Goal: Check status: Check status

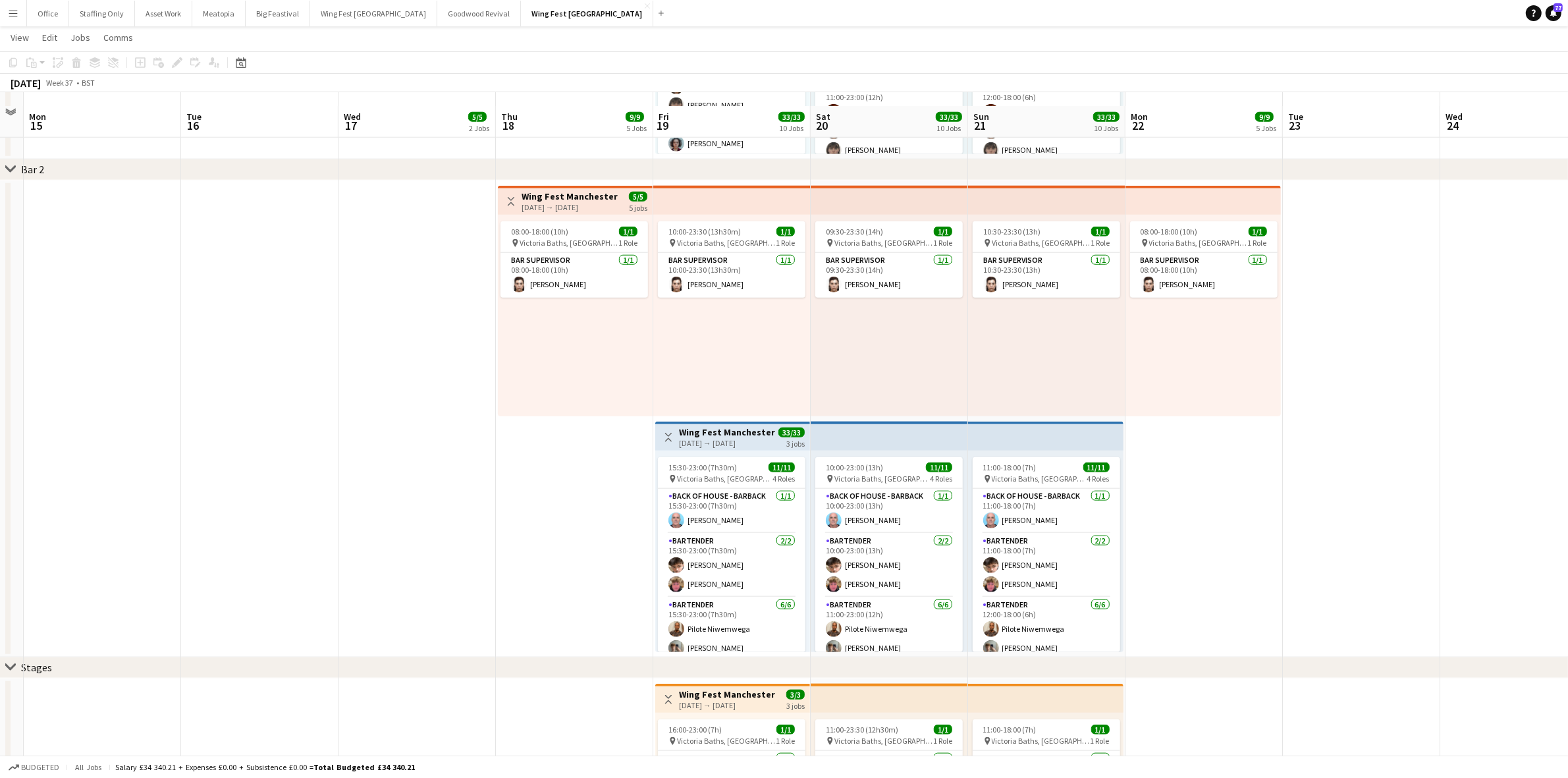
scroll to position [1941, 0]
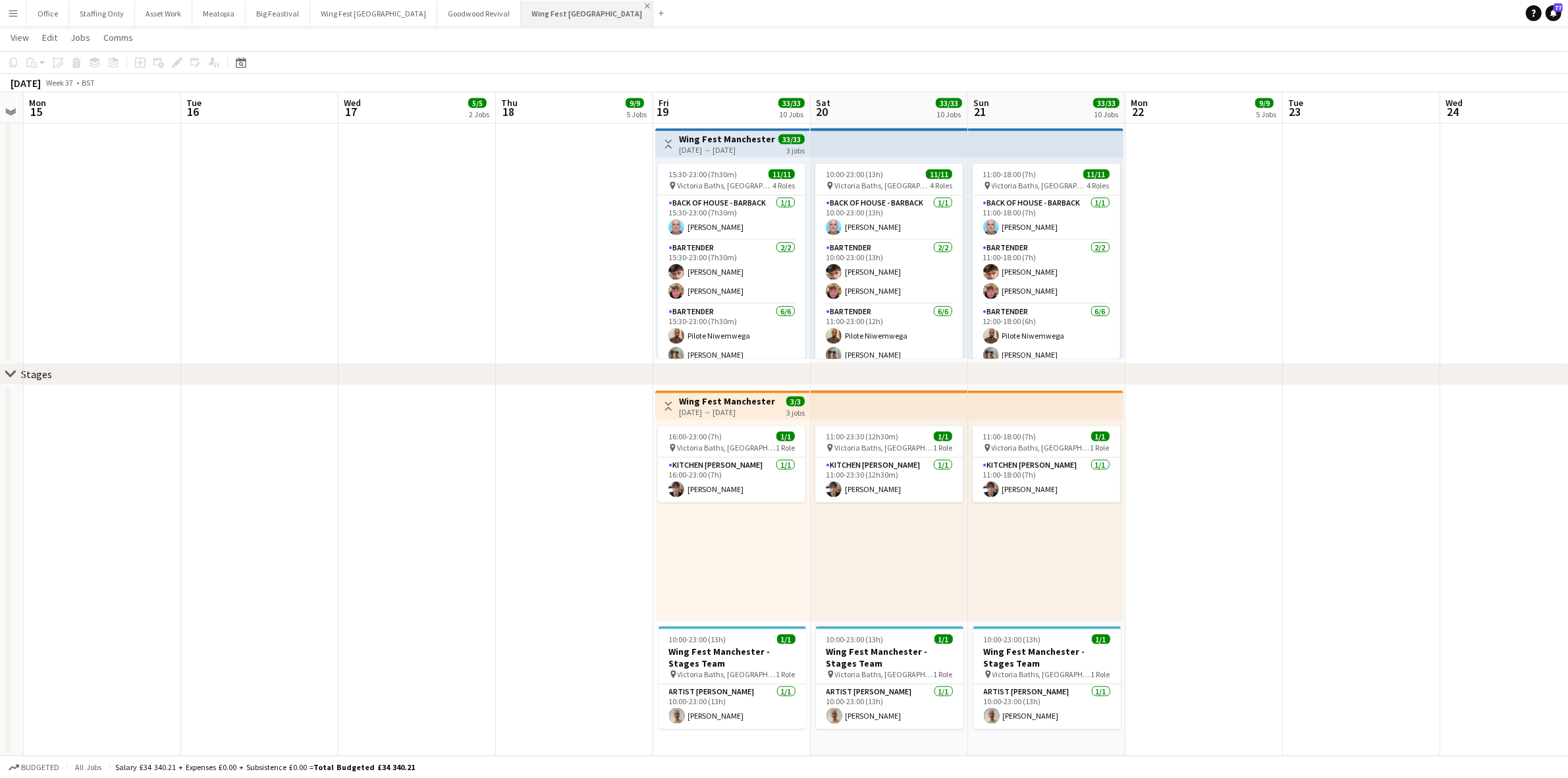
click at [644, 7] on app-icon "Close" at bounding box center [647, 6] width 5 height 5
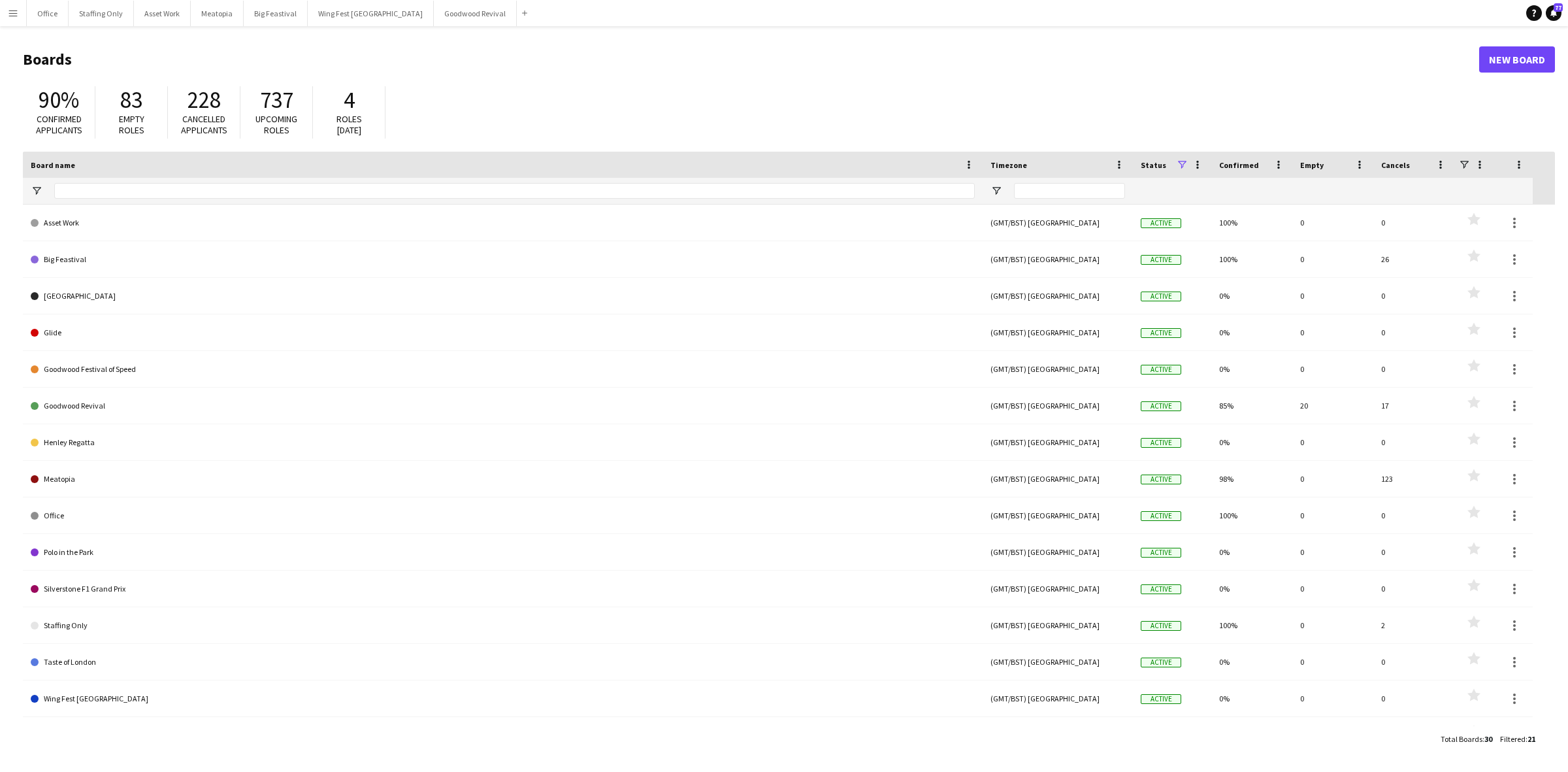
click at [5, 13] on button "Menu" at bounding box center [13, 13] width 26 height 26
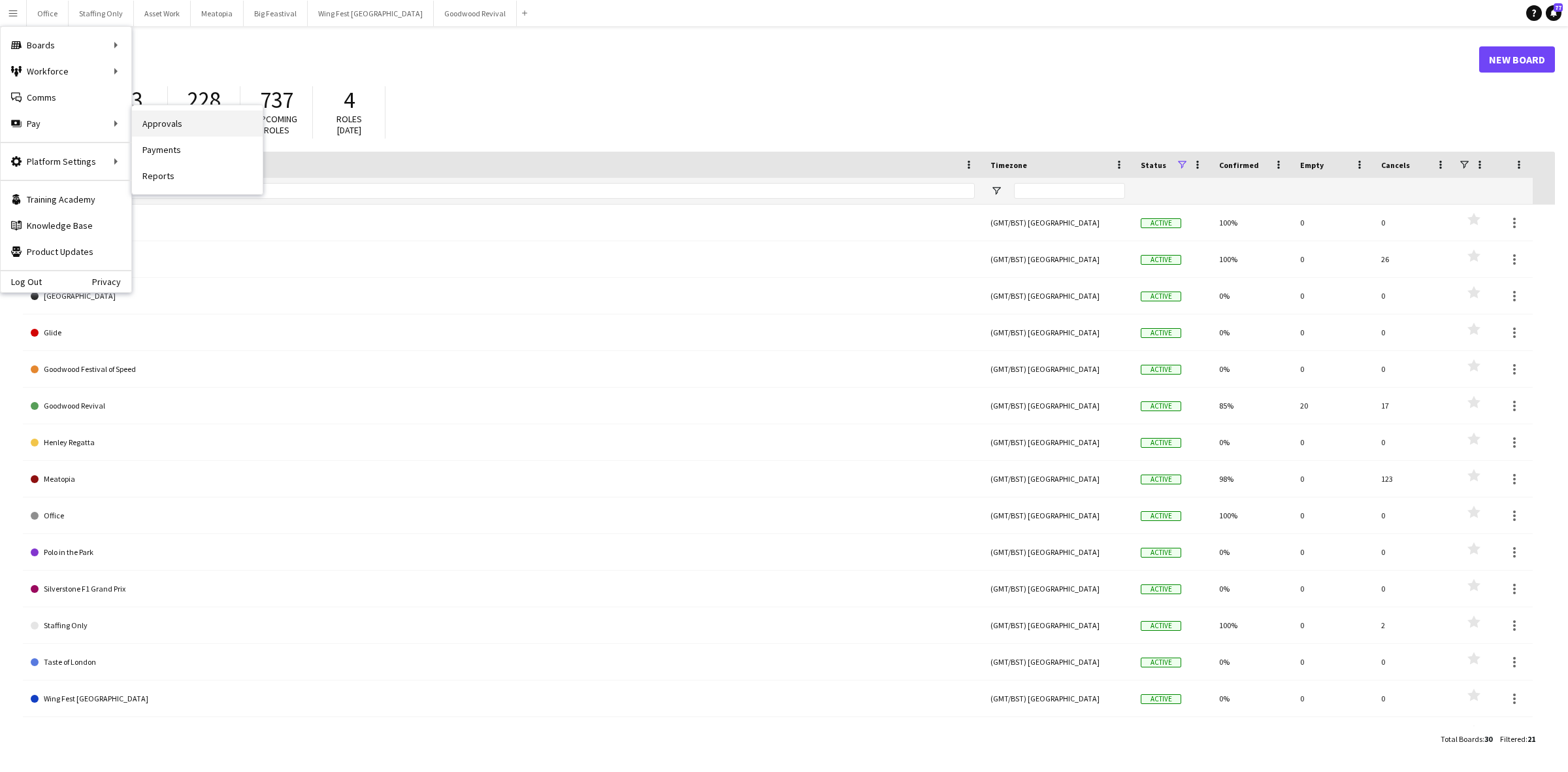
click at [146, 123] on link "Approvals" at bounding box center [197, 123] width 131 height 26
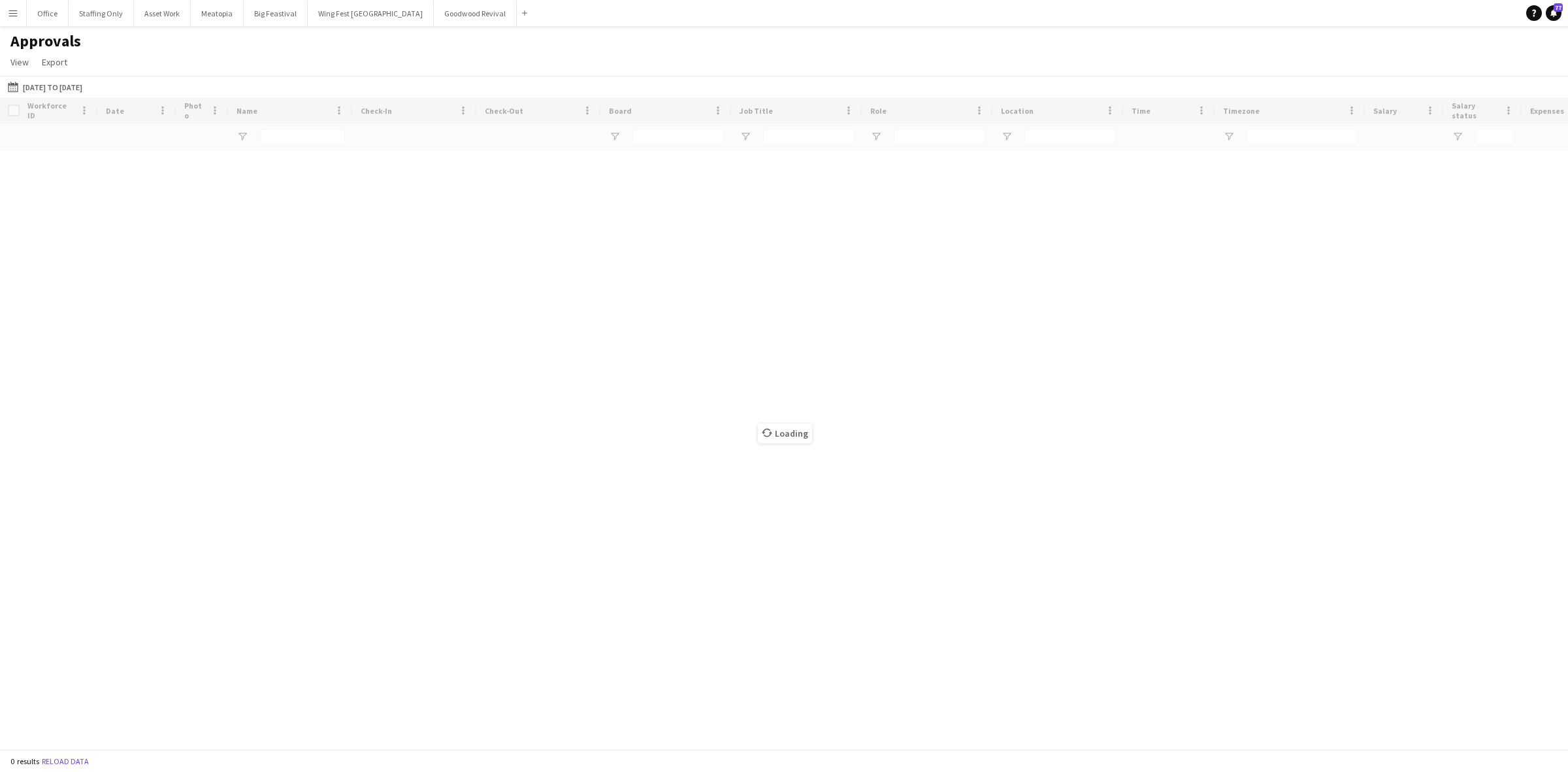
click at [51, 83] on button "[DATE] to [DATE] [DATE] to [DATE]" at bounding box center [45, 86] width 80 height 16
click at [13, 13] on app-icon "Menu" at bounding box center [13, 13] width 11 height 11
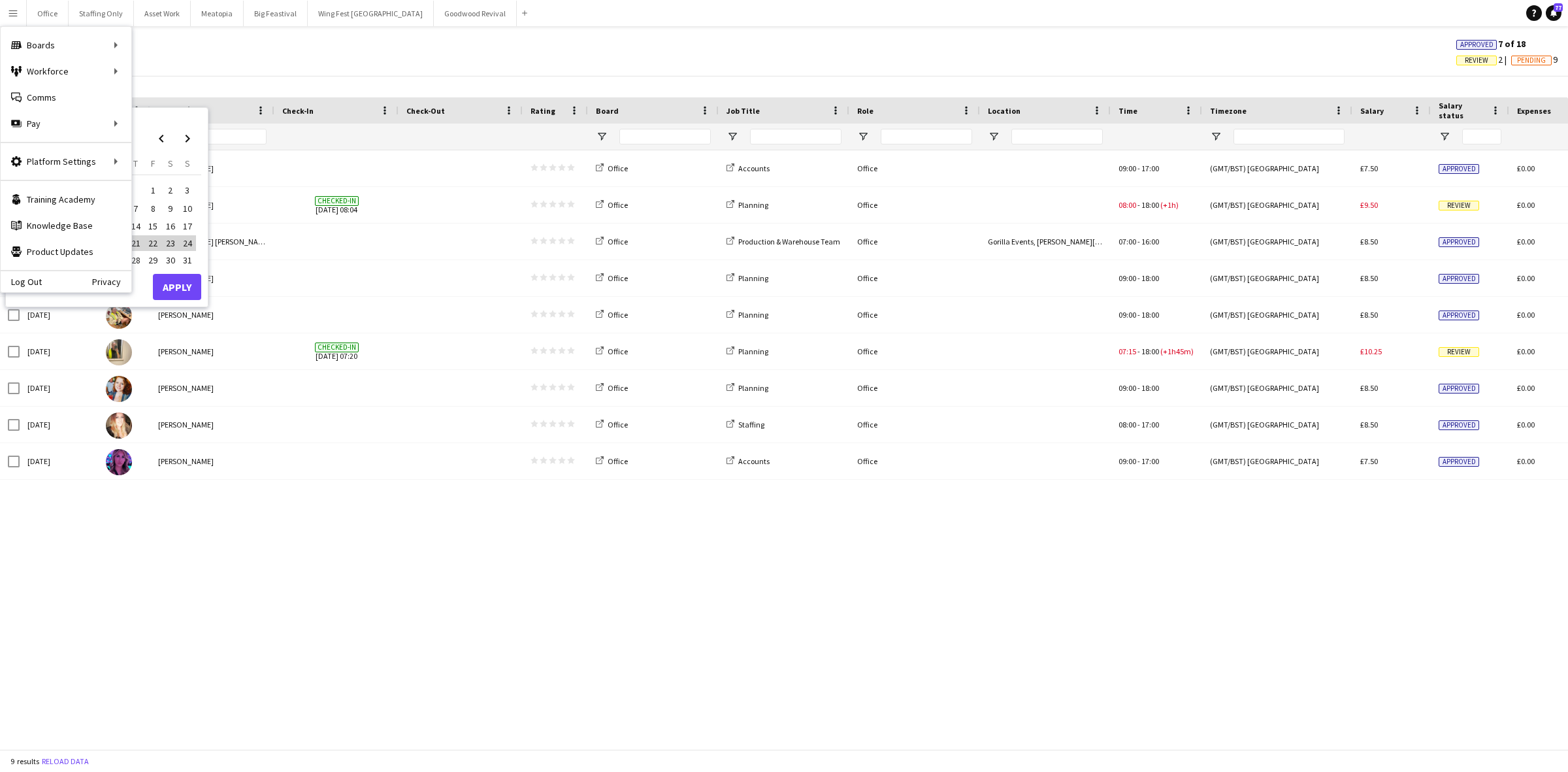
click at [503, 556] on div "[DATE] [PERSON_NAME] star star star star star star star star star star Office A…" at bounding box center [784, 444] width 1568 height 587
click at [445, 528] on div "[DATE] [PERSON_NAME] star star star star star star star star star star Office A…" at bounding box center [784, 444] width 1568 height 587
click at [33, 86] on button "[DATE] to [DATE] [DATE] to [DATE]" at bounding box center [45, 86] width 80 height 16
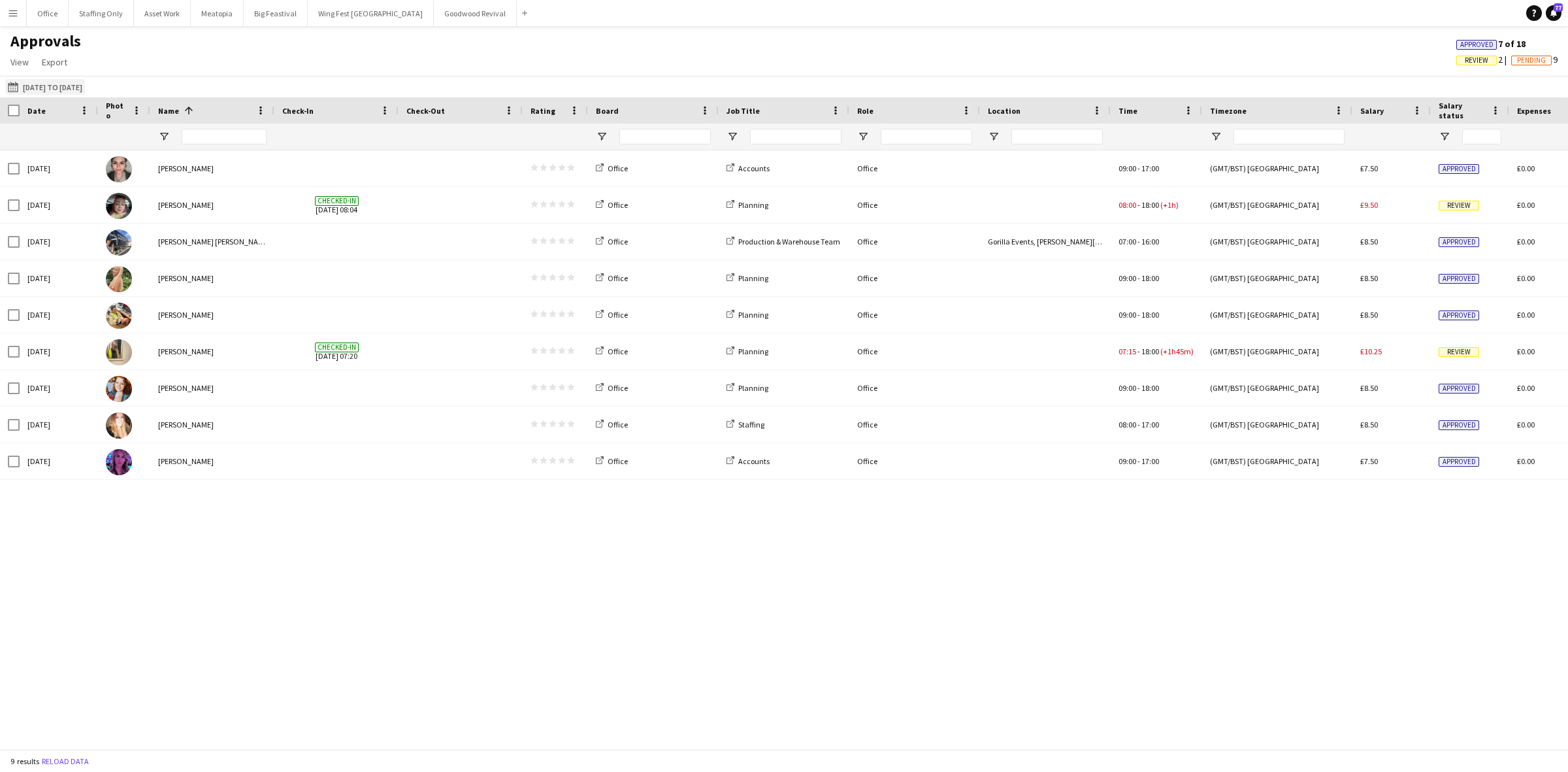
click at [33, 86] on button "[DATE] to [DATE] [DATE] to [DATE]" at bounding box center [45, 86] width 80 height 16
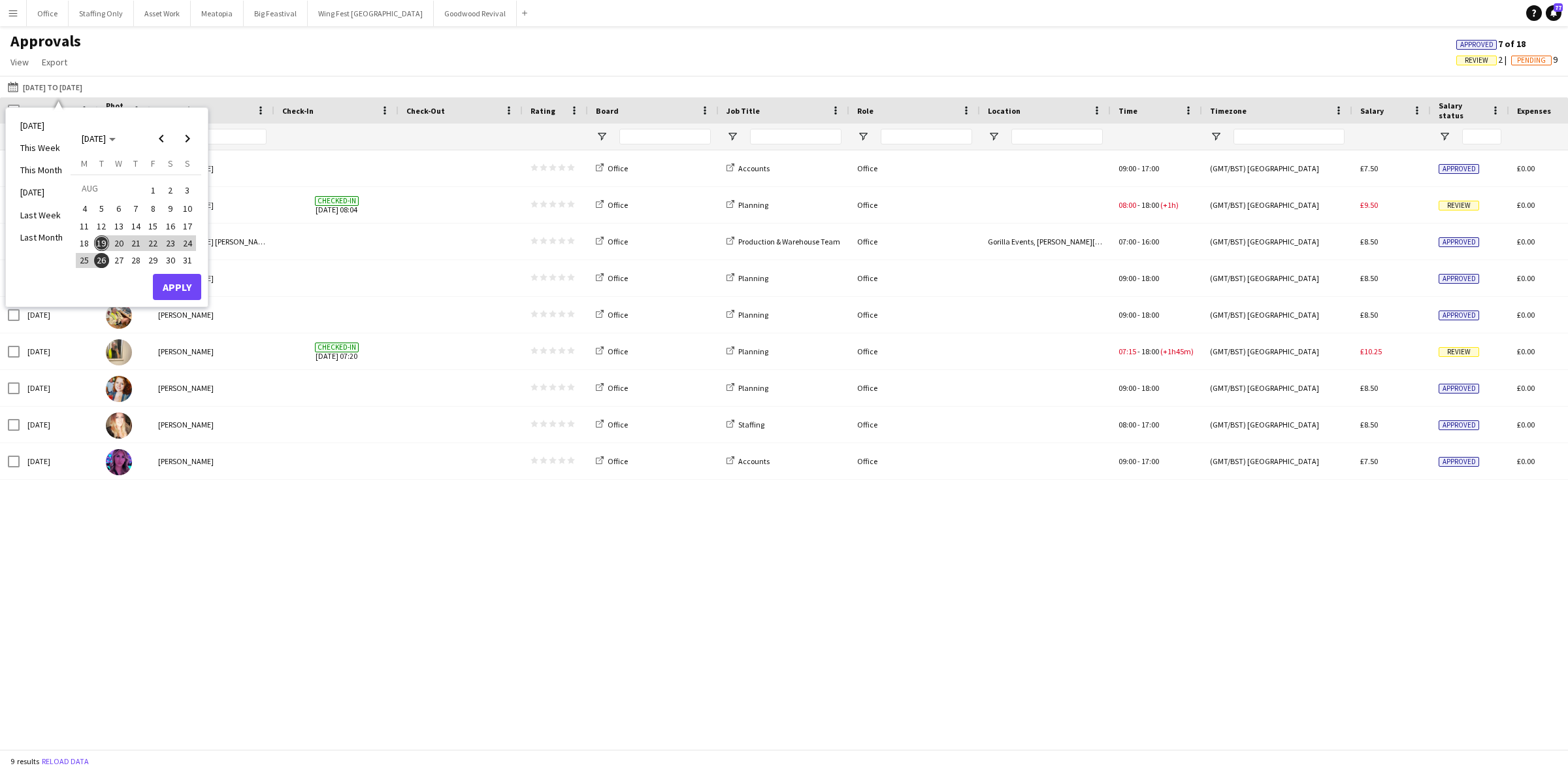
click at [83, 242] on span "18" at bounding box center [84, 243] width 15 height 16
click at [167, 278] on button "Apply" at bounding box center [177, 287] width 49 height 26
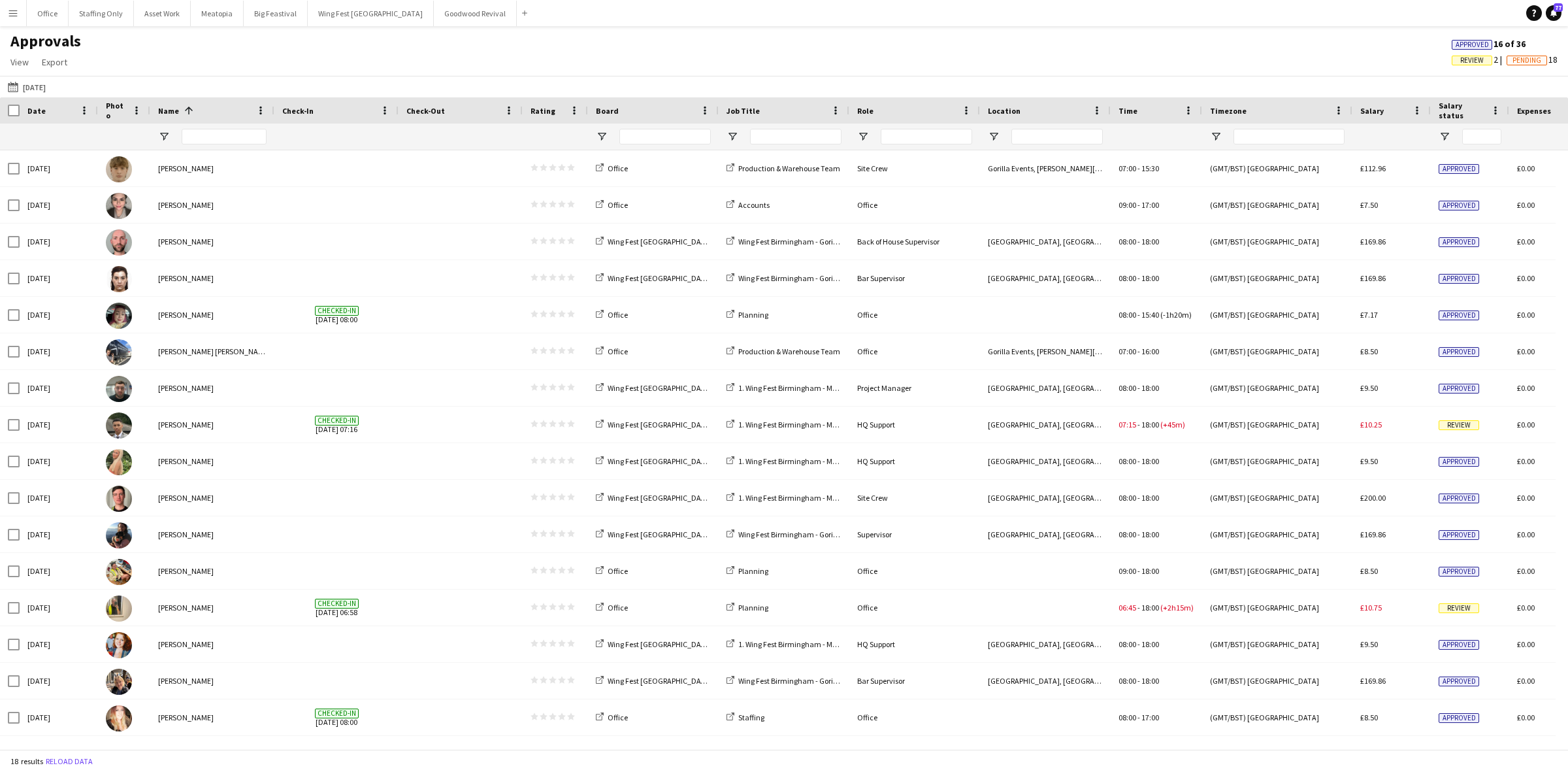
click at [13, 20] on button "Menu" at bounding box center [13, 13] width 26 height 26
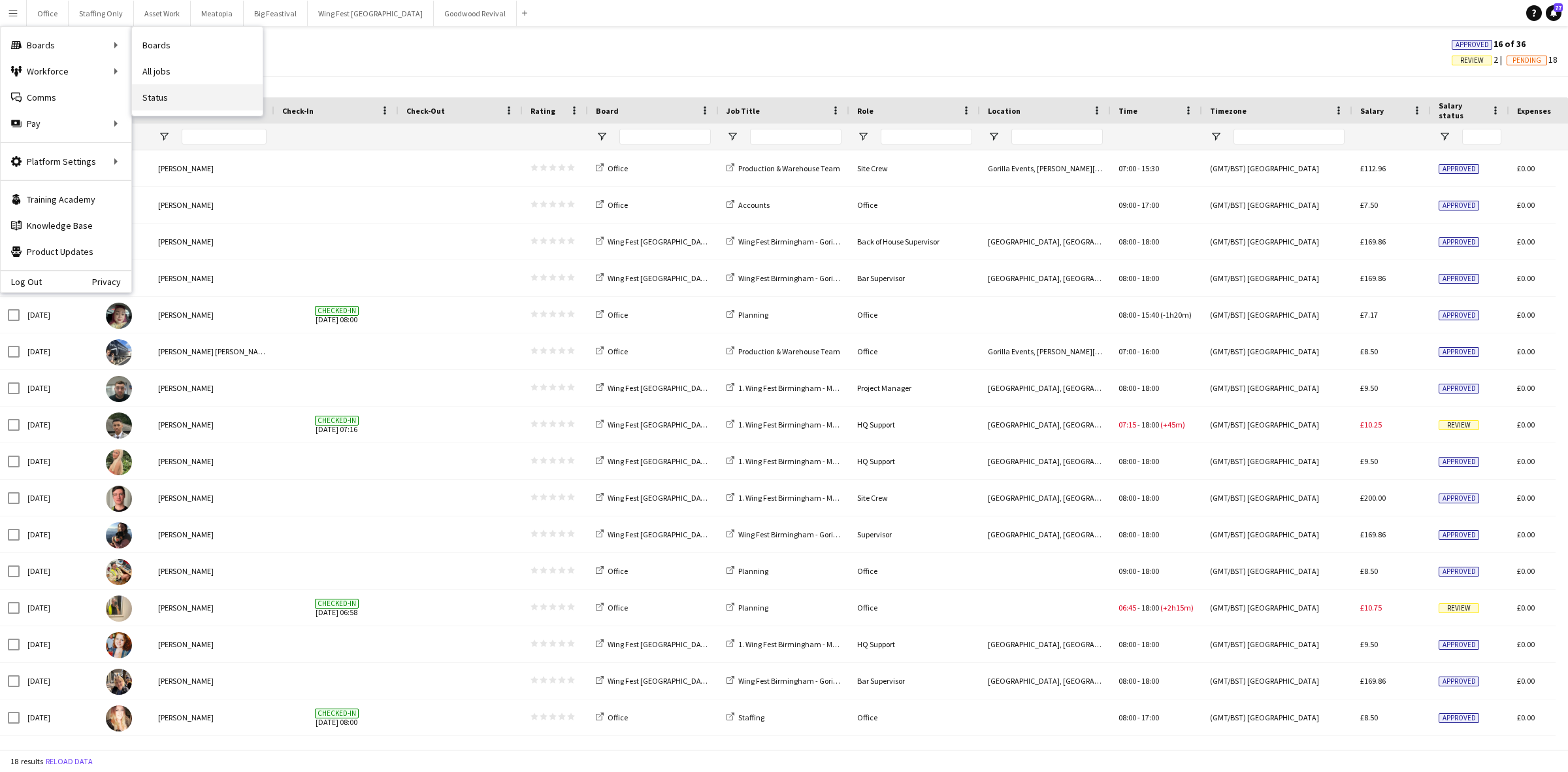
click at [183, 102] on link "Status" at bounding box center [197, 97] width 131 height 26
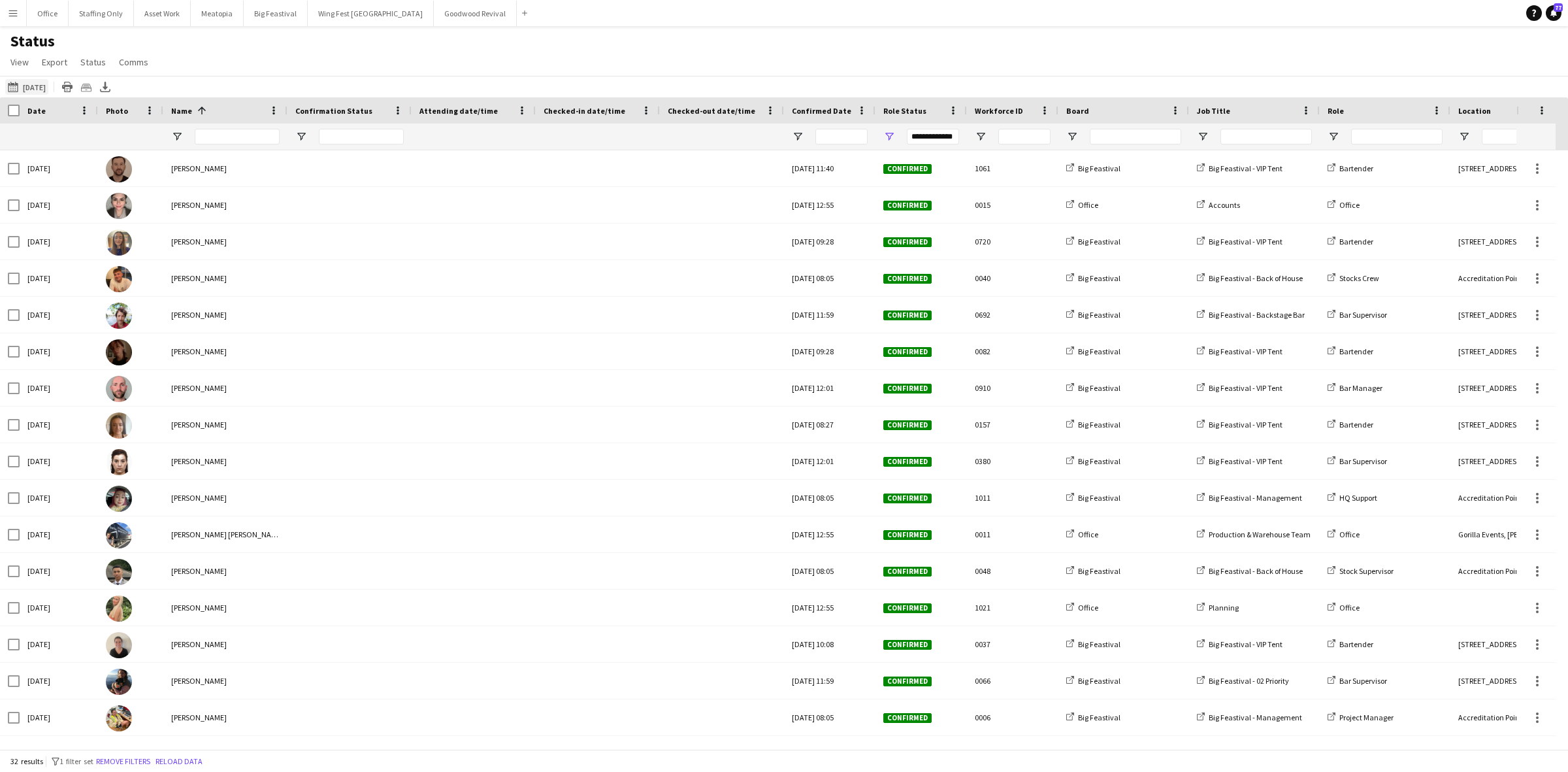
click at [31, 85] on button "[DATE] [DATE]" at bounding box center [27, 86] width 43 height 16
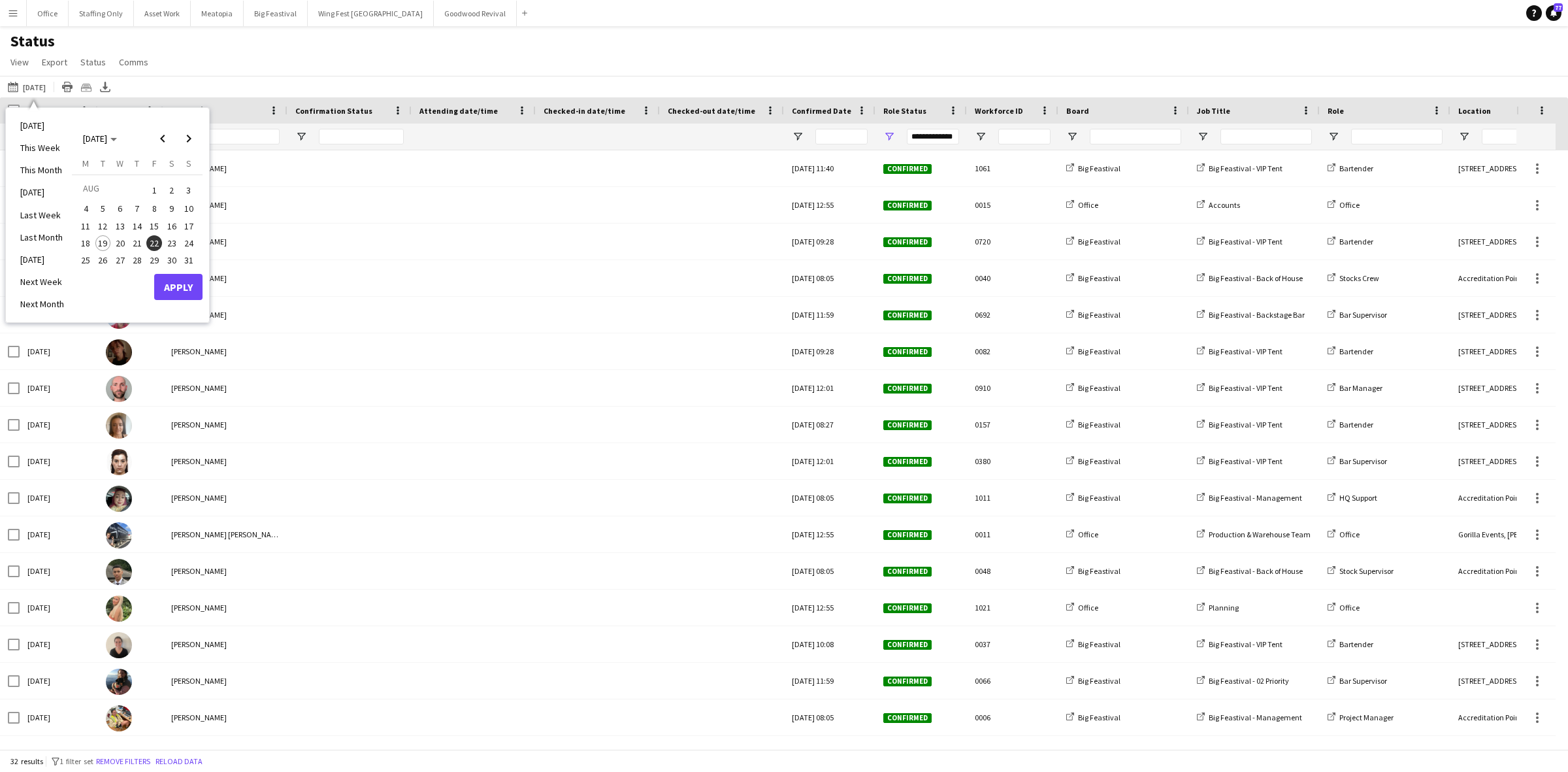
click at [83, 239] on span "18" at bounding box center [85, 243] width 15 height 16
click at [184, 283] on button "Apply" at bounding box center [179, 287] width 49 height 26
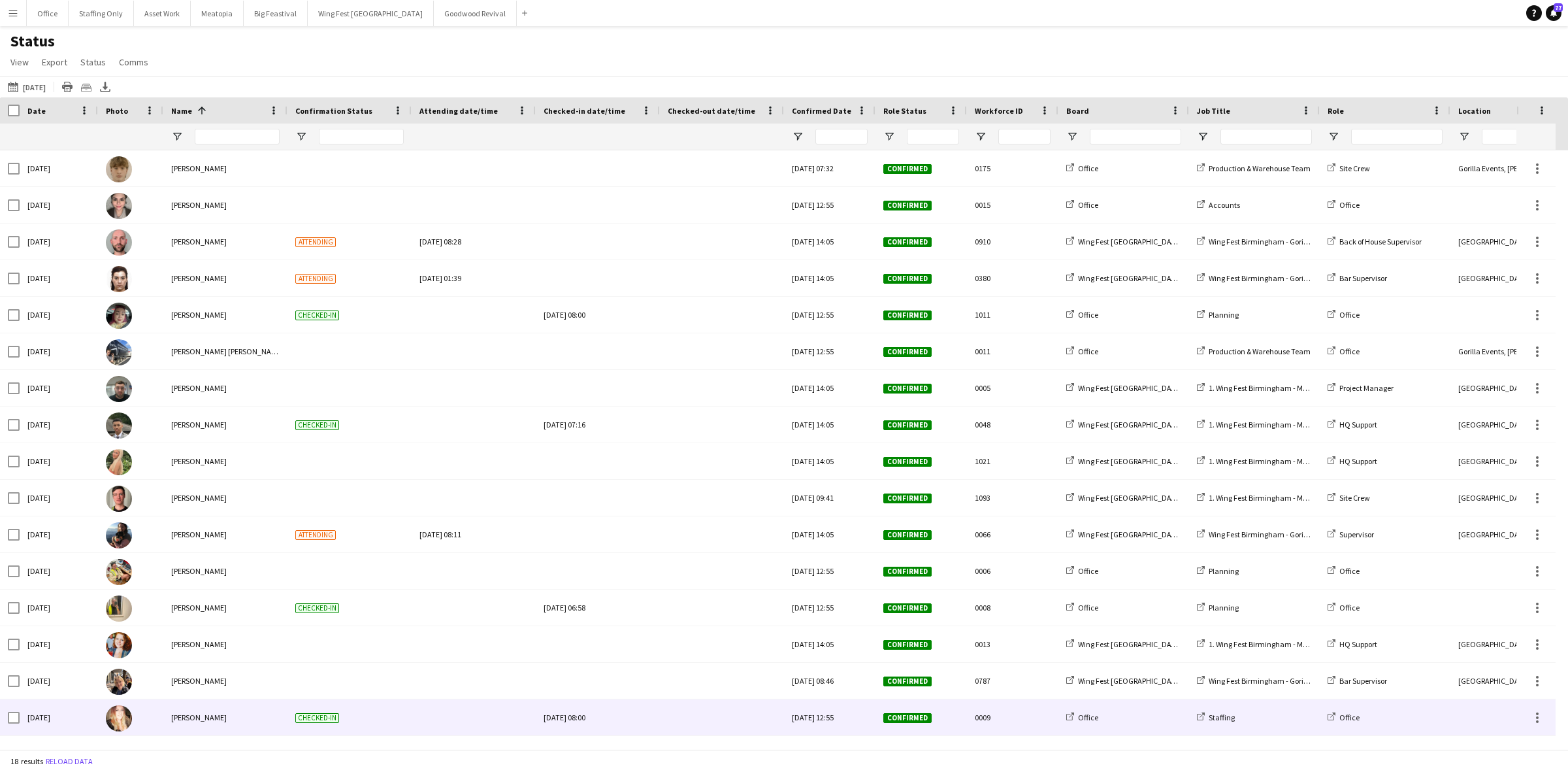
click at [695, 721] on div at bounding box center [722, 717] width 108 height 36
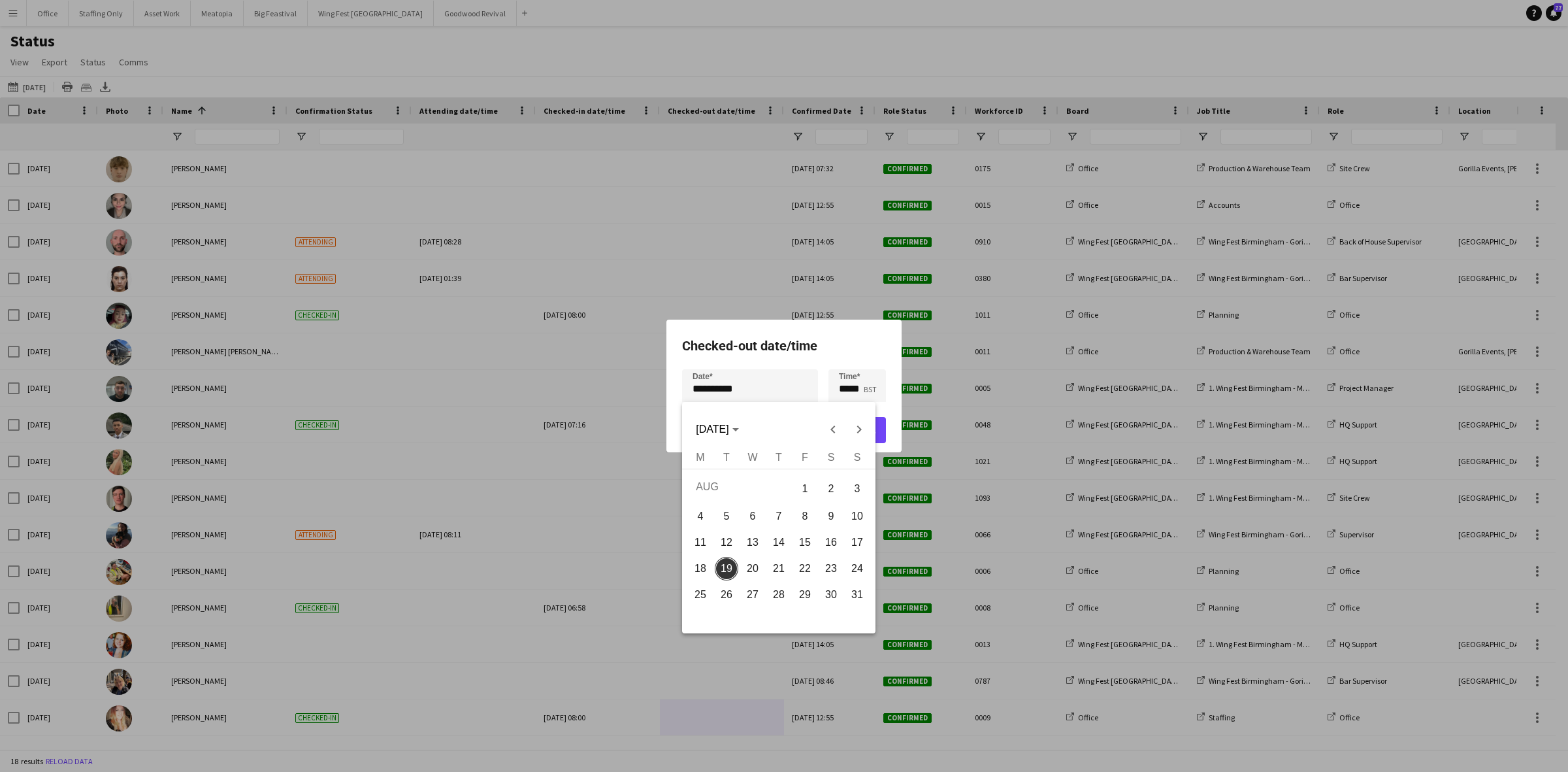
click at [780, 392] on div "**********" at bounding box center [784, 386] width 1568 height 772
click at [694, 568] on span "18" at bounding box center [700, 568] width 24 height 24
type input "**********"
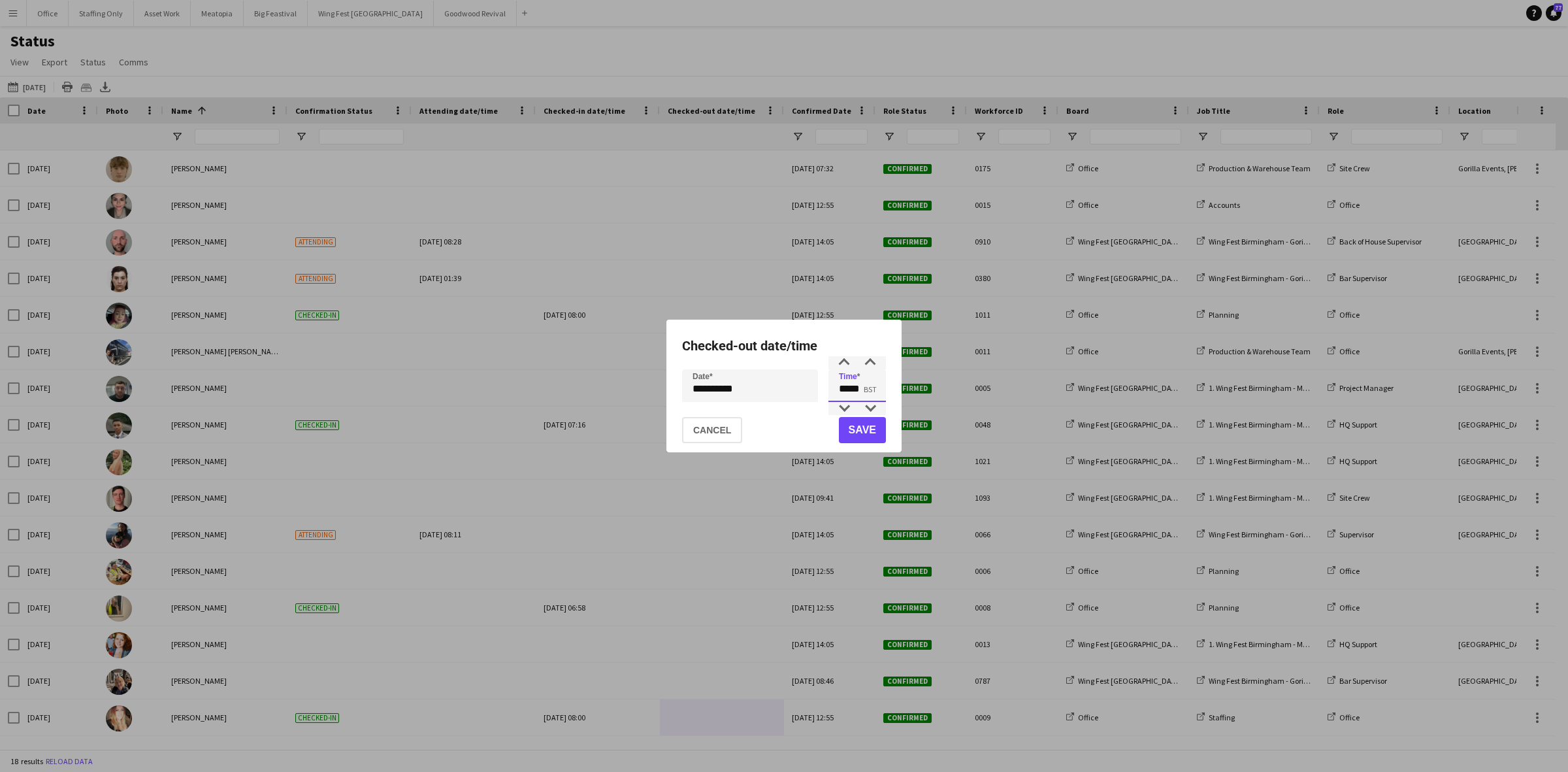
drag, startPoint x: 859, startPoint y: 384, endPoint x: 838, endPoint y: 382, distance: 21.1
click at [838, 382] on input "*****" at bounding box center [857, 386] width 57 height 32
click at [858, 388] on input "*****" at bounding box center [857, 386] width 57 height 32
drag, startPoint x: 860, startPoint y: 390, endPoint x: 842, endPoint y: 390, distance: 18.0
click at [842, 390] on input "*****" at bounding box center [857, 386] width 57 height 32
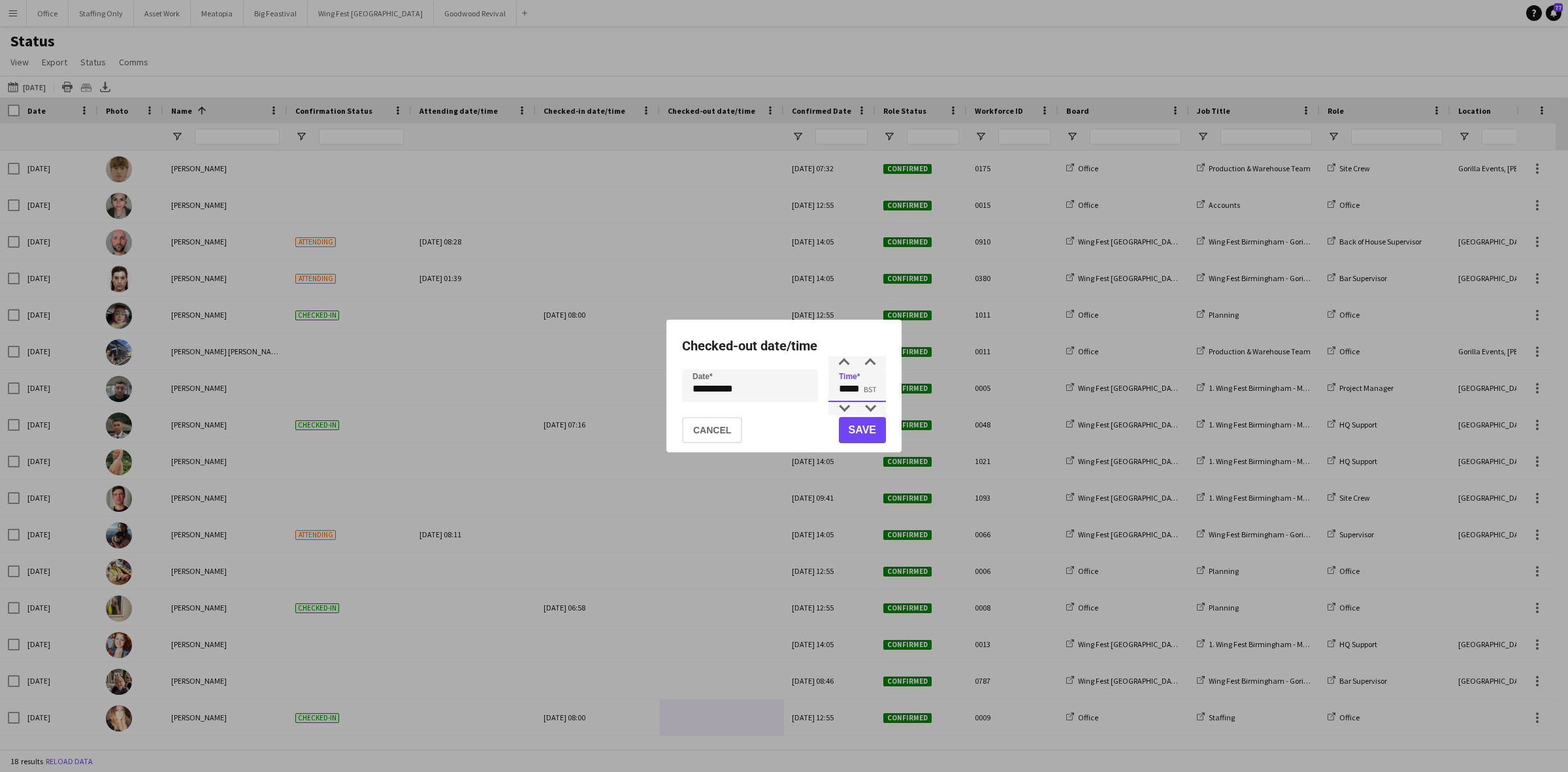
type input "*****"
click at [867, 425] on button "Save" at bounding box center [863, 430] width 47 height 26
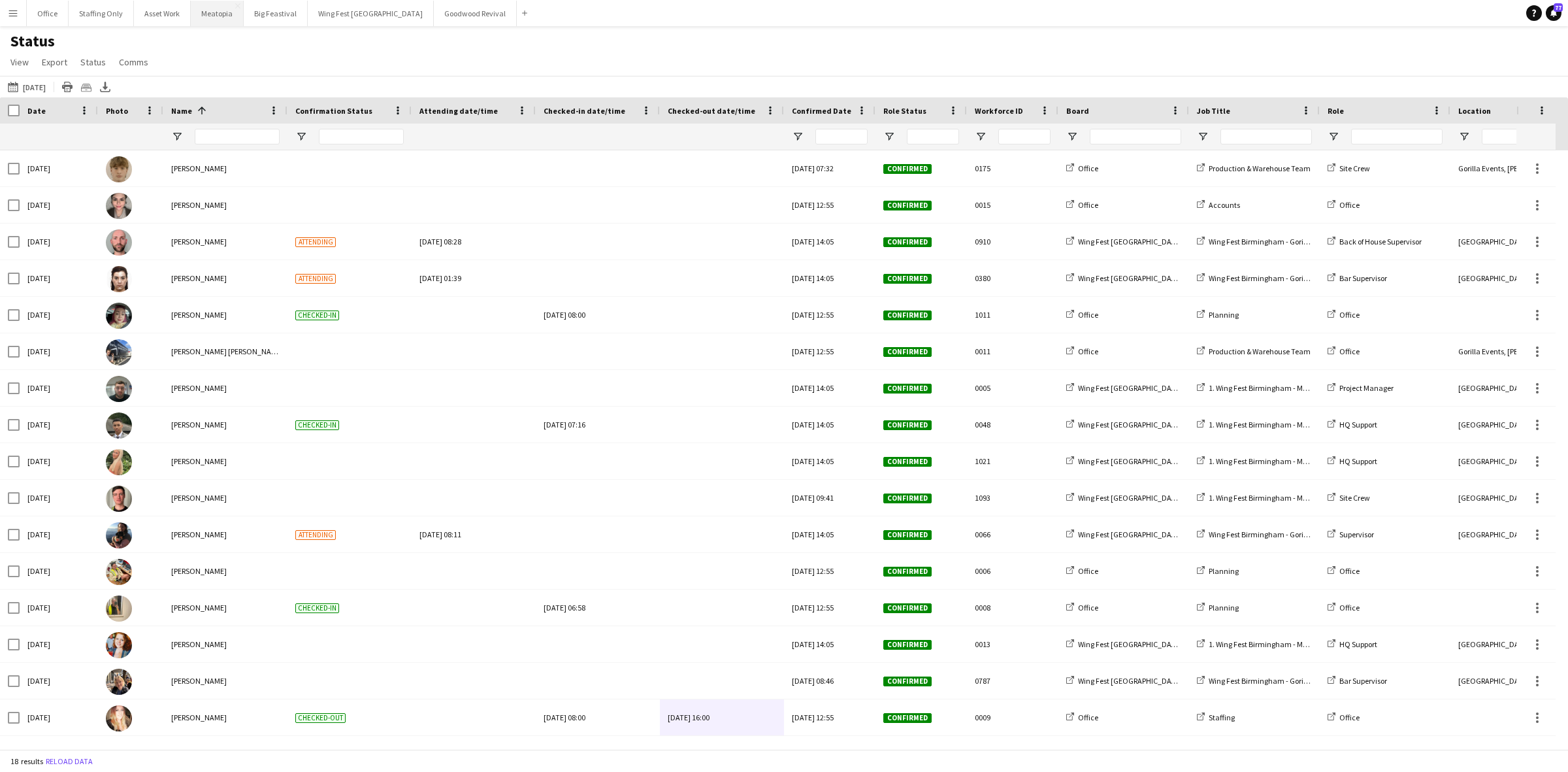
click at [204, 15] on button "Meatopia Close" at bounding box center [217, 13] width 53 height 26
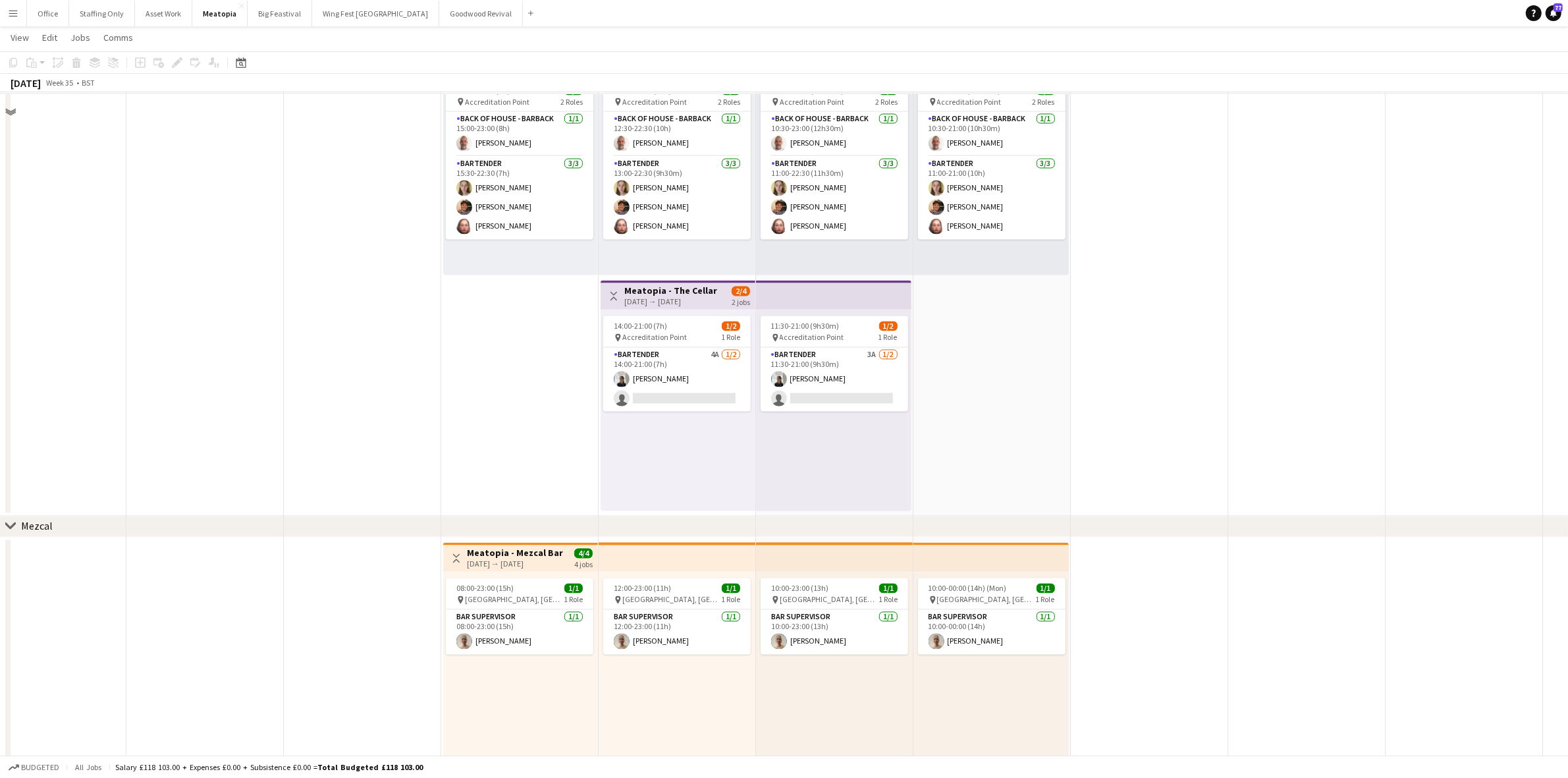
scroll to position [9191, 0]
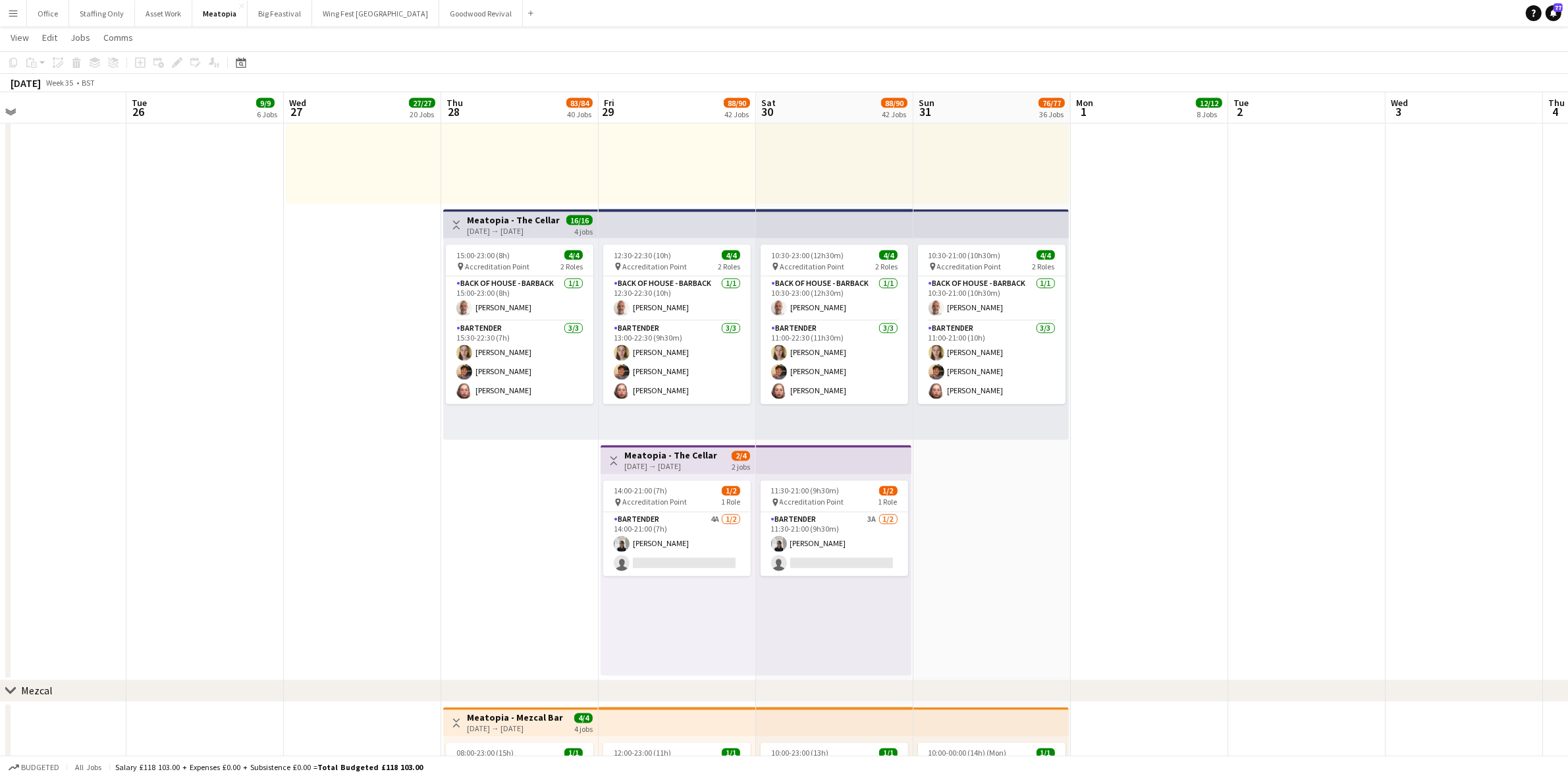
click at [808, 459] on app-top-bar at bounding box center [833, 459] width 156 height 29
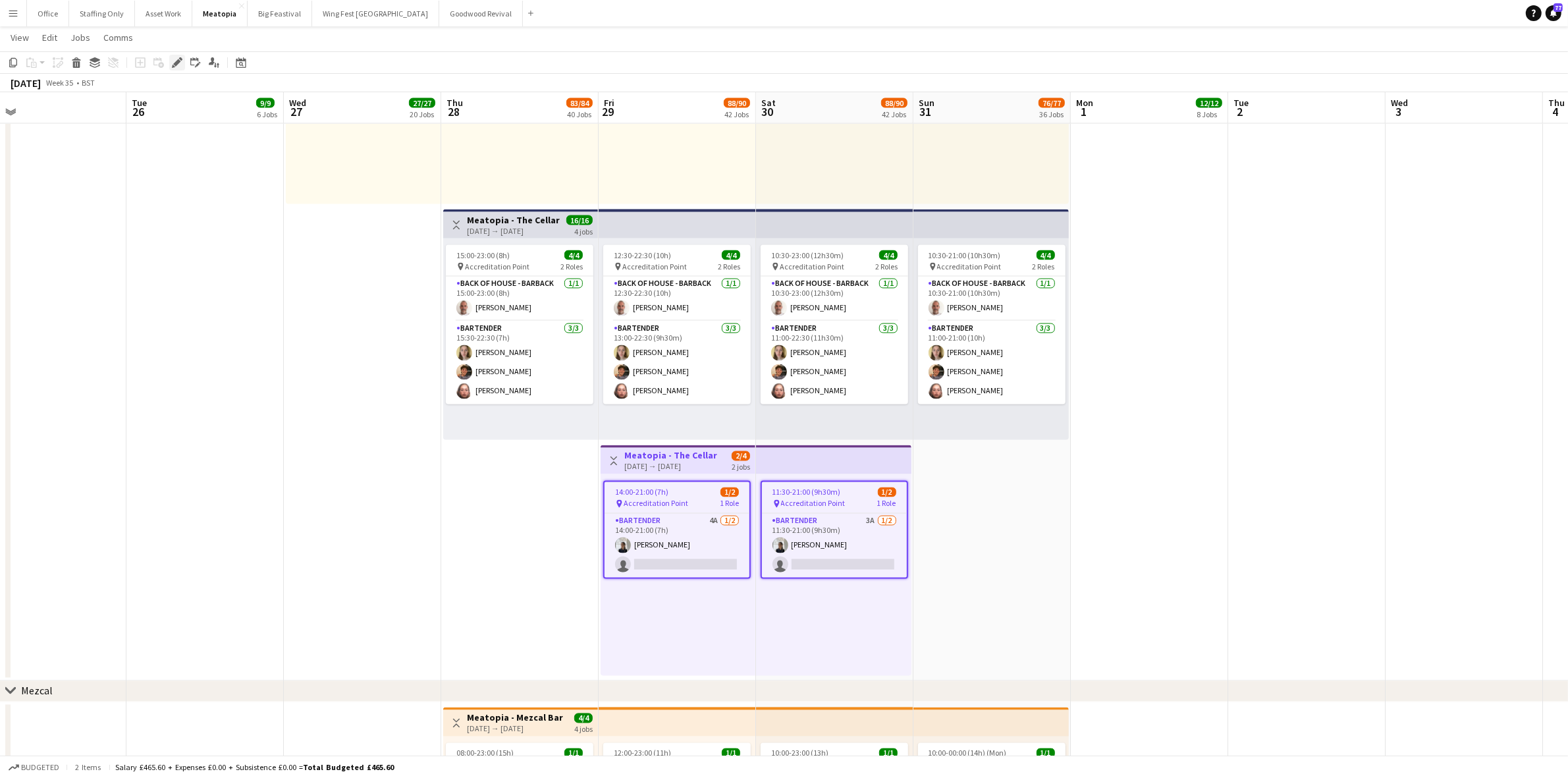
click at [183, 60] on div "Edit" at bounding box center [177, 62] width 16 height 16
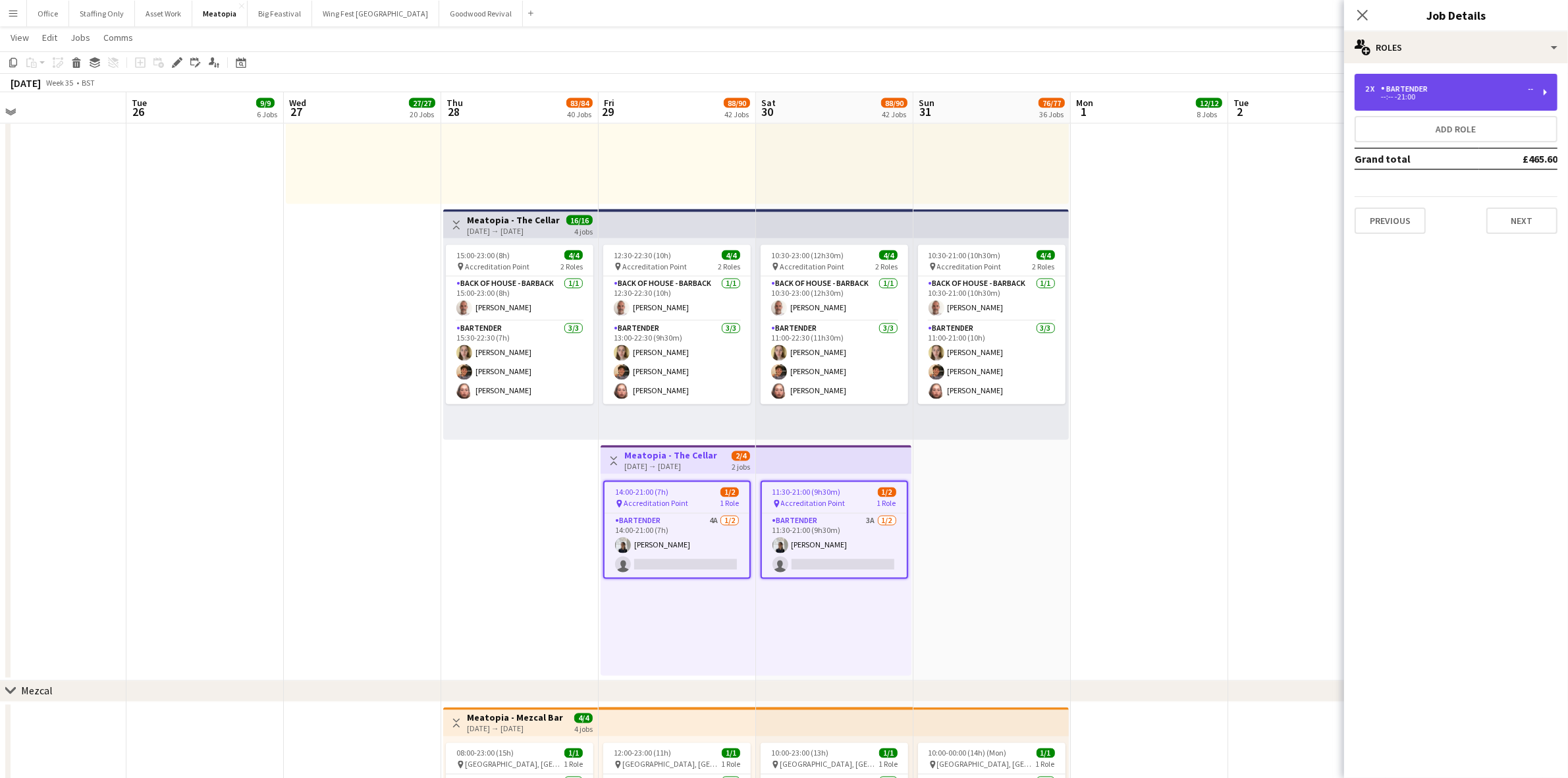
click at [1398, 80] on div "2 x Bartender -- --:-- -21:00" at bounding box center [1456, 92] width 203 height 37
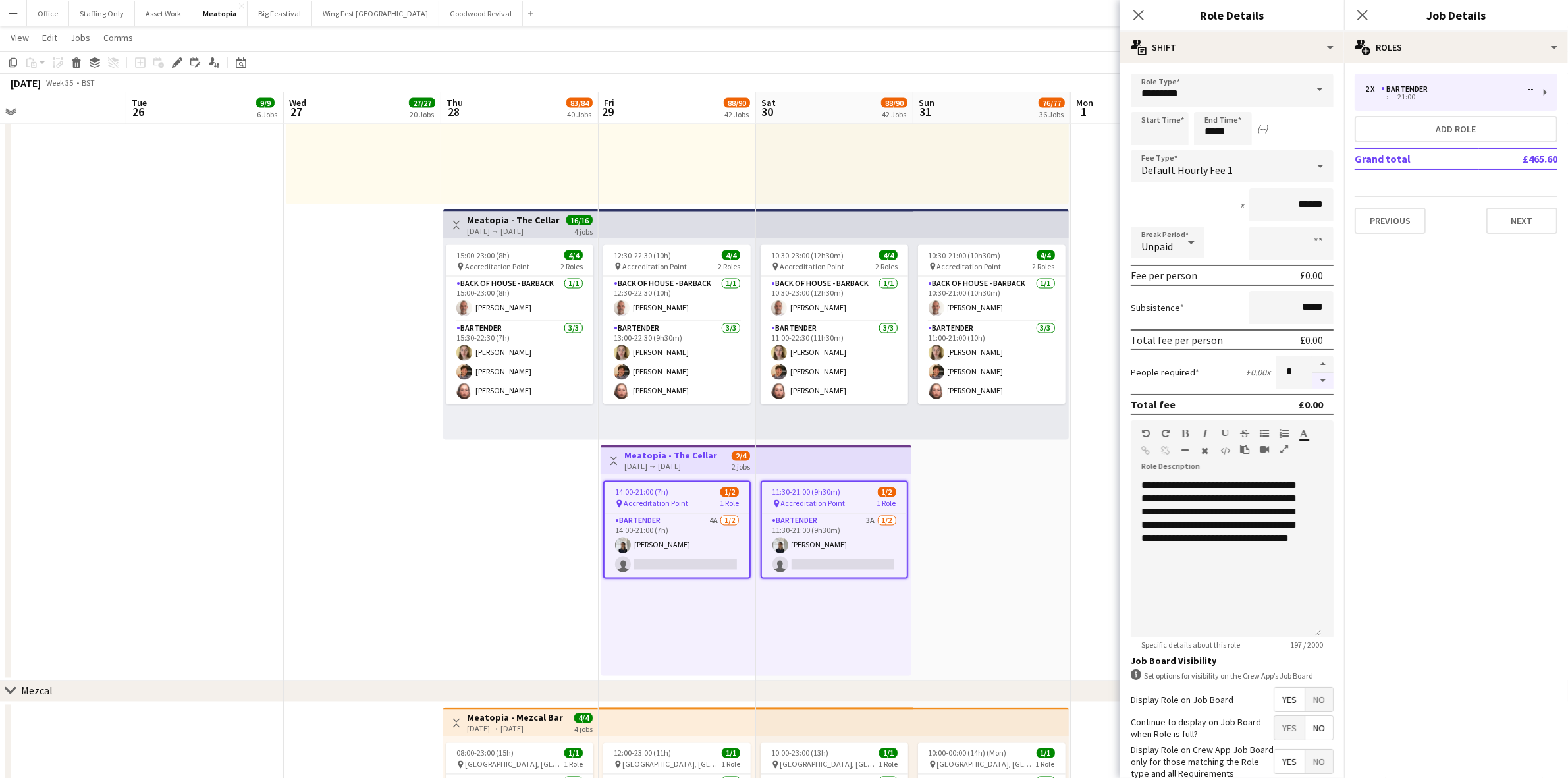
click at [1313, 376] on button "button" at bounding box center [1323, 381] width 21 height 16
type input "*"
click at [1362, 11] on icon "Close pop-in" at bounding box center [1362, 15] width 12 height 12
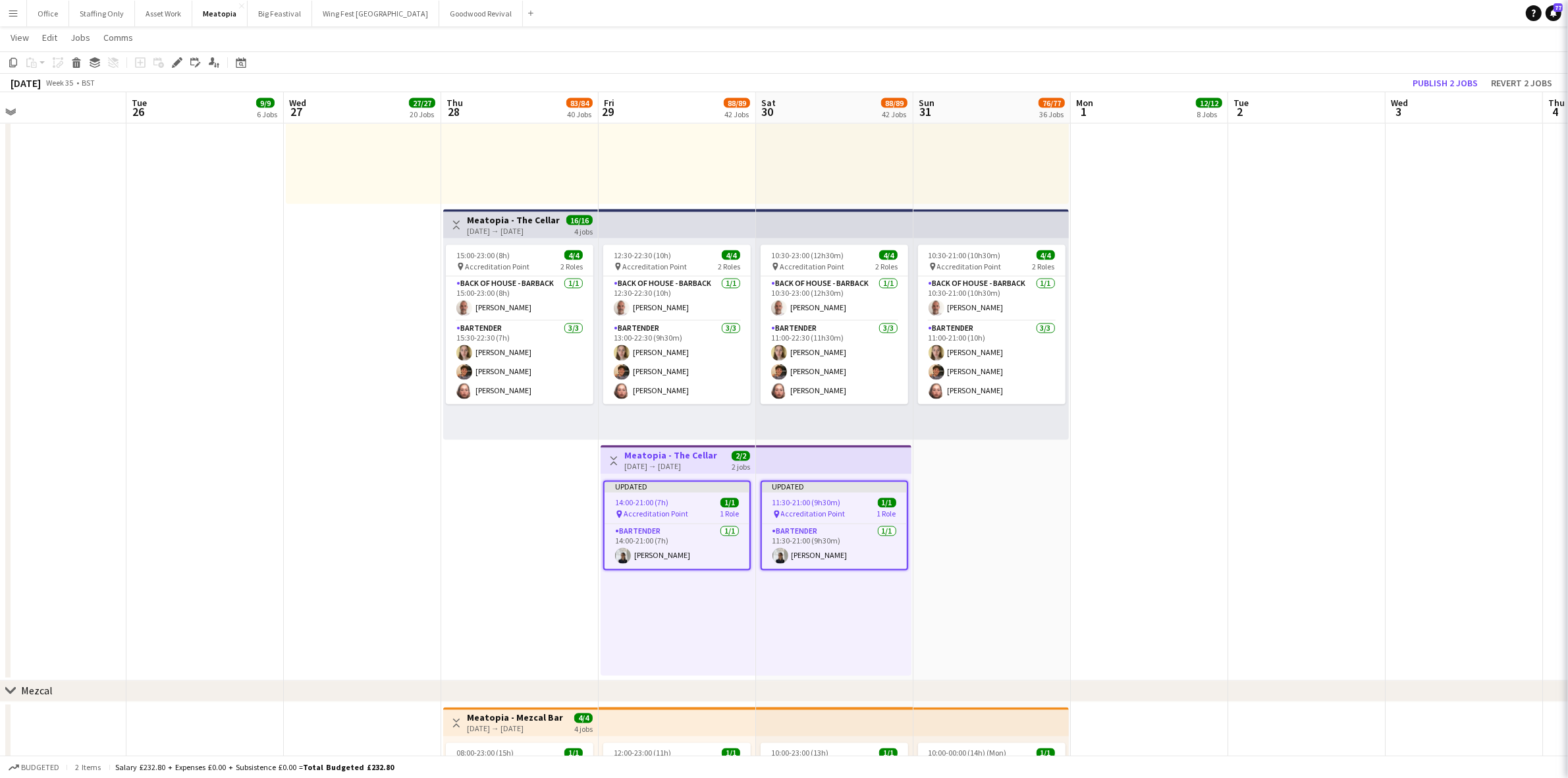
click at [1180, 336] on app-date-cell at bounding box center [1150, 324] width 158 height 713
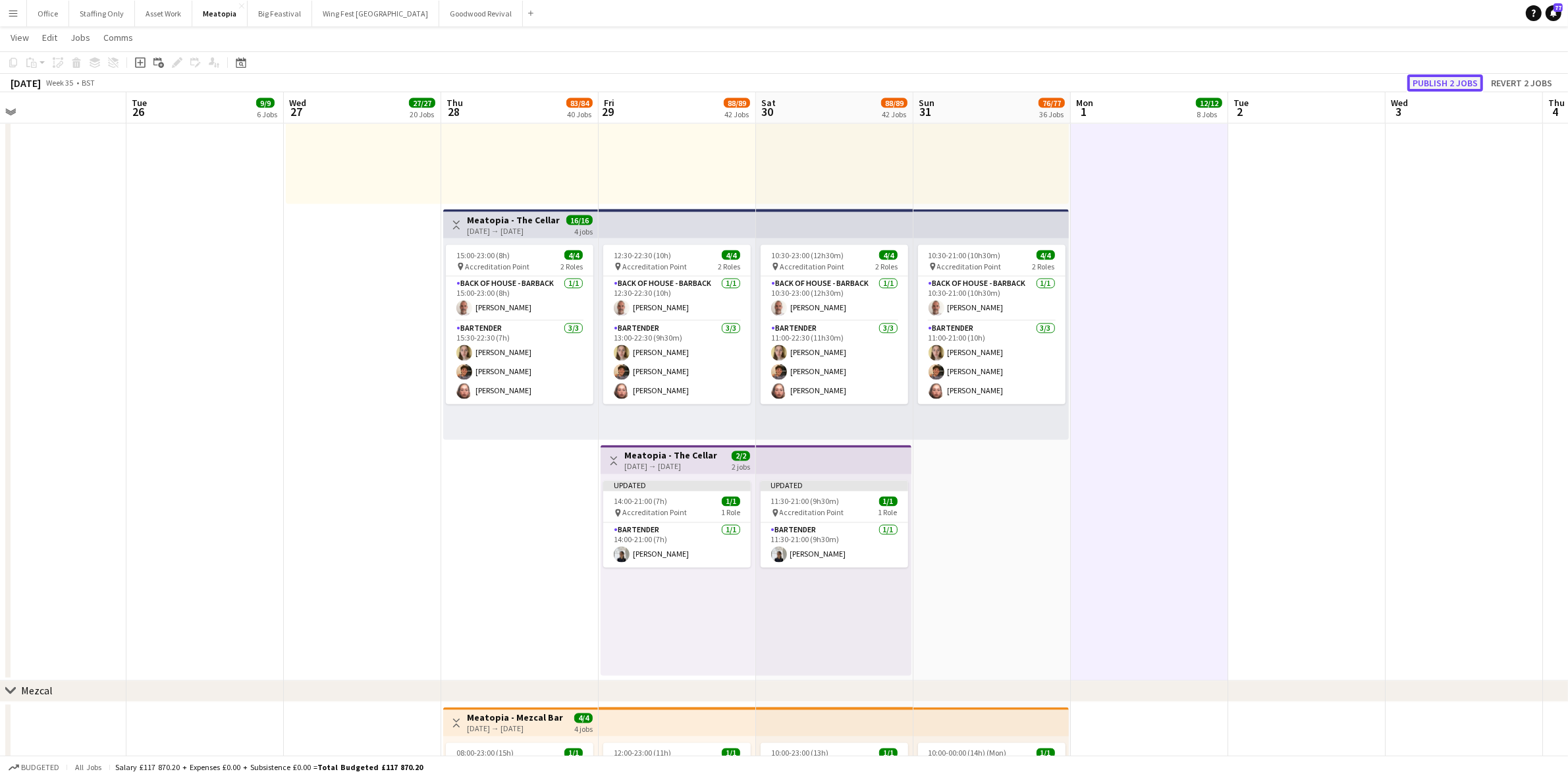
click at [1463, 79] on button "Publish 2 jobs" at bounding box center [1445, 83] width 76 height 17
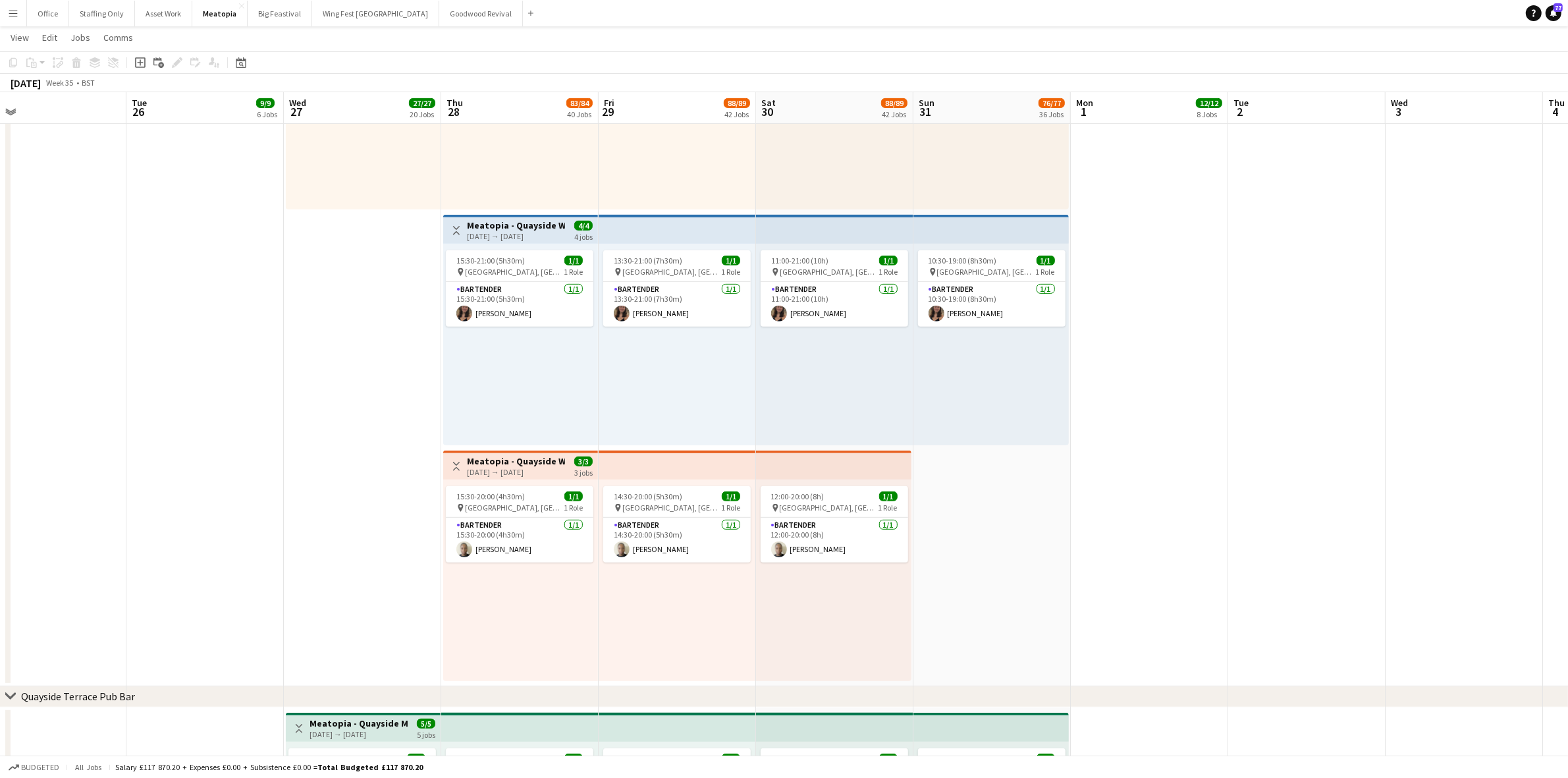
scroll to position [6967, 0]
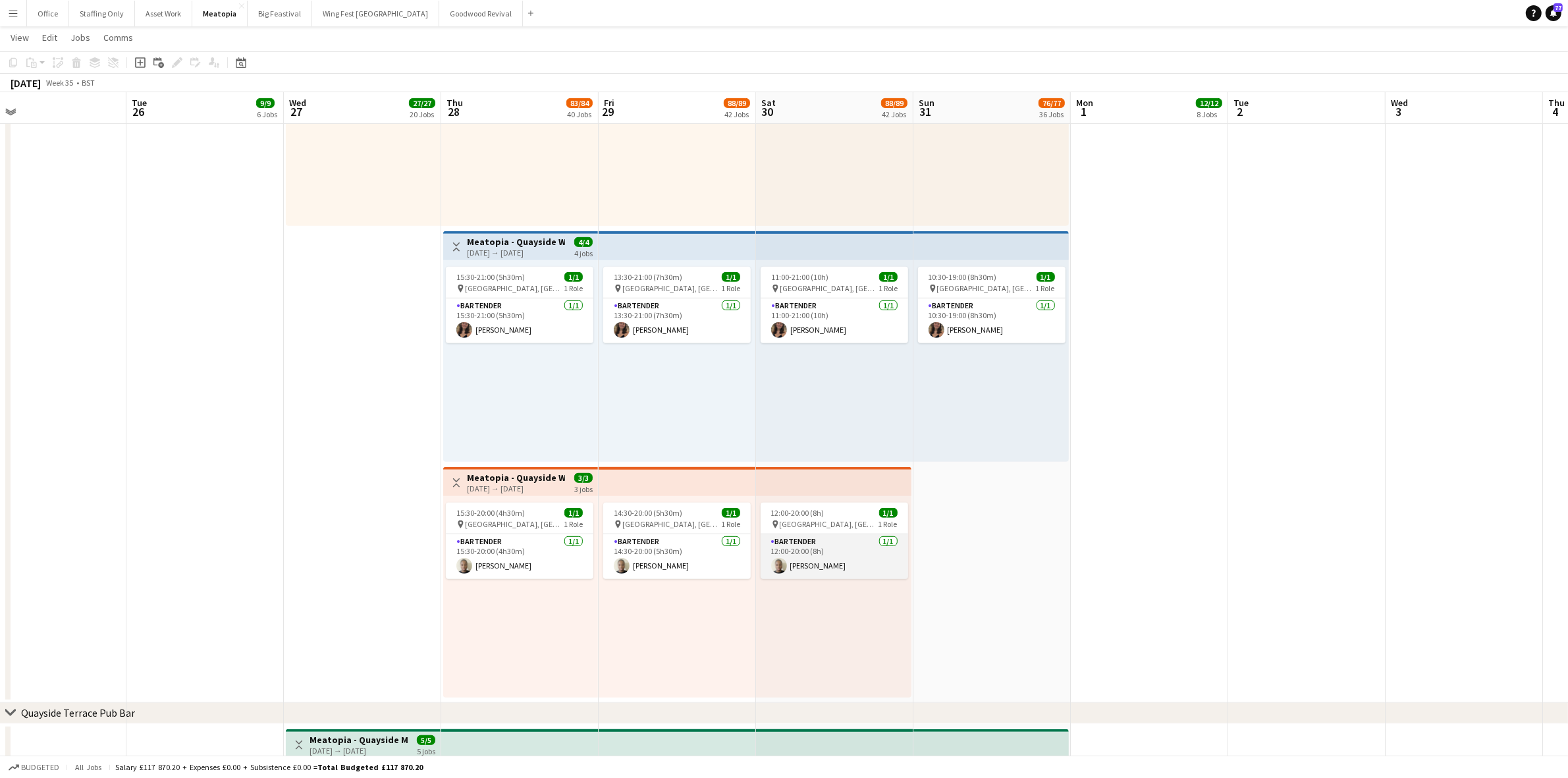
click at [807, 568] on app-card-role "Bartender [DATE] 12:00-20:00 (8h) [PERSON_NAME]" at bounding box center [834, 556] width 147 height 45
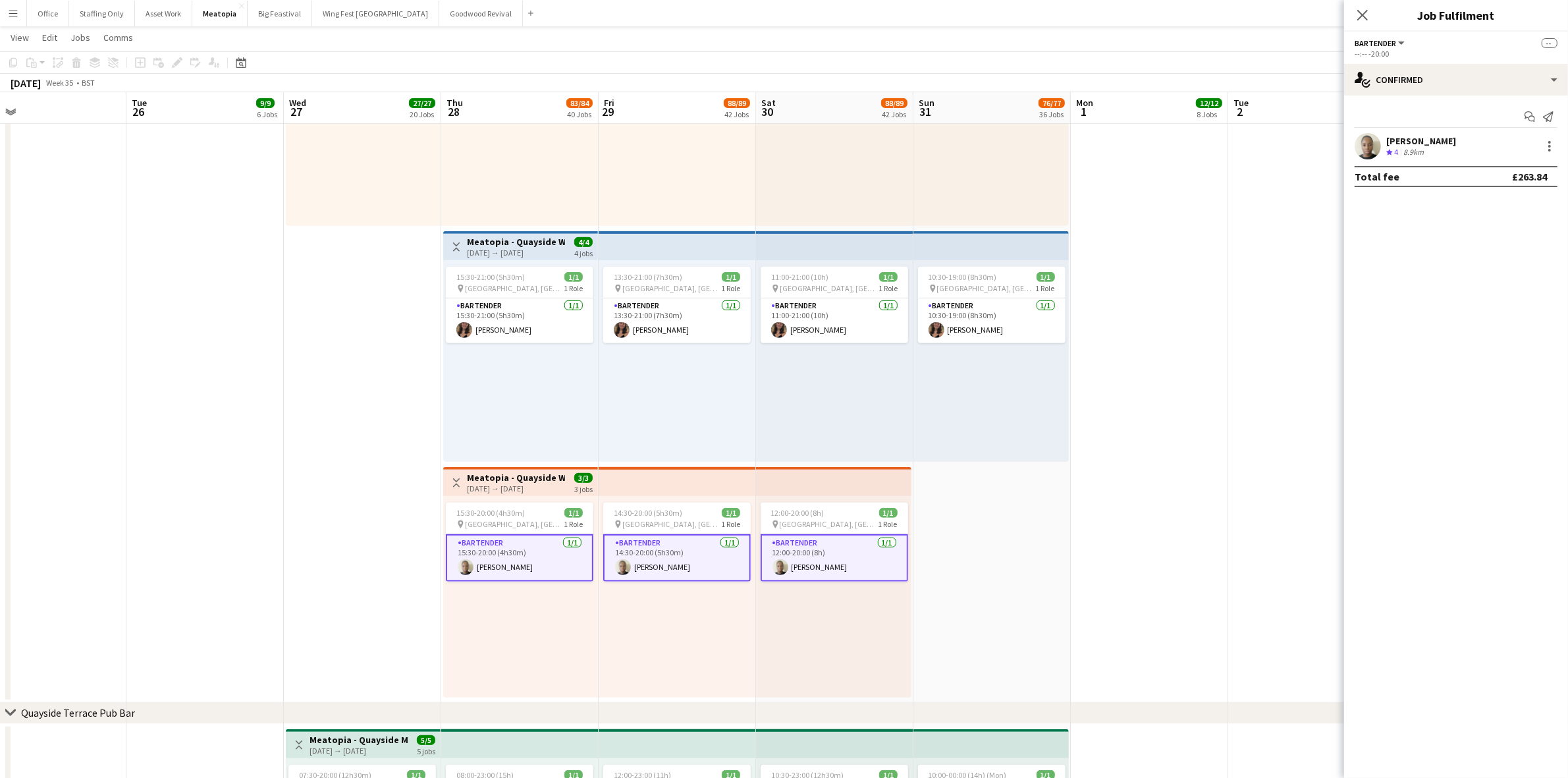
click at [1356, 148] on app-user-avatar at bounding box center [1368, 146] width 26 height 26
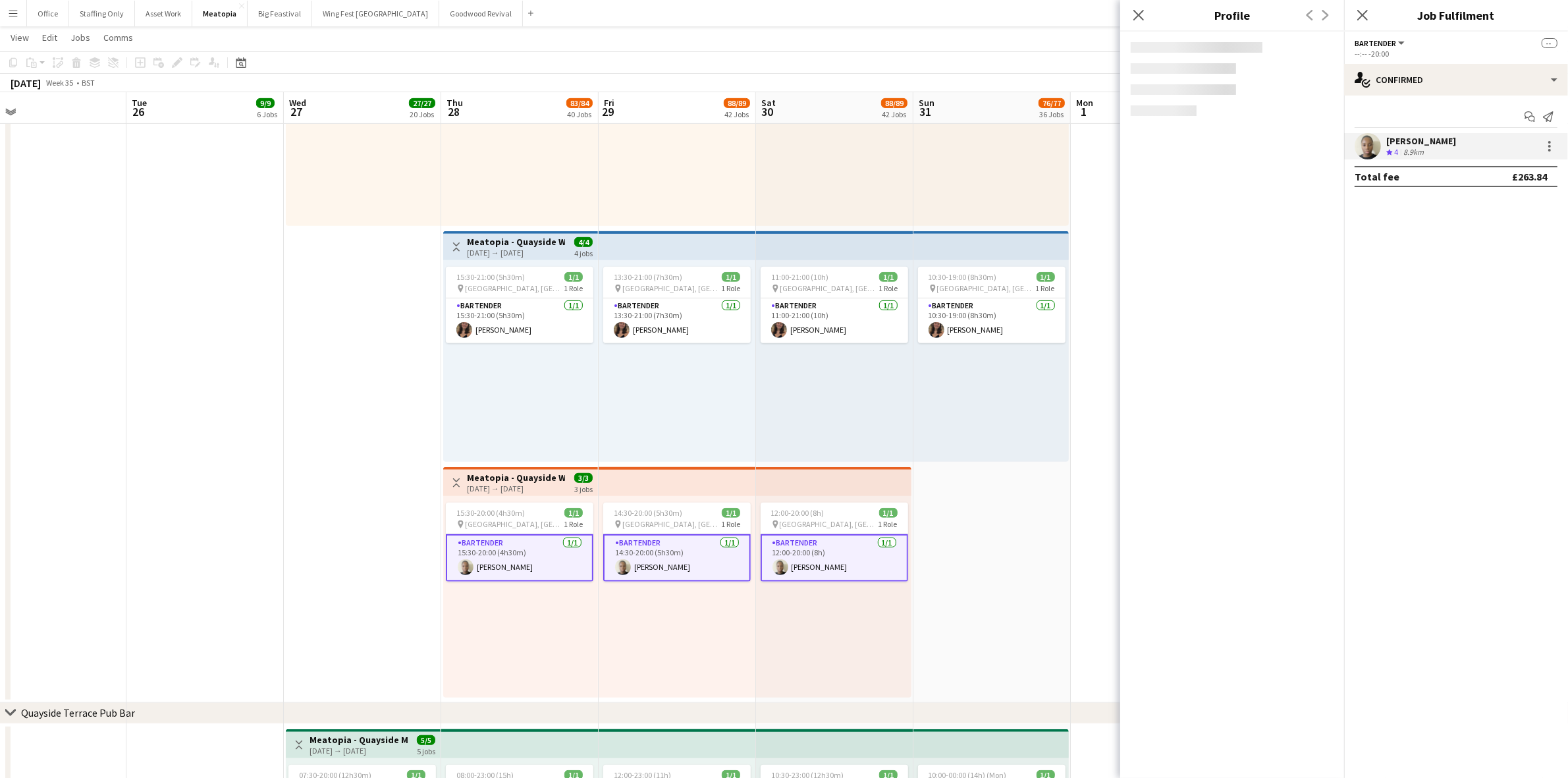
click at [1364, 13] on icon at bounding box center [1362, 16] width 11 height 11
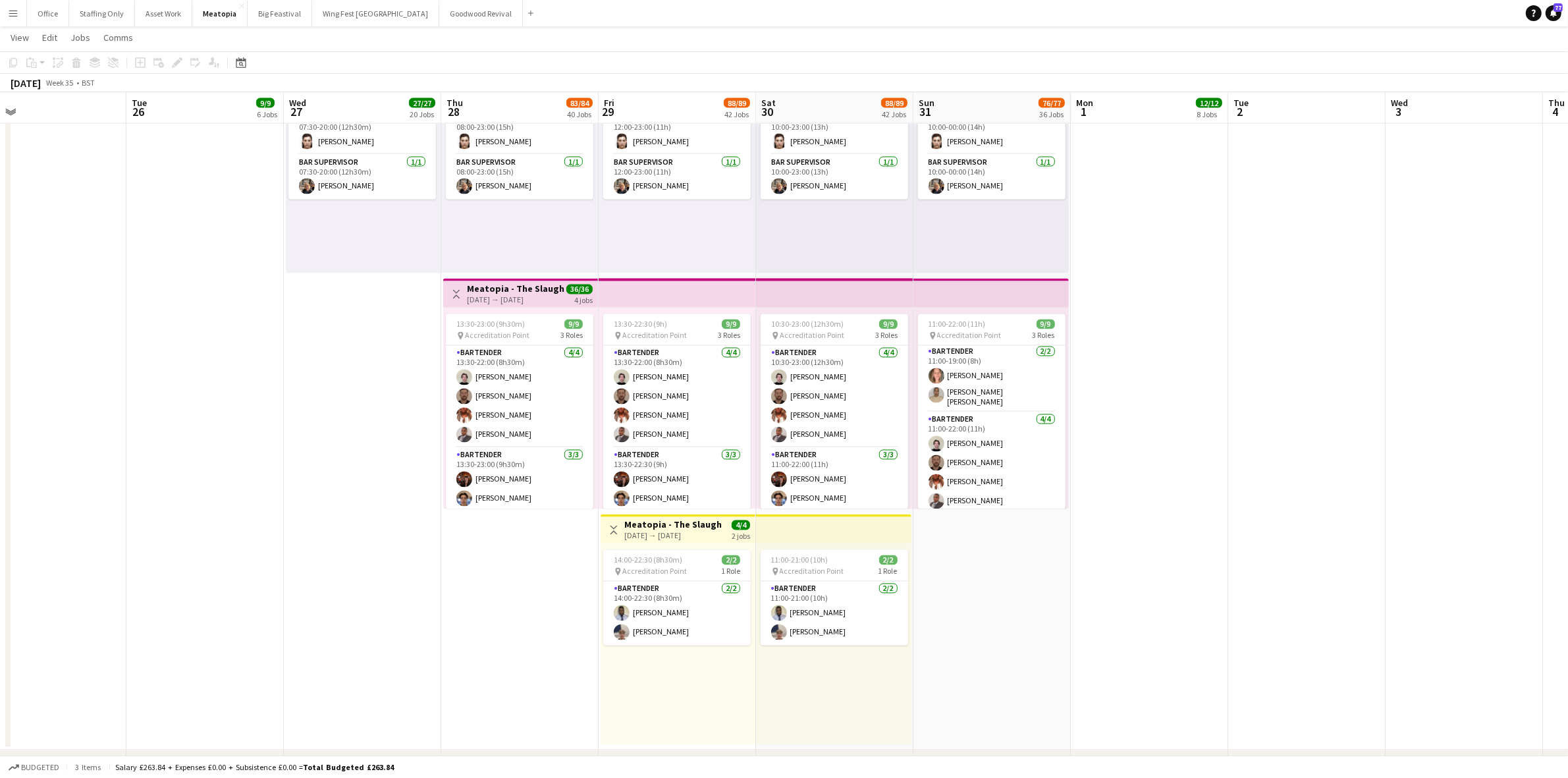
scroll to position [86, 0]
click at [777, 638] on app-user-avatar at bounding box center [778, 632] width 16 height 16
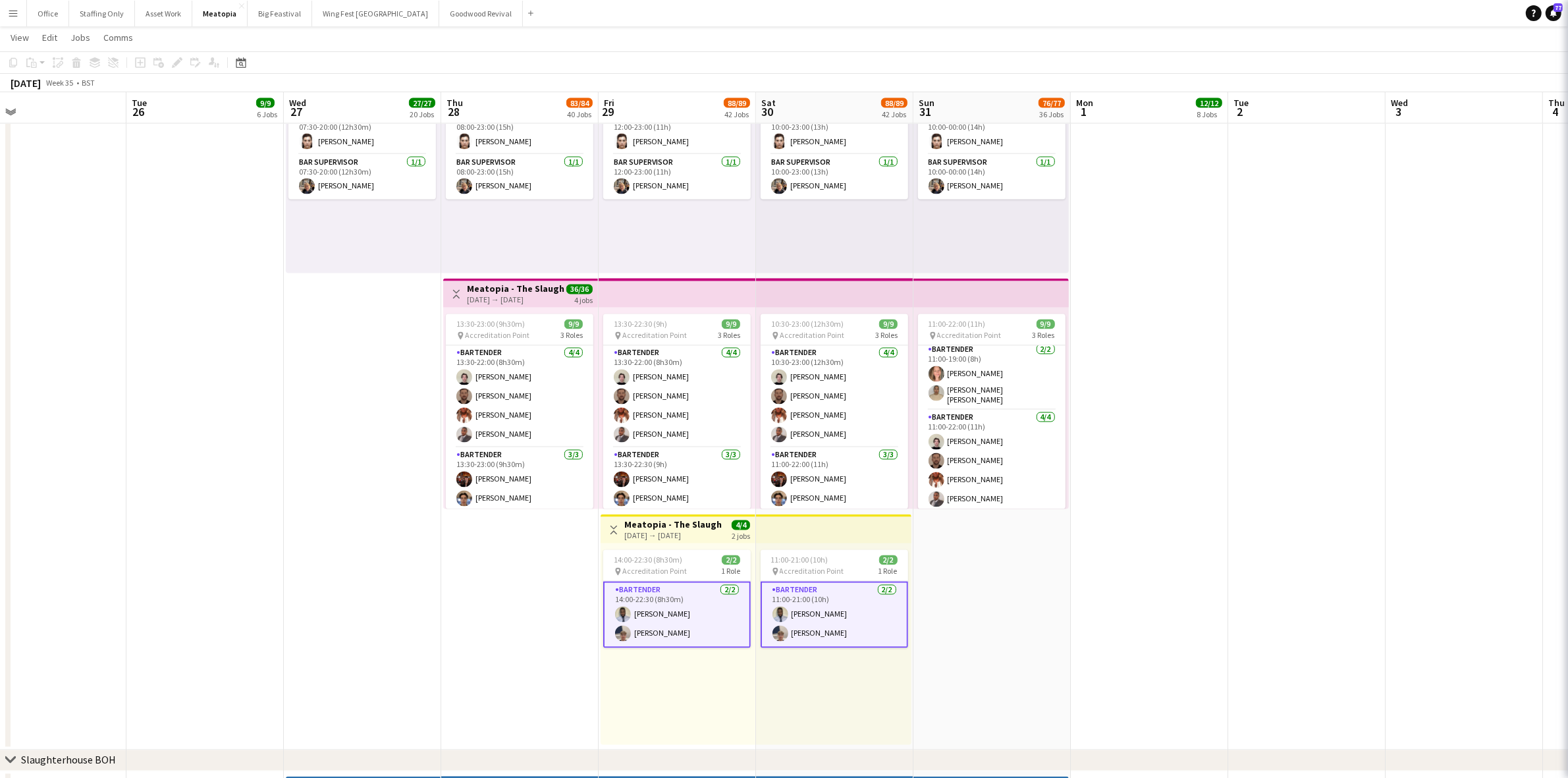
scroll to position [0, 344]
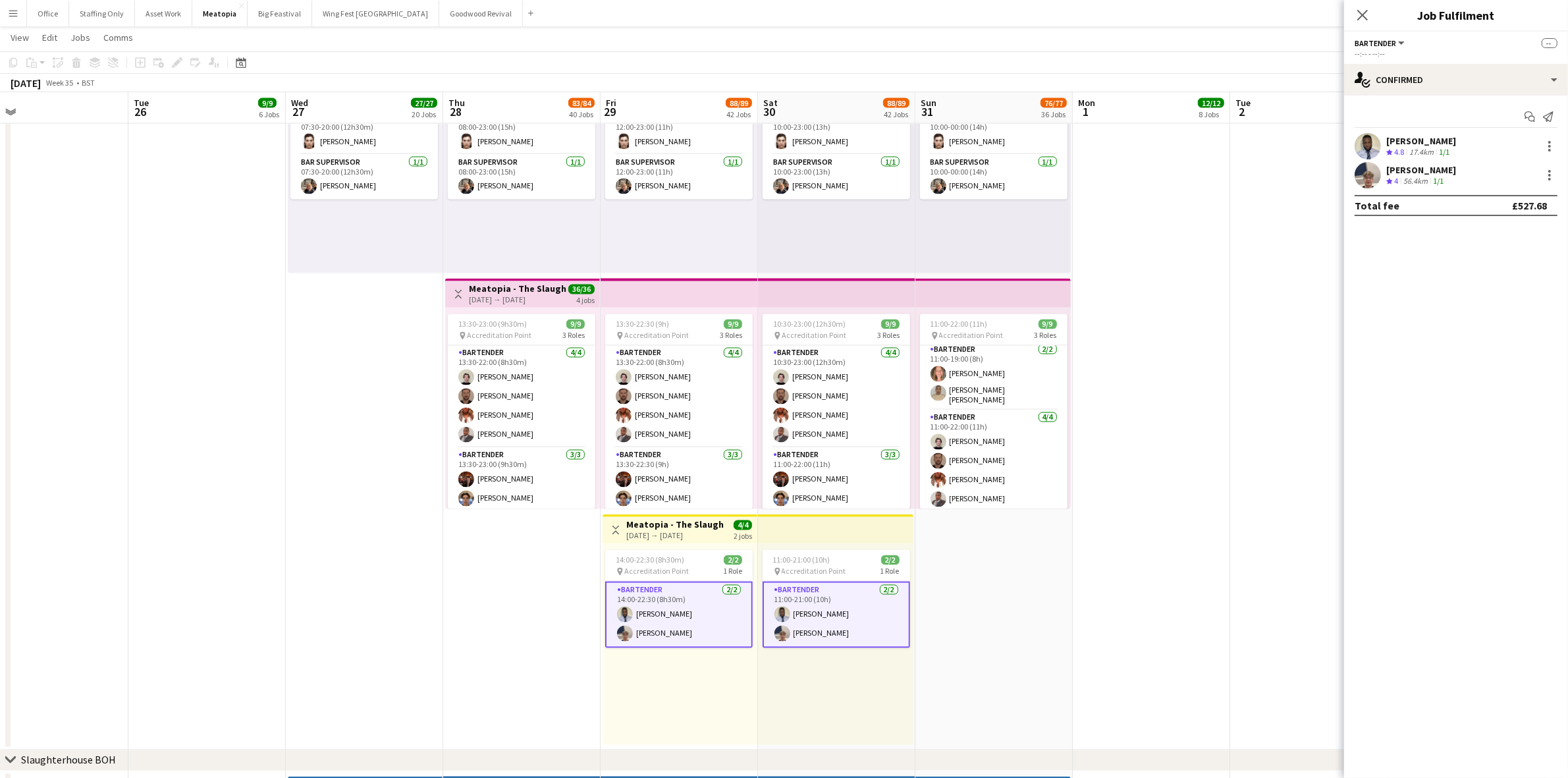
click at [1199, 434] on app-date-cell at bounding box center [1152, 393] width 158 height 713
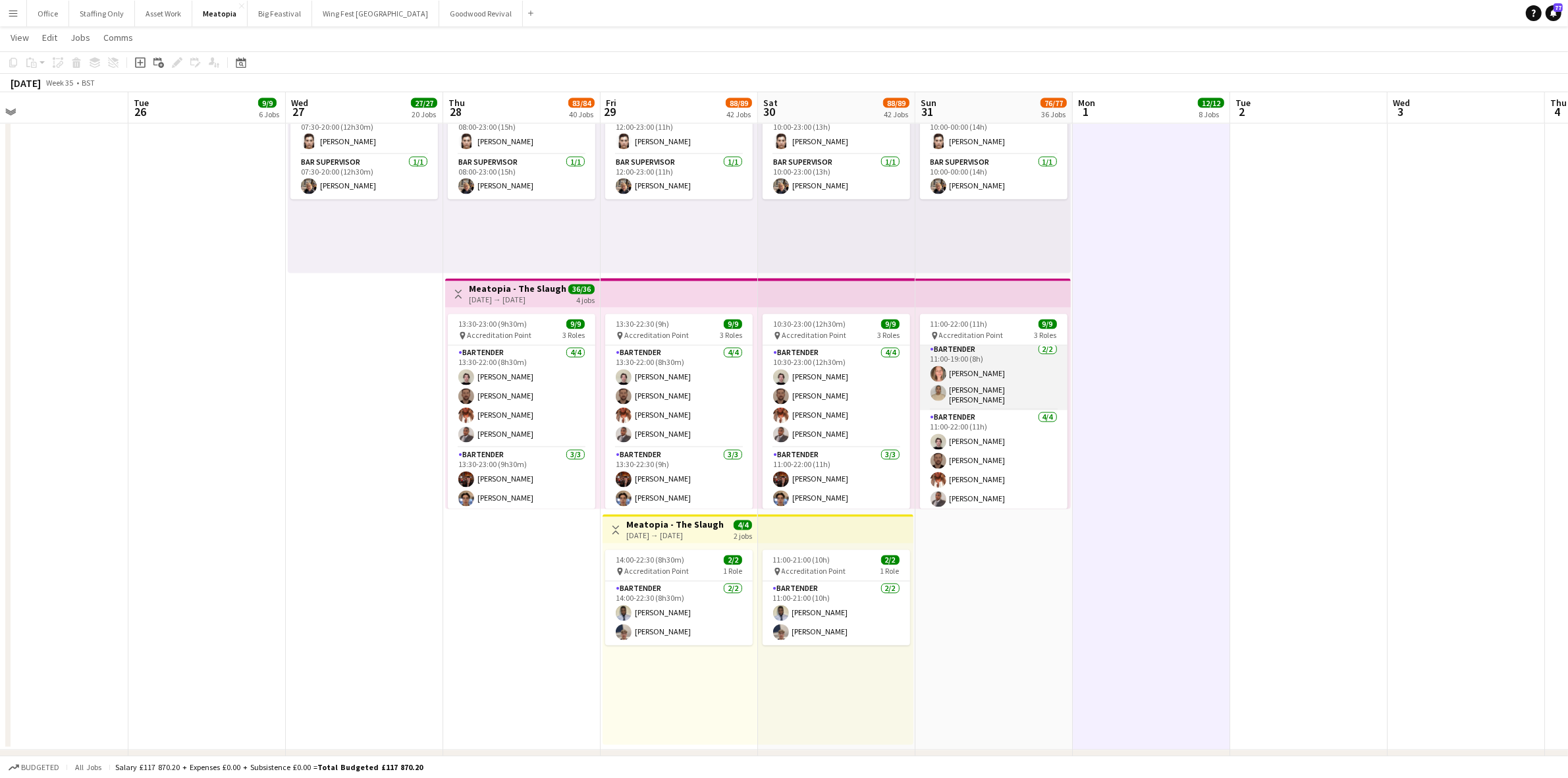
click at [973, 359] on app-card-role "Bartender [DATE] 11:00-19:00 (8h) [PERSON_NAME] [PERSON_NAME] [PERSON_NAME]" at bounding box center [993, 376] width 147 height 68
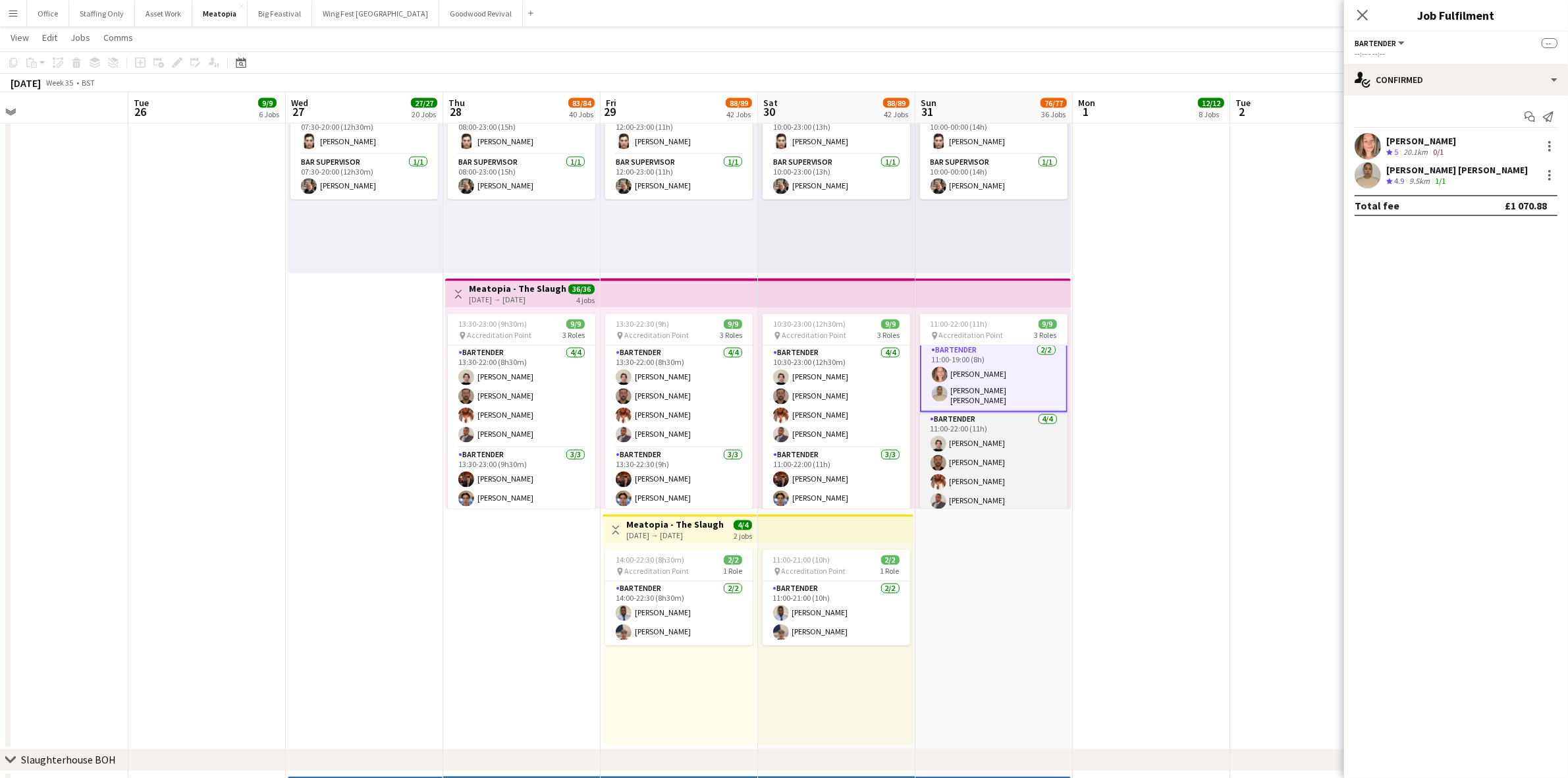
click at [988, 451] on app-card-role "Bartender [DATE] 11:00-22:00 (11h) [PERSON_NAME] [PERSON_NAME] [PERSON_NAME] [P…" at bounding box center [993, 463] width 147 height 102
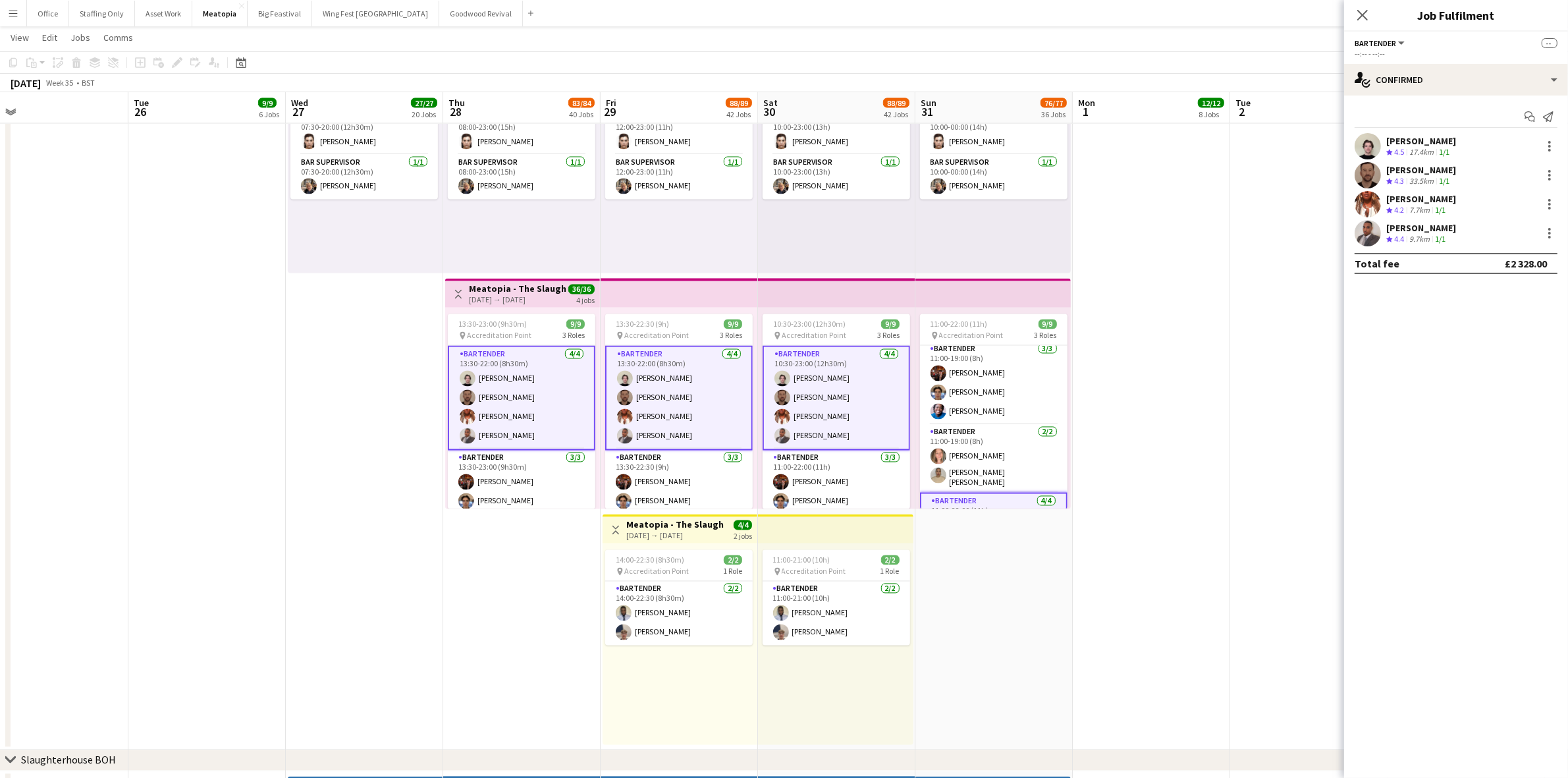
scroll to position [0, 0]
click at [973, 401] on app-card-role "Bartender [DATE] 11:00-19:00 (8h) [PERSON_NAME] [PERSON_NAME] Soso [PERSON_NAME]" at bounding box center [993, 387] width 147 height 83
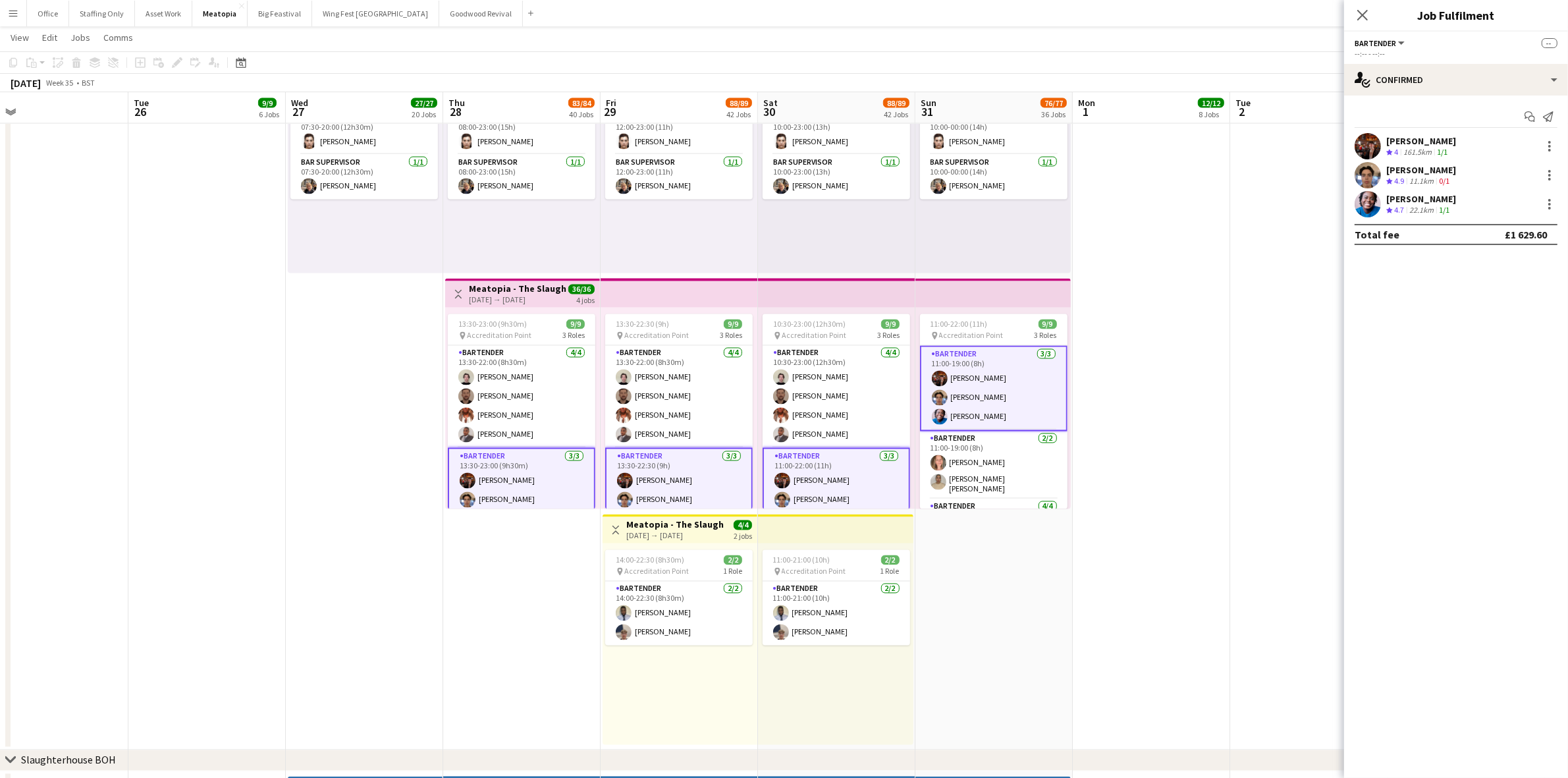
click at [1139, 430] on app-date-cell at bounding box center [1152, 393] width 158 height 713
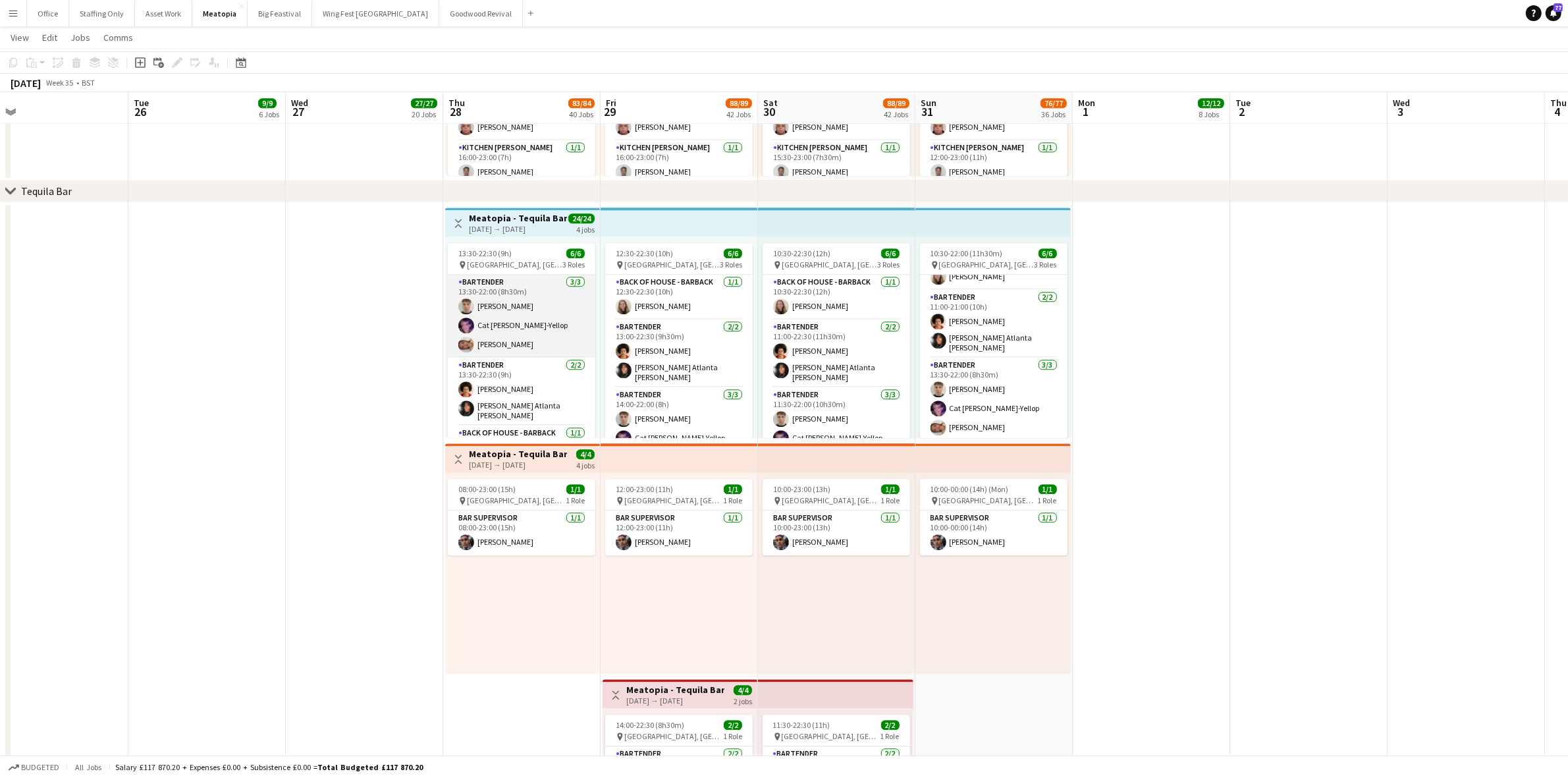
click at [505, 339] on app-card-role "Bartender [DATE] 13:30-22:00 (8h30m) [PERSON_NAME] [PERSON_NAME]-Yellop [PERSON…" at bounding box center [521, 316] width 147 height 83
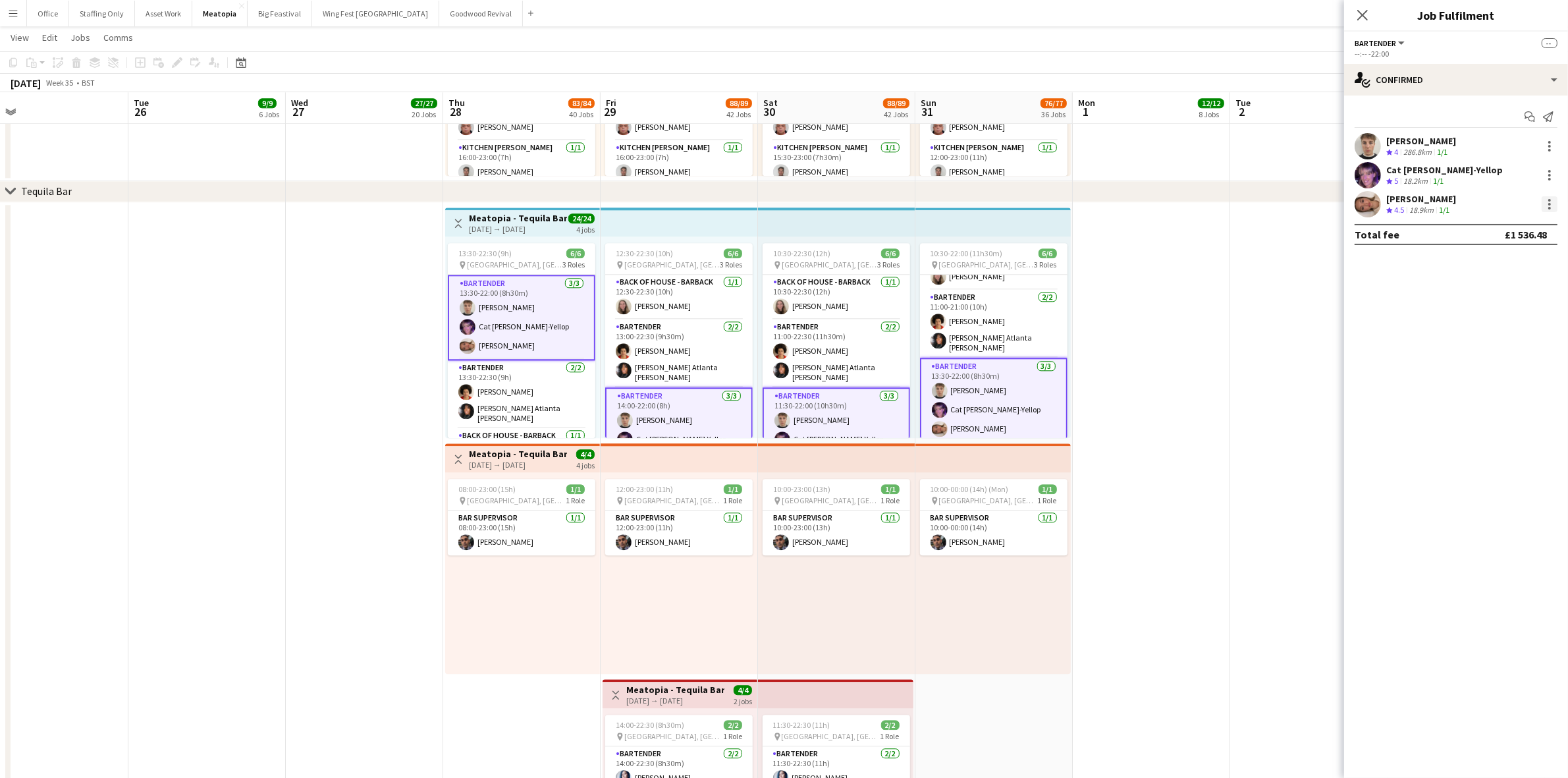
click at [1552, 206] on div at bounding box center [1549, 204] width 16 height 16
click at [1495, 323] on span "Remove" at bounding box center [1485, 323] width 39 height 11
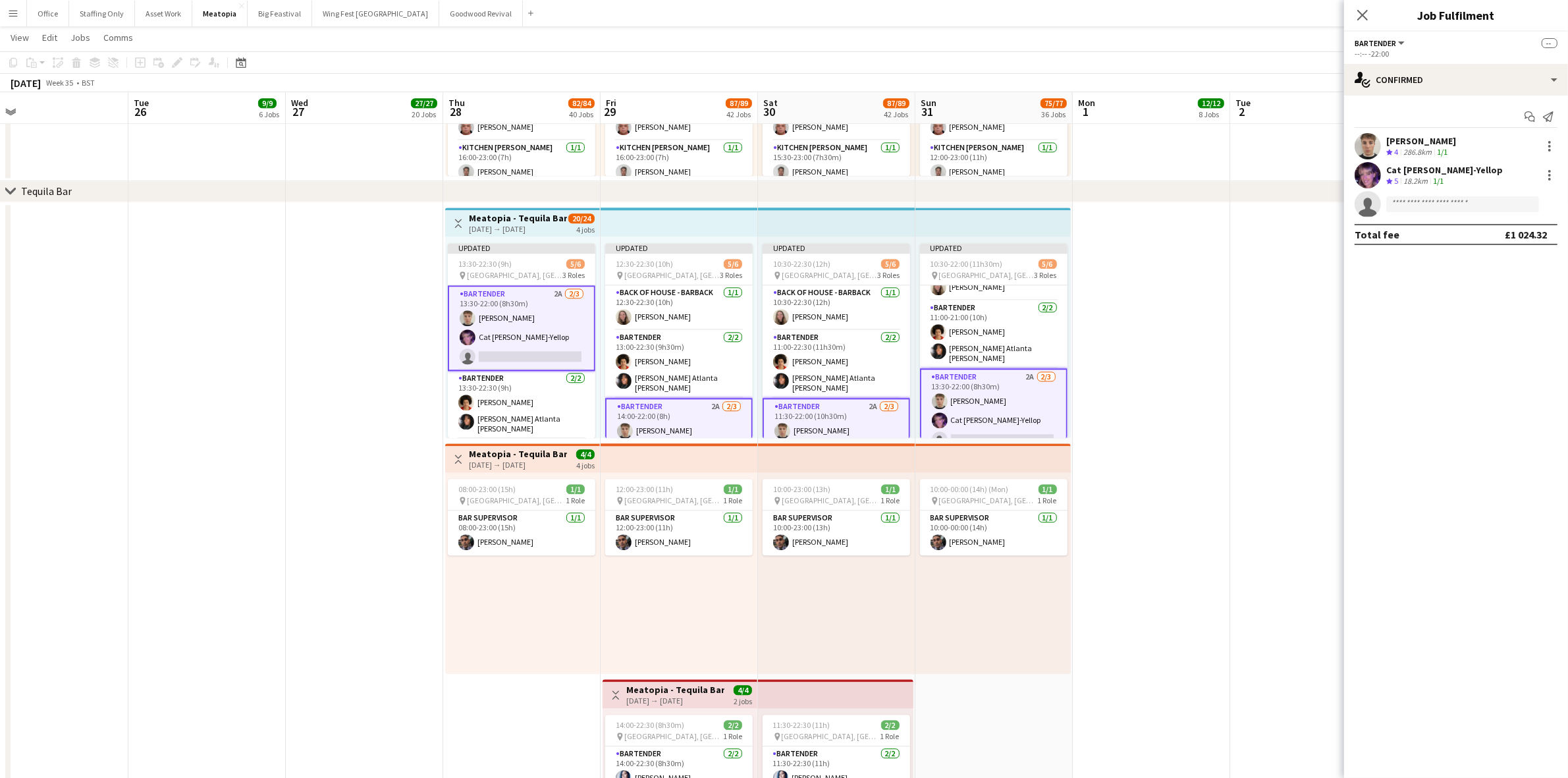
click at [1256, 275] on app-date-cell at bounding box center [1309, 559] width 158 height 713
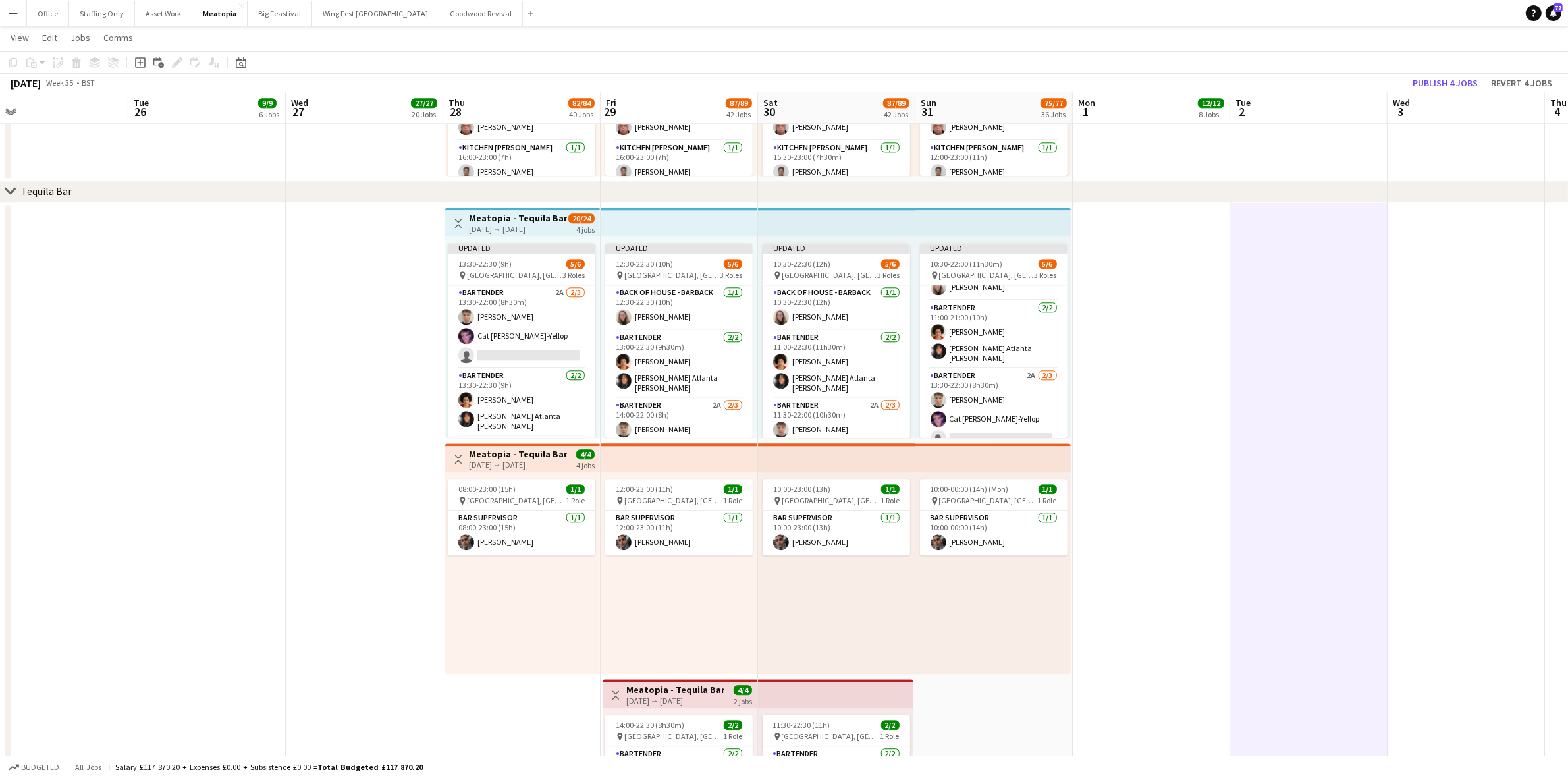
click at [507, 226] on div "[DATE] → [DATE]" at bounding box center [517, 229] width 98 height 10
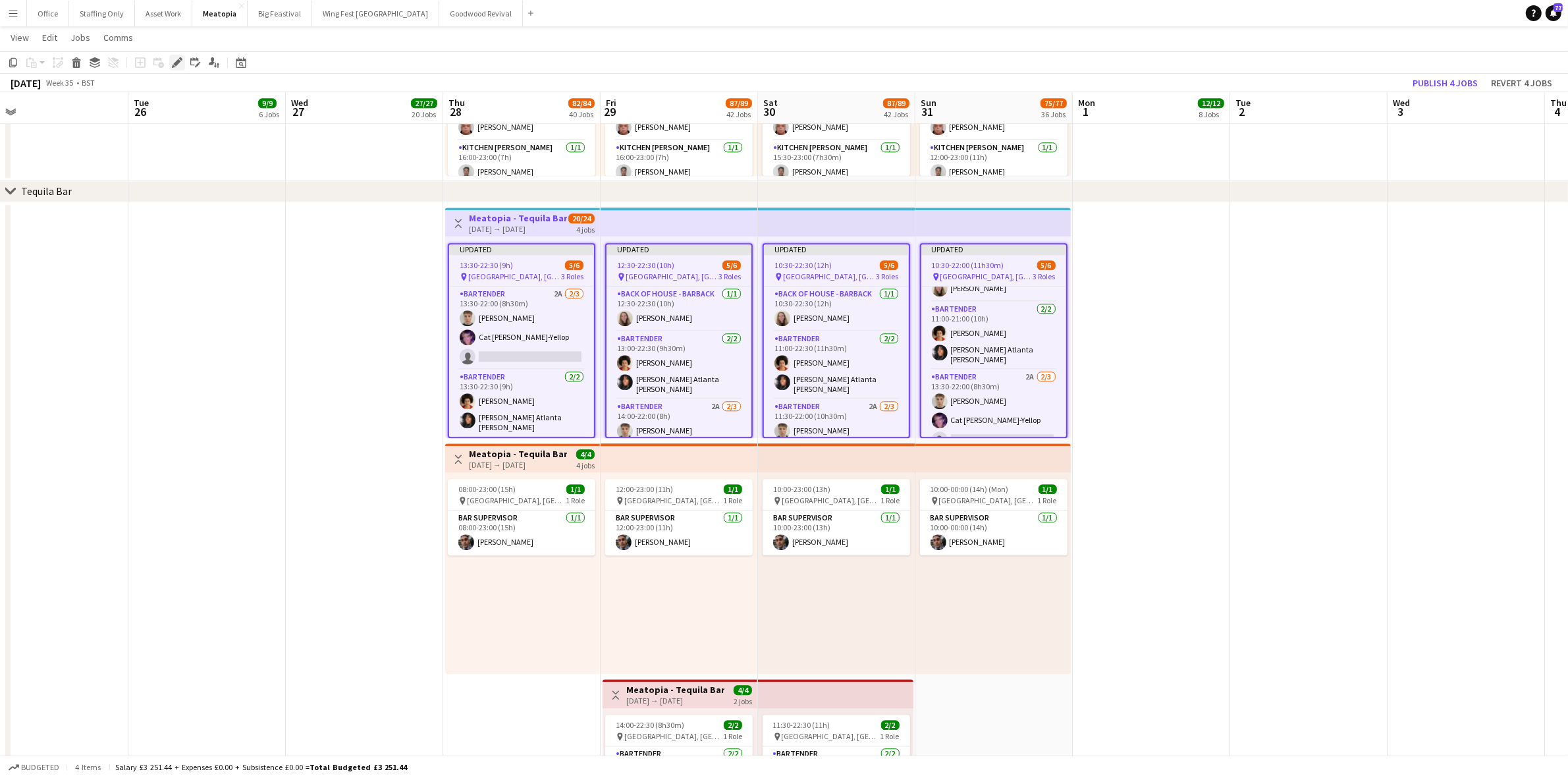
click at [179, 60] on icon at bounding box center [177, 63] width 7 height 7
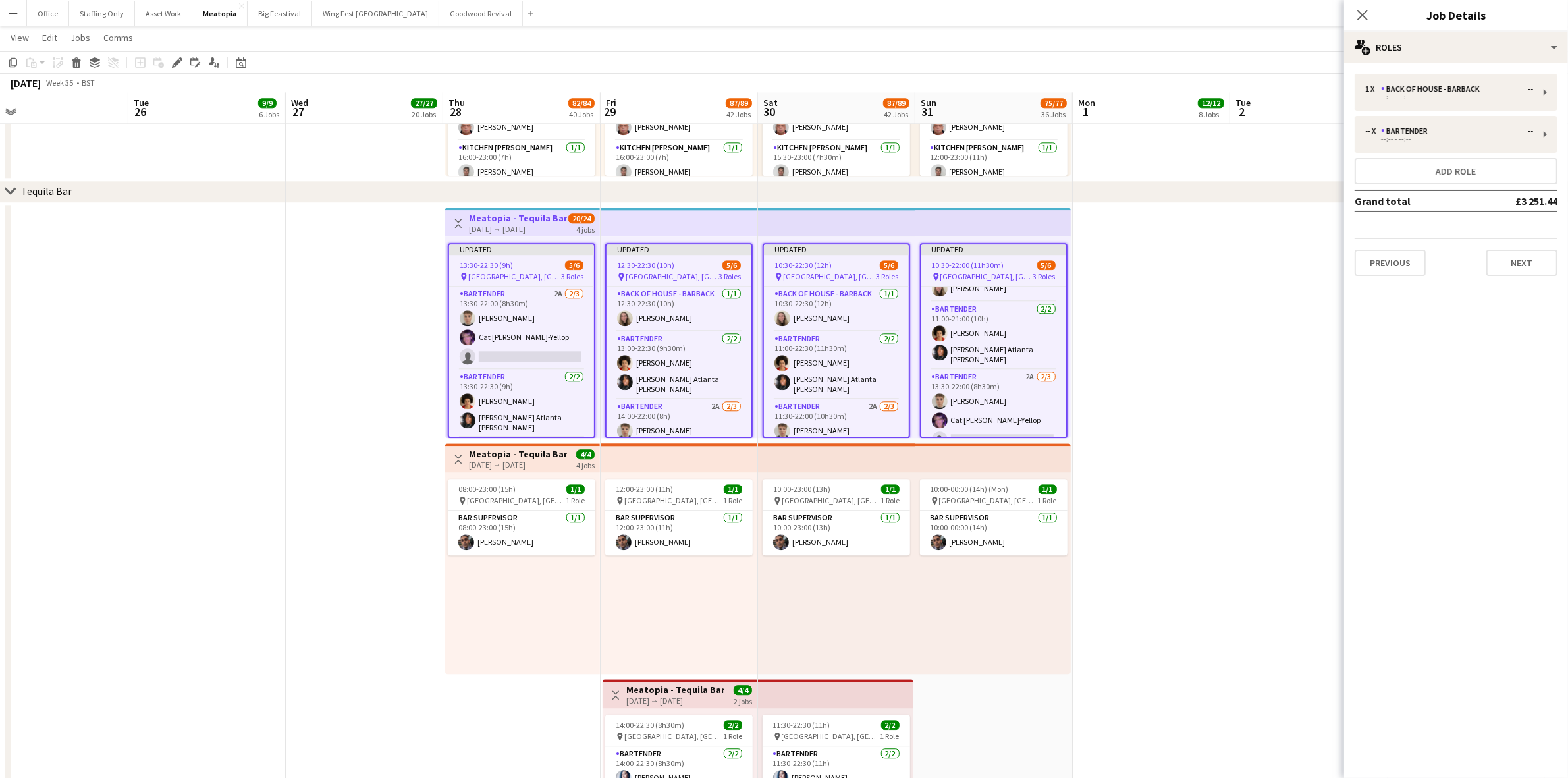
click at [515, 264] on div "13:30-22:30 (9h) 5/6" at bounding box center [521, 265] width 145 height 10
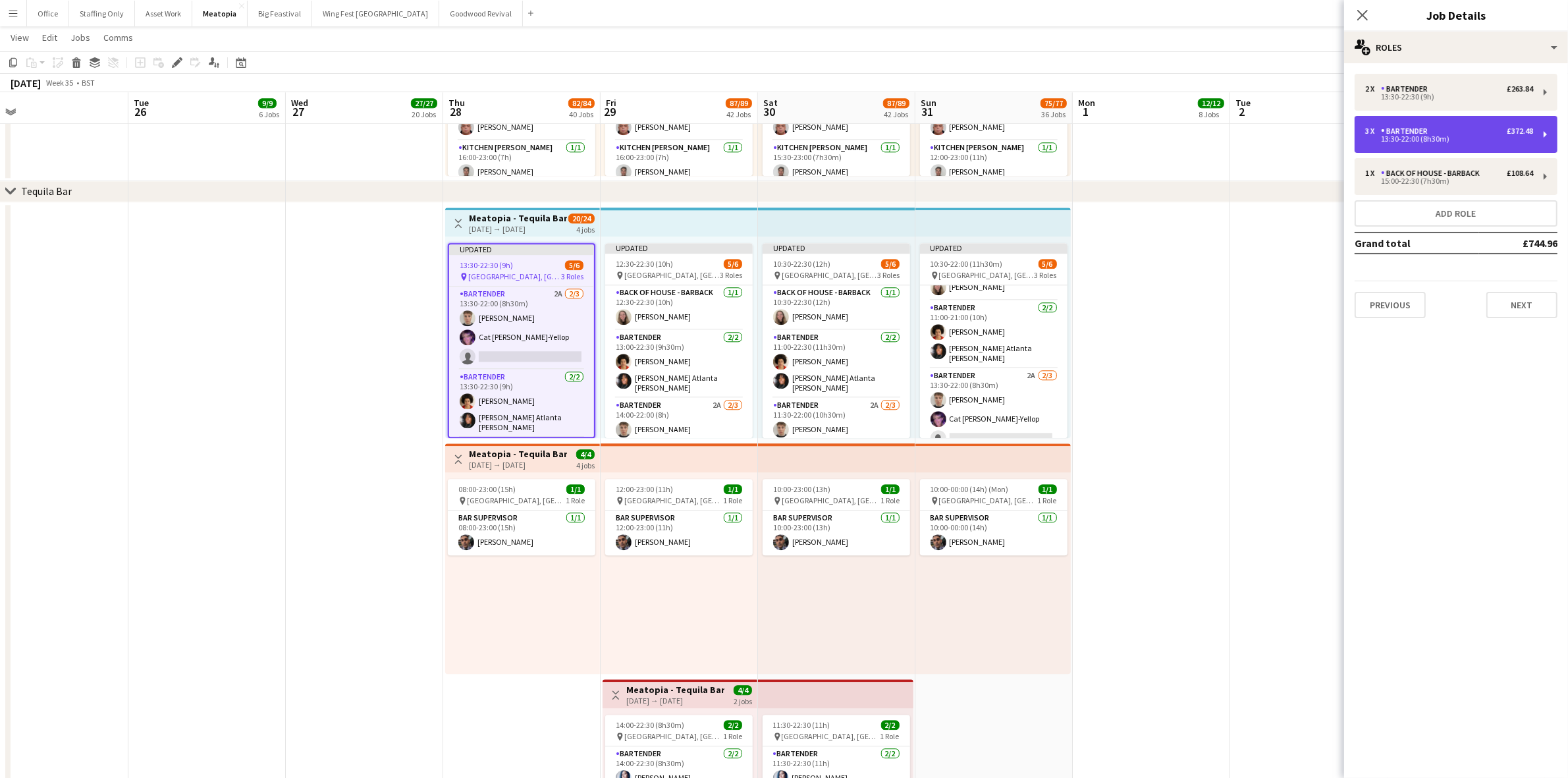
click at [1412, 137] on div "13:30-22:00 (8h30m)" at bounding box center [1448, 139] width 168 height 7
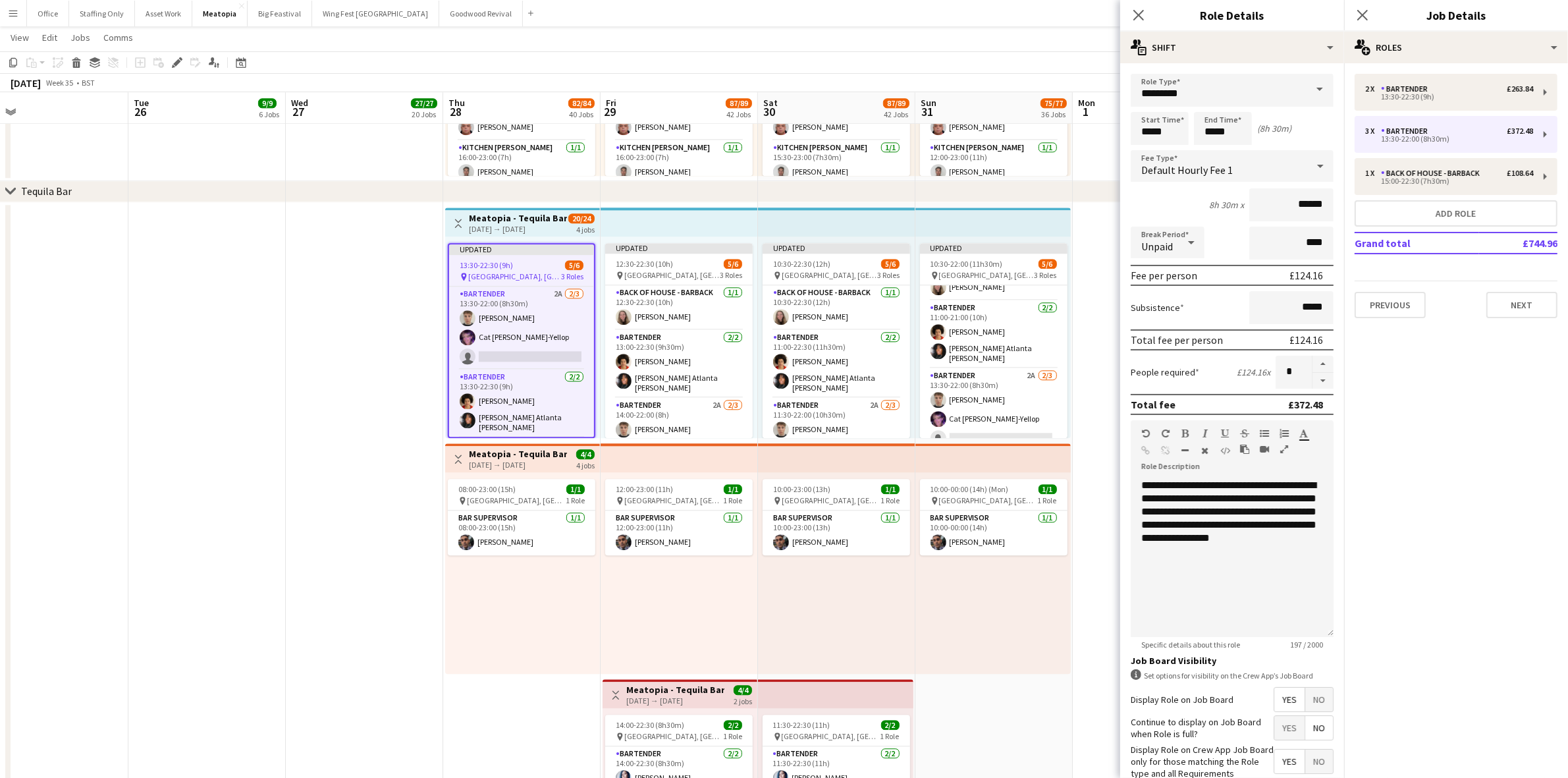
click at [1313, 376] on button "button" at bounding box center [1323, 381] width 21 height 16
type input "*"
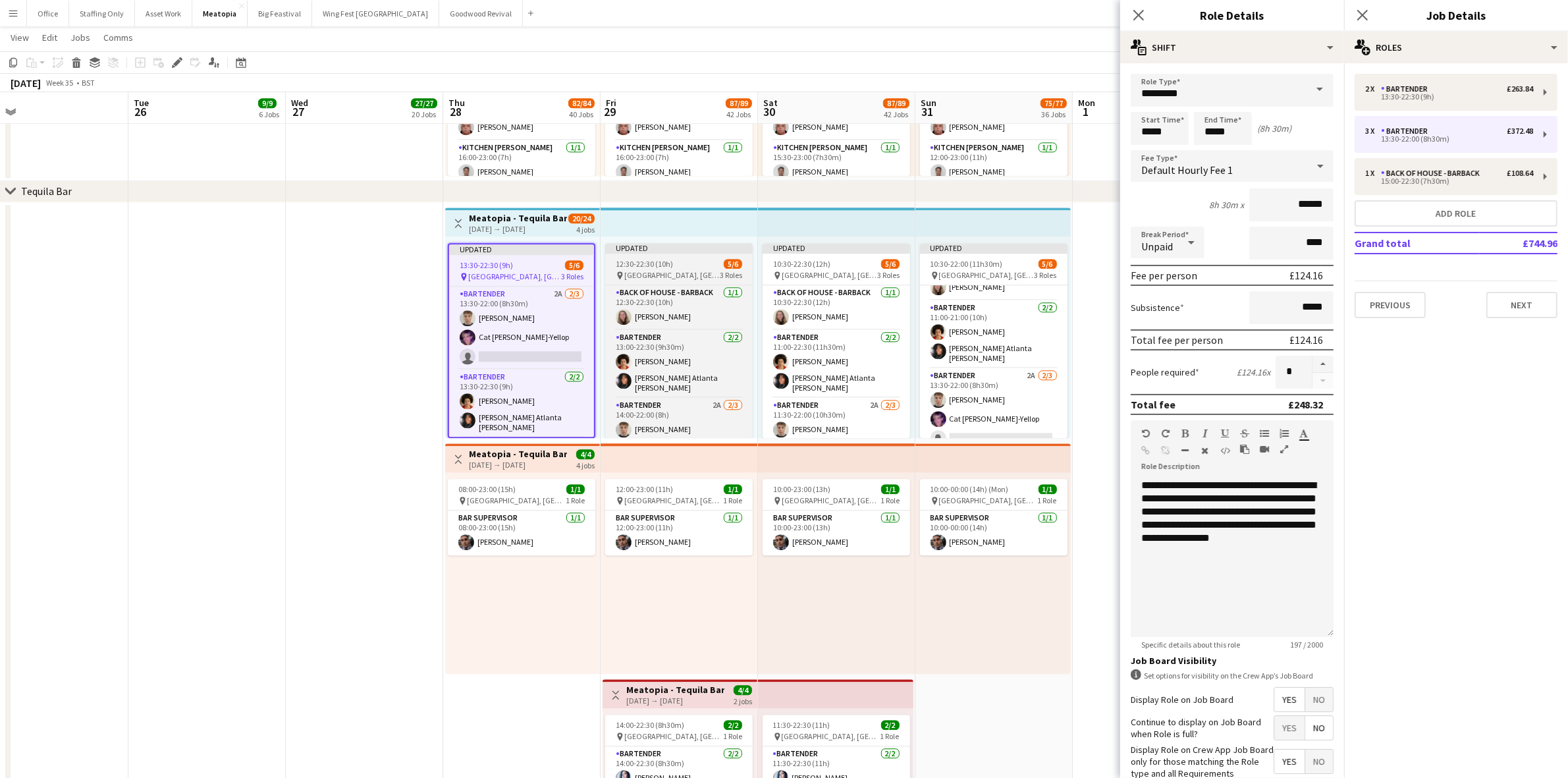
click at [662, 265] on span "12:30-22:30 (10h)" at bounding box center [644, 264] width 57 height 10
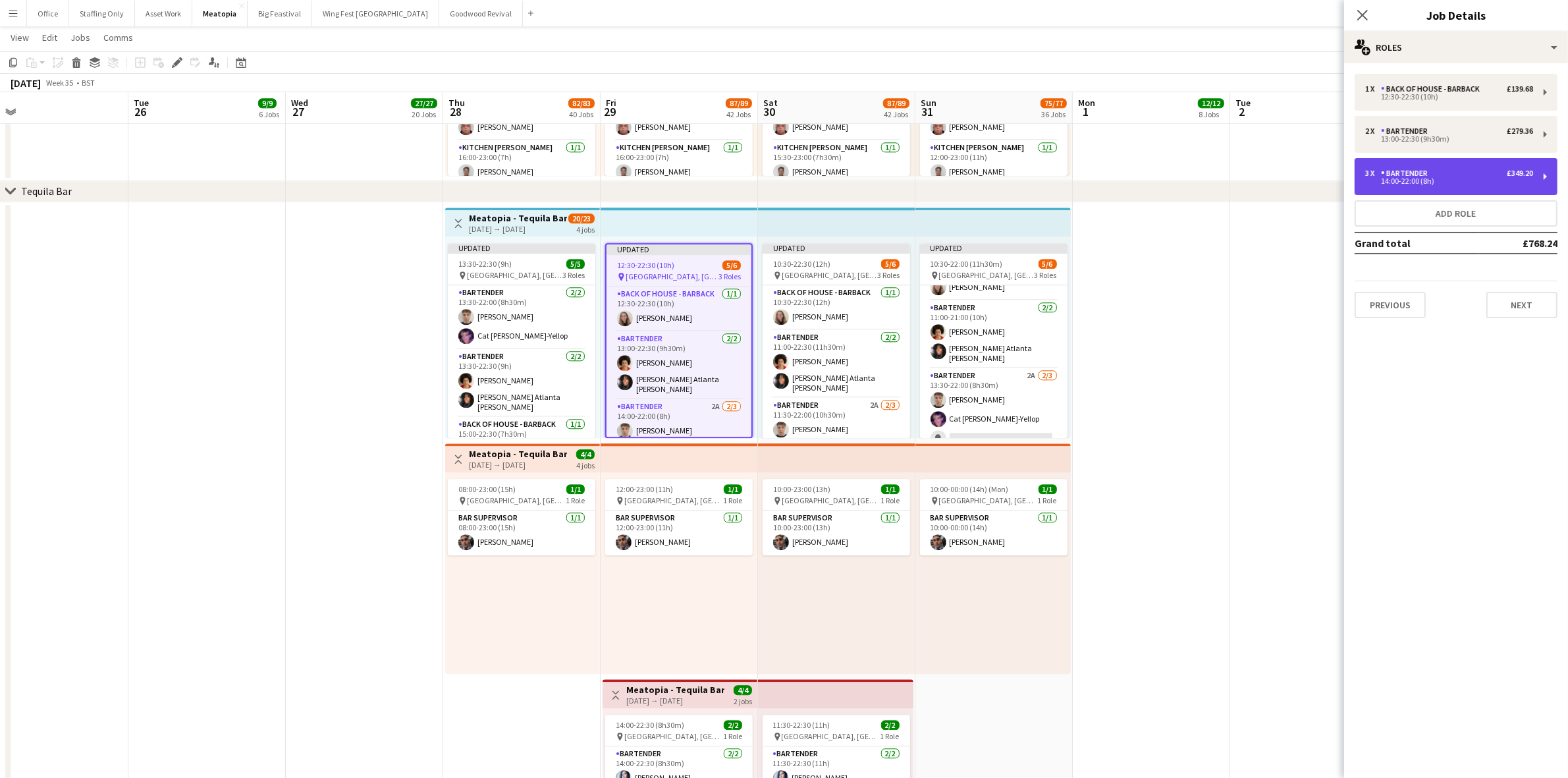
click at [1423, 185] on div "3 x Bartender £349.20 14:00-22:00 (8h)" at bounding box center [1456, 177] width 203 height 37
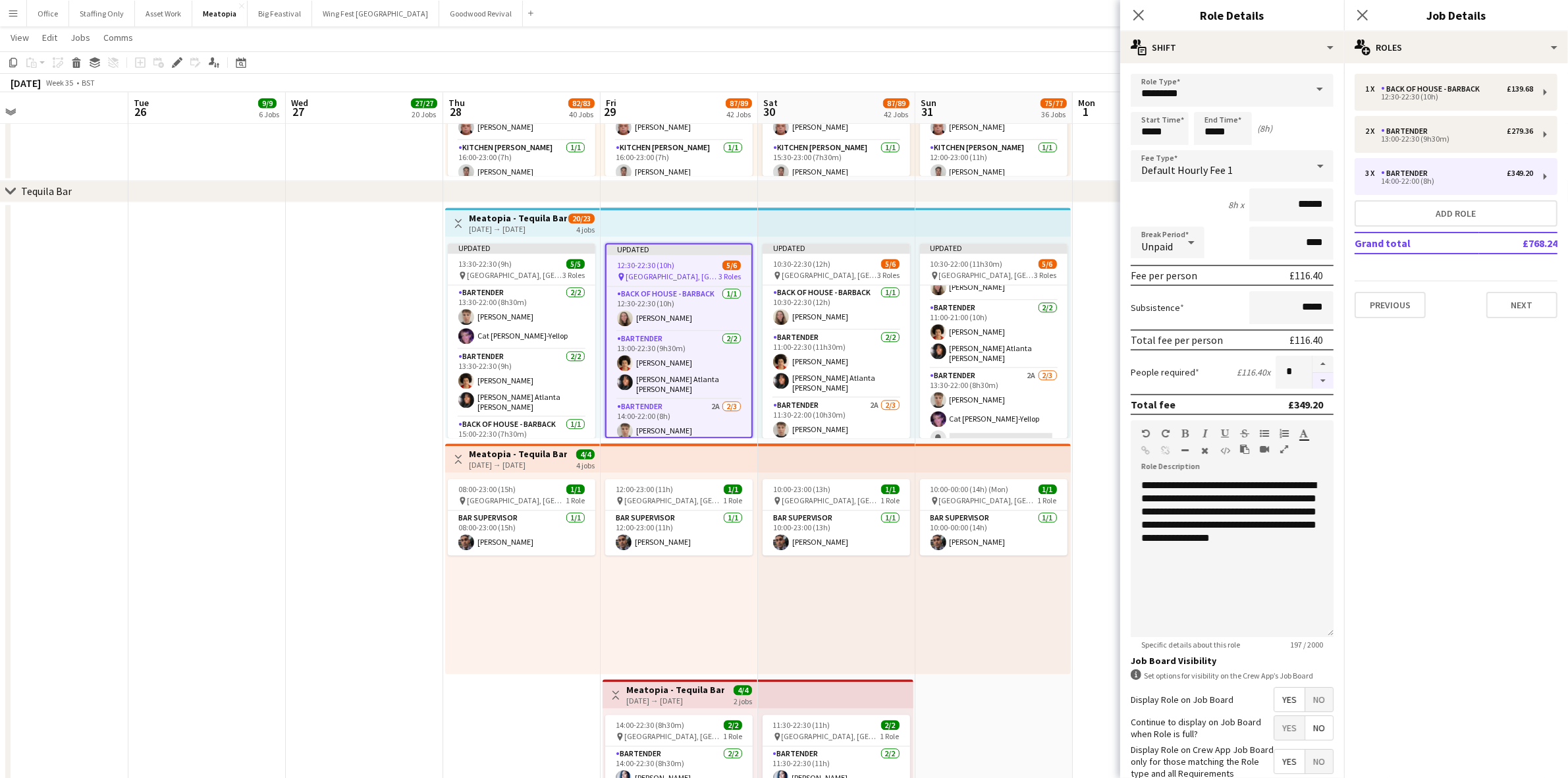
click at [1313, 378] on button "button" at bounding box center [1323, 381] width 21 height 16
type input "*"
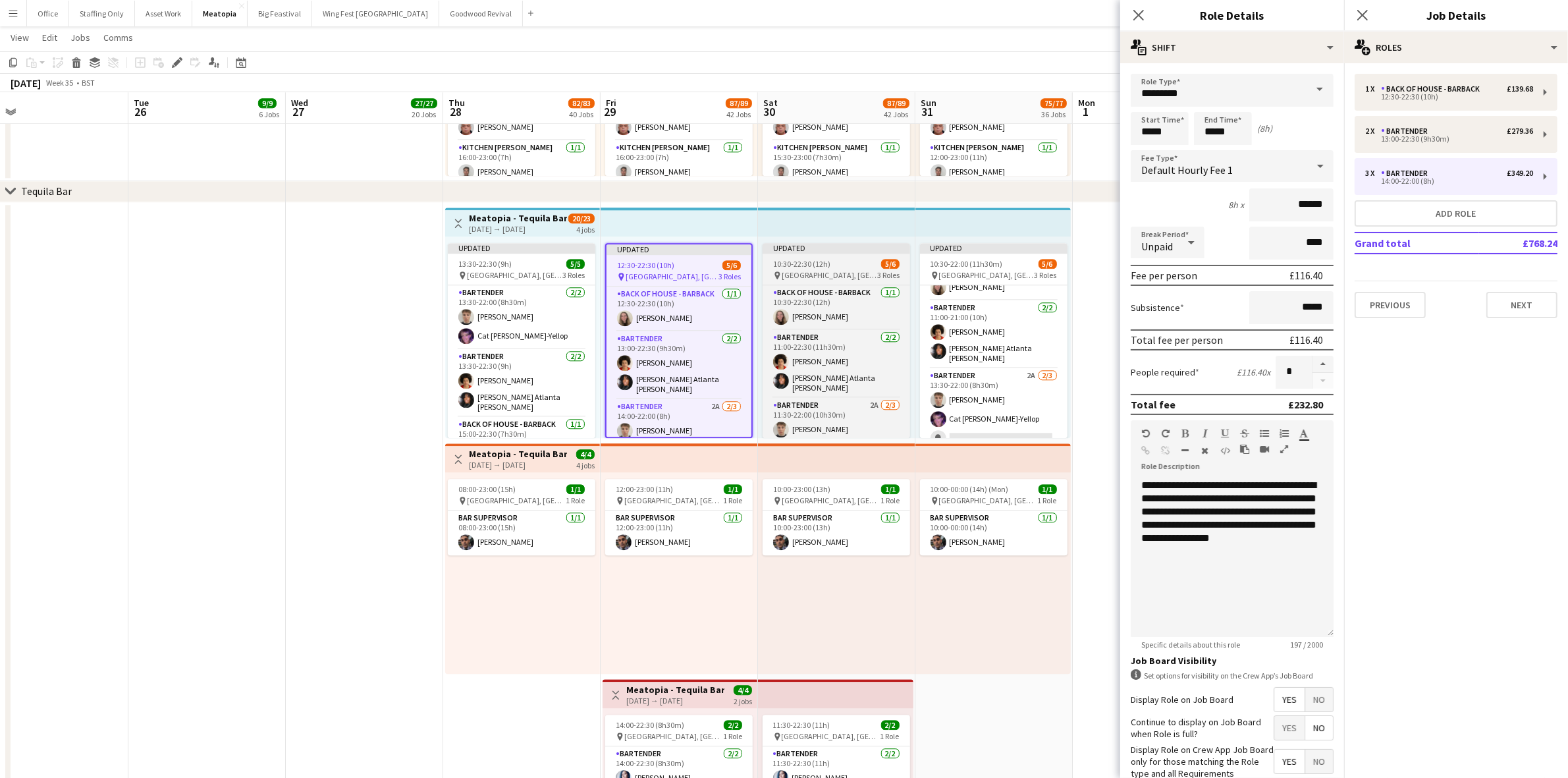
click at [839, 267] on div "10:30-22:30 (12h) 5/6" at bounding box center [836, 264] width 147 height 10
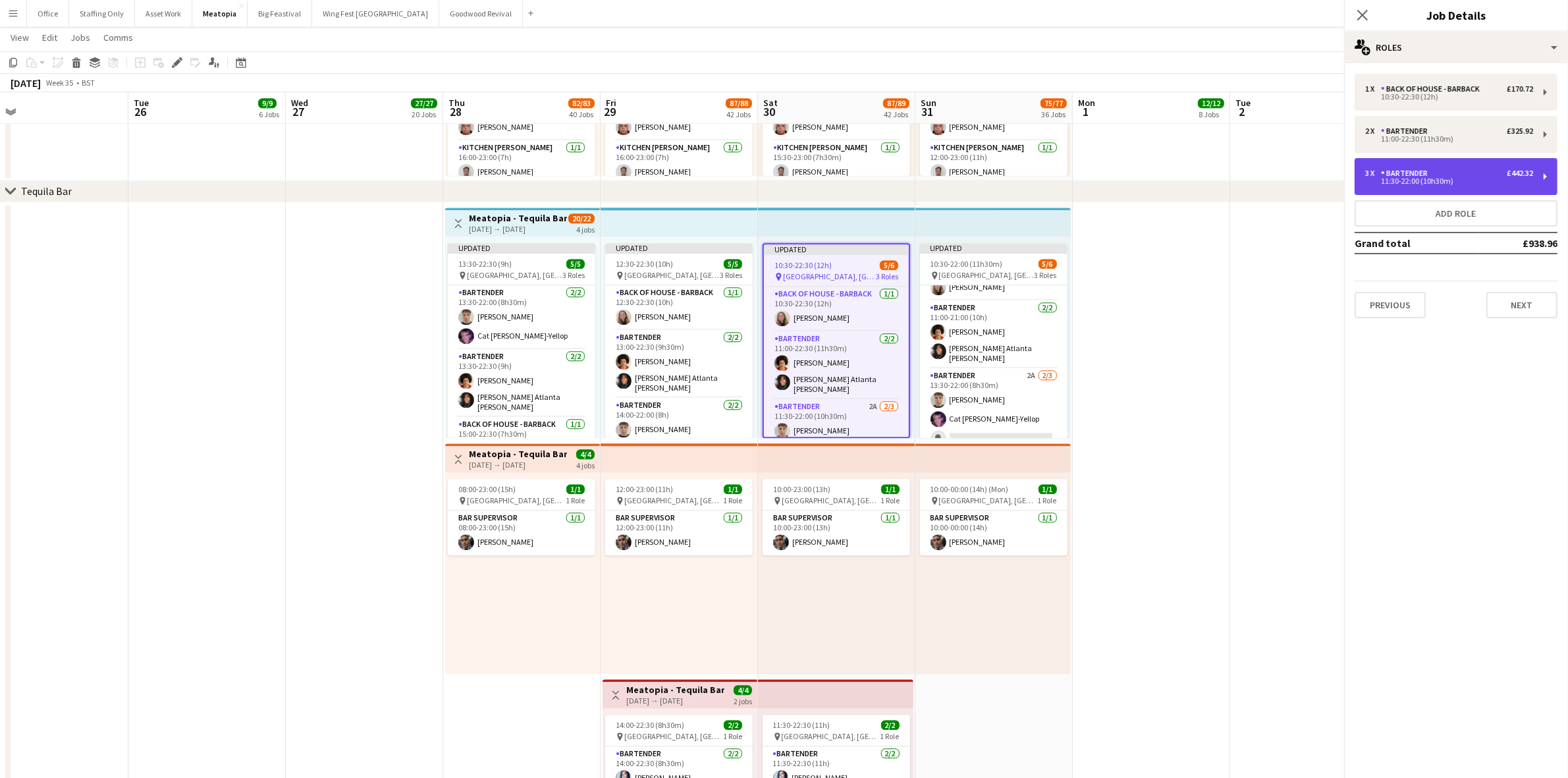
click at [1395, 183] on div "11:30-22:00 (10h30m)" at bounding box center [1448, 181] width 168 height 7
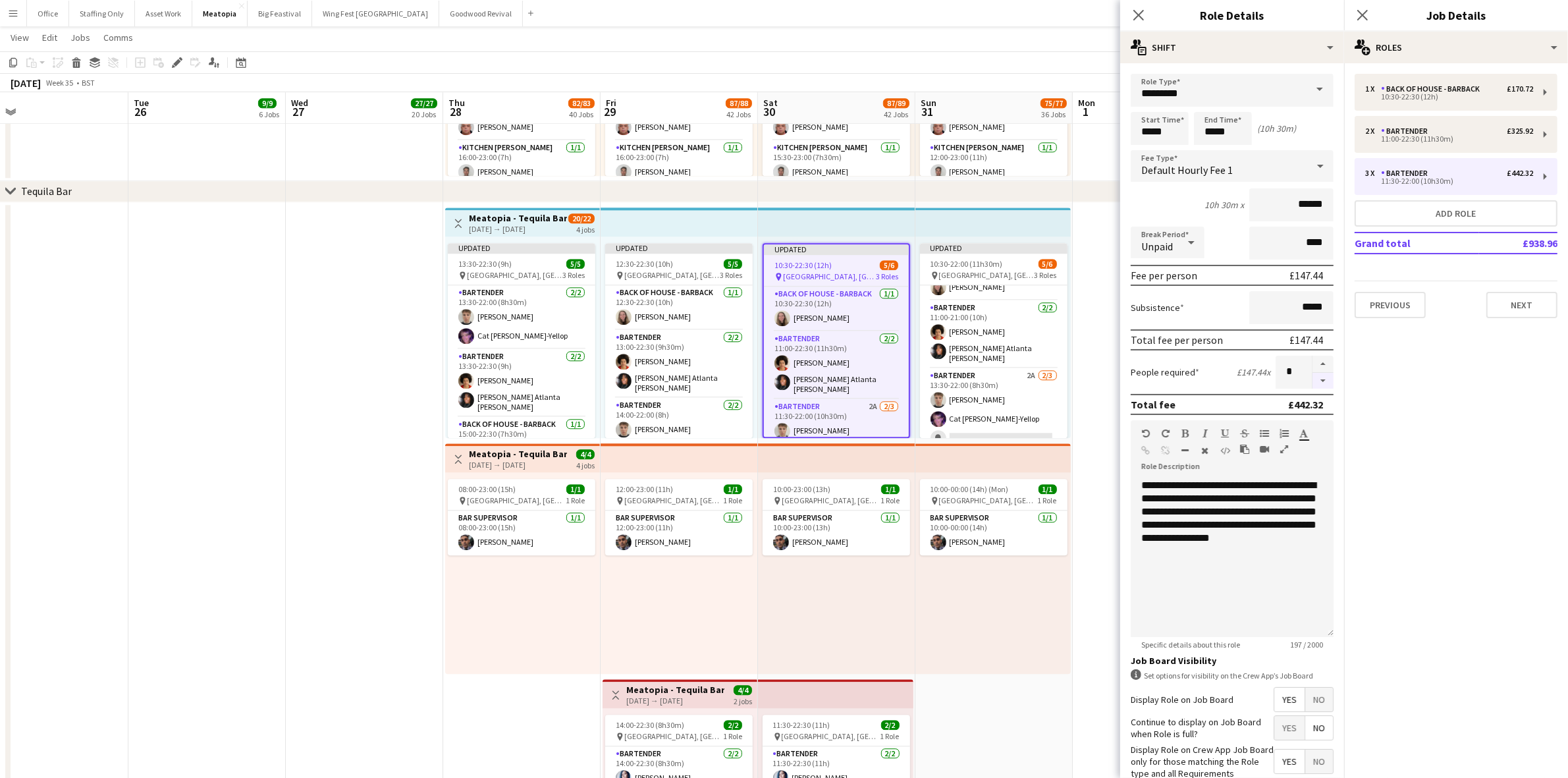
click at [1315, 380] on button "button" at bounding box center [1323, 381] width 21 height 16
type input "*"
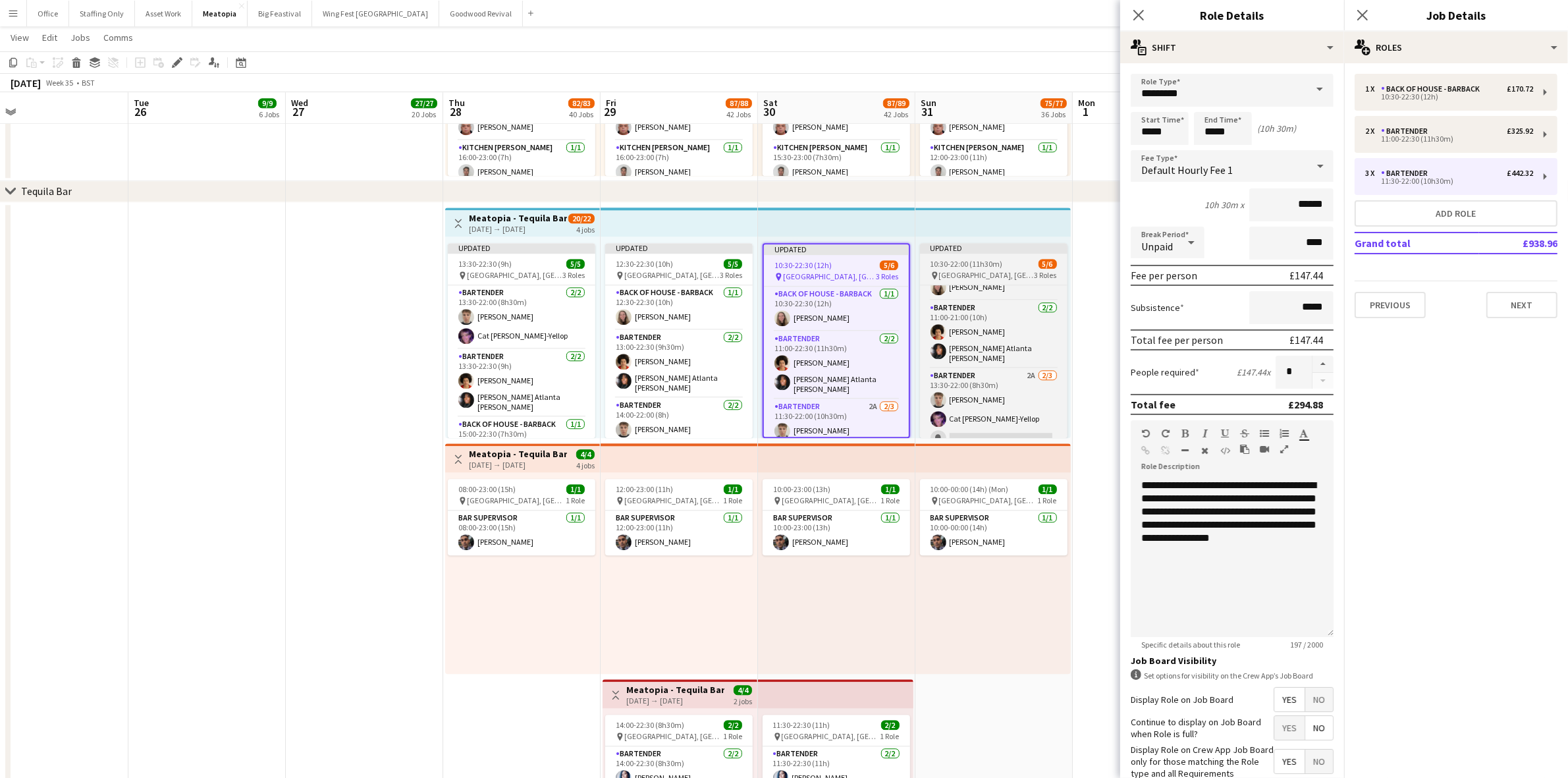
click at [1004, 264] on div "10:30-22:00 (11h30m) 5/6" at bounding box center [993, 264] width 147 height 10
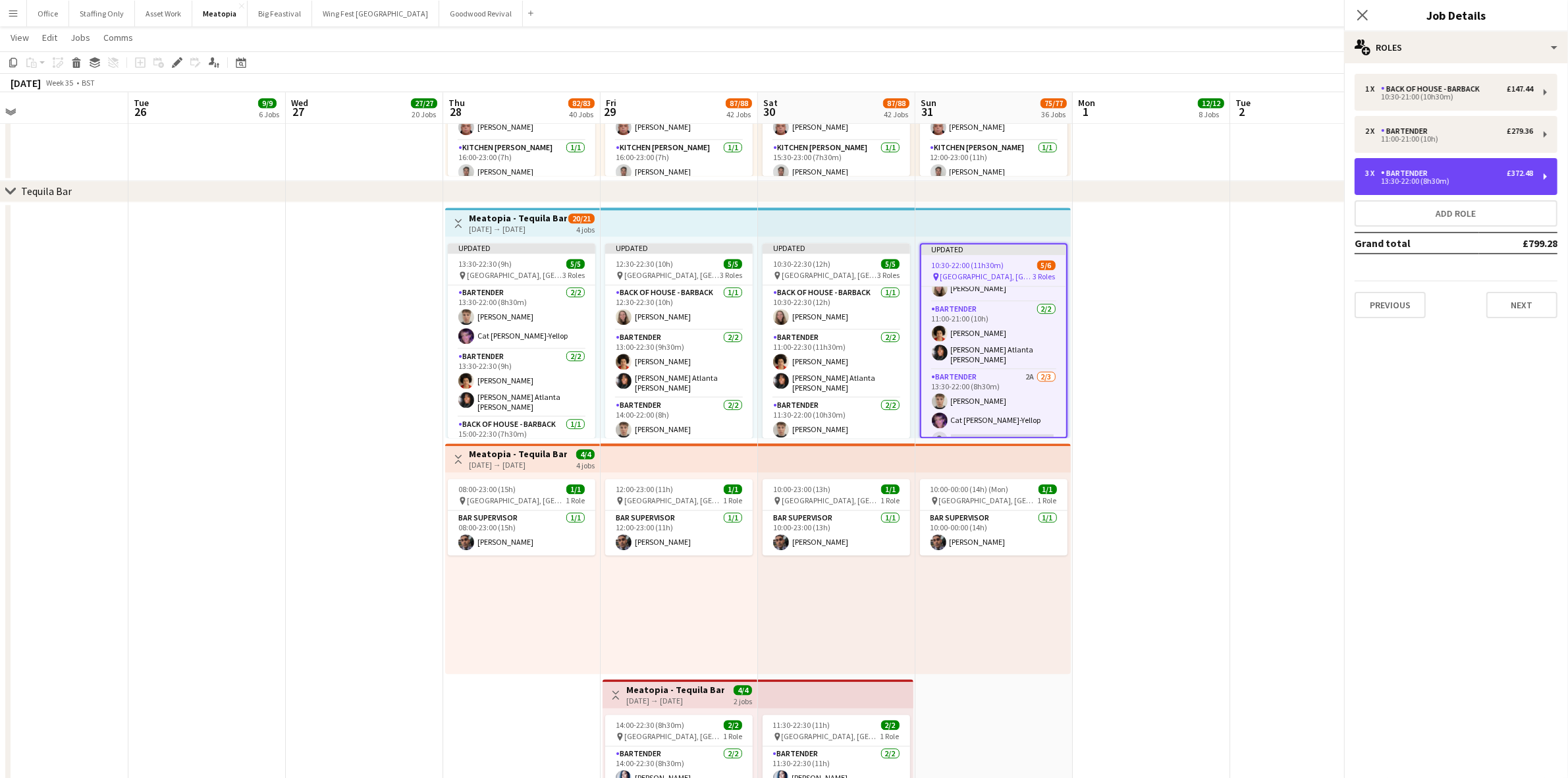
click at [1388, 188] on div "3 x Bartender £372.48 13:30-22:00 (8h30m)" at bounding box center [1456, 177] width 203 height 37
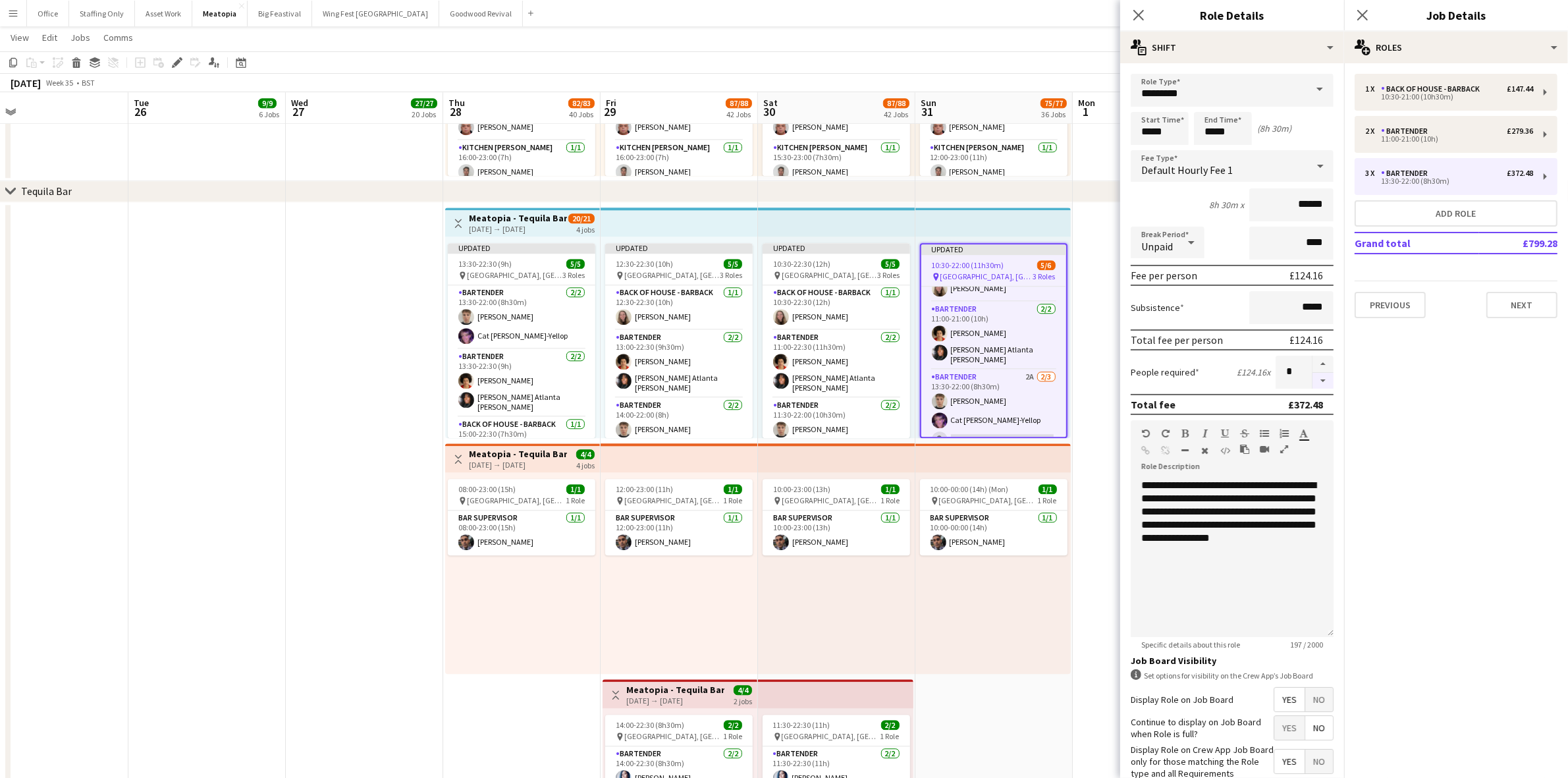
click at [1313, 374] on button "button" at bounding box center [1323, 381] width 21 height 16
type input "*"
click at [1088, 294] on app-date-cell at bounding box center [1152, 559] width 158 height 713
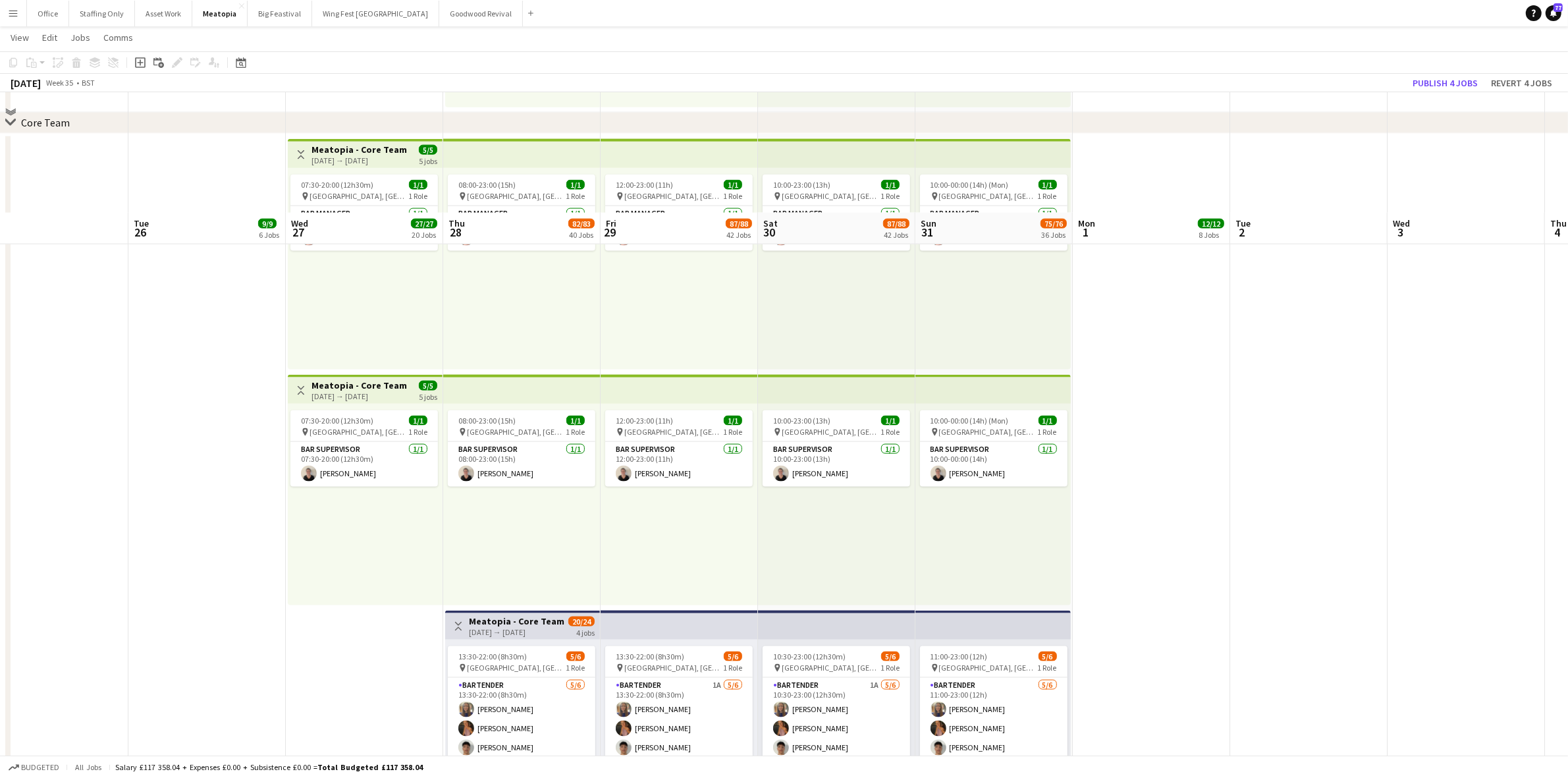
scroll to position [2364, 0]
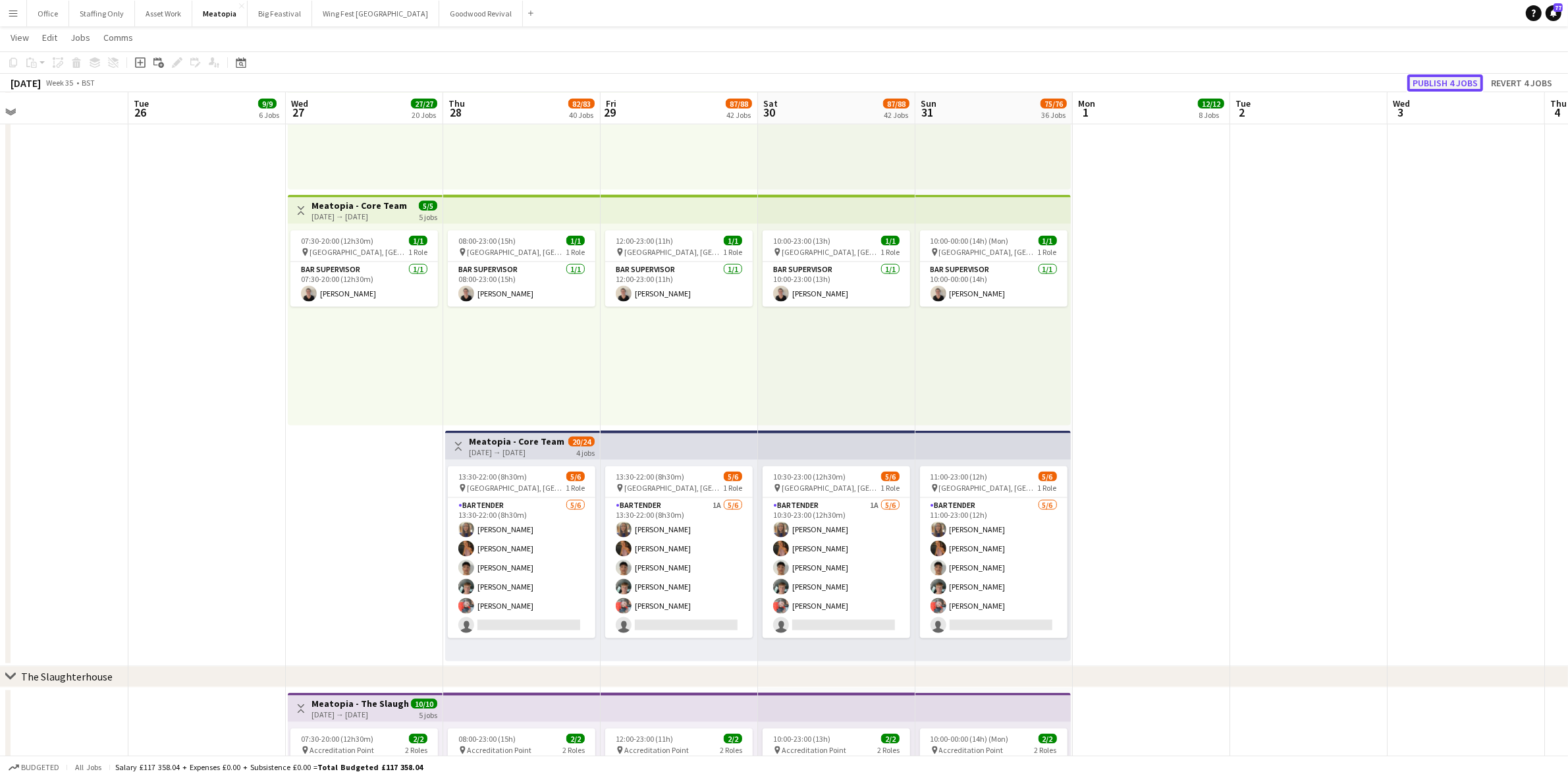
click at [1460, 75] on button "Publish 4 jobs" at bounding box center [1445, 83] width 76 height 17
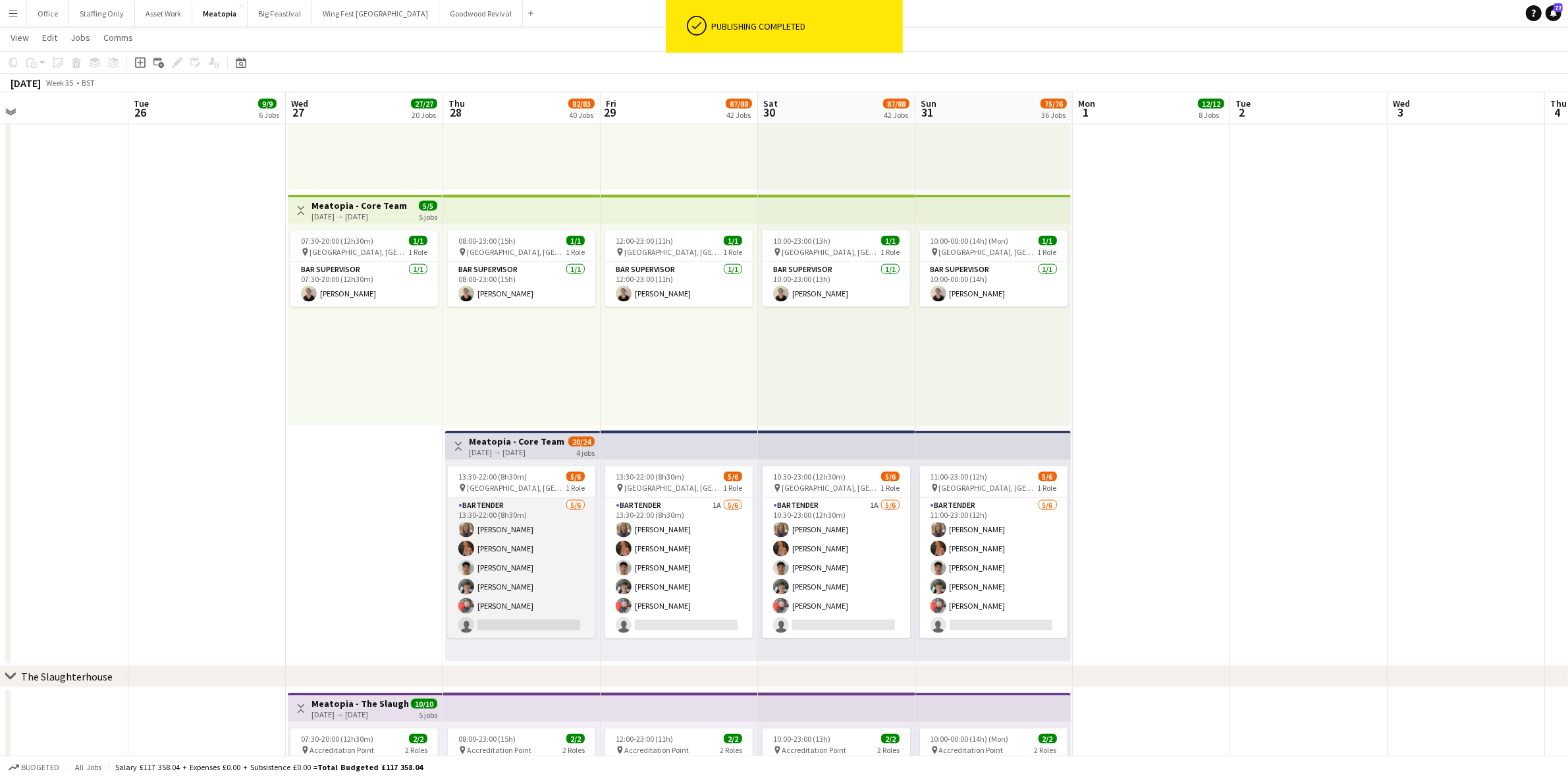
scroll to position [11, 0]
click at [520, 619] on app-card-role "Bartender [DATE] 13:30-22:00 (8h30m) [PERSON_NAME] [PERSON_NAME] [PERSON_NAME] …" at bounding box center [521, 568] width 147 height 141
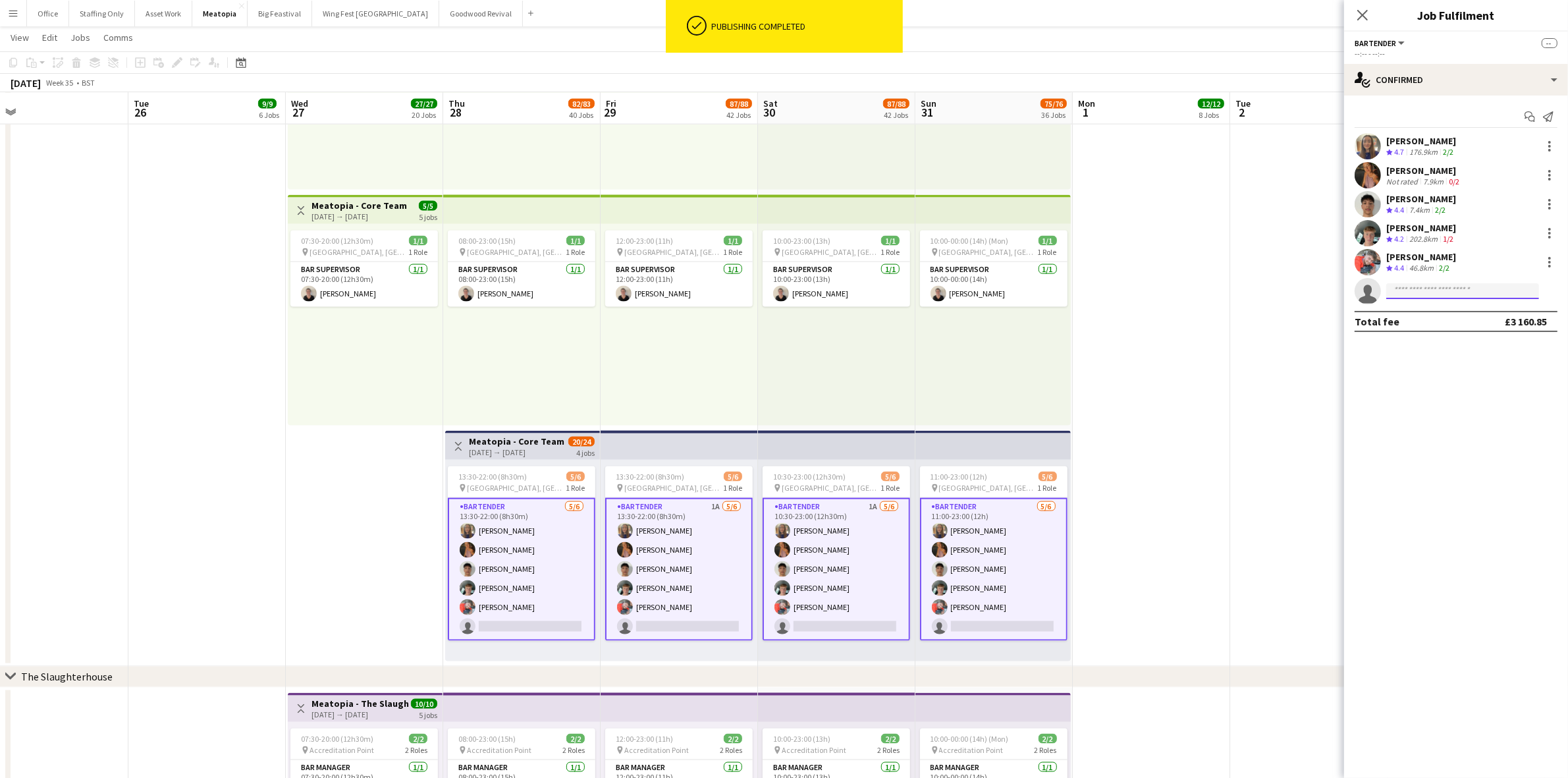
click at [1427, 287] on input at bounding box center [1462, 291] width 153 height 16
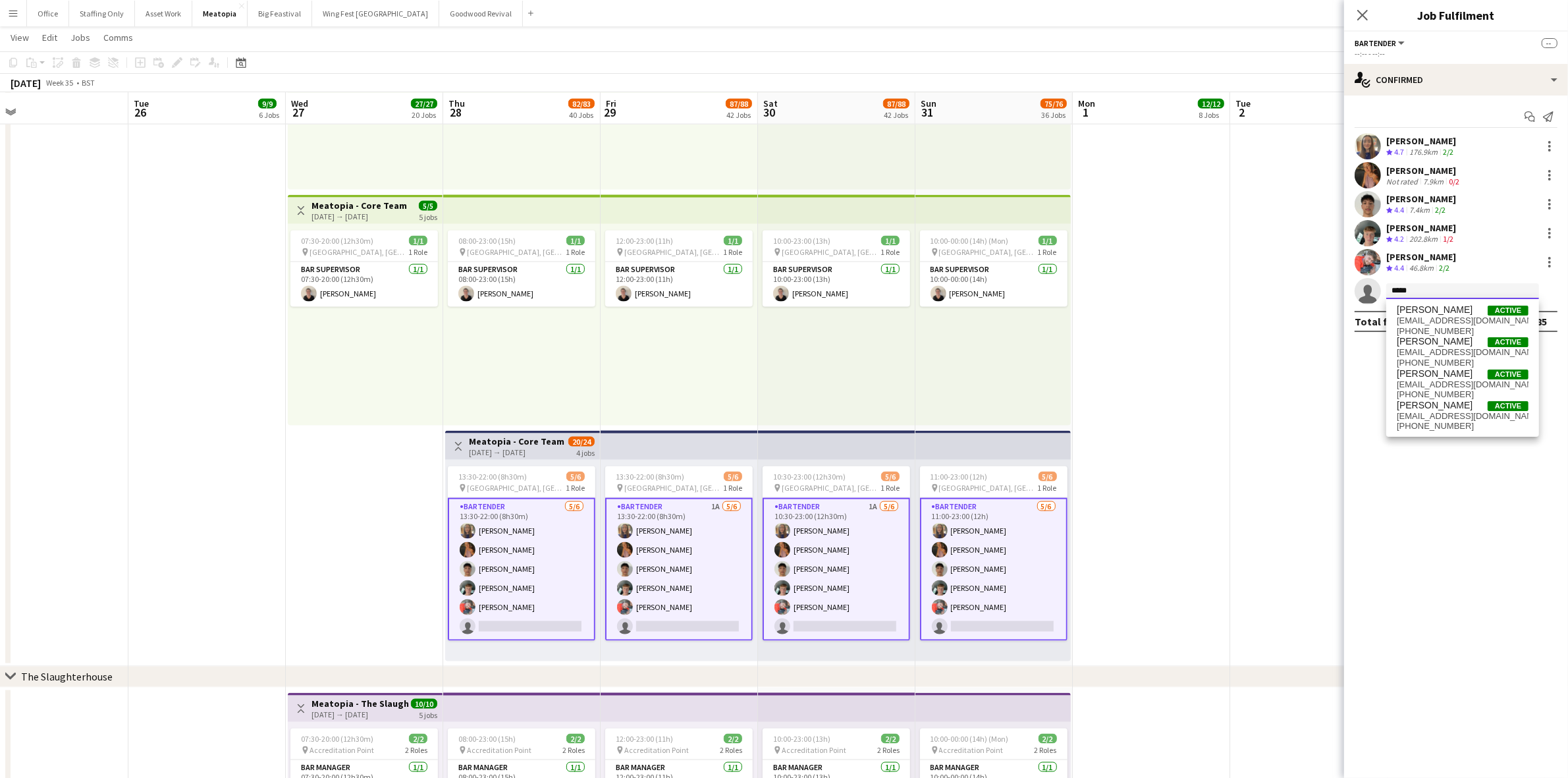
type input "*****"
click at [1437, 317] on span "[EMAIL_ADDRESS][DOMAIN_NAME]" at bounding box center [1463, 321] width 132 height 11
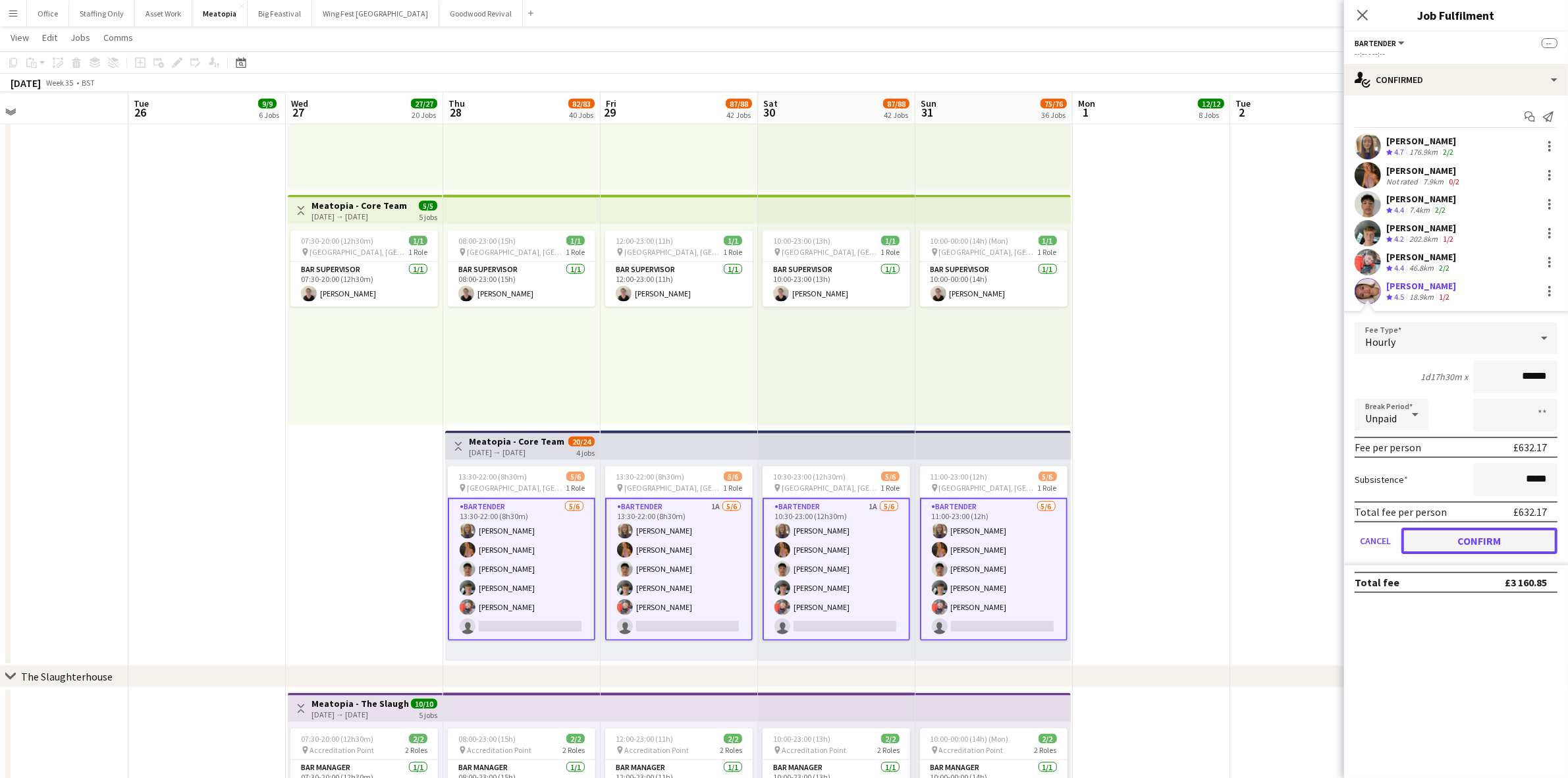
click at [1484, 542] on button "Confirm" at bounding box center [1479, 541] width 156 height 26
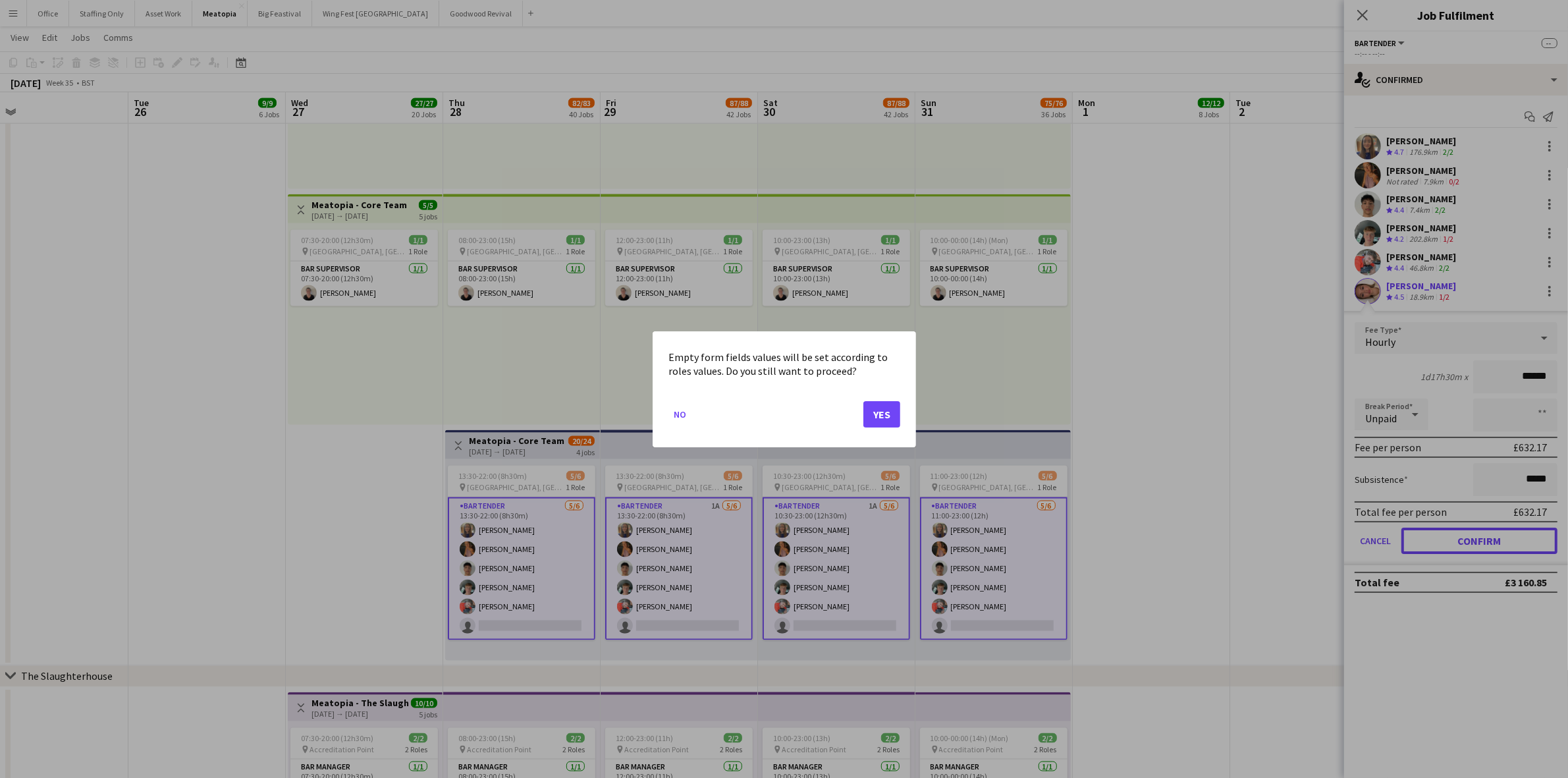
scroll to position [0, 0]
click at [873, 406] on button "Yes" at bounding box center [881, 414] width 37 height 26
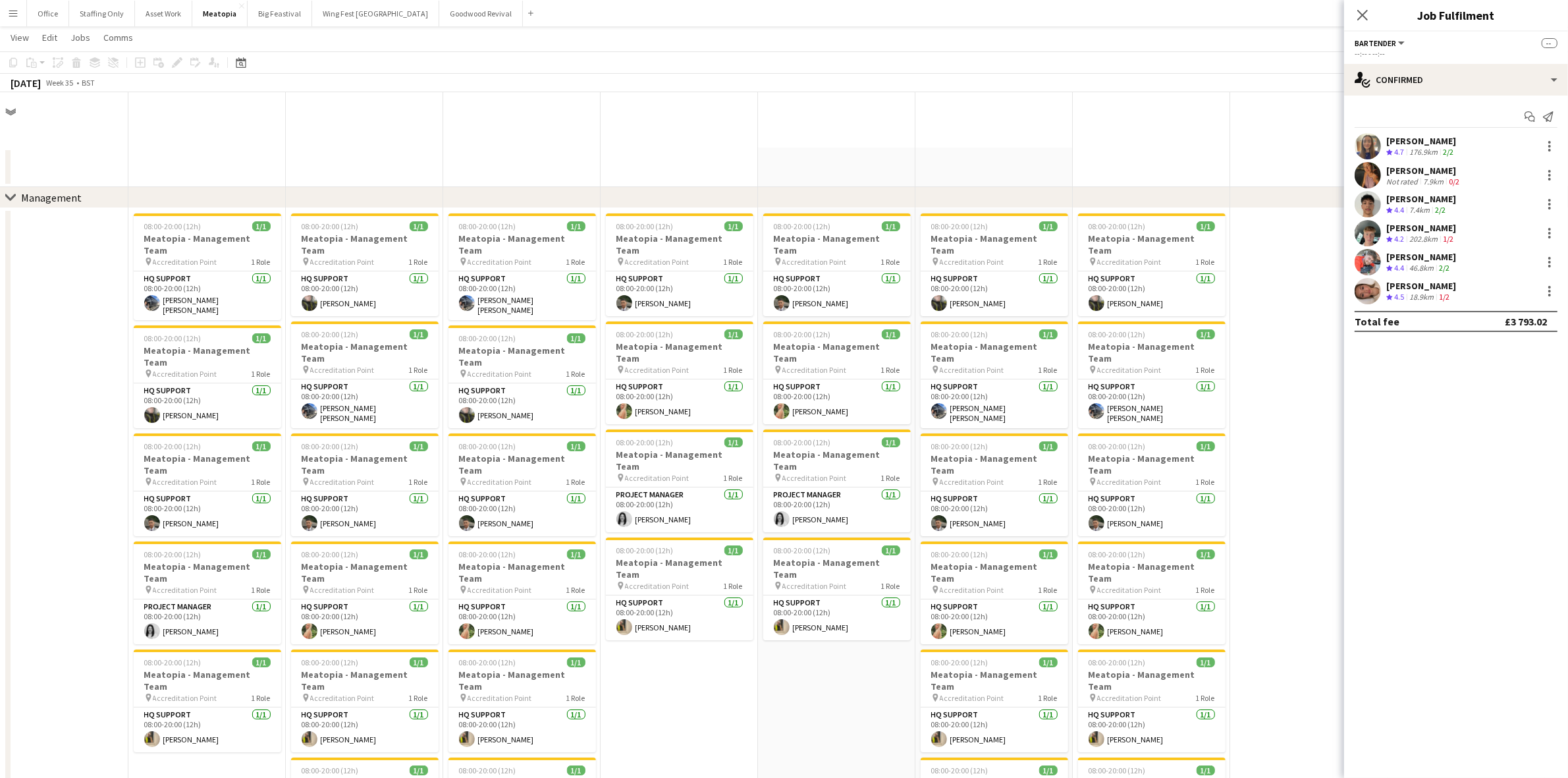
scroll to position [2364, 0]
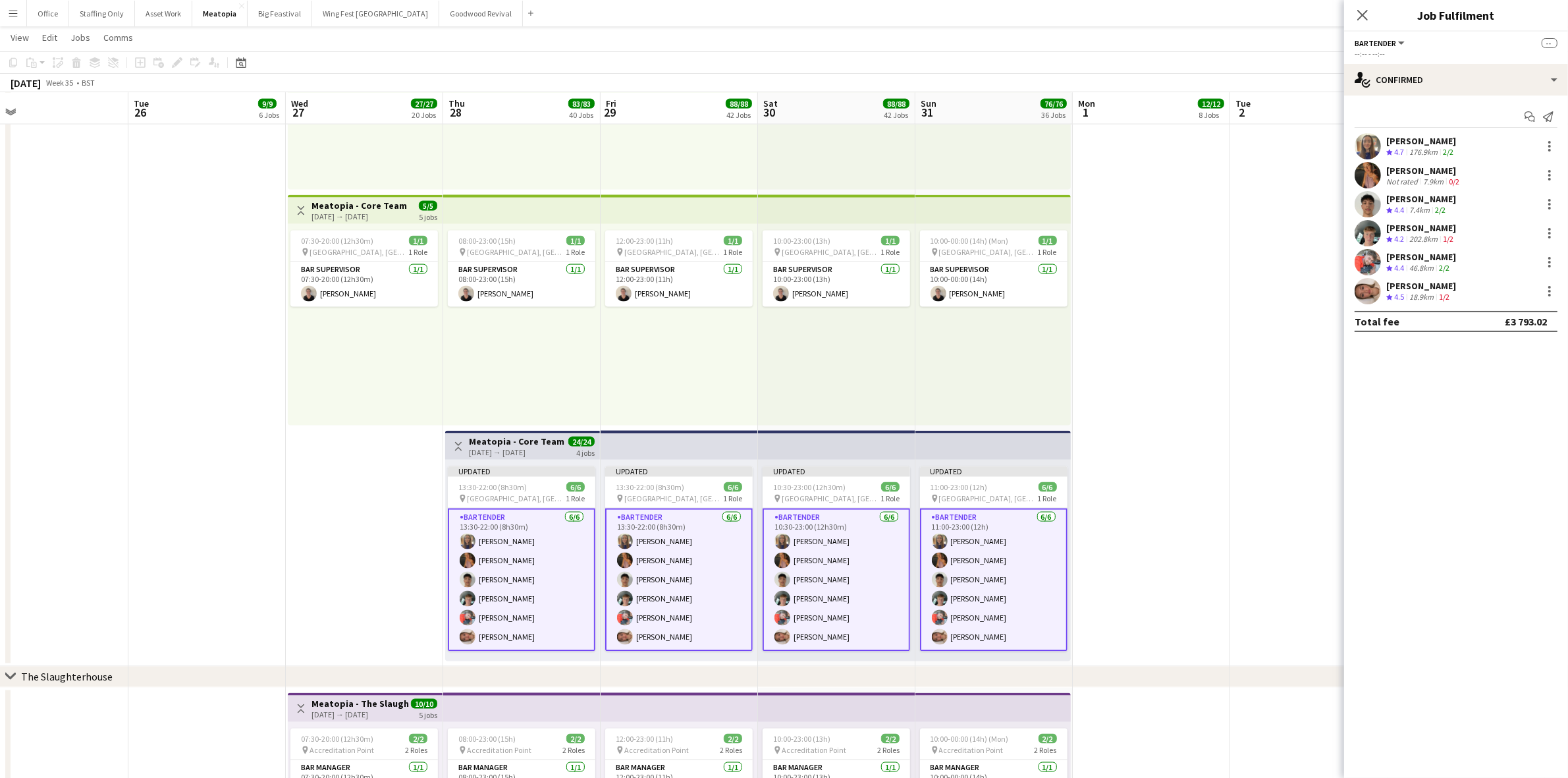
click at [1165, 509] on app-date-cell at bounding box center [1152, 310] width 158 height 713
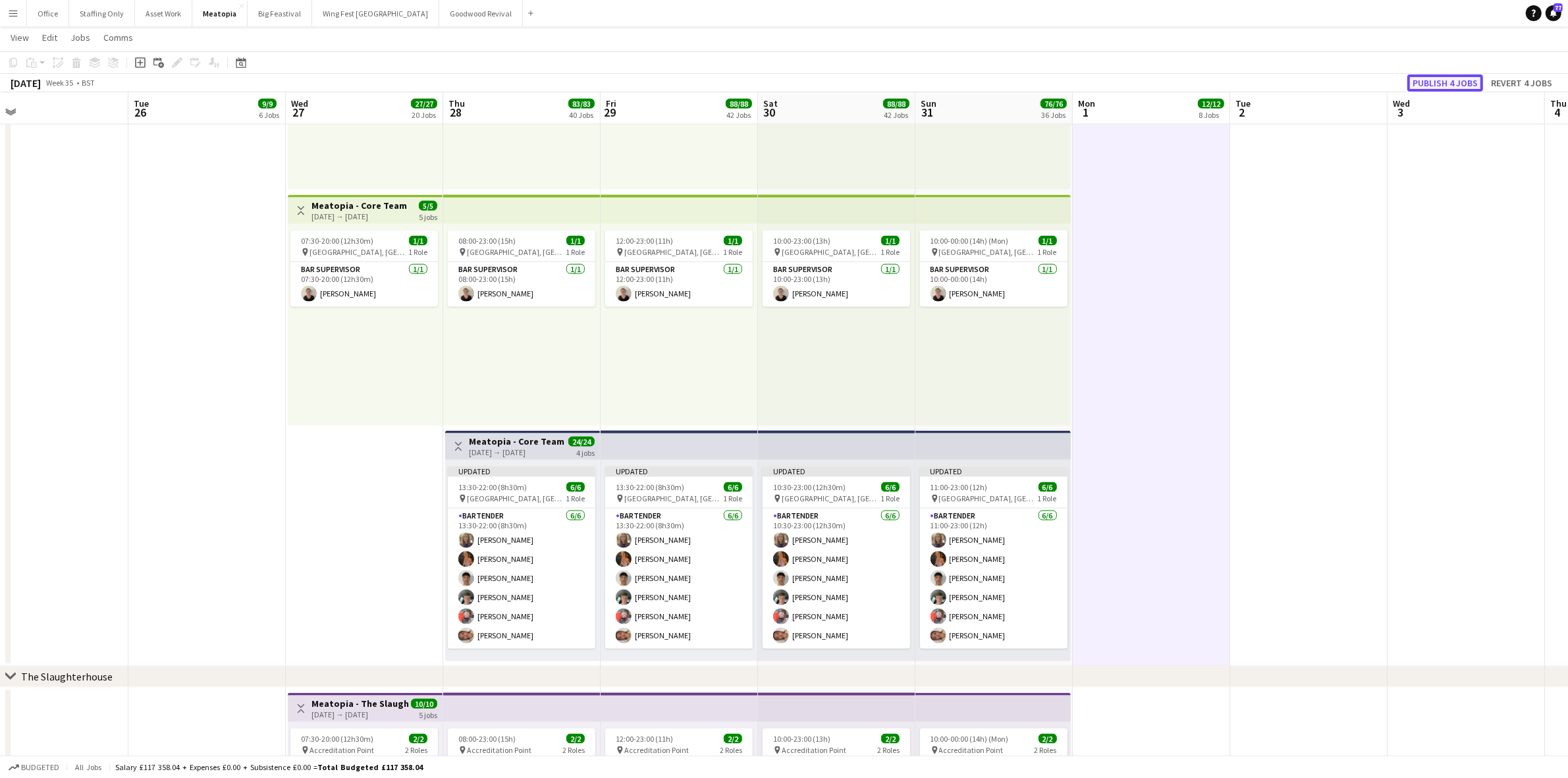
click at [1457, 77] on button "Publish 4 jobs" at bounding box center [1445, 83] width 76 height 17
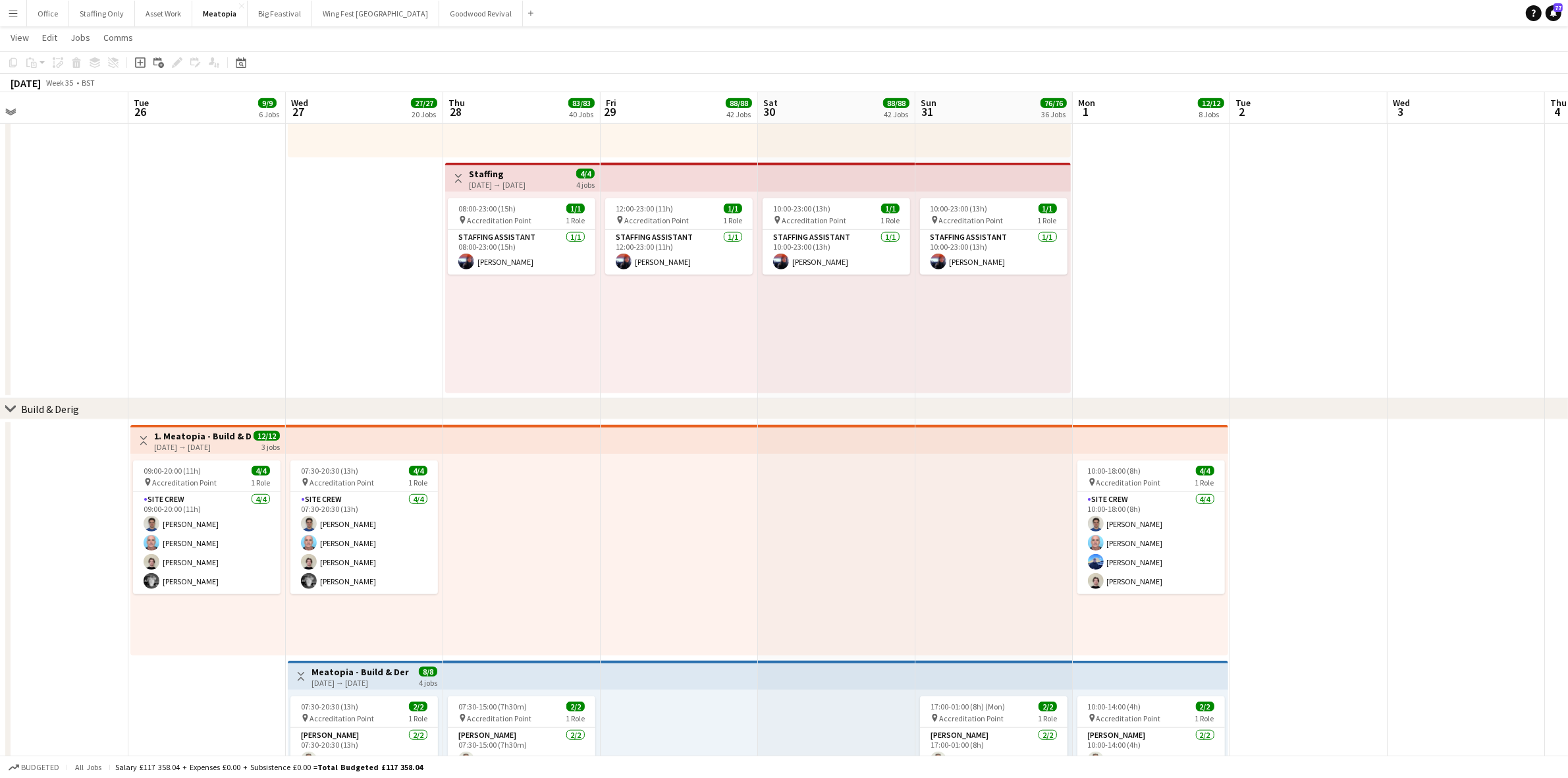
scroll to position [1071, 0]
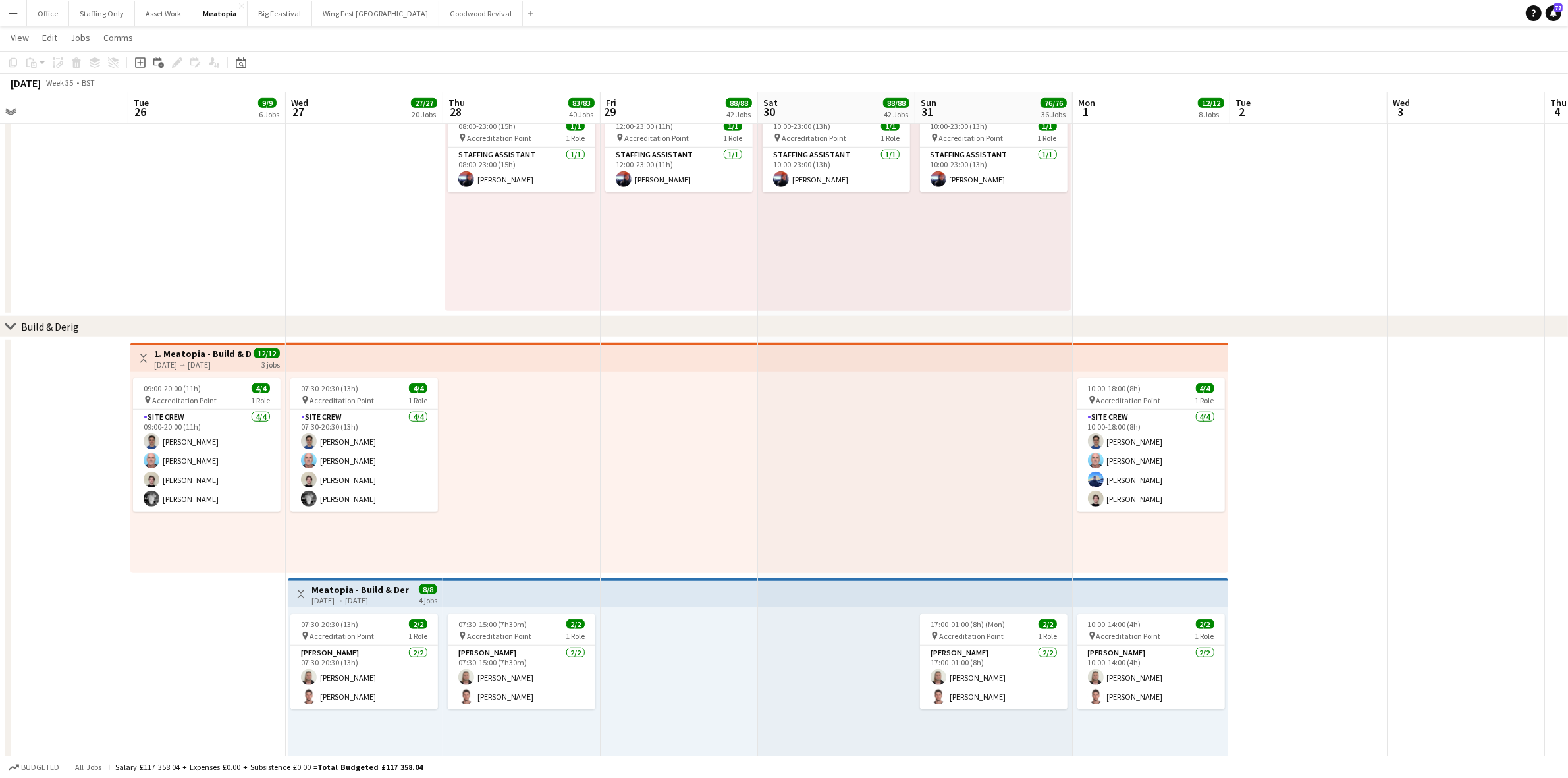
click at [1306, 269] on app-date-cell at bounding box center [1309, 77] width 158 height 477
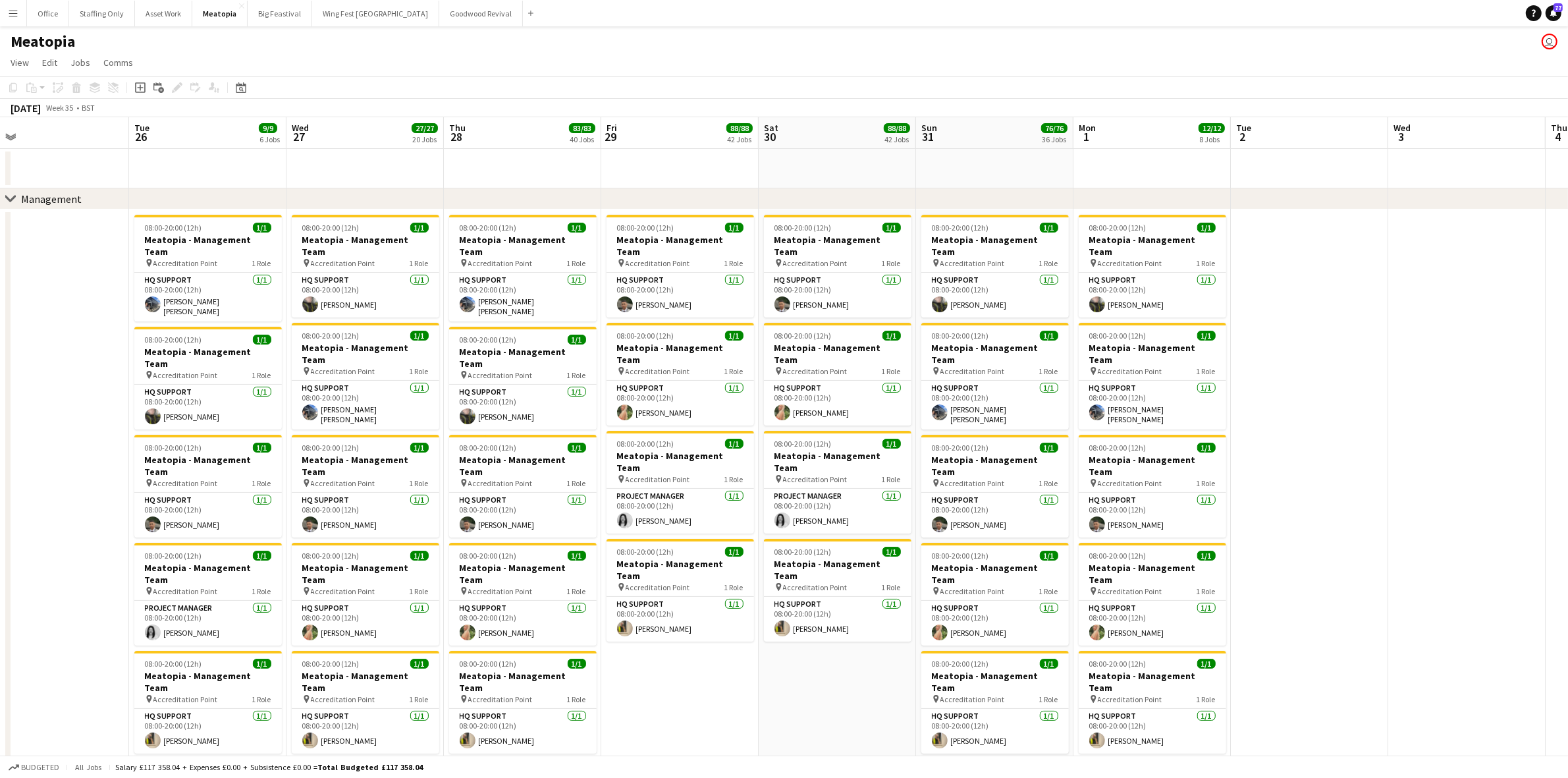
scroll to position [82, 0]
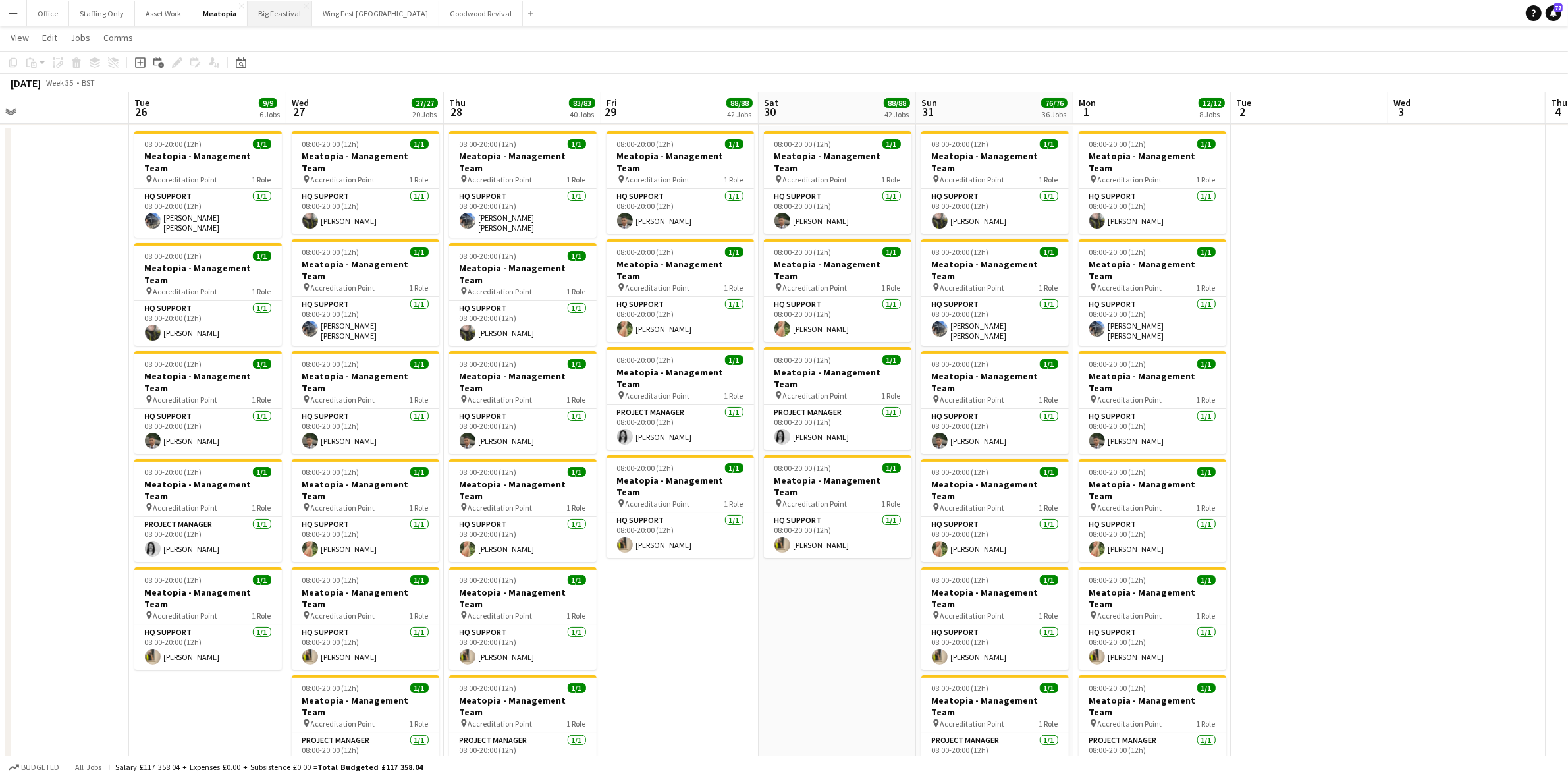
click at [264, 20] on button "Big Feastival Close" at bounding box center [280, 14] width 65 height 26
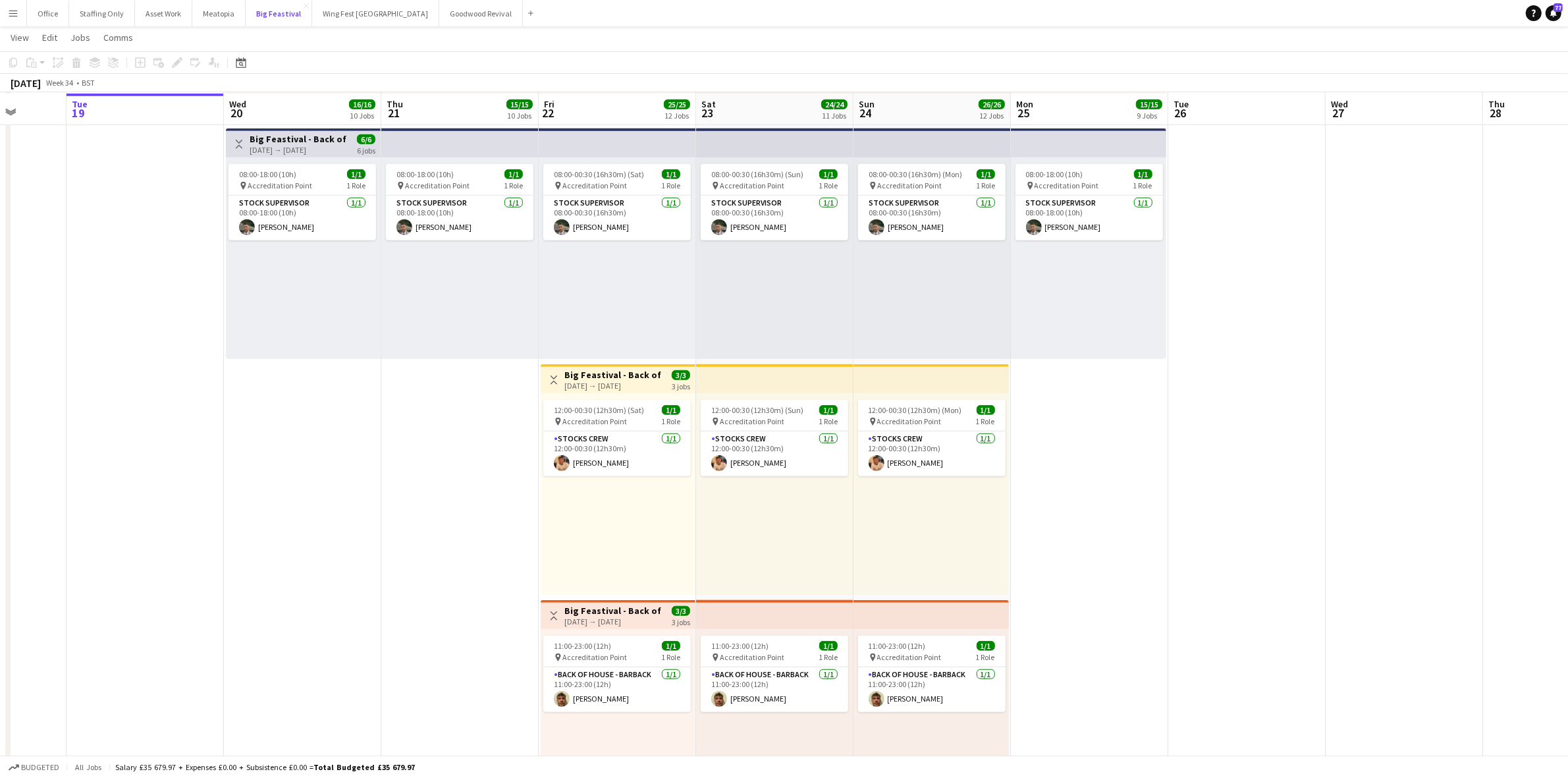
scroll to position [1235, 0]
click at [624, 459] on app-card-role "Stocks Crew [DATE] 12:00-00:30 (12h30m) [PERSON_NAME]" at bounding box center [617, 453] width 147 height 45
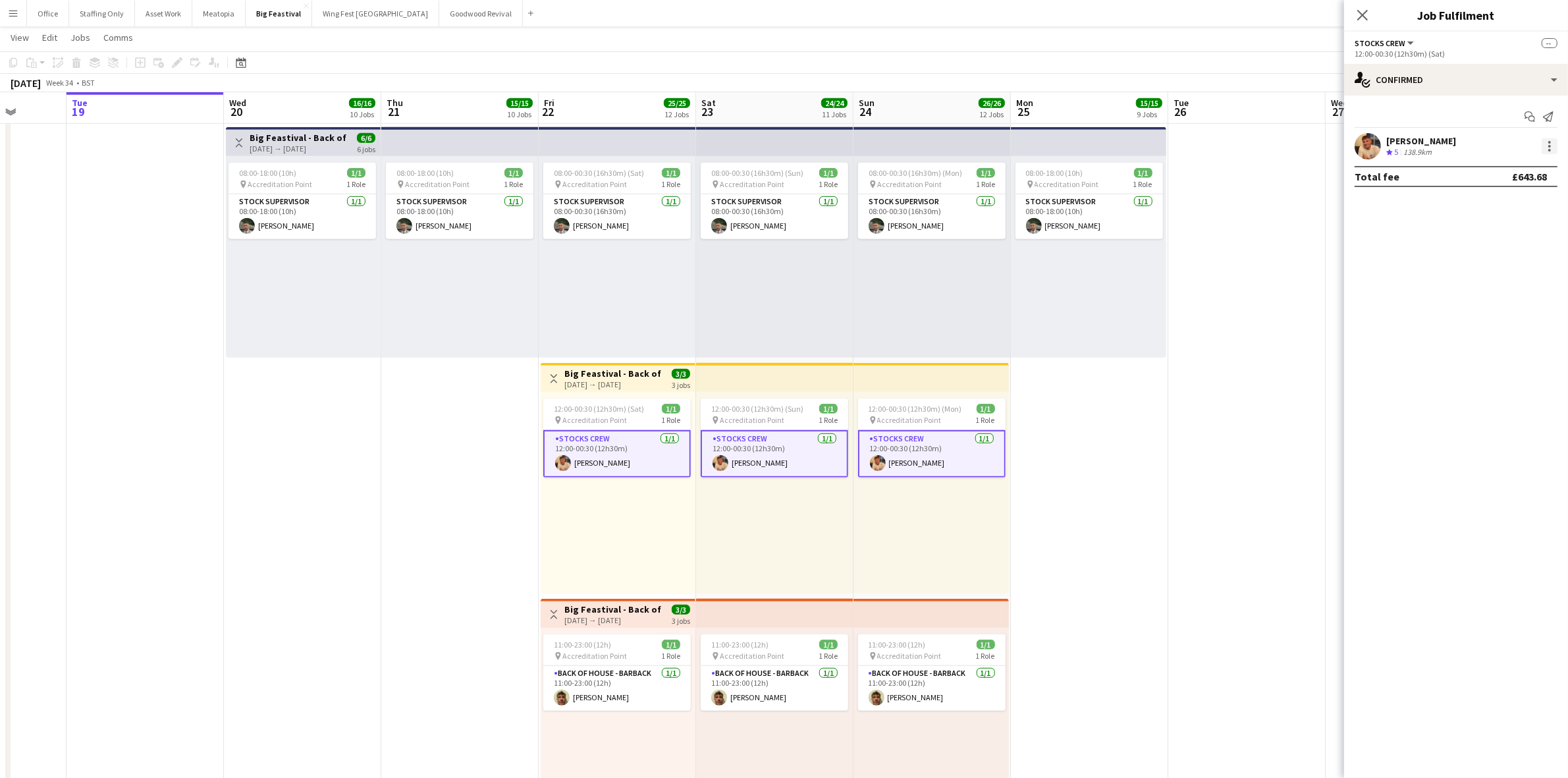
click at [1550, 143] on div at bounding box center [1549, 146] width 16 height 16
click at [1527, 160] on button "Edit fee" at bounding box center [1506, 171] width 103 height 32
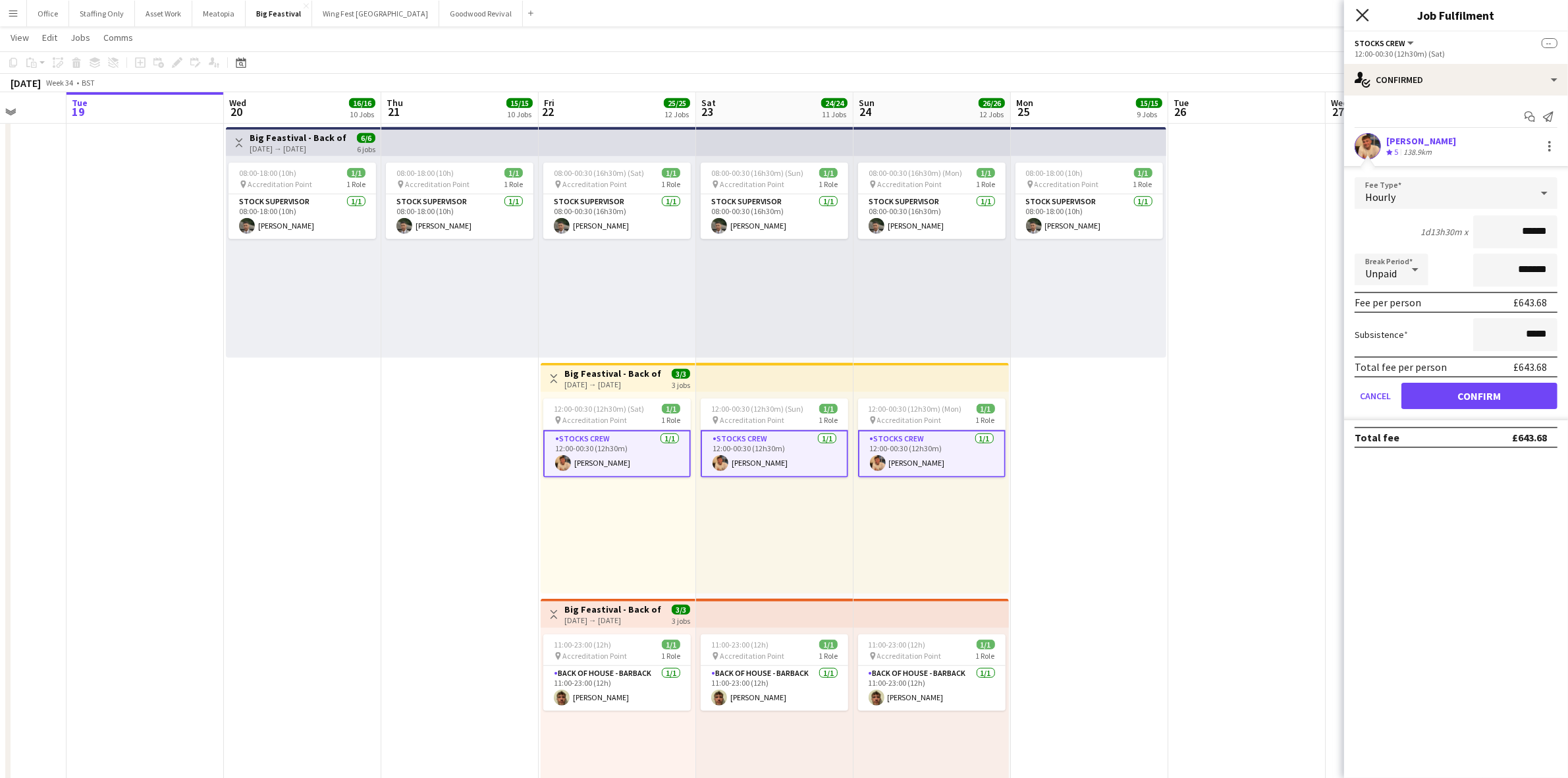
click at [1363, 14] on icon at bounding box center [1362, 15] width 12 height 12
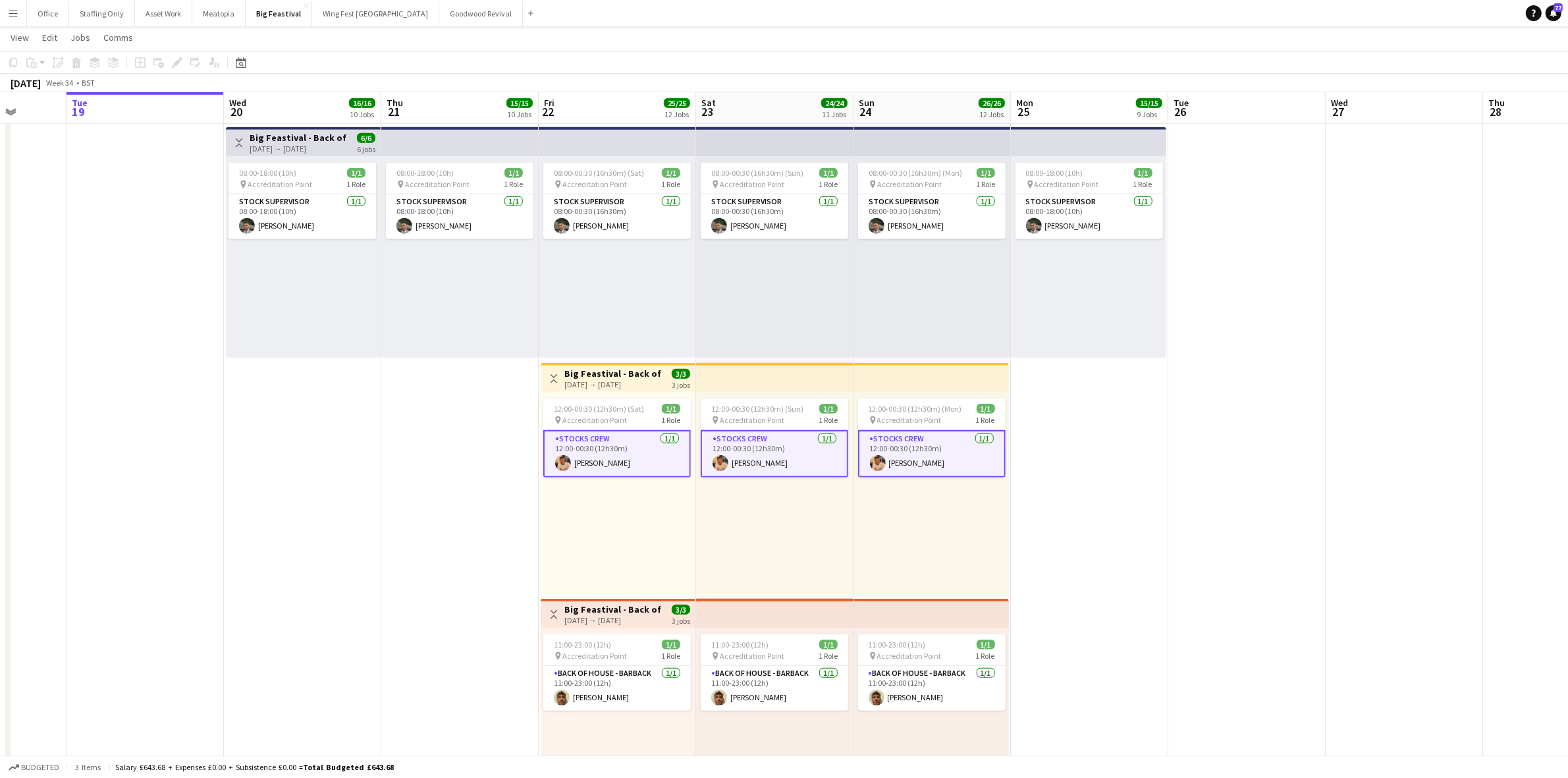
click at [1205, 440] on app-date-cell at bounding box center [1247, 360] width 158 height 949
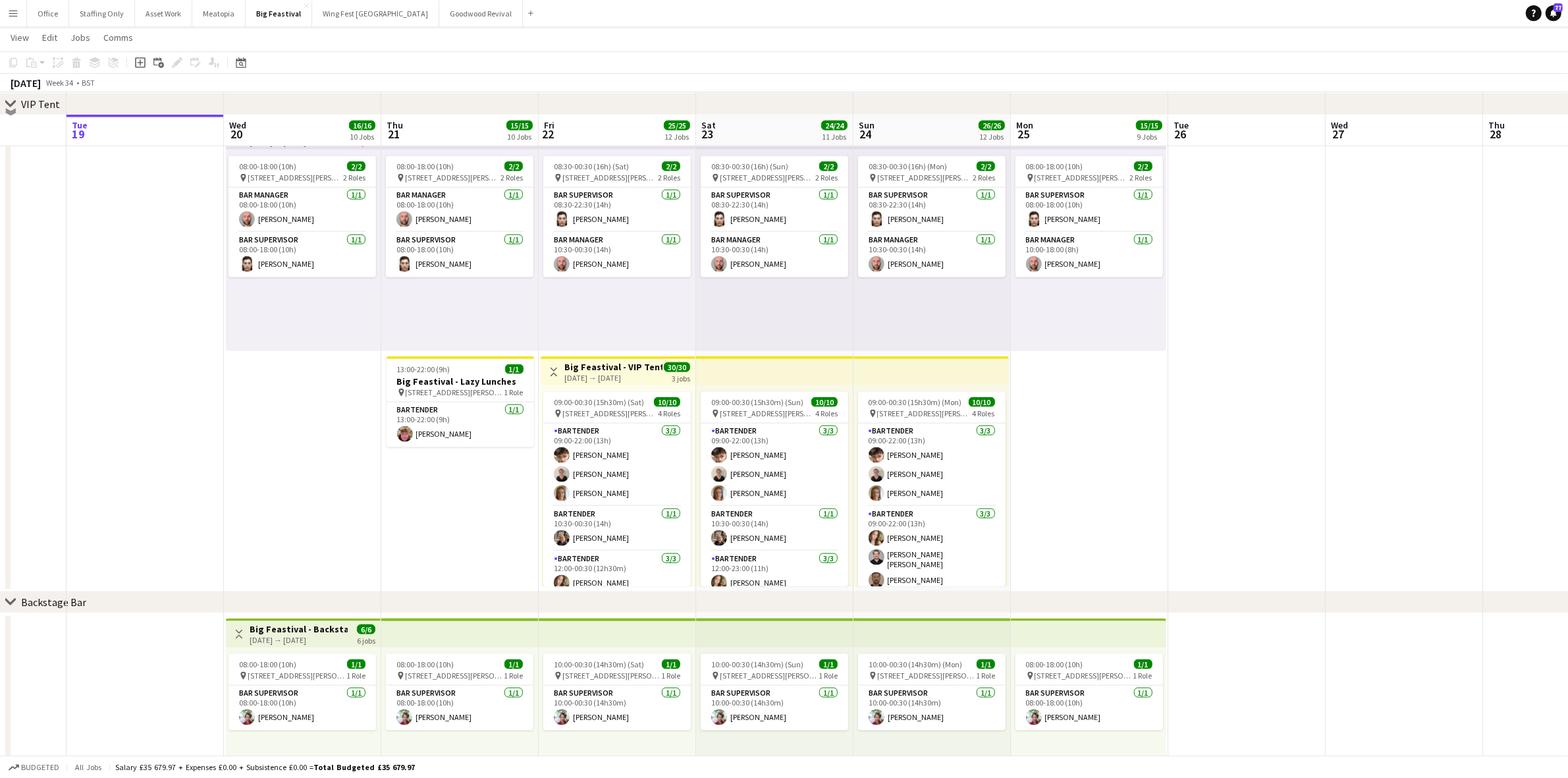
scroll to position [2059, 0]
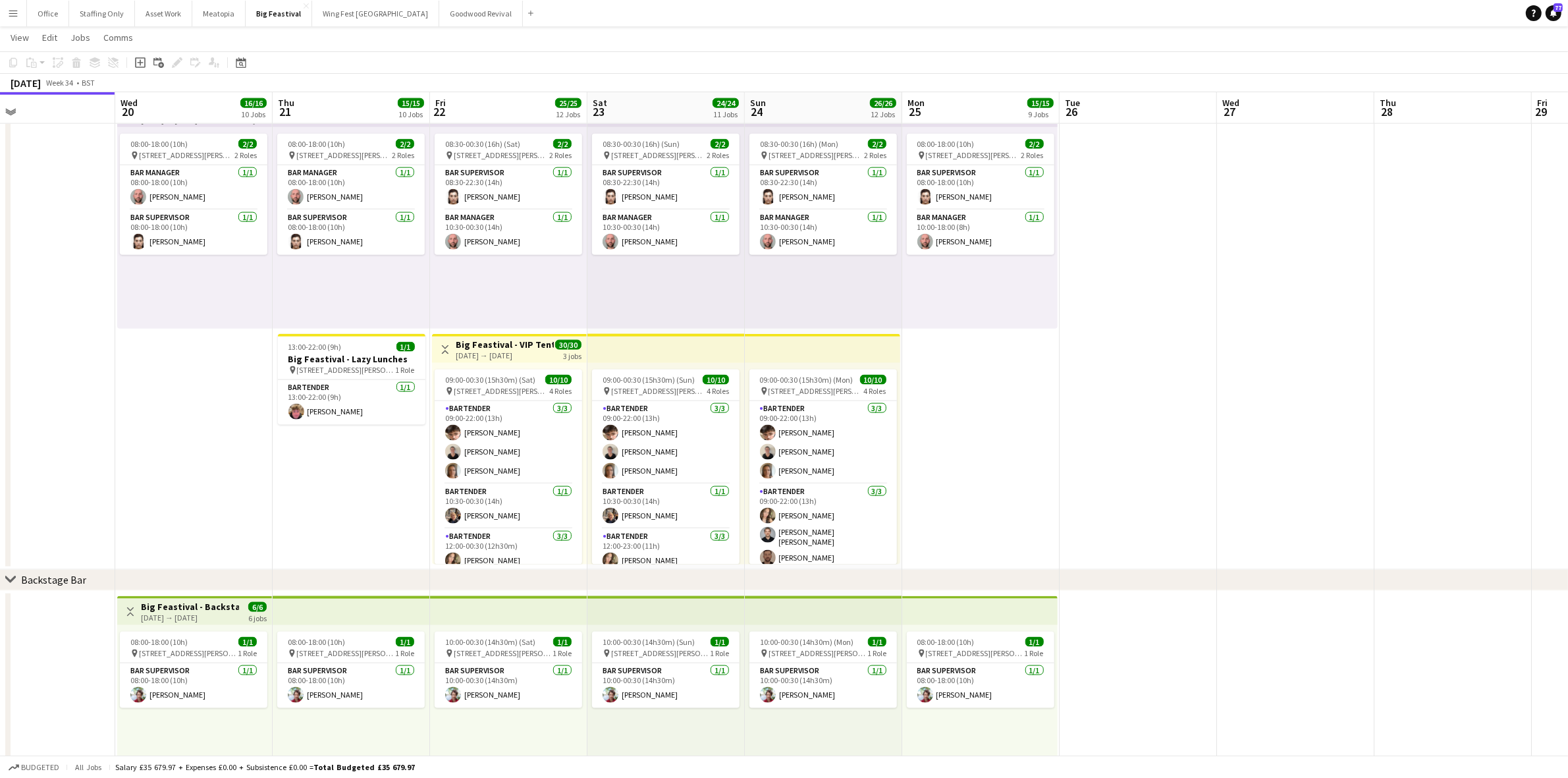
drag, startPoint x: 420, startPoint y: 501, endPoint x: 310, endPoint y: 496, distance: 110.1
click at [509, 456] on app-card-role "Bartender [DATE] 09:00-22:00 (13h) [PERSON_NAME] [PERSON_NAME] [PERSON_NAME]" at bounding box center [507, 443] width 147 height 83
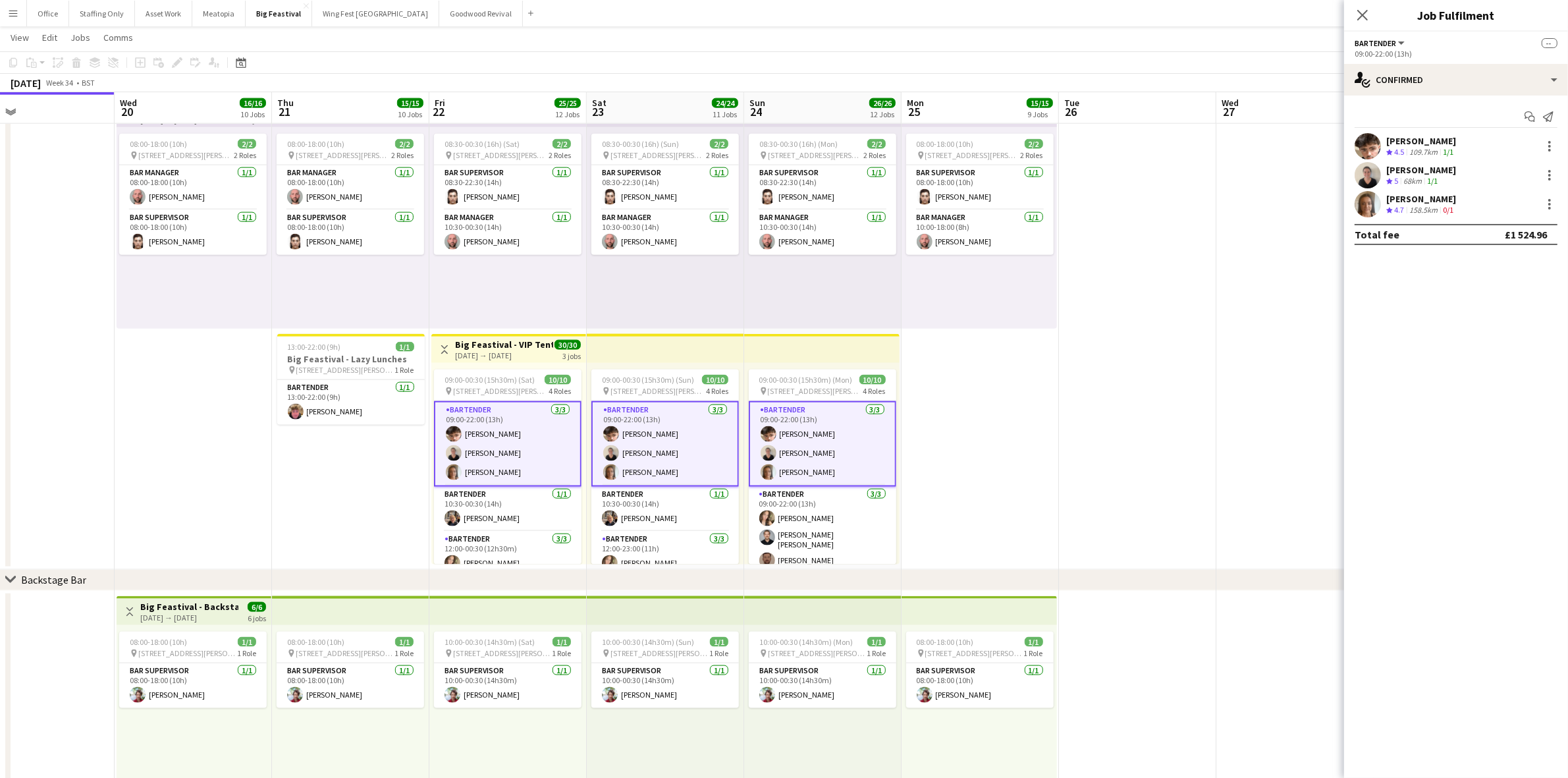
drag, startPoint x: 1460, startPoint y: 140, endPoint x: 1387, endPoint y: 140, distance: 73.0
click at [1387, 140] on div "[PERSON_NAME] Crew rating 4.5 109.7km 1/1" at bounding box center [1456, 146] width 224 height 26
copy div "[PERSON_NAME]"
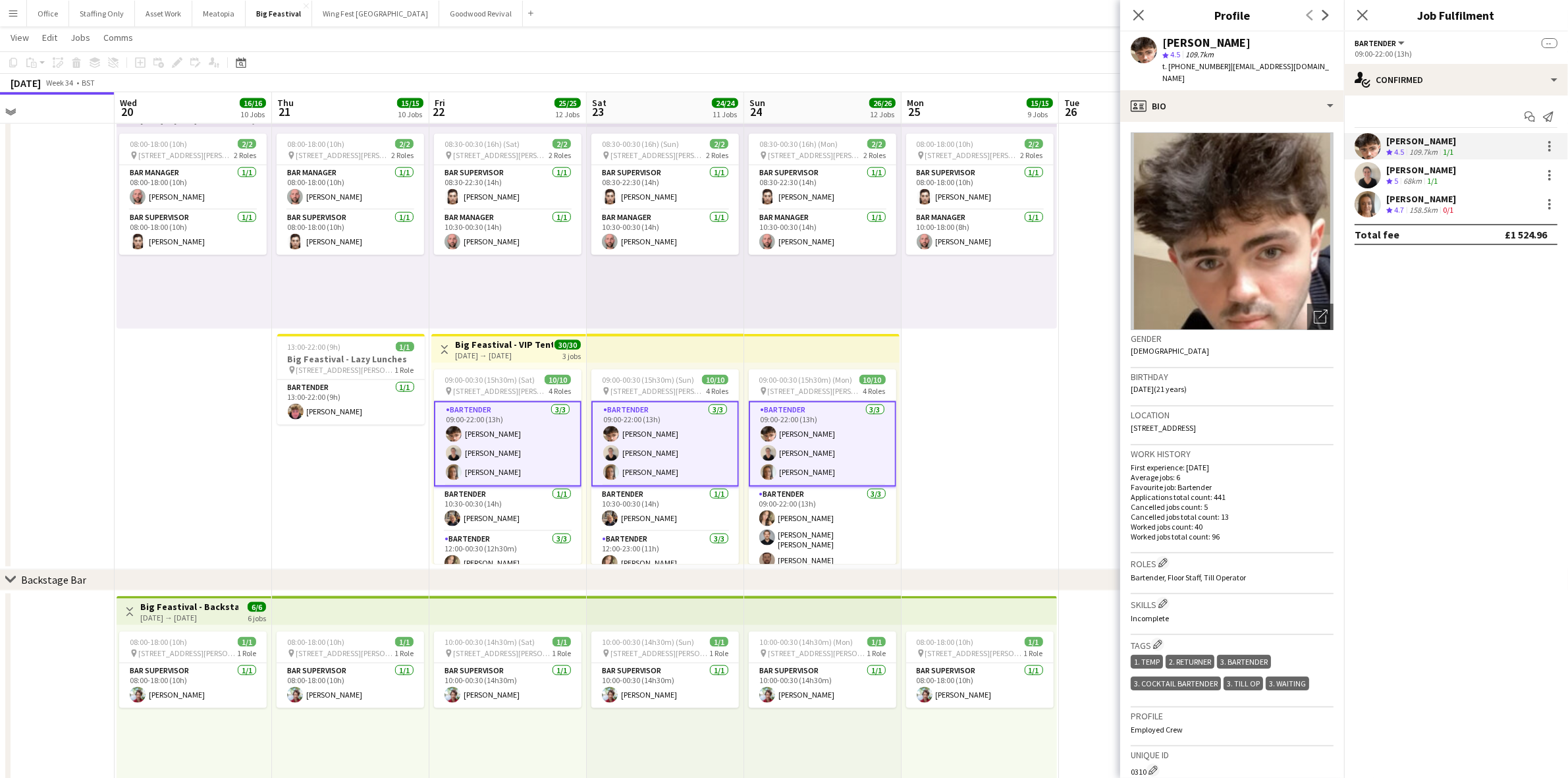
drag, startPoint x: 1453, startPoint y: 172, endPoint x: 1387, endPoint y: 170, distance: 66.0
click at [1387, 170] on div "[PERSON_NAME] Crew rating 5 68km 1/1" at bounding box center [1456, 175] width 224 height 26
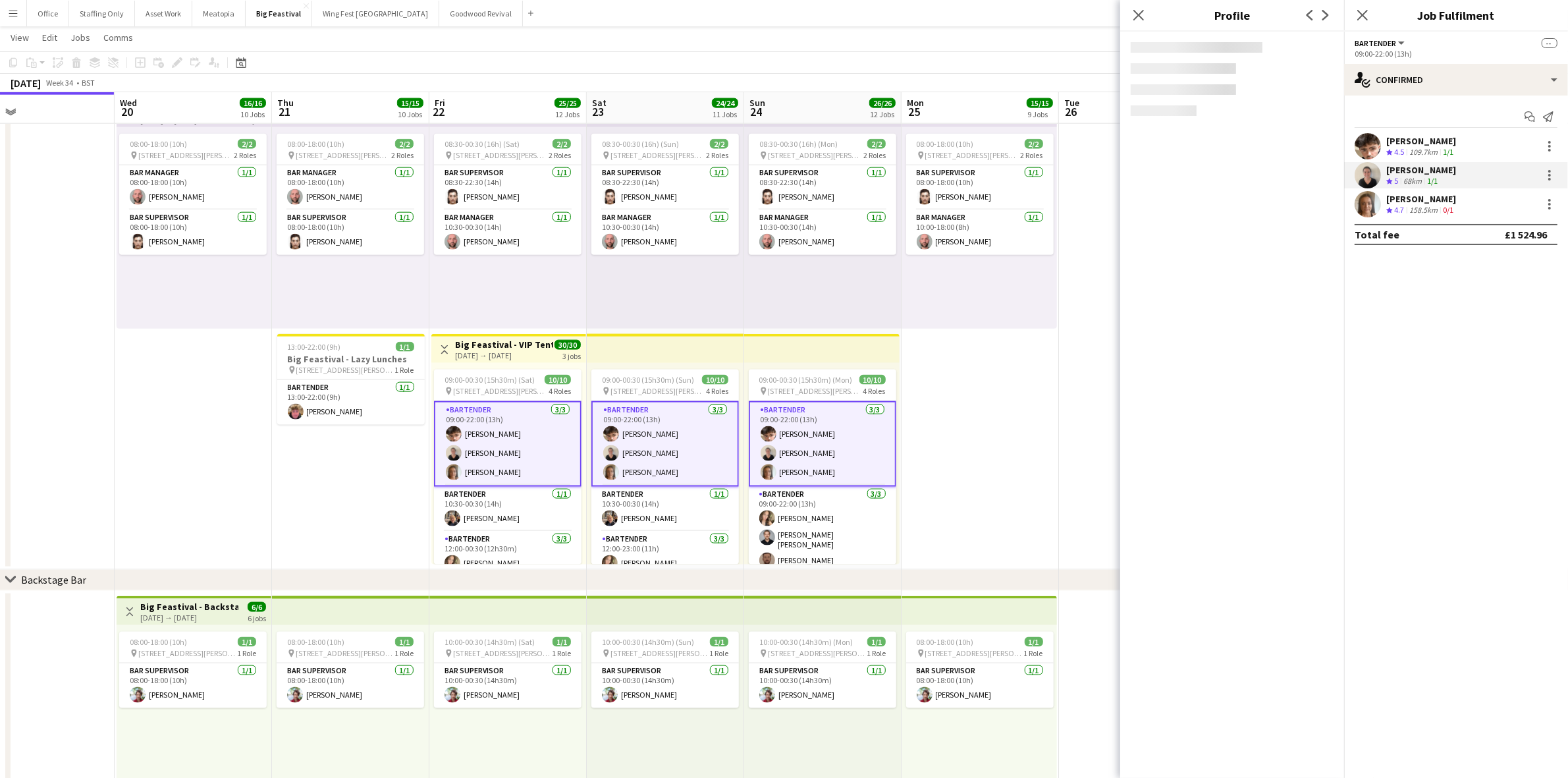
copy div "[PERSON_NAME]"
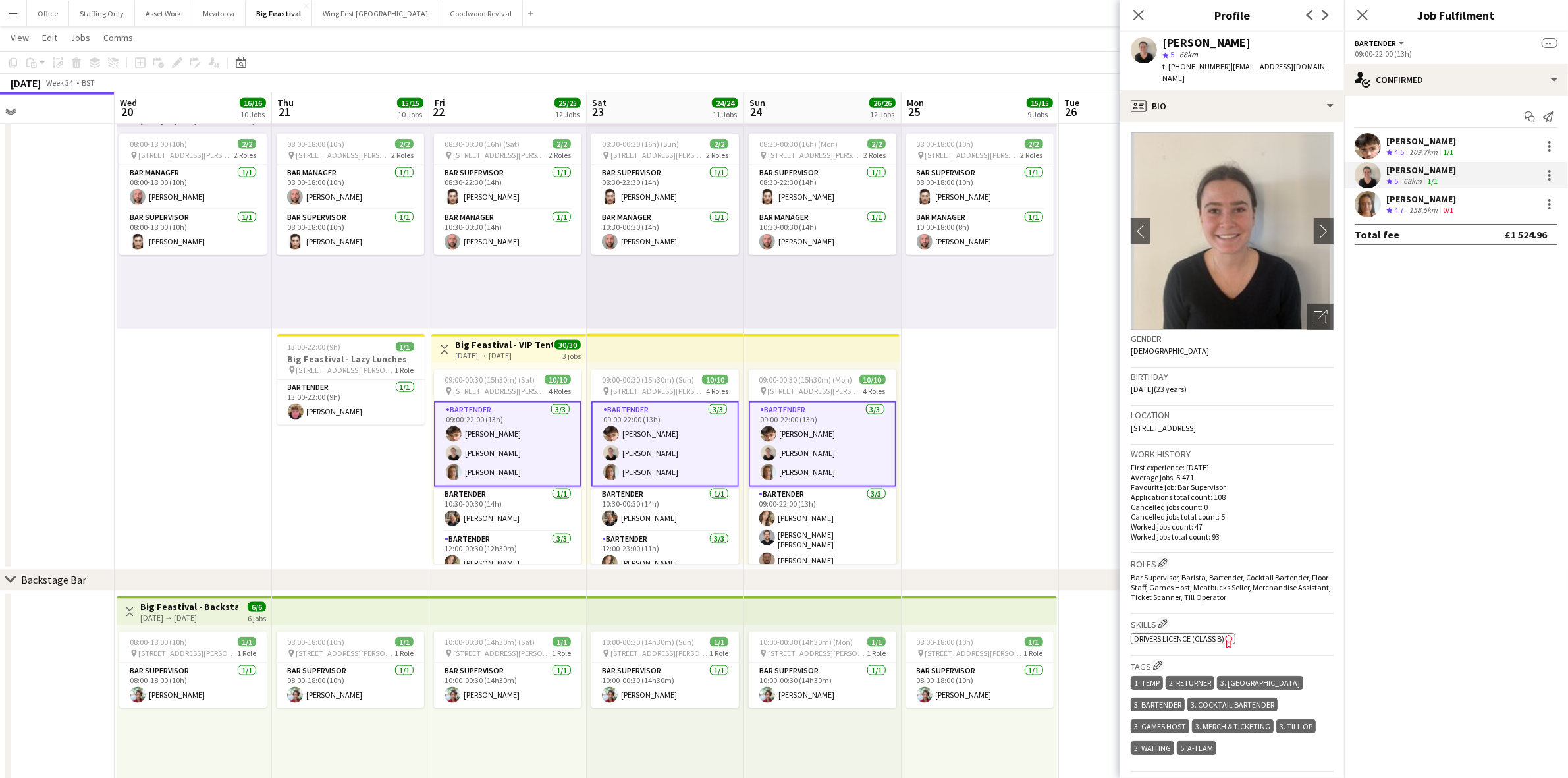
drag, startPoint x: 1456, startPoint y: 200, endPoint x: 1387, endPoint y: 199, distance: 69.0
click at [1387, 199] on div "[PERSON_NAME]" at bounding box center [1421, 198] width 70 height 12
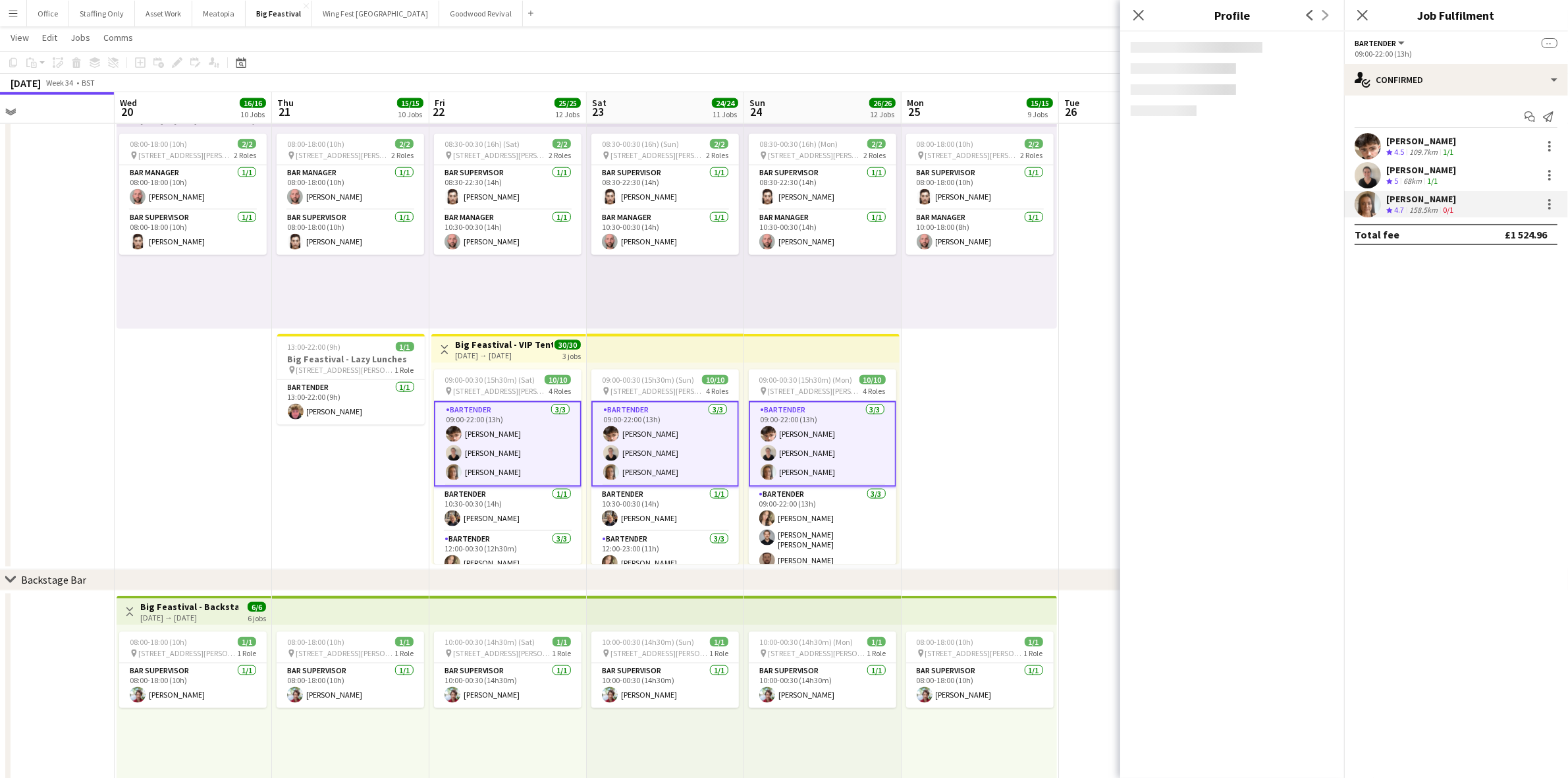
copy div "[PERSON_NAME]"
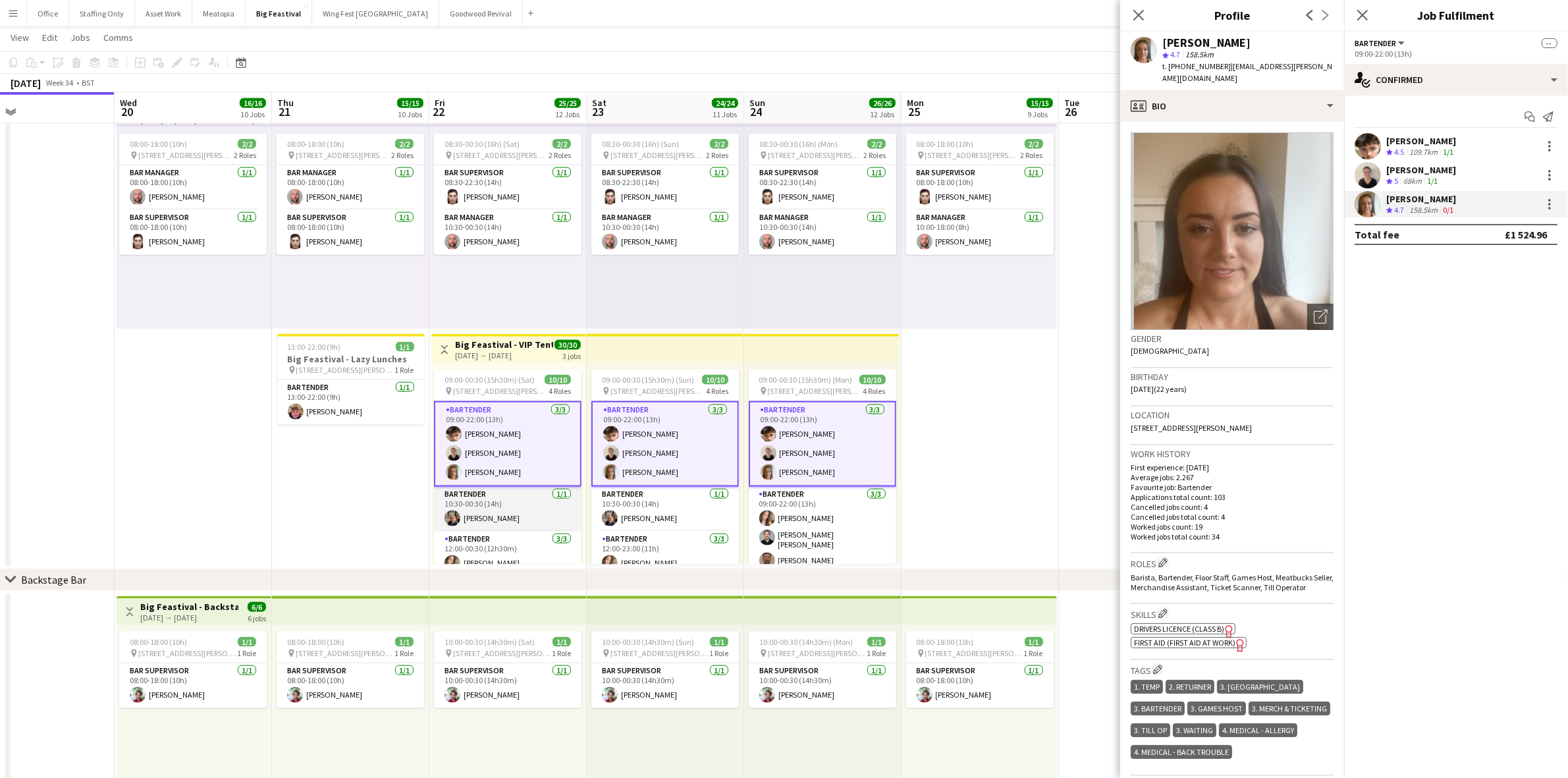
click at [494, 501] on app-card-role "Bartender [DATE] 10:30-00:30 (14h) [PERSON_NAME]" at bounding box center [507, 510] width 147 height 45
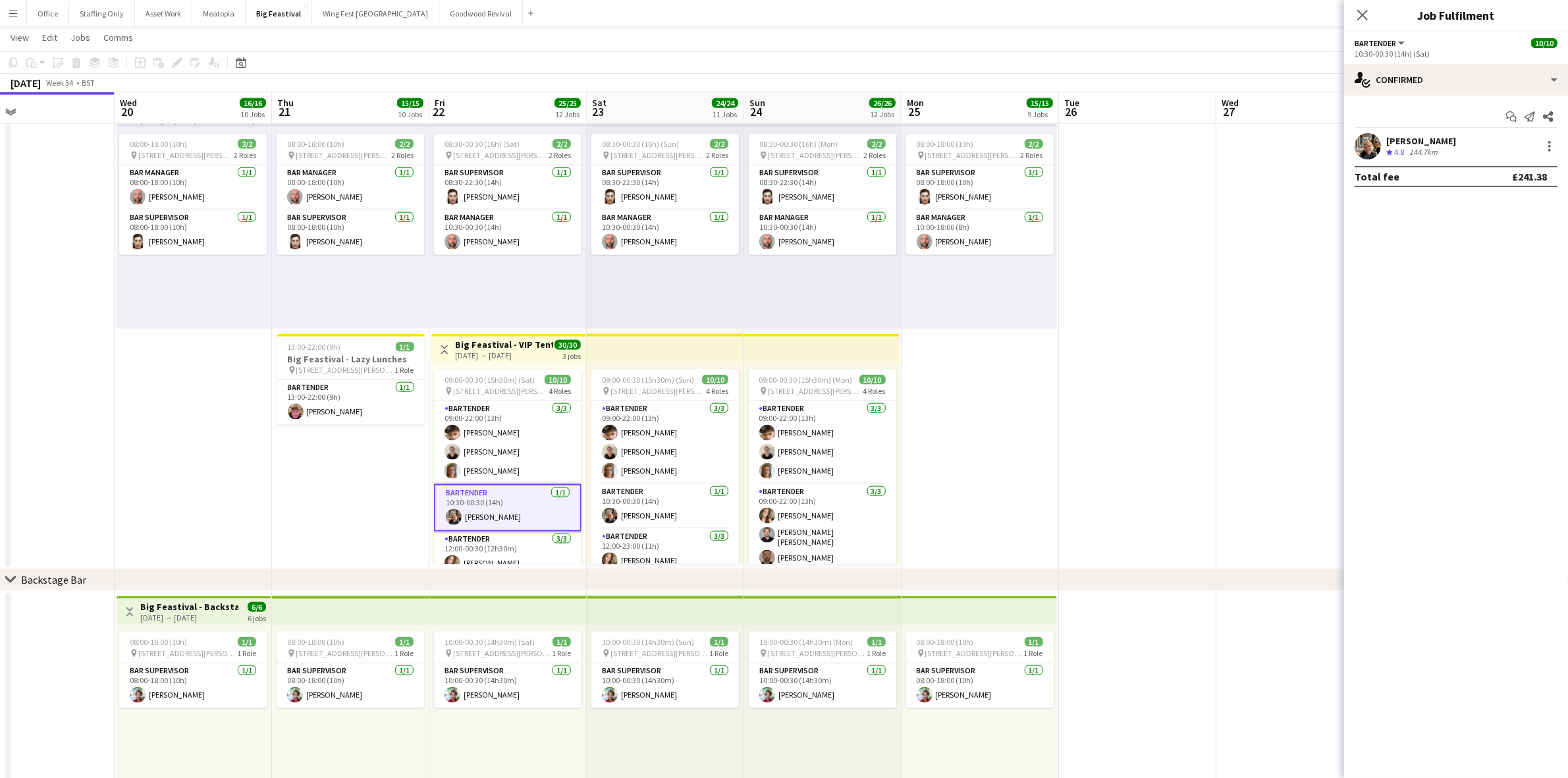
drag, startPoint x: 1446, startPoint y: 136, endPoint x: 1385, endPoint y: 139, distance: 61.1
click at [1385, 139] on div "[PERSON_NAME] Crew rating 4.8 144.7km" at bounding box center [1456, 146] width 224 height 26
copy div "[PERSON_NAME]"
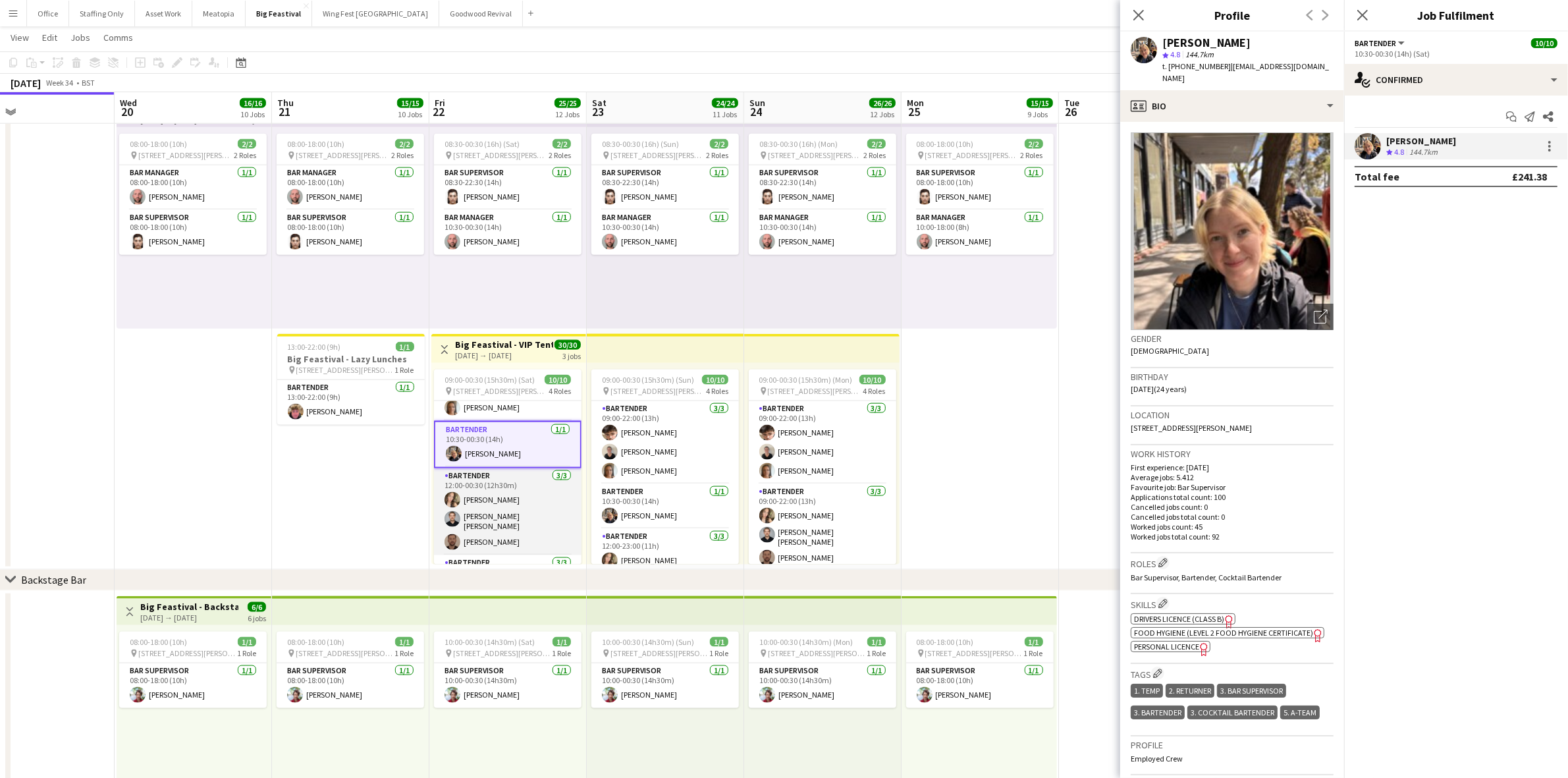
scroll to position [82, 0]
click at [498, 479] on app-card-role "Bartender [DATE] 12:00-00:30 (12h30m) [PERSON_NAME] [PERSON_NAME] O'[PERSON_NAM…" at bounding box center [507, 493] width 147 height 87
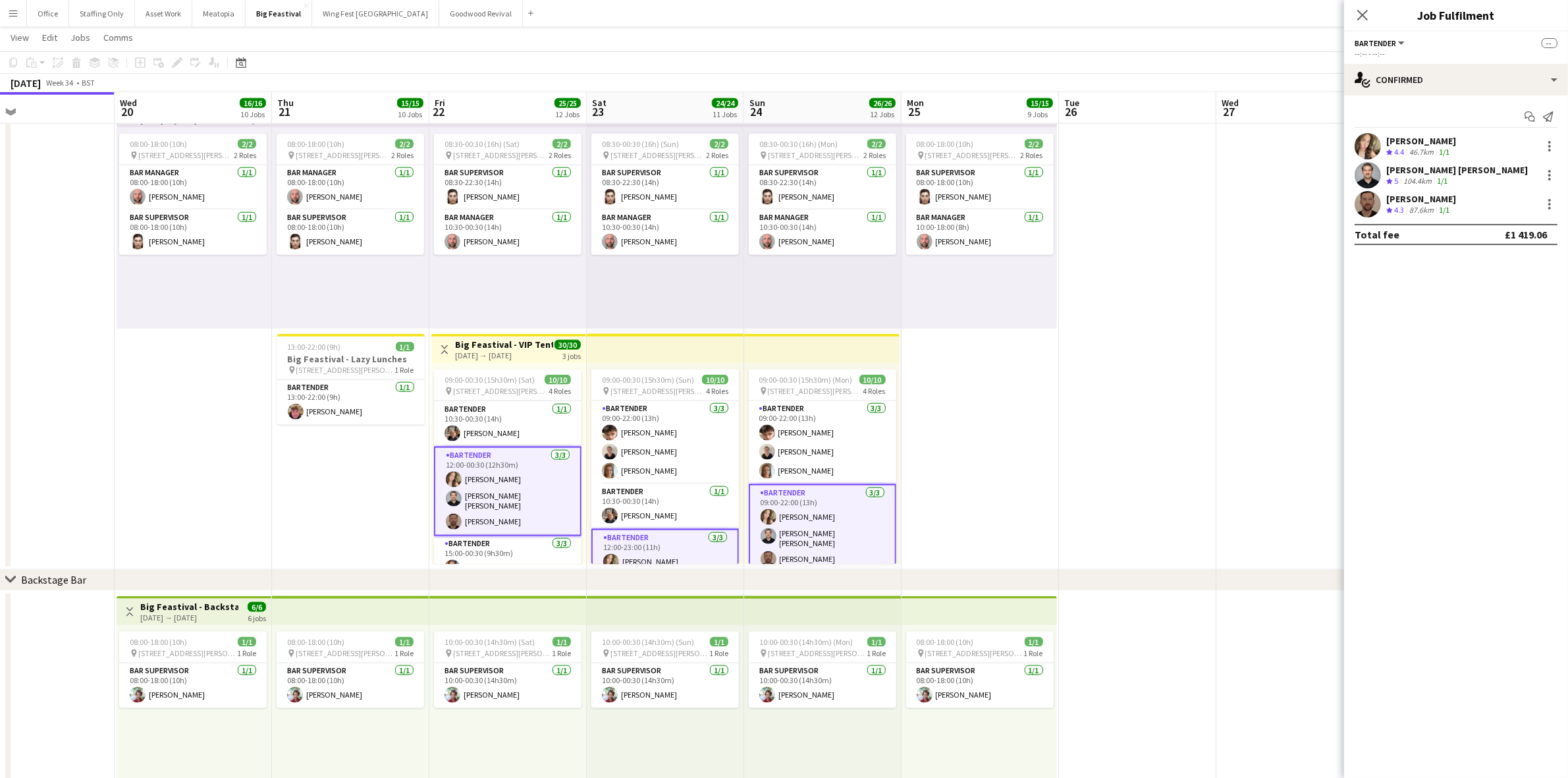
drag, startPoint x: 1450, startPoint y: 132, endPoint x: 1387, endPoint y: 137, distance: 63.2
click at [1387, 137] on div "Start chat Send notification [PERSON_NAME] Crew rating 4.4 46.7km 1/1 [PERSON_N…" at bounding box center [1456, 176] width 224 height 160
copy div "[PERSON_NAME]"
drag, startPoint x: 1474, startPoint y: 173, endPoint x: 1387, endPoint y: 171, distance: 87.0
click at [1387, 171] on div "[PERSON_NAME] [PERSON_NAME] Crew rating 5 104.4km 1/1" at bounding box center [1456, 175] width 224 height 26
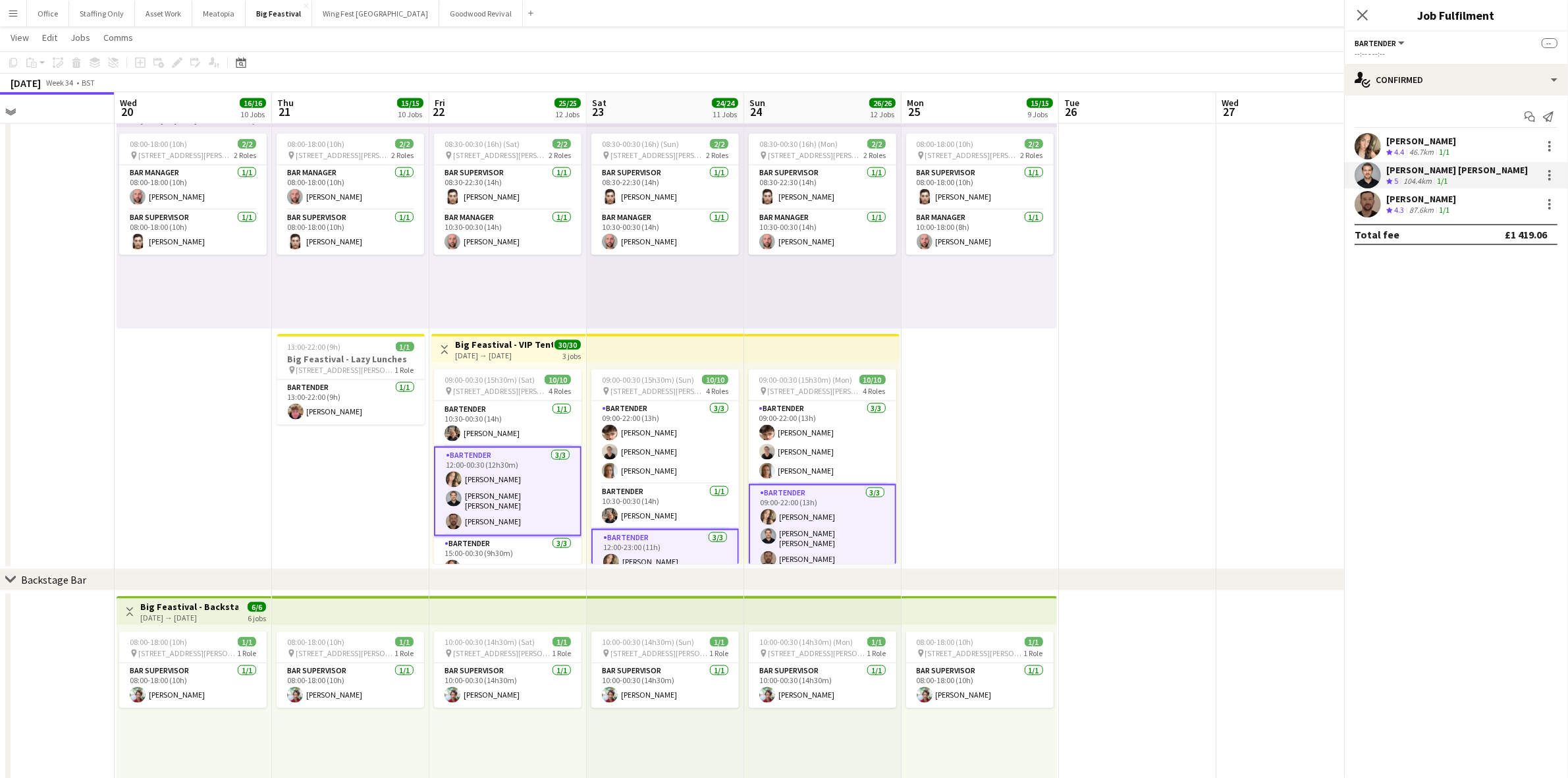
copy div "[PERSON_NAME] [PERSON_NAME]"
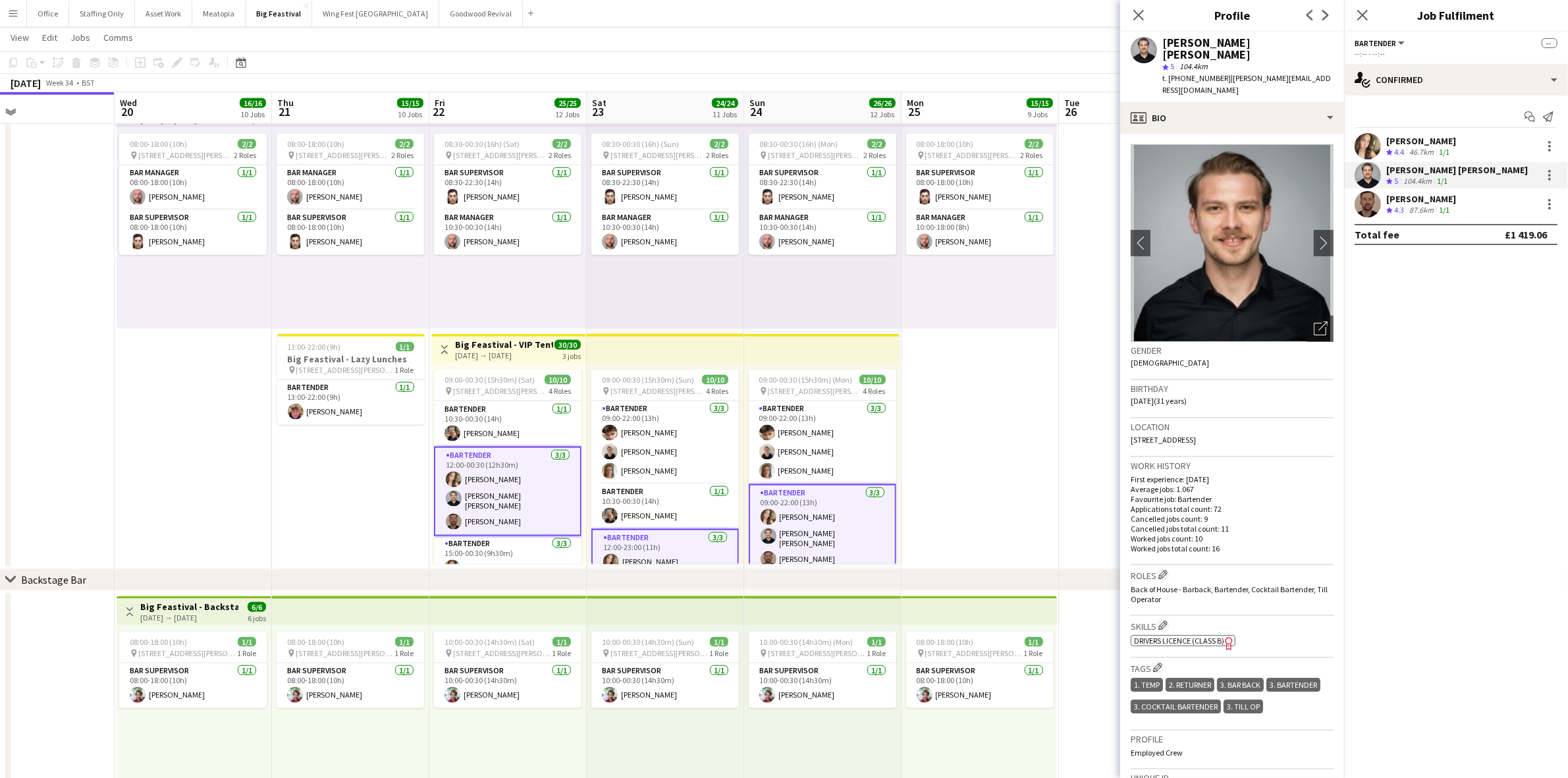
drag, startPoint x: 1453, startPoint y: 200, endPoint x: 1387, endPoint y: 199, distance: 66.0
click at [1387, 199] on div "[PERSON_NAME]" at bounding box center [1421, 198] width 70 height 12
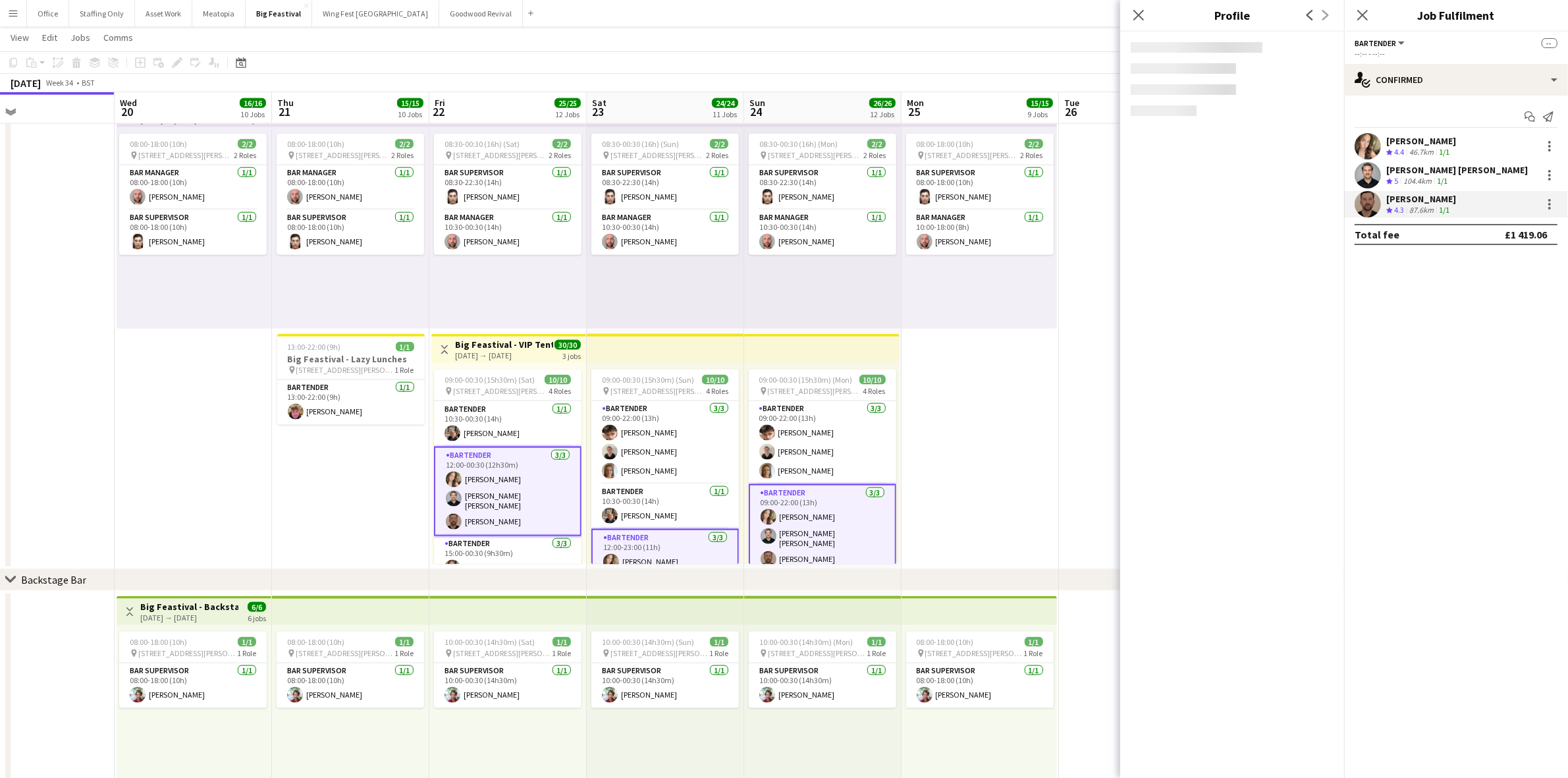
copy div "[PERSON_NAME]"
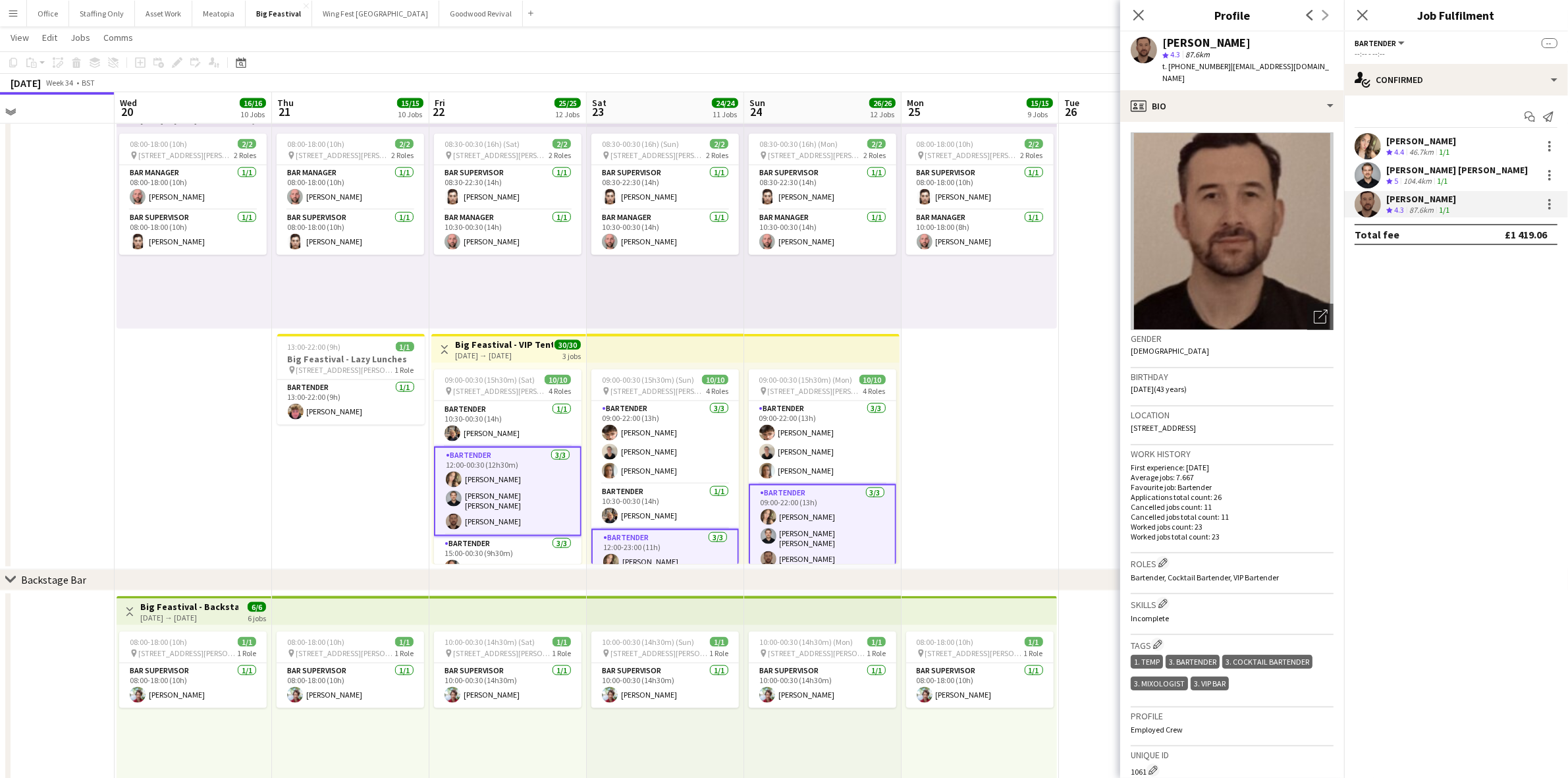
drag, startPoint x: 477, startPoint y: 549, endPoint x: 1375, endPoint y: 132, distance: 990.1
click at [478, 549] on app-card-role "Bartender [DATE] 15:00-00:30 (9h30m) [PERSON_NAME] [PERSON_NAME] [PERSON_NAME]" at bounding box center [507, 578] width 147 height 83
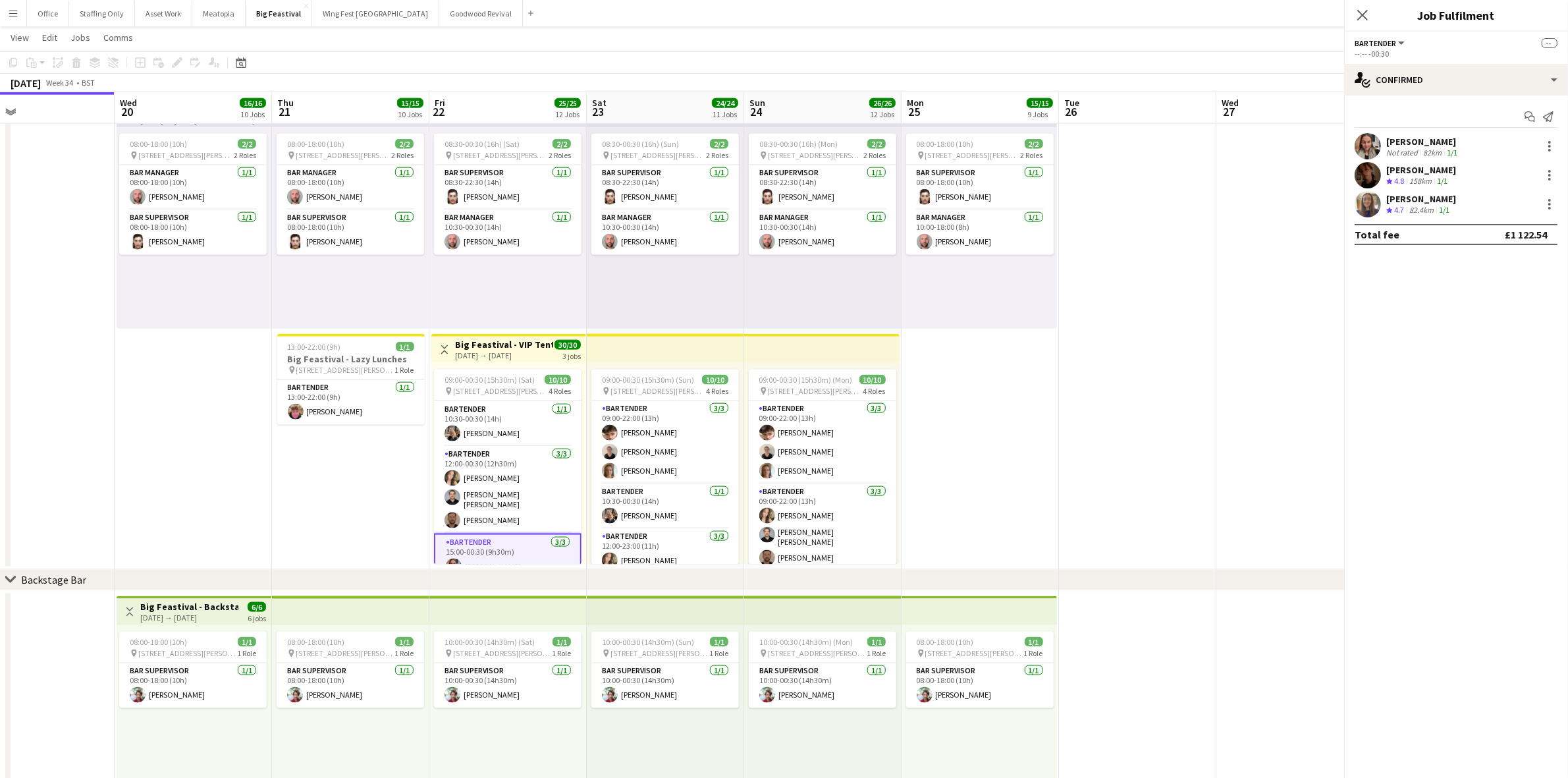
scroll to position [0, 514]
drag, startPoint x: 1444, startPoint y: 142, endPoint x: 1384, endPoint y: 140, distance: 60.0
click at [1384, 140] on div "[PERSON_NAME] Not rated 82km 1/1" at bounding box center [1456, 146] width 224 height 26
copy div "[PERSON_NAME]"
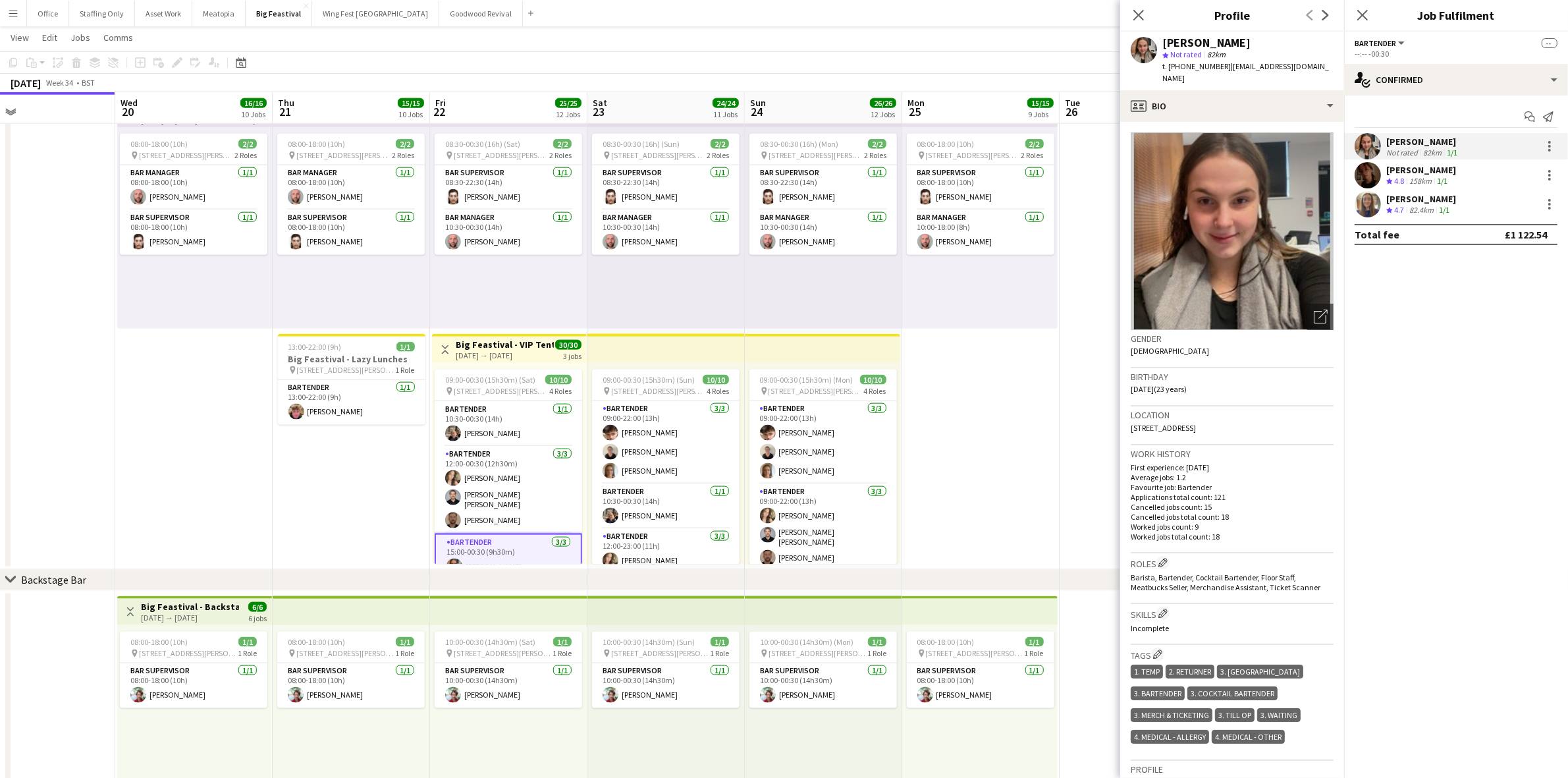
click at [1452, 202] on div "[PERSON_NAME]" at bounding box center [1421, 198] width 70 height 12
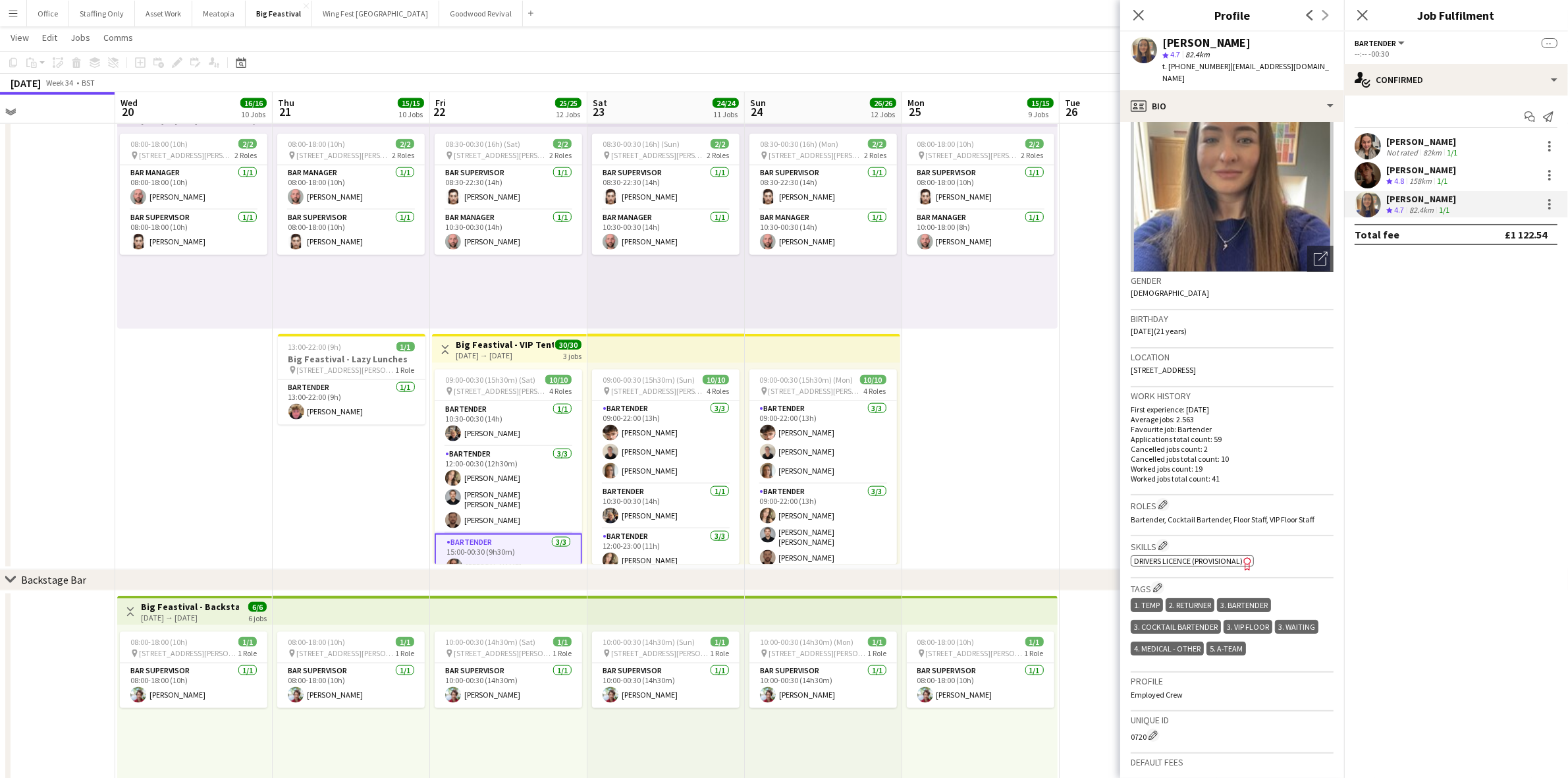
scroll to position [82, 0]
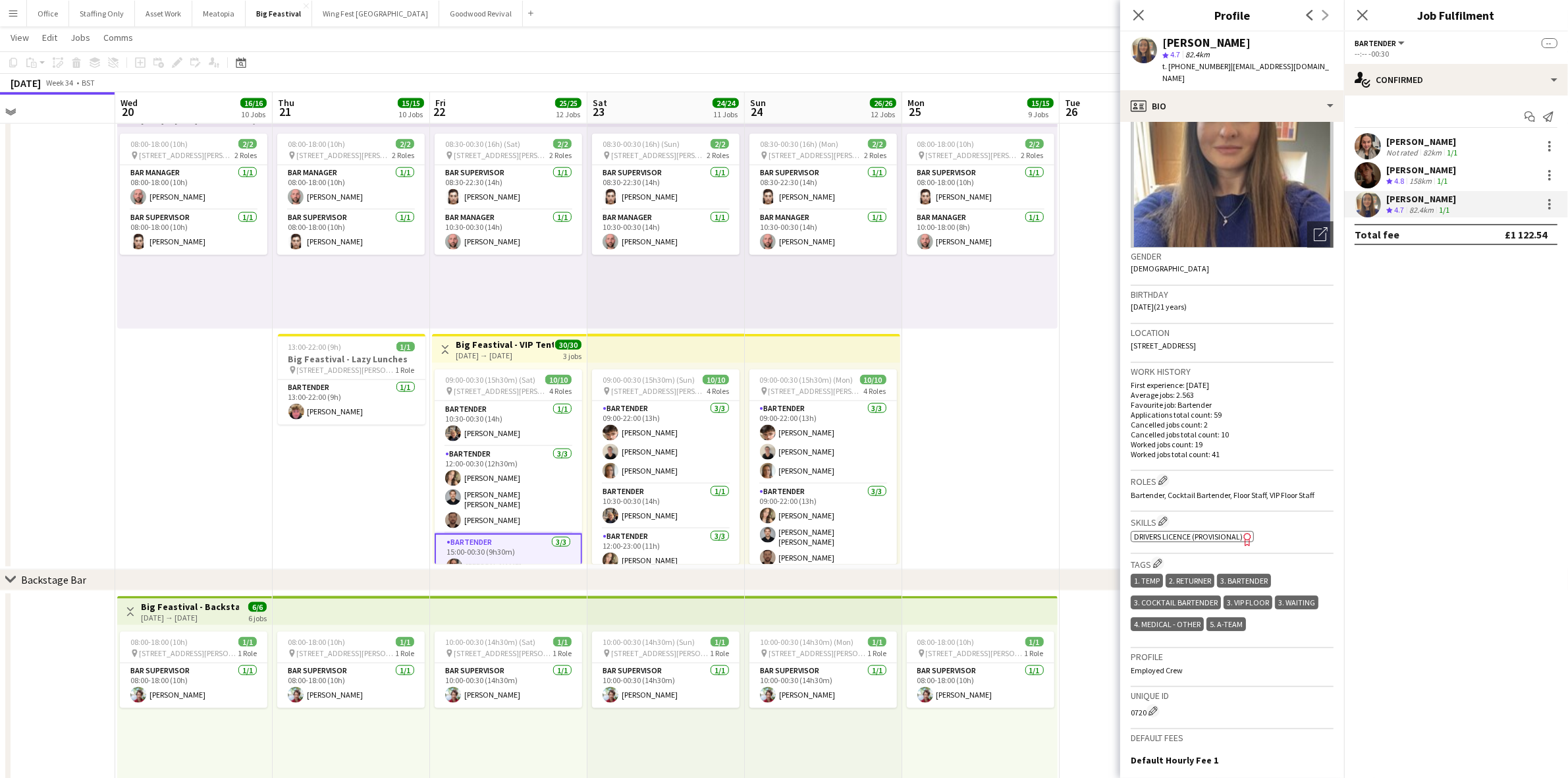
click at [1396, 171] on div "[PERSON_NAME]" at bounding box center [1421, 169] width 70 height 12
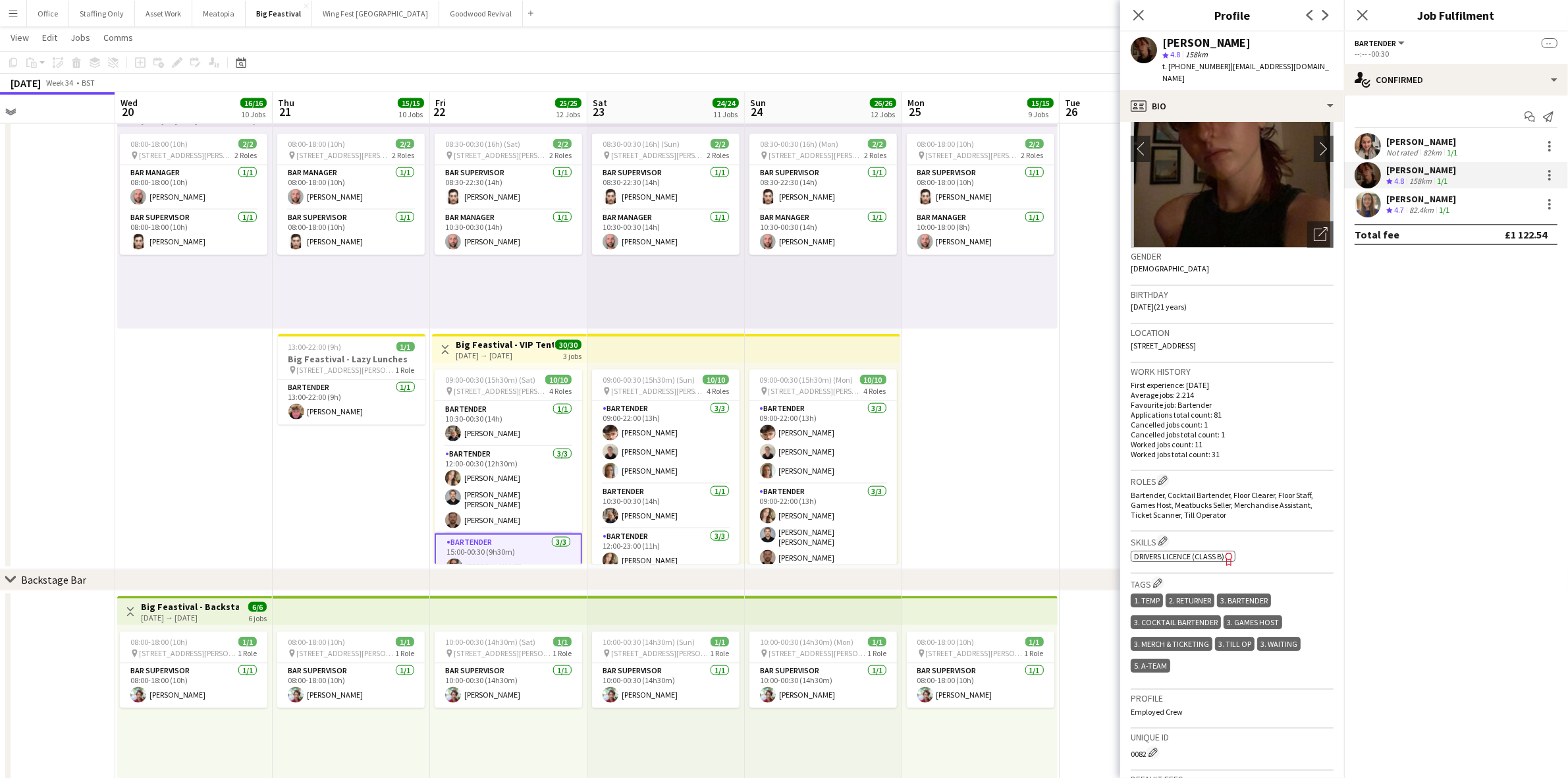
click at [1421, 148] on div "82km" at bounding box center [1432, 152] width 24 height 10
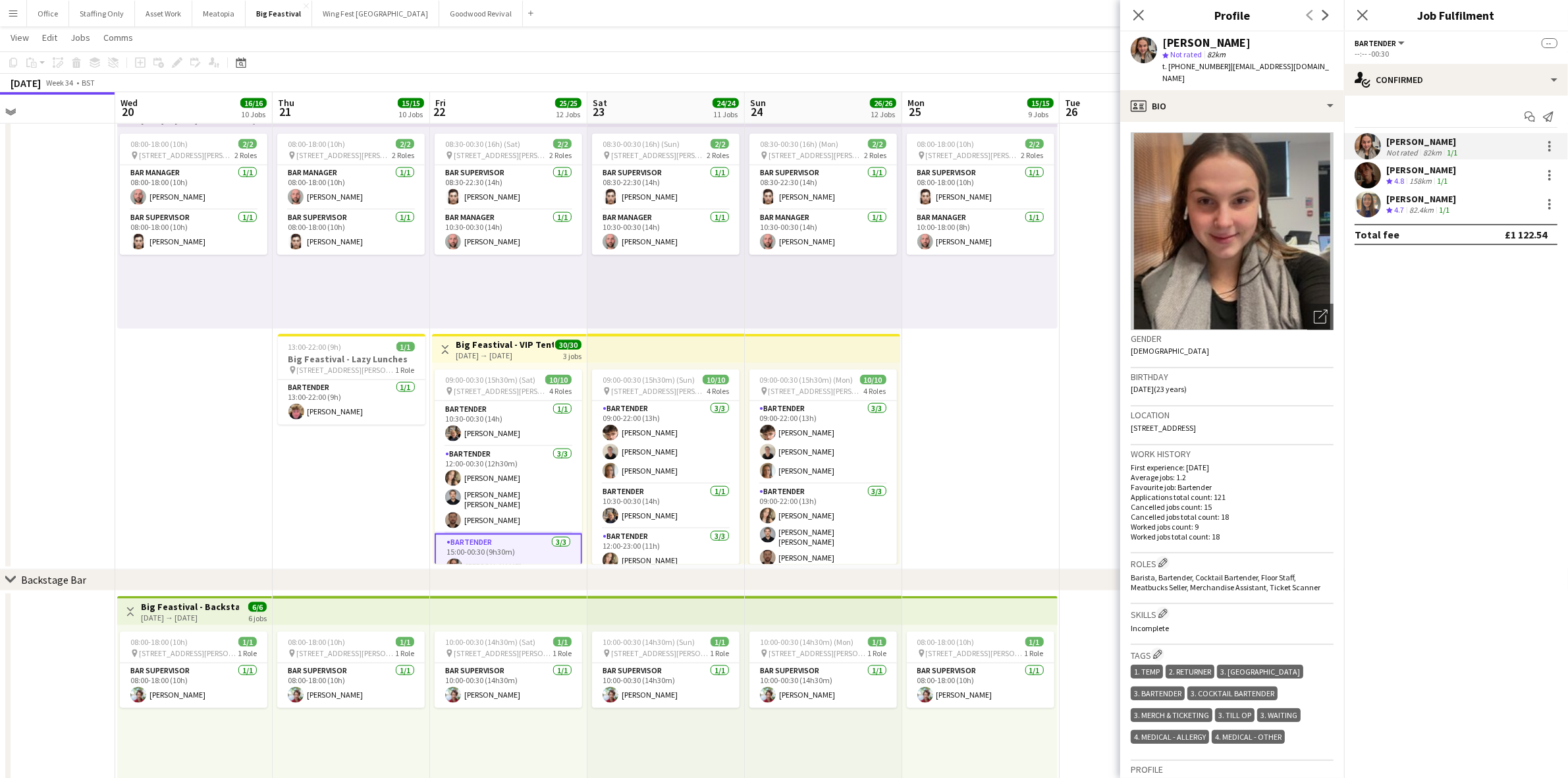
scroll to position [164, 0]
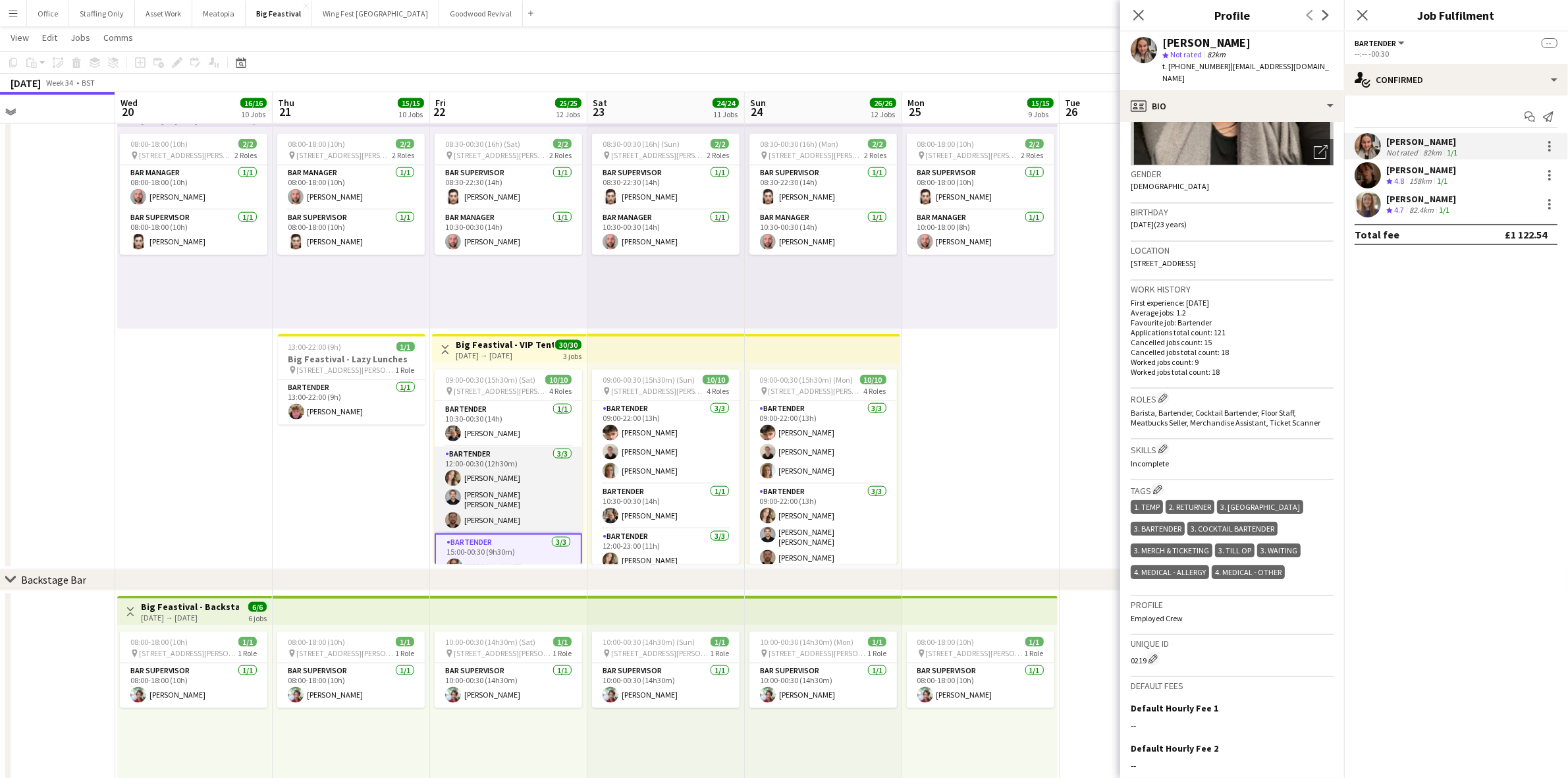
click at [489, 506] on app-card-role "Bartender [DATE] 12:00-00:30 (12h30m) [PERSON_NAME] [PERSON_NAME] O'[PERSON_NAM…" at bounding box center [508, 490] width 147 height 87
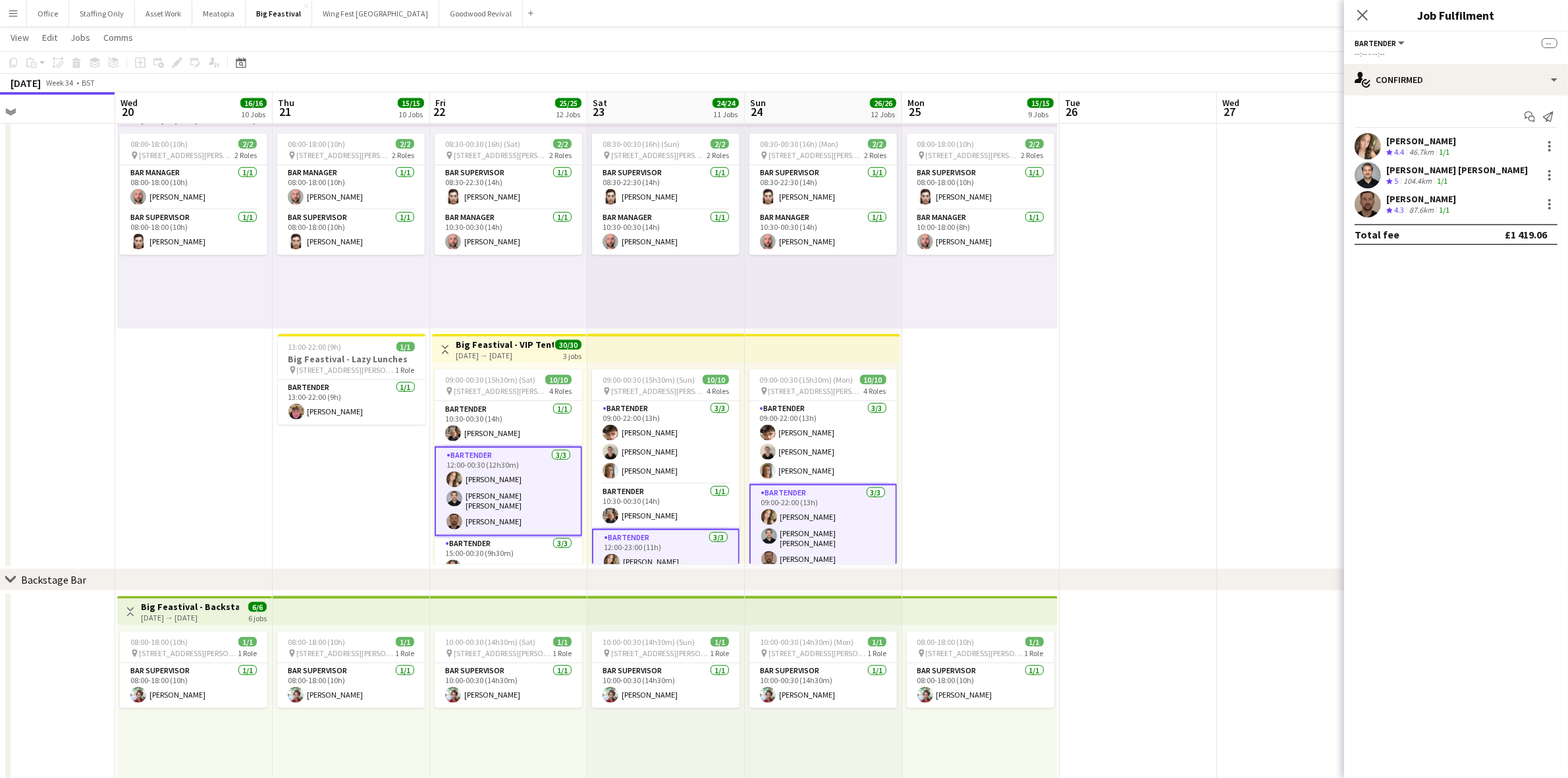
click at [1442, 191] on div "[PERSON_NAME] Crew rating 4.3 87.6km 1/1" at bounding box center [1456, 204] width 224 height 26
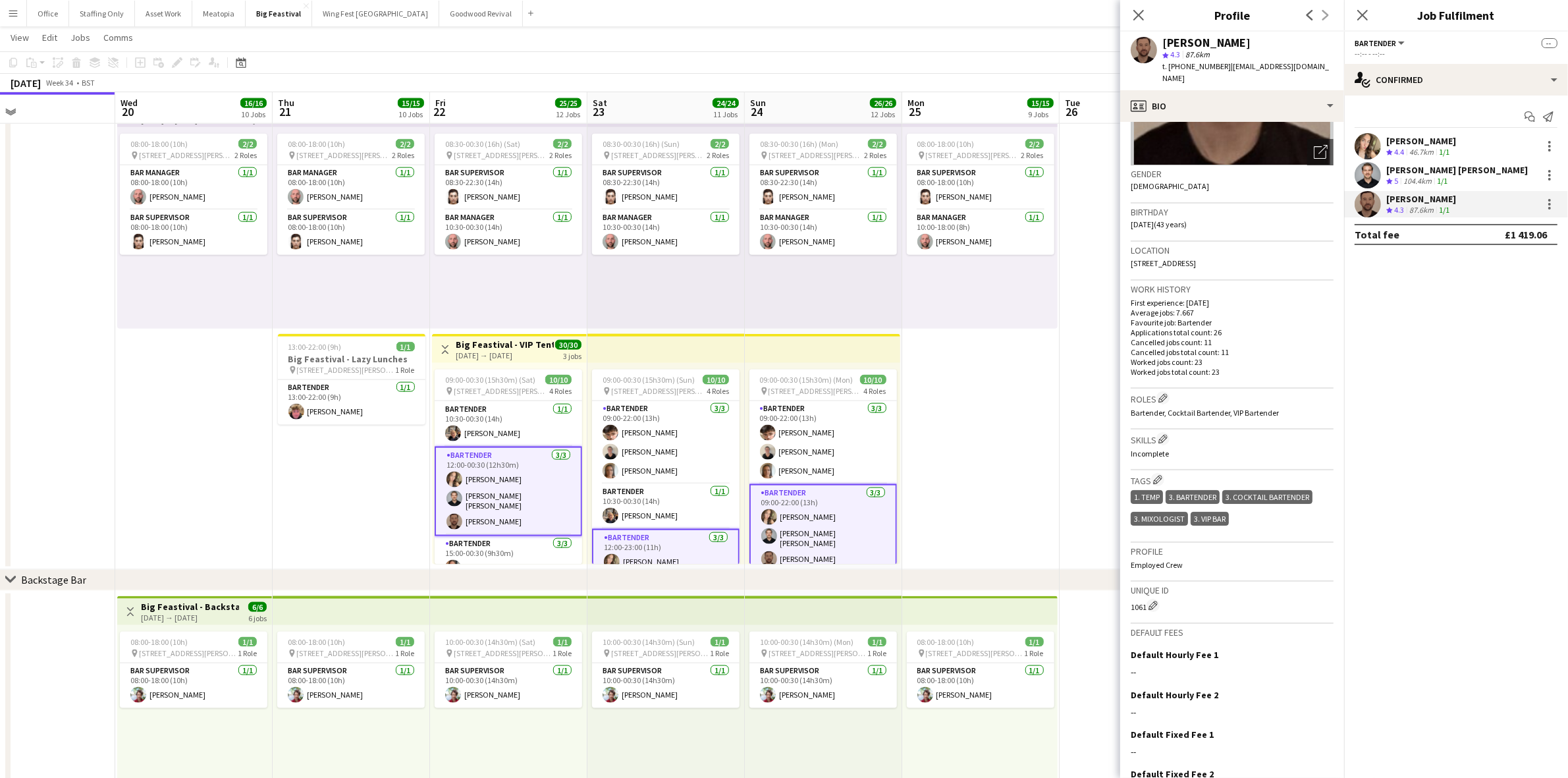
click at [1403, 172] on div "[PERSON_NAME] [PERSON_NAME]" at bounding box center [1457, 169] width 141 height 12
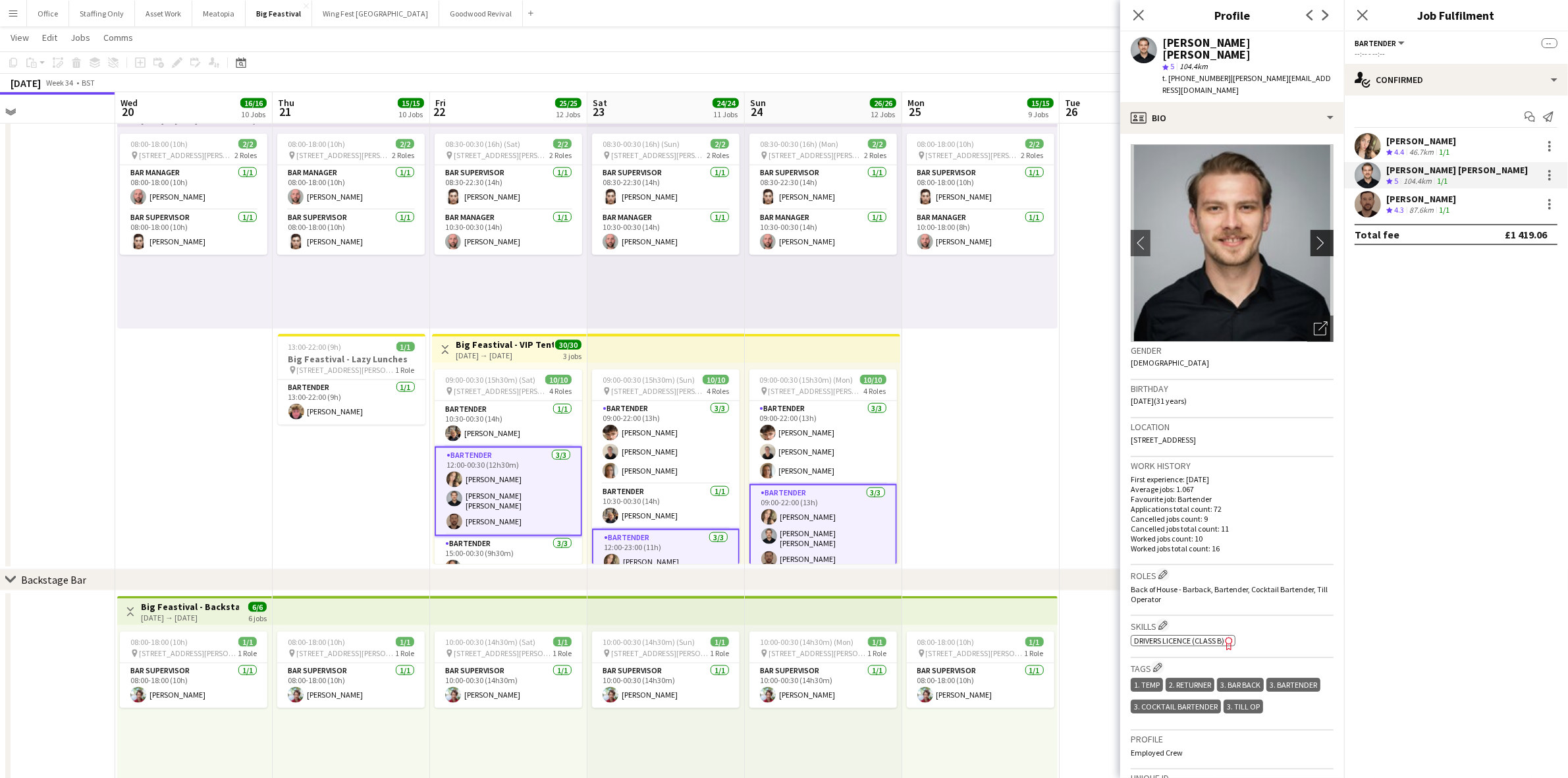
click at [1313, 236] on app-icon "chevron-right" at bounding box center [1324, 243] width 20 height 14
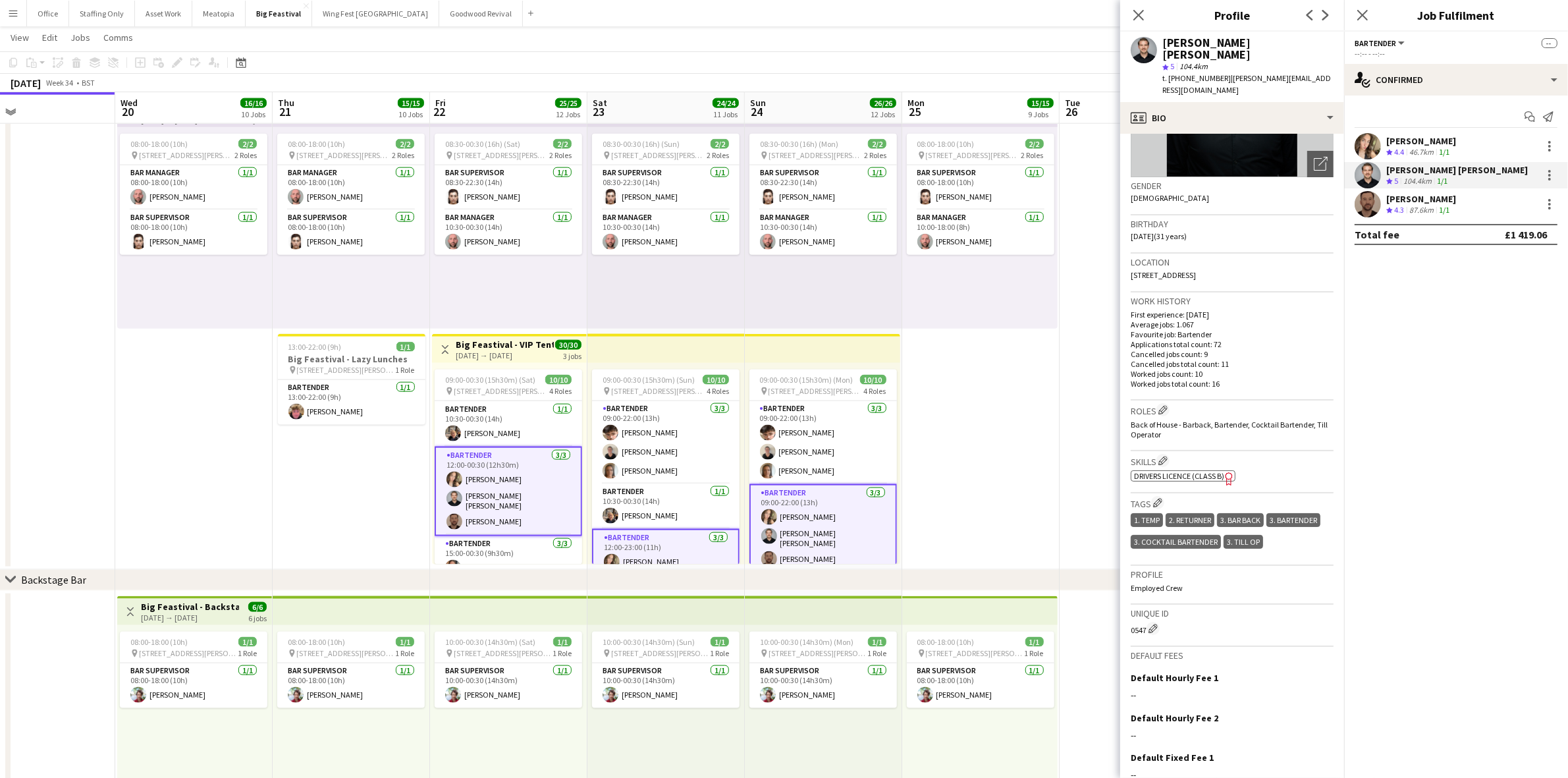
click at [1421, 147] on div "46.7km" at bounding box center [1421, 152] width 30 height 11
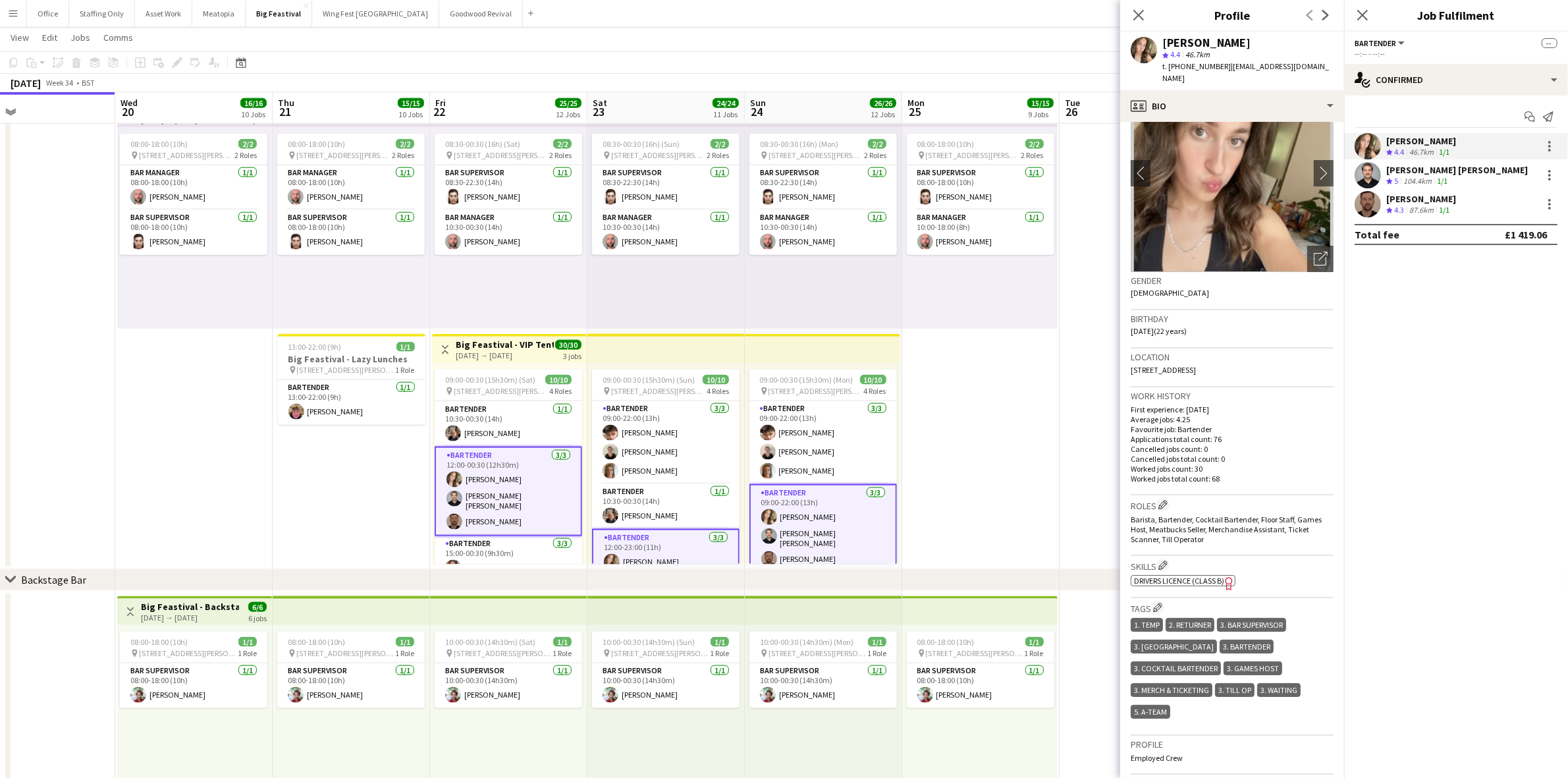
scroll to position [82, 0]
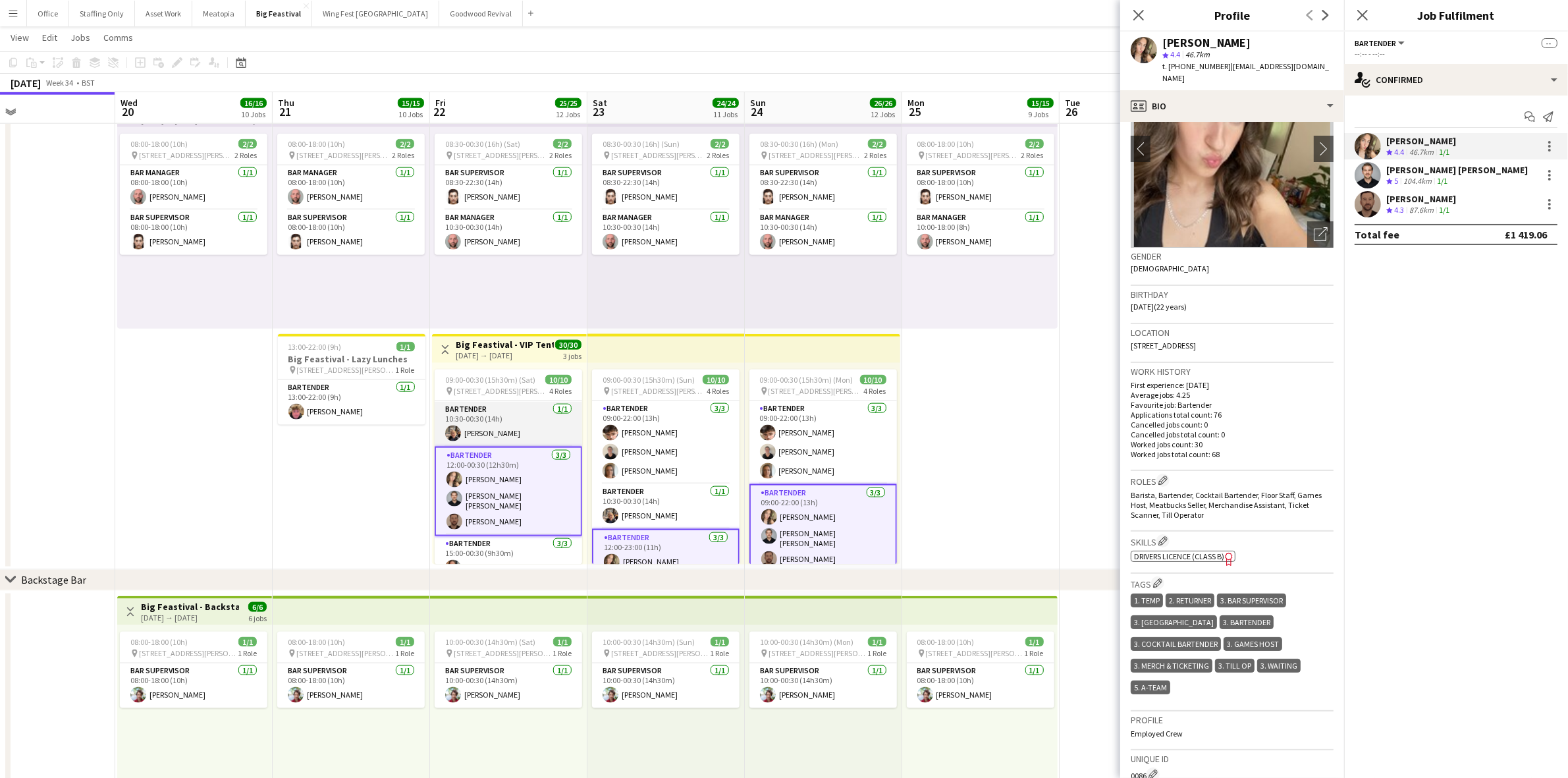
click at [492, 426] on app-card-role "Bartender [DATE] 10:30-00:30 (14h) [PERSON_NAME]" at bounding box center [508, 424] width 147 height 45
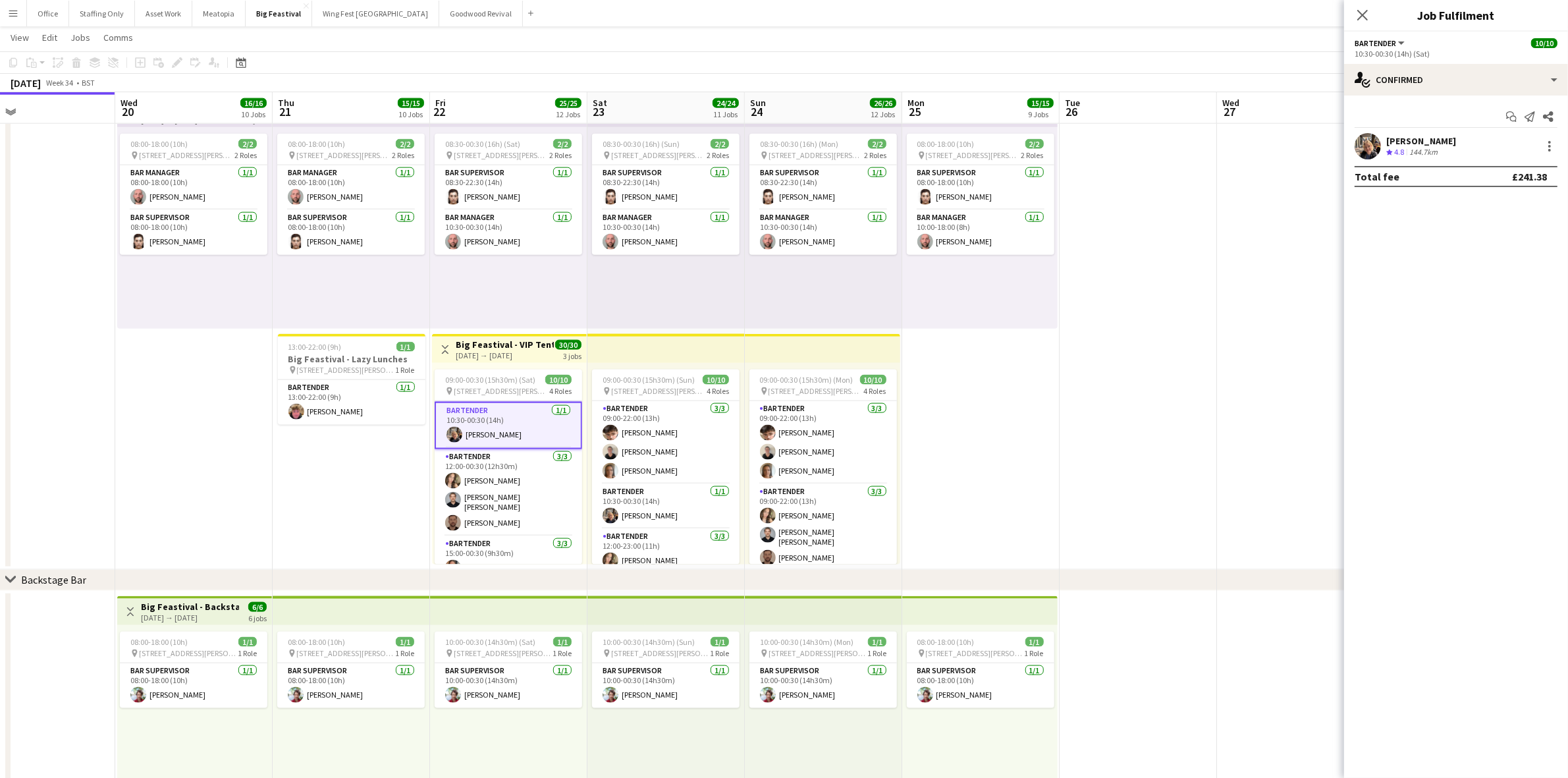
click at [1463, 142] on div "[PERSON_NAME] Crew rating 4.8 144.7km" at bounding box center [1456, 146] width 224 height 26
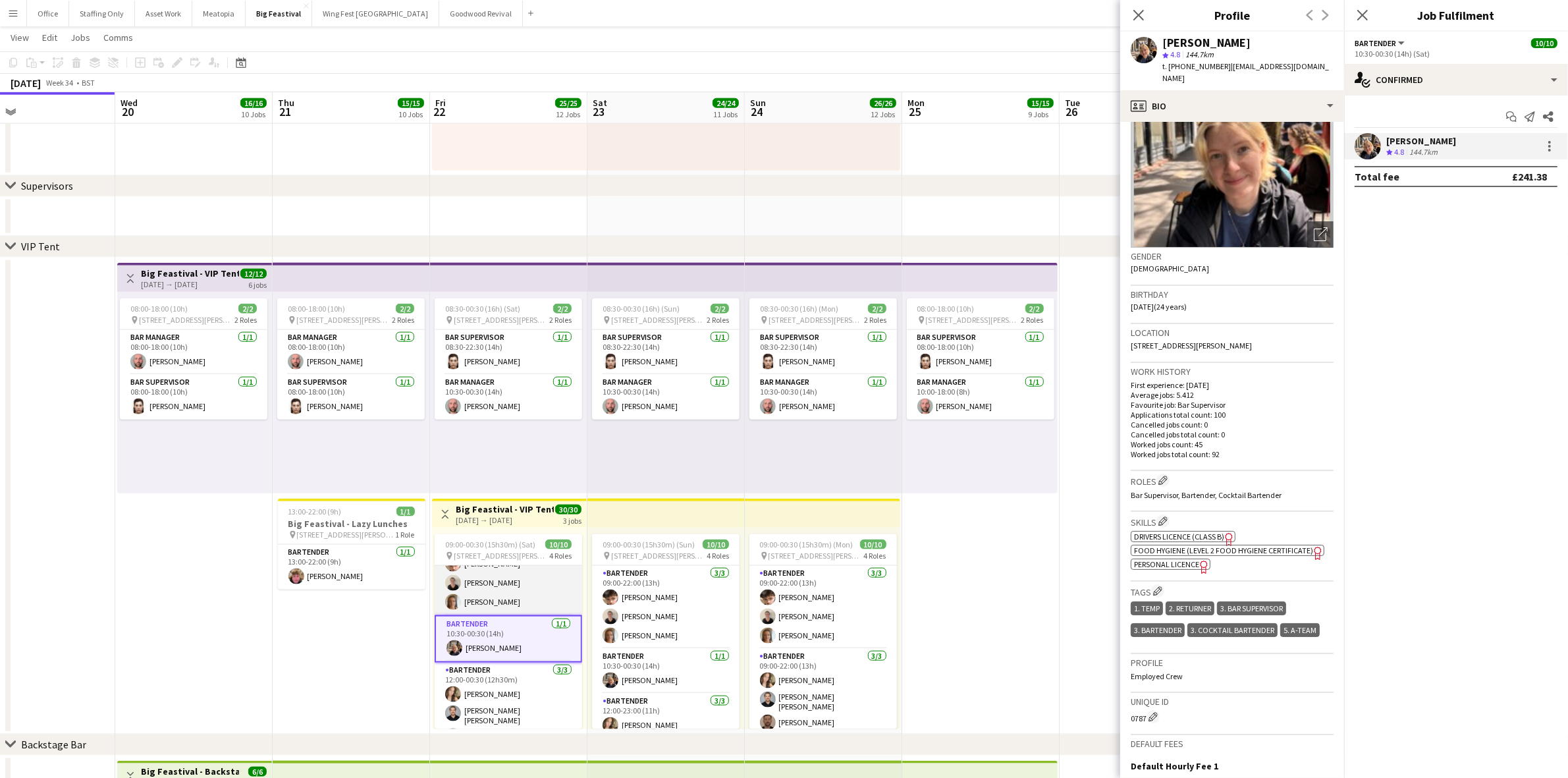
scroll to position [0, 0]
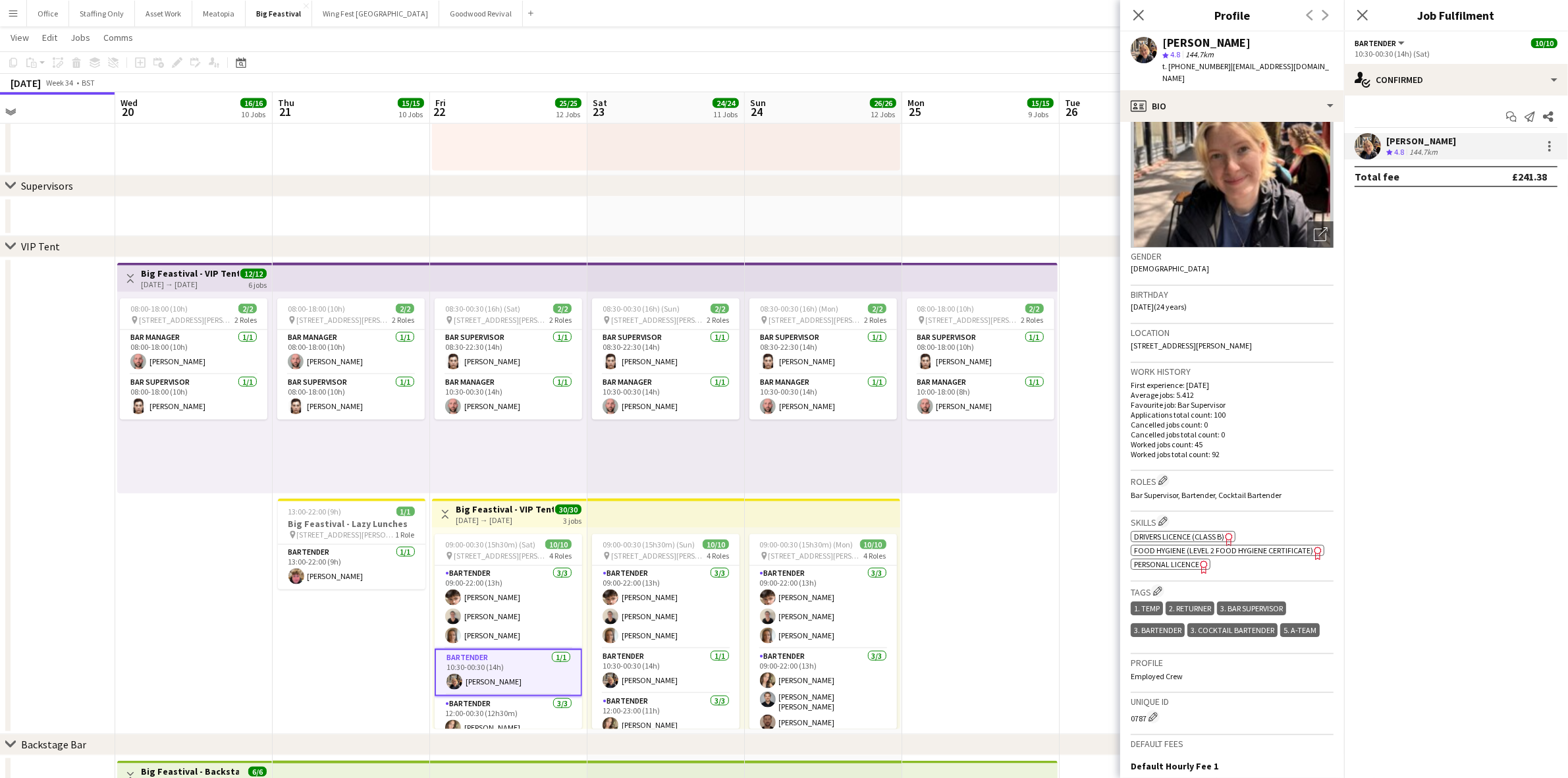
click at [505, 604] on app-card-role "Bartender [DATE] 09:00-22:00 (13h) [PERSON_NAME] [PERSON_NAME] [PERSON_NAME]" at bounding box center [508, 607] width 147 height 83
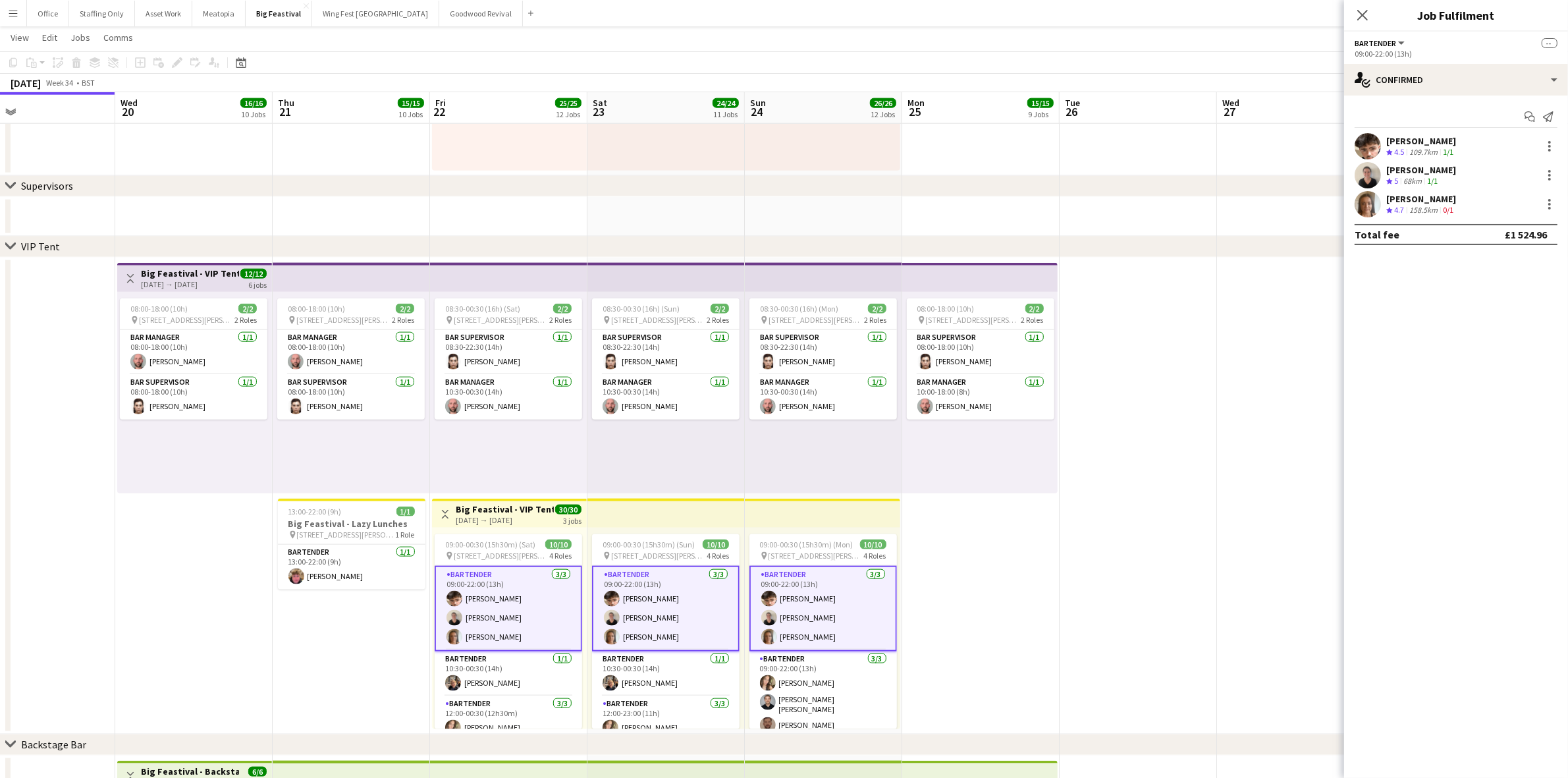
click at [1417, 205] on div "158.5km" at bounding box center [1423, 211] width 33 height 11
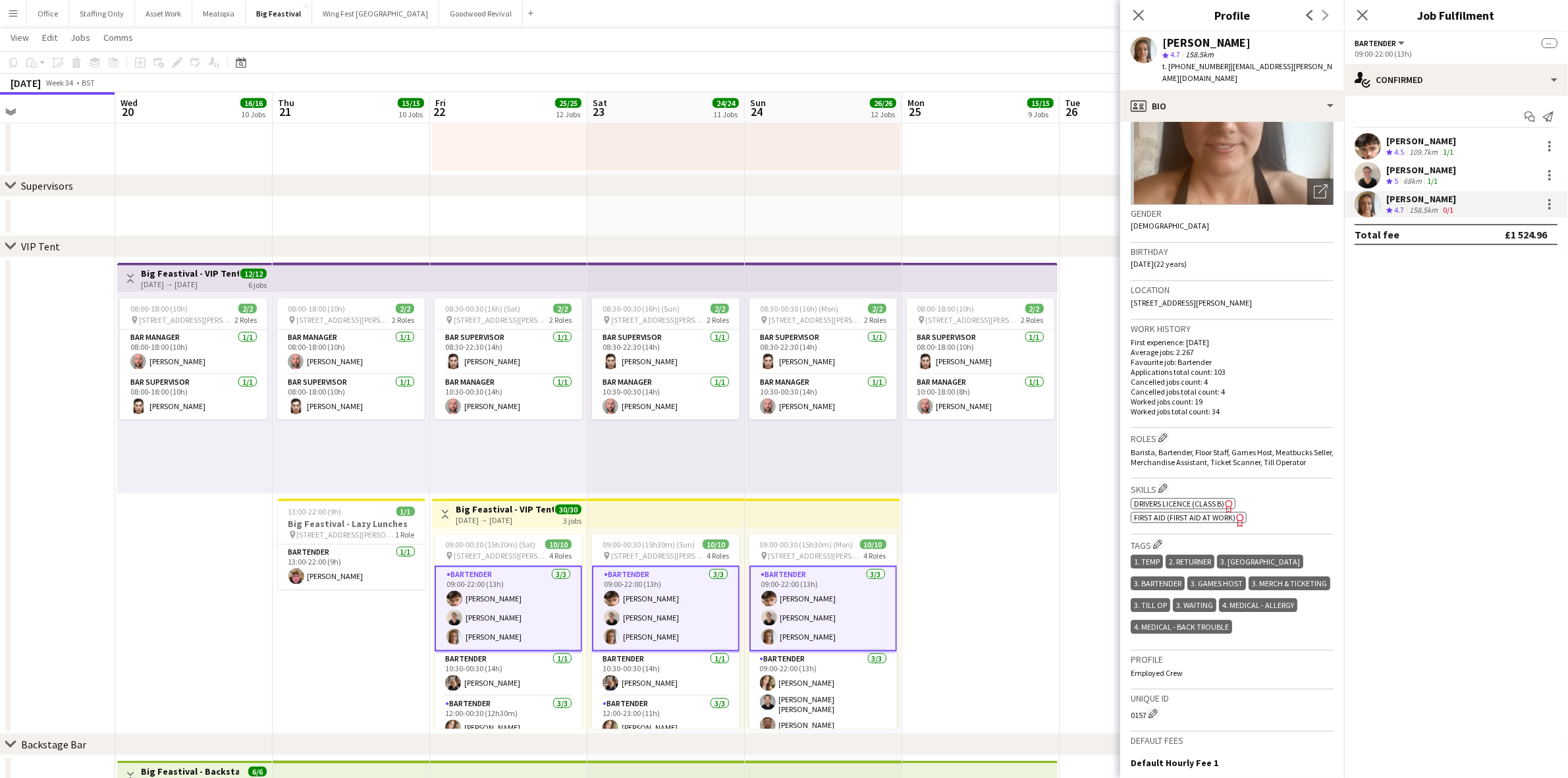
scroll to position [164, 0]
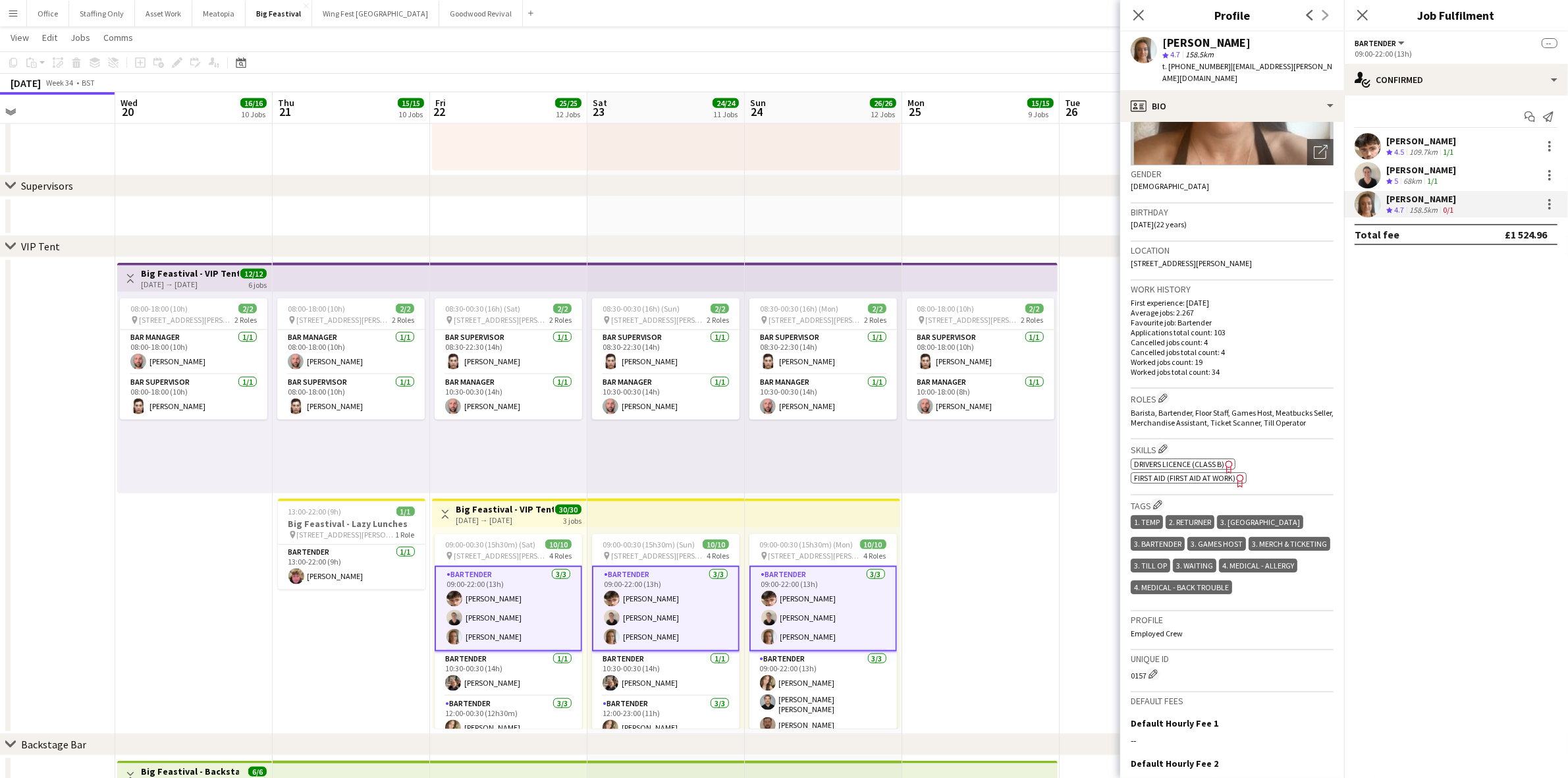
click at [1442, 169] on div "[PERSON_NAME]" at bounding box center [1421, 169] width 70 height 12
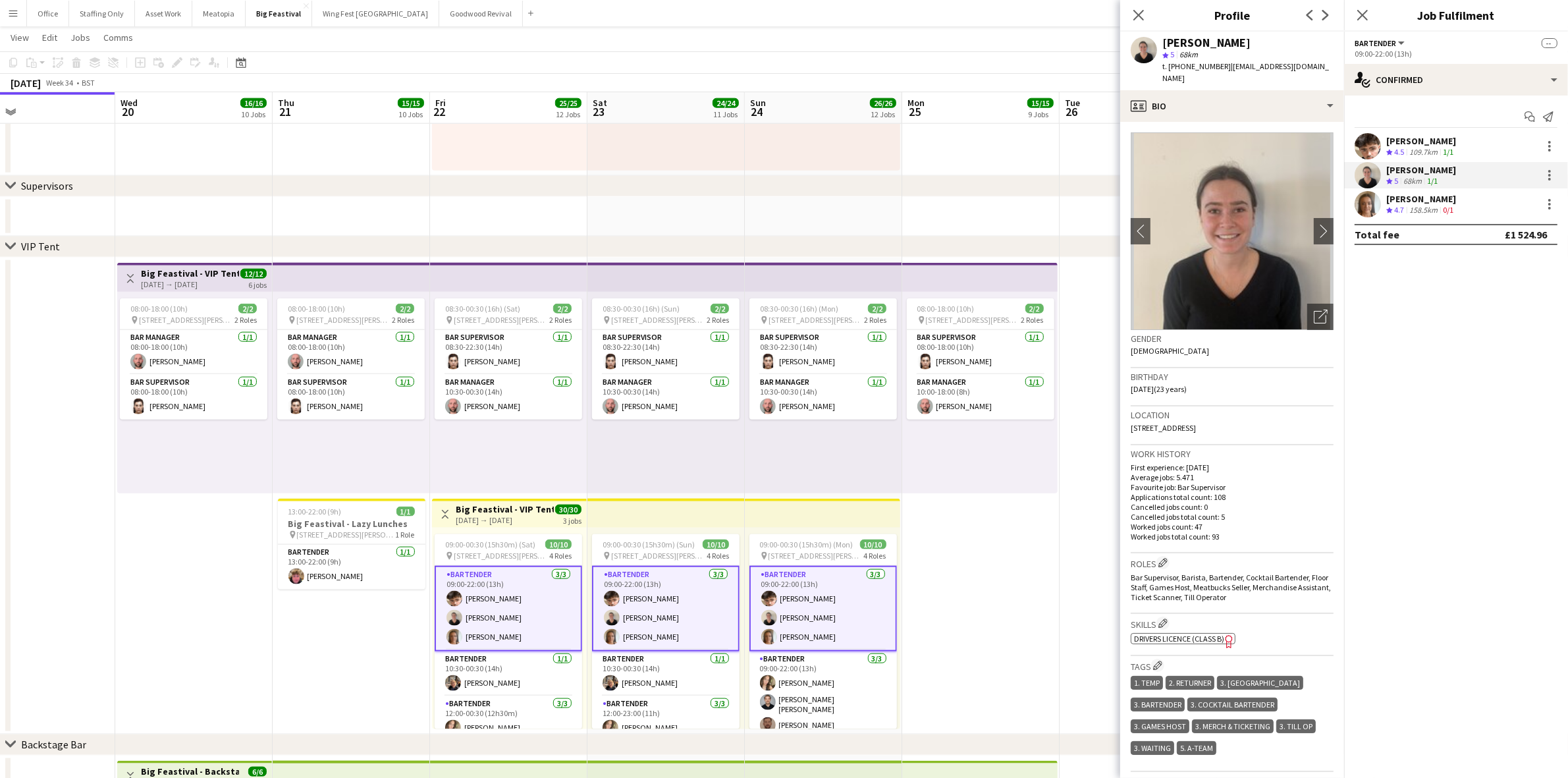
scroll to position [82, 0]
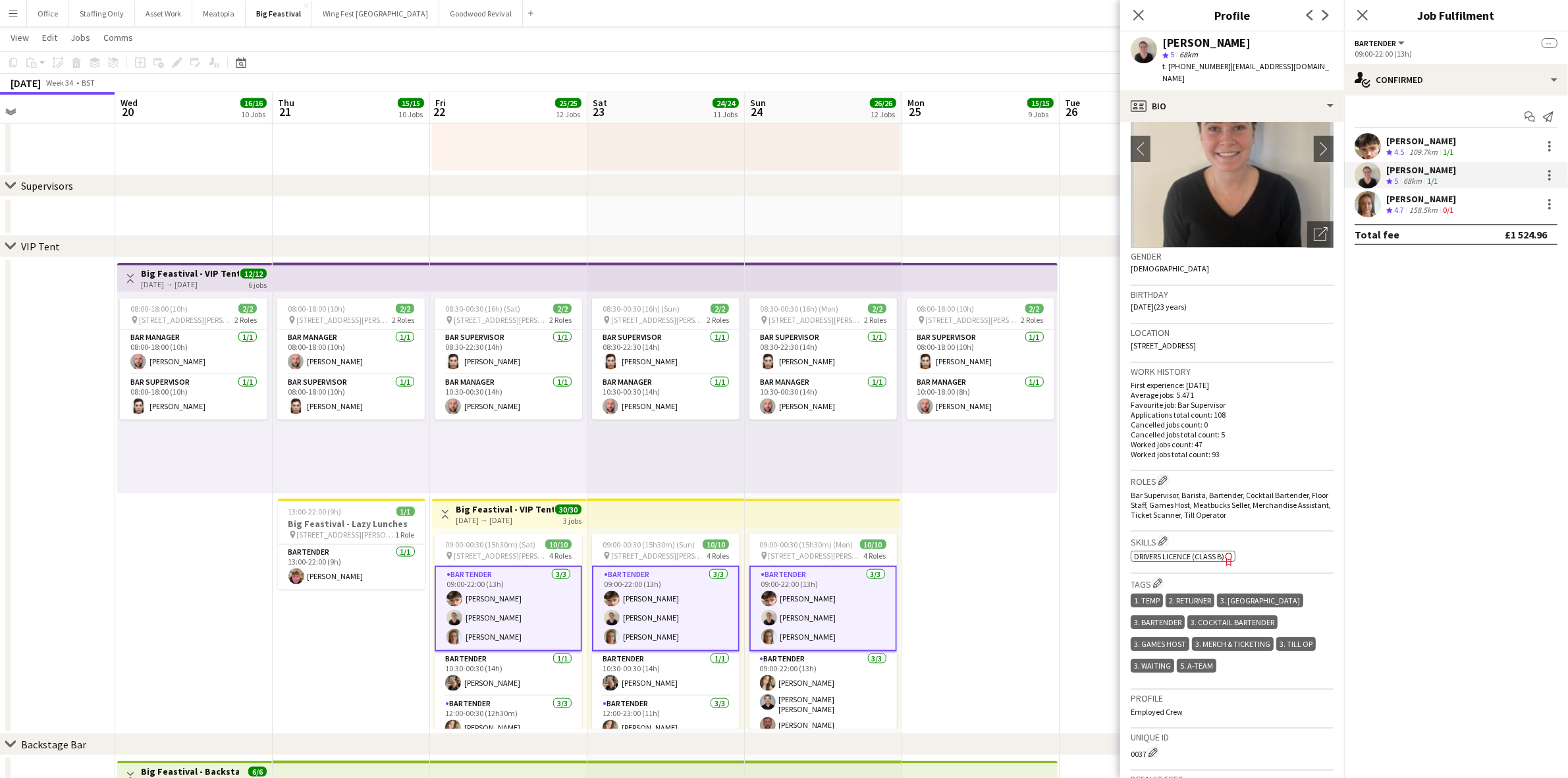
click at [1431, 143] on div "[PERSON_NAME]" at bounding box center [1421, 141] width 70 height 12
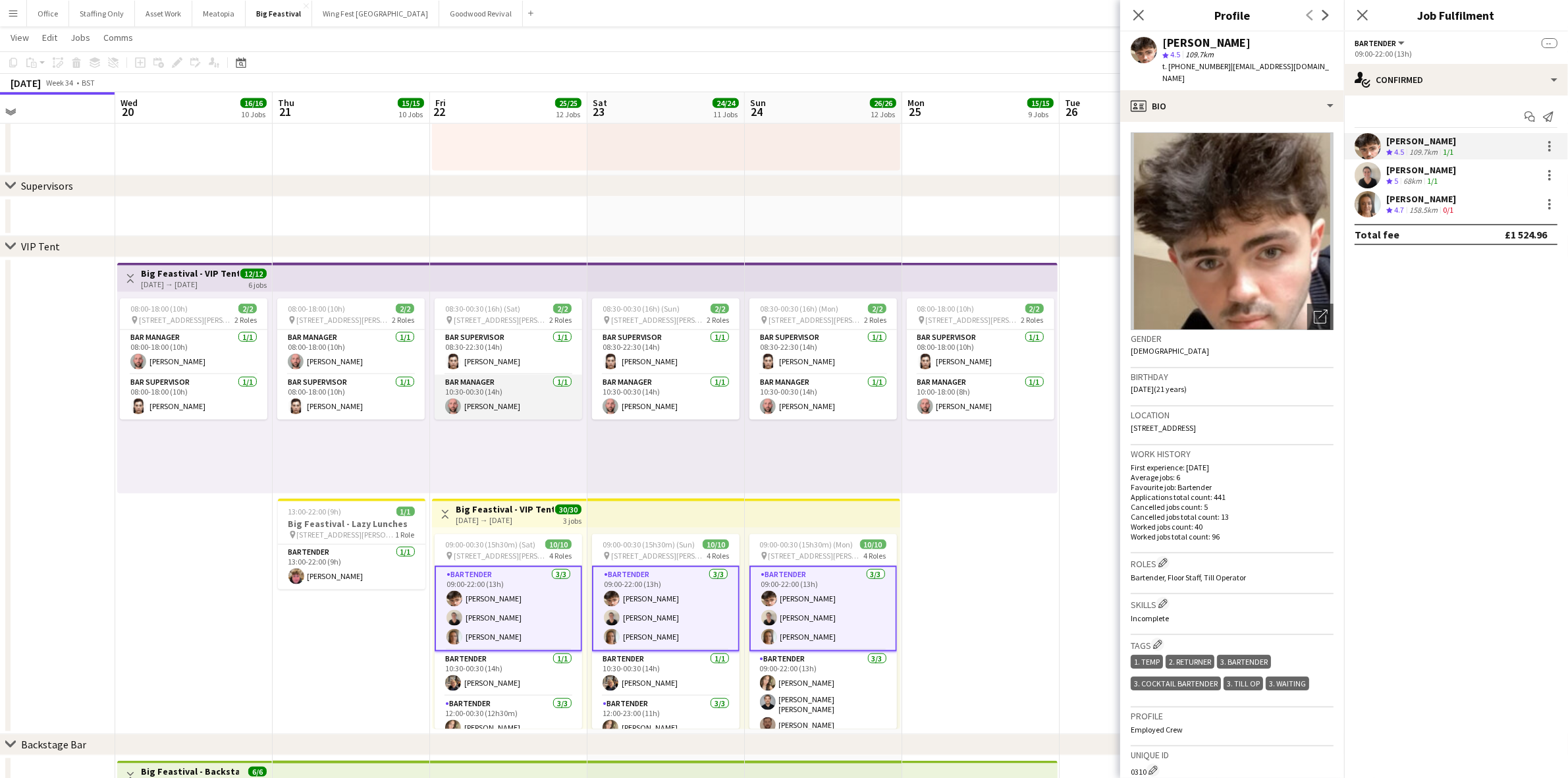
click at [502, 410] on app-card-role "Bar Manager [DATE] 10:30-00:30 (14h) [PERSON_NAME]" at bounding box center [508, 397] width 147 height 45
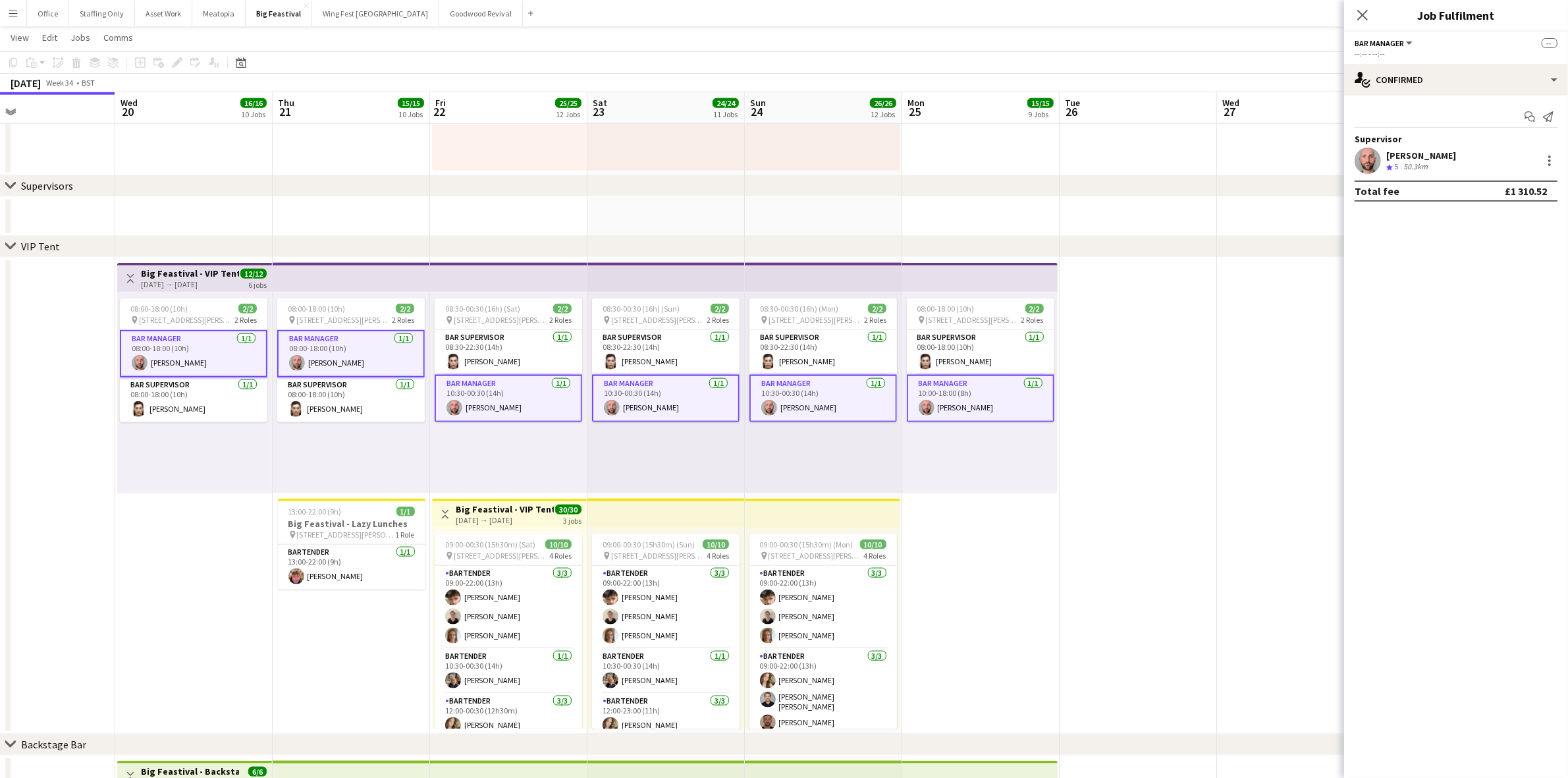
click at [1398, 164] on span "5" at bounding box center [1396, 166] width 4 height 10
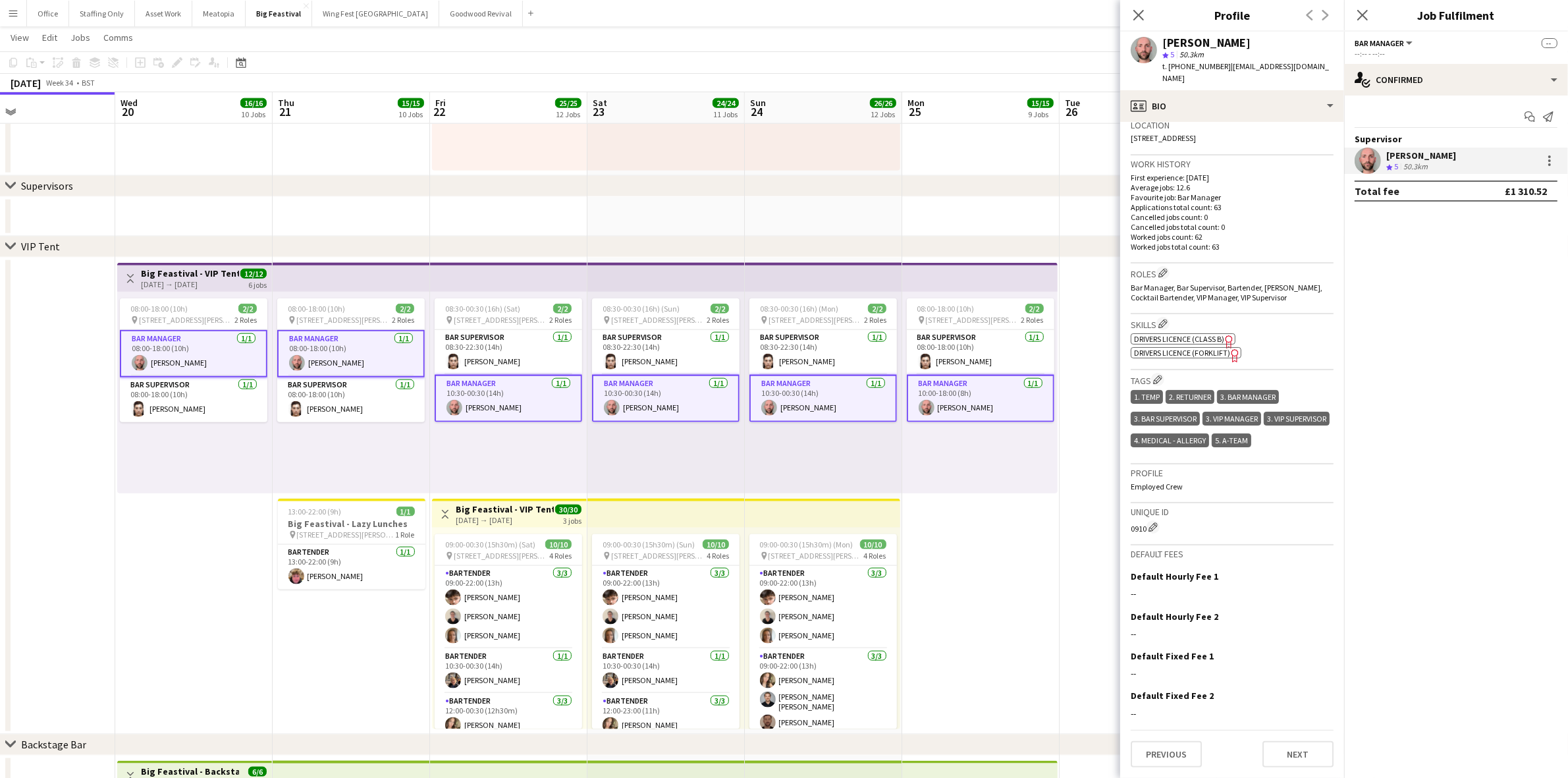
scroll to position [298, 0]
click at [651, 355] on app-card-role "Bar Supervisor [DATE] 08:30-22:30 (14h) [PERSON_NAME]" at bounding box center [666, 353] width 147 height 45
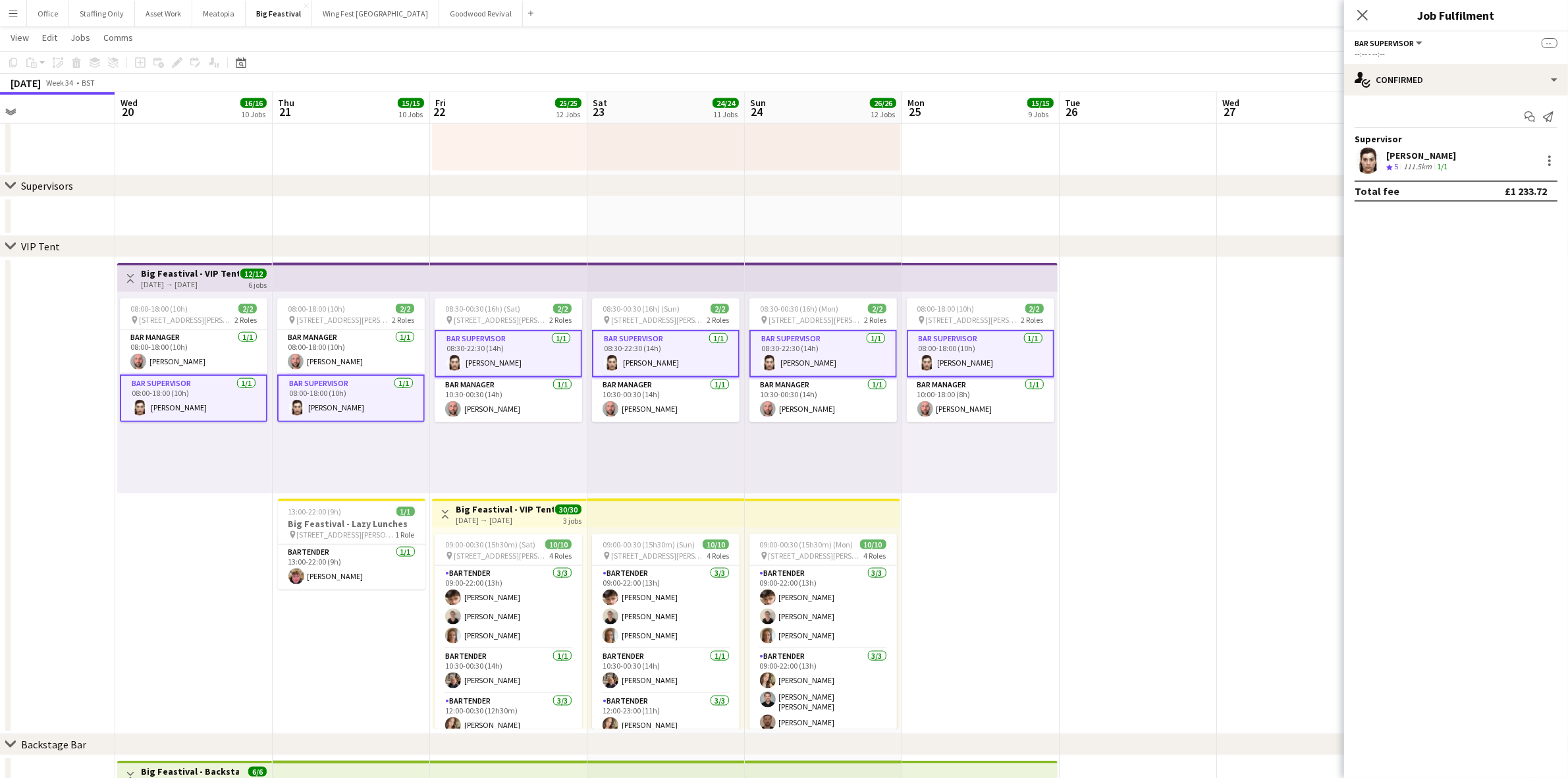
click at [1427, 169] on div "111.5km" at bounding box center [1417, 167] width 33 height 11
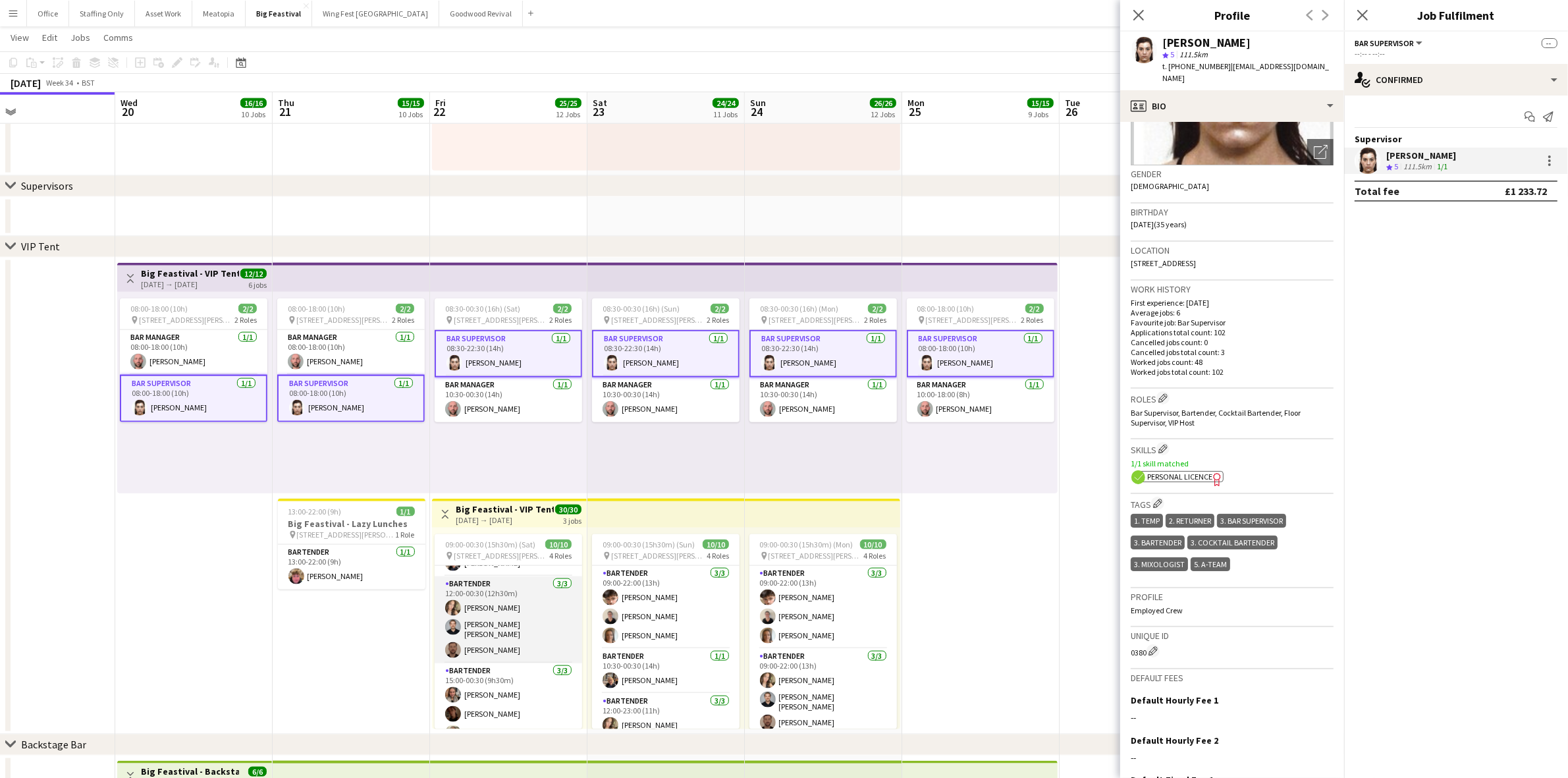
scroll to position [132, 0]
click at [207, 476] on div "08:00-18:00 (10h) 2/2 pin [STREET_ADDRESS][PERSON_NAME] 2 Roles Bar Manager [DA…" at bounding box center [195, 393] width 155 height 202
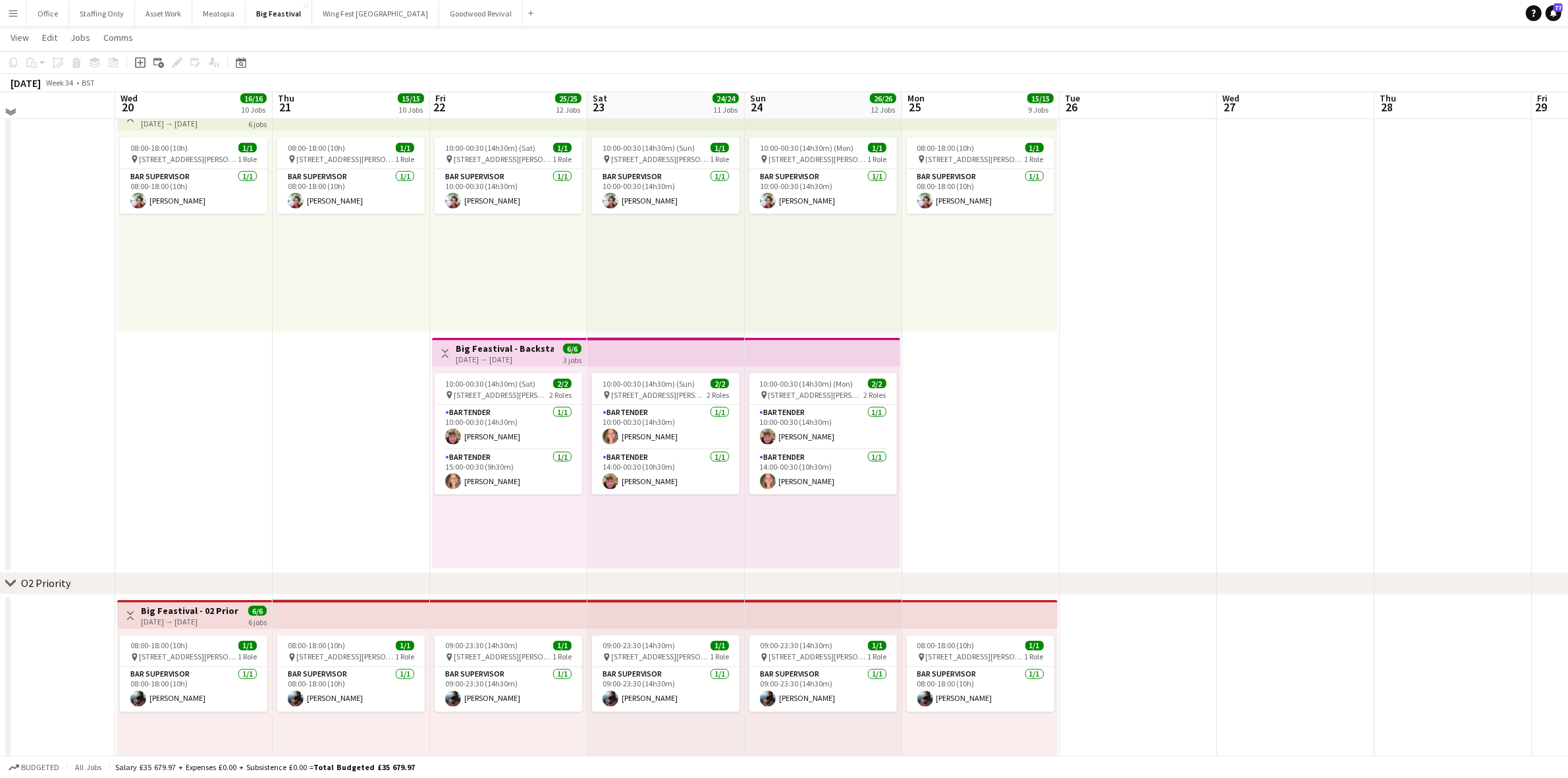
scroll to position [2471, 0]
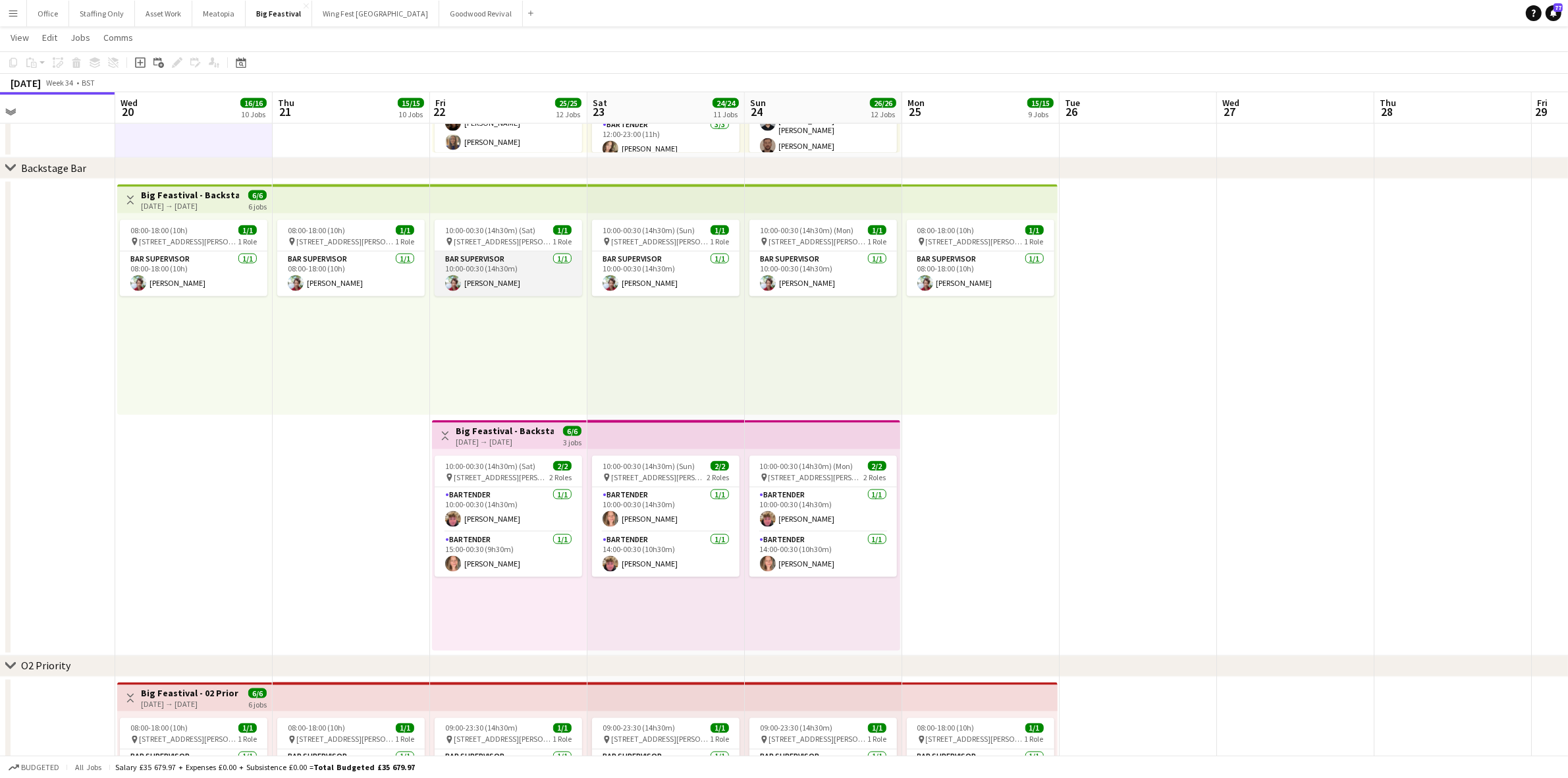
click at [488, 269] on app-card-role "Bar Supervisor [DATE] 10:00-00:30 (14h30m) [PERSON_NAME]" at bounding box center [508, 274] width 147 height 45
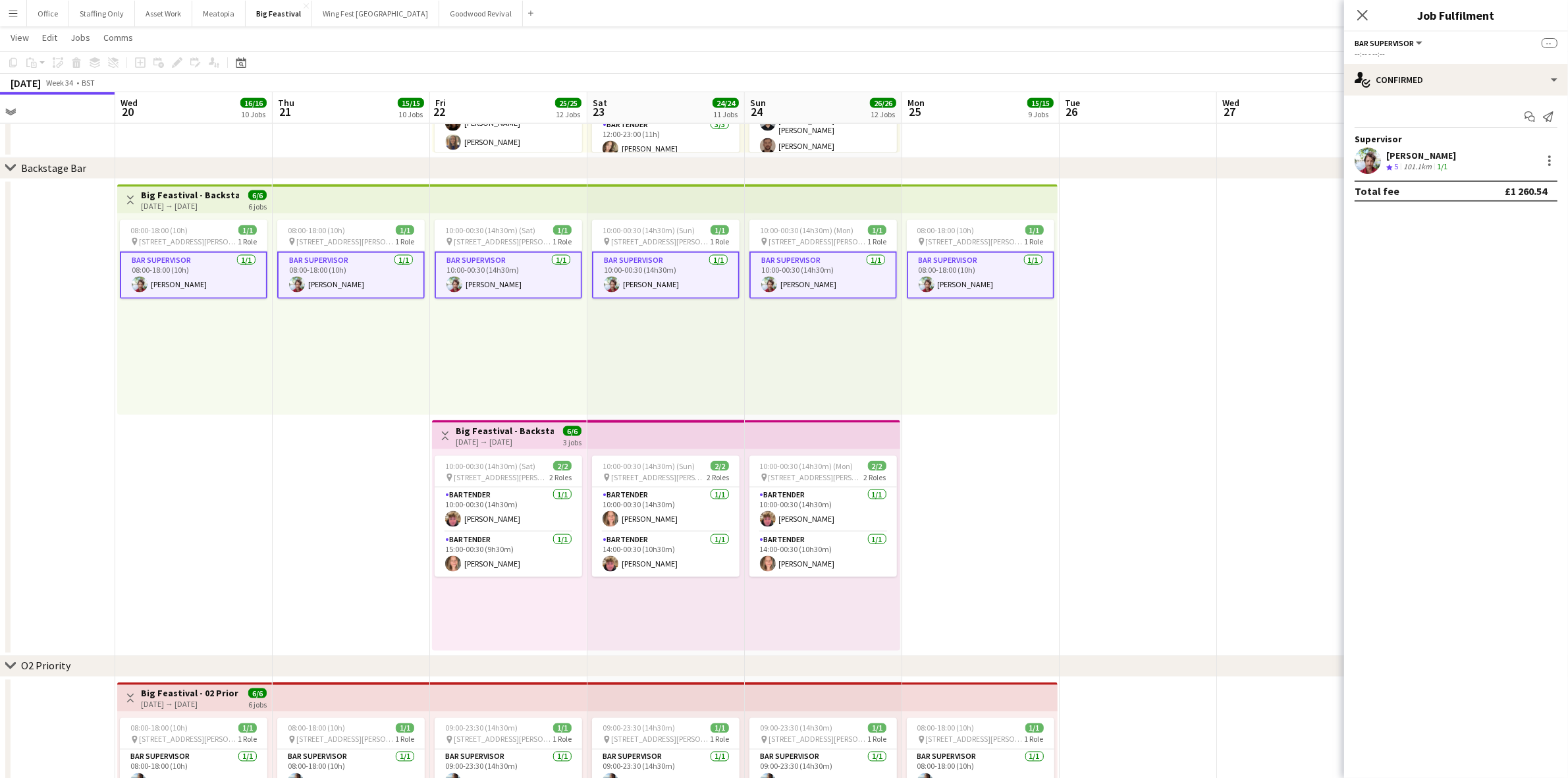
click at [1446, 162] on app-skills-label "1/1" at bounding box center [1442, 166] width 11 height 10
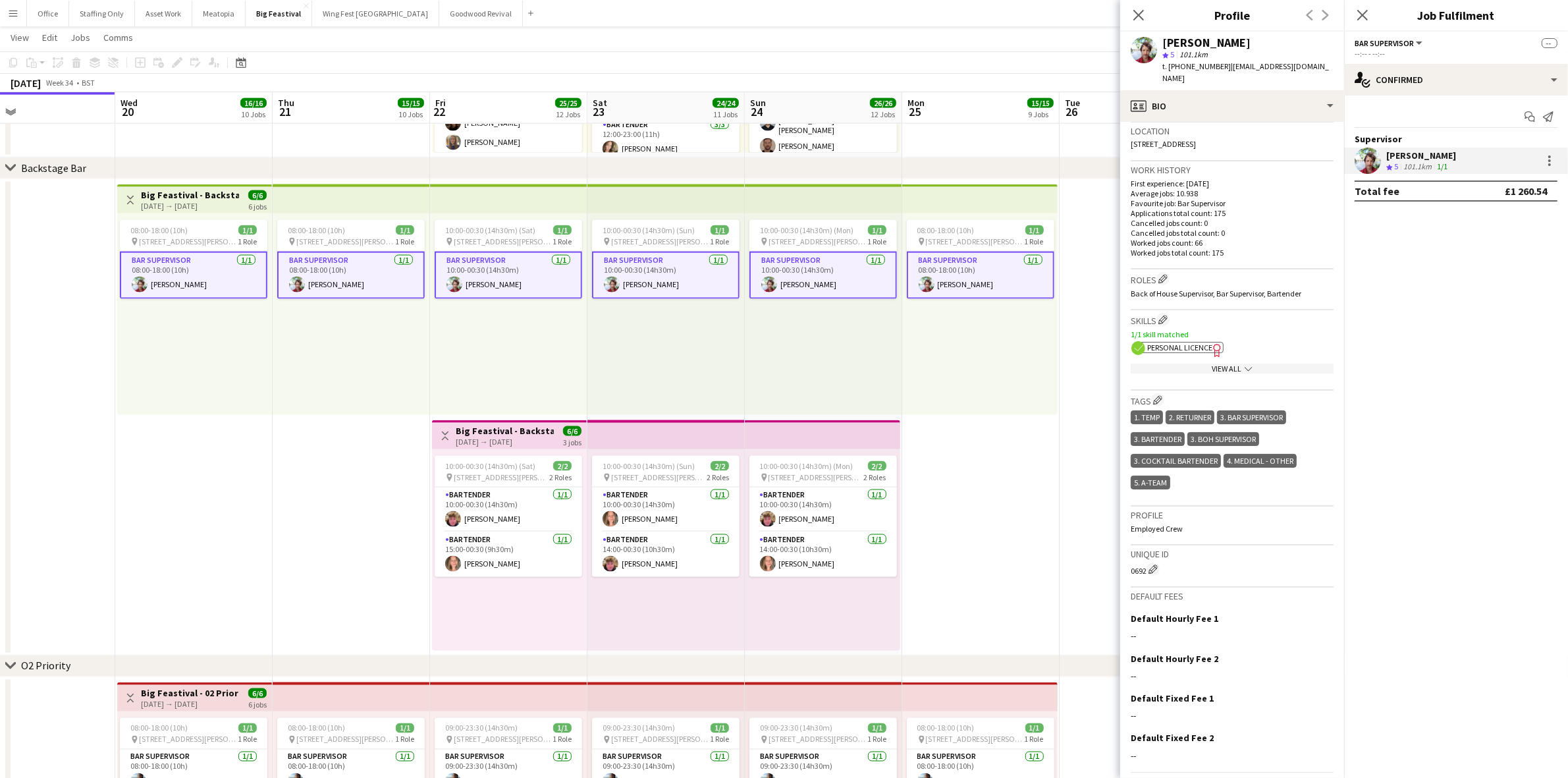
scroll to position [311, 0]
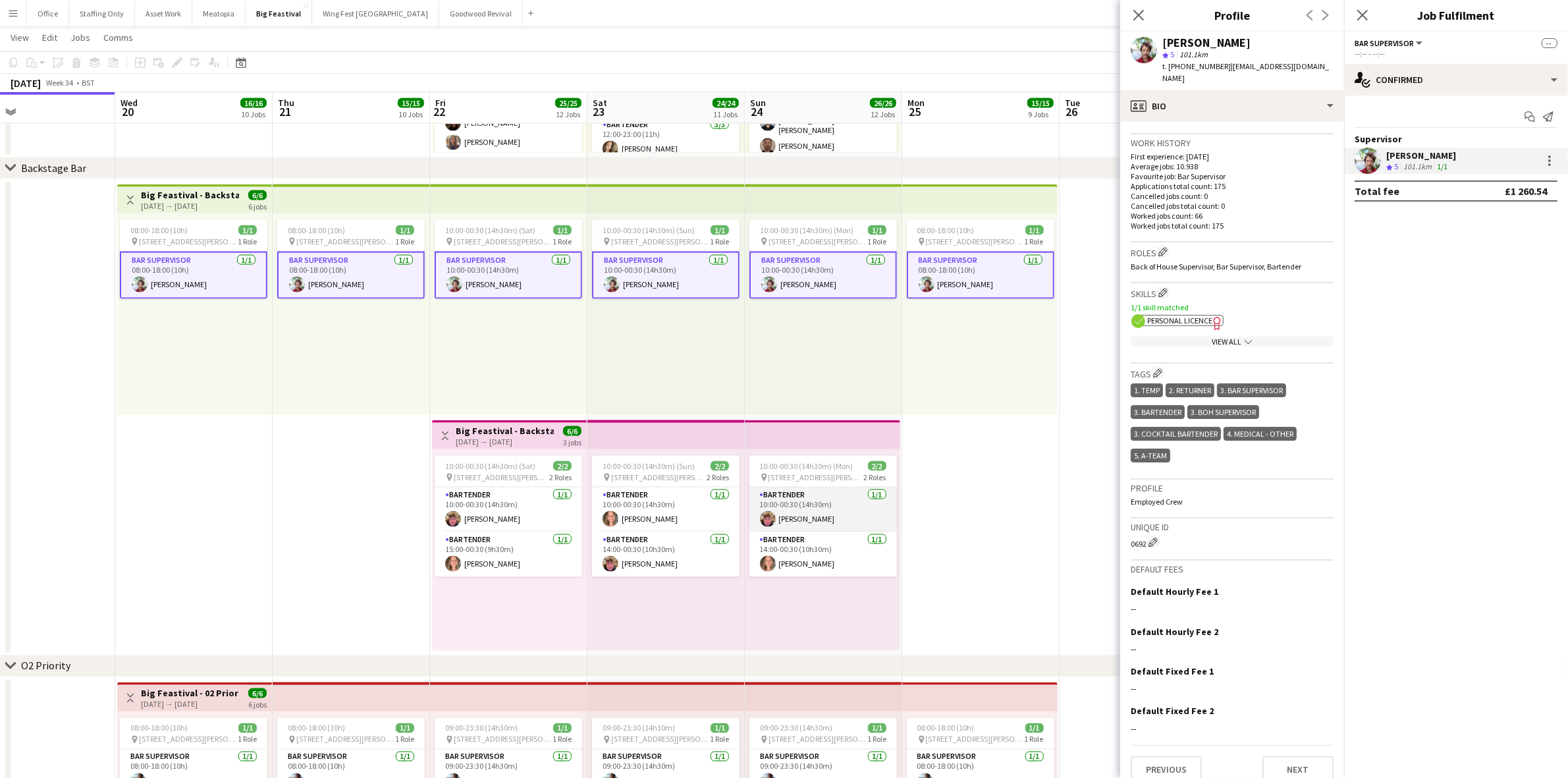
click at [802, 518] on app-card-role "Bartender [DATE] 10:00-00:30 (14h30m) [PERSON_NAME]" at bounding box center [822, 510] width 147 height 45
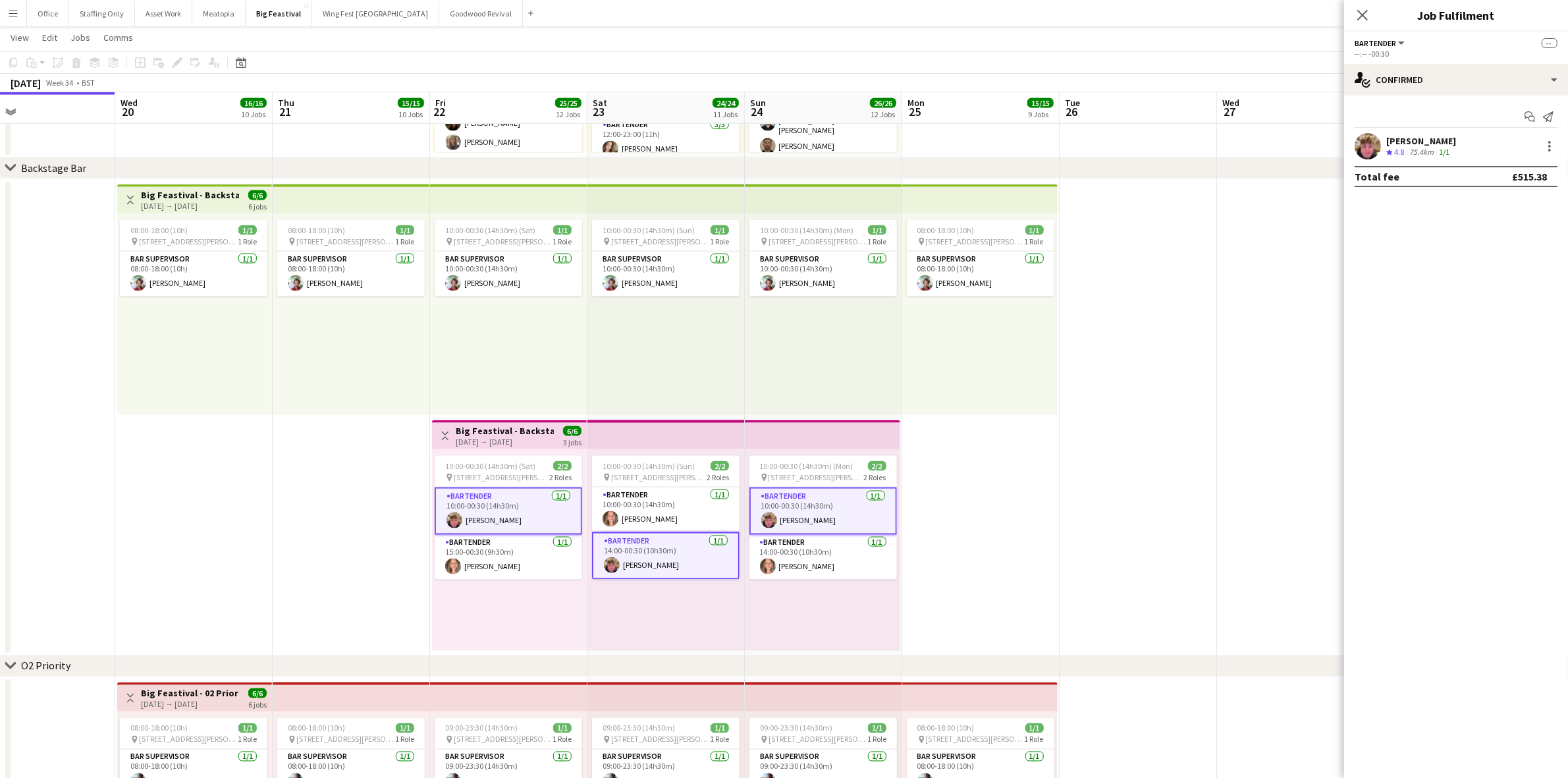
click at [492, 437] on div "[DATE] → [DATE]" at bounding box center [505, 442] width 98 height 10
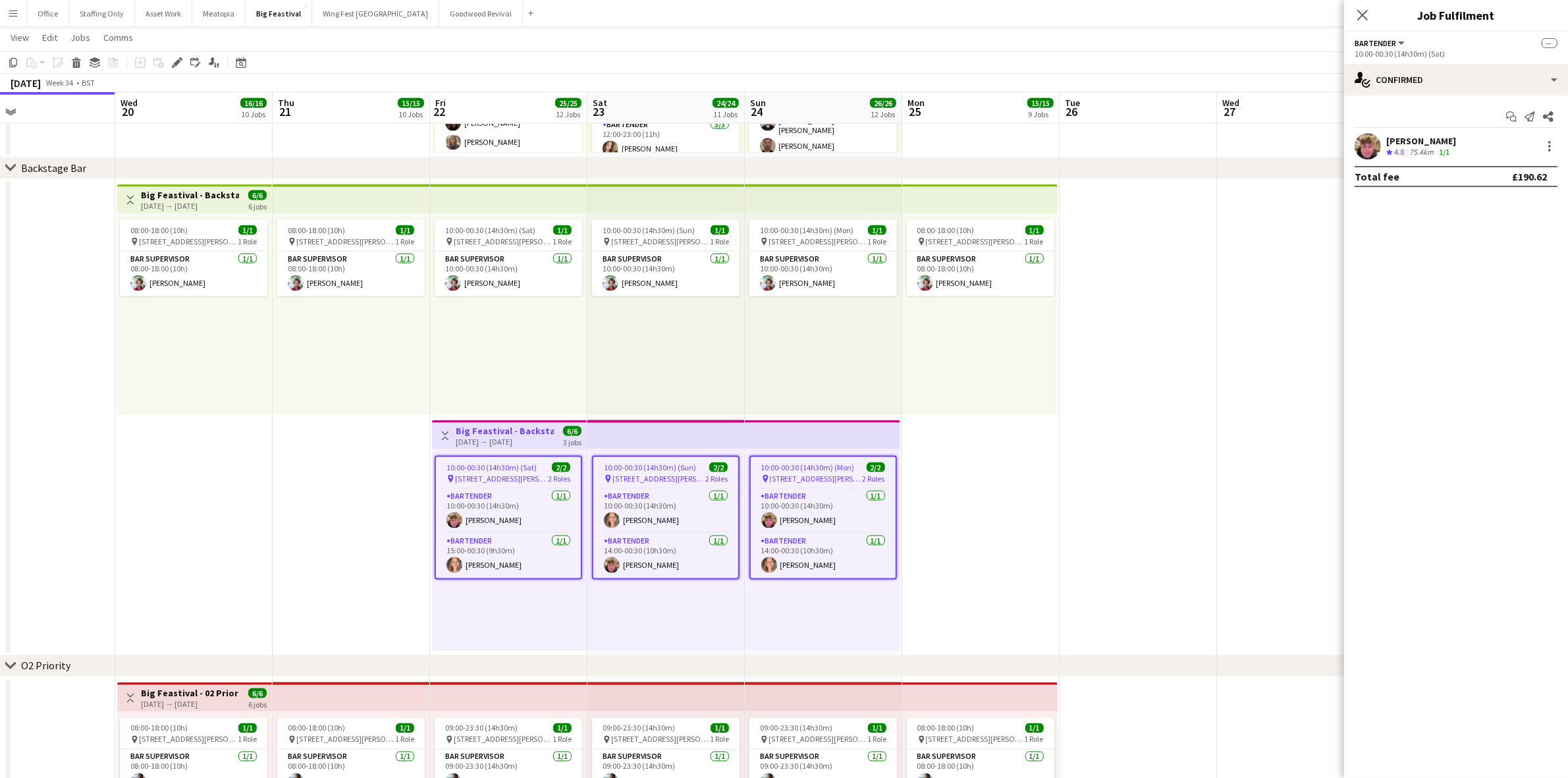
click at [1368, 142] on app-user-avatar at bounding box center [1368, 146] width 26 height 26
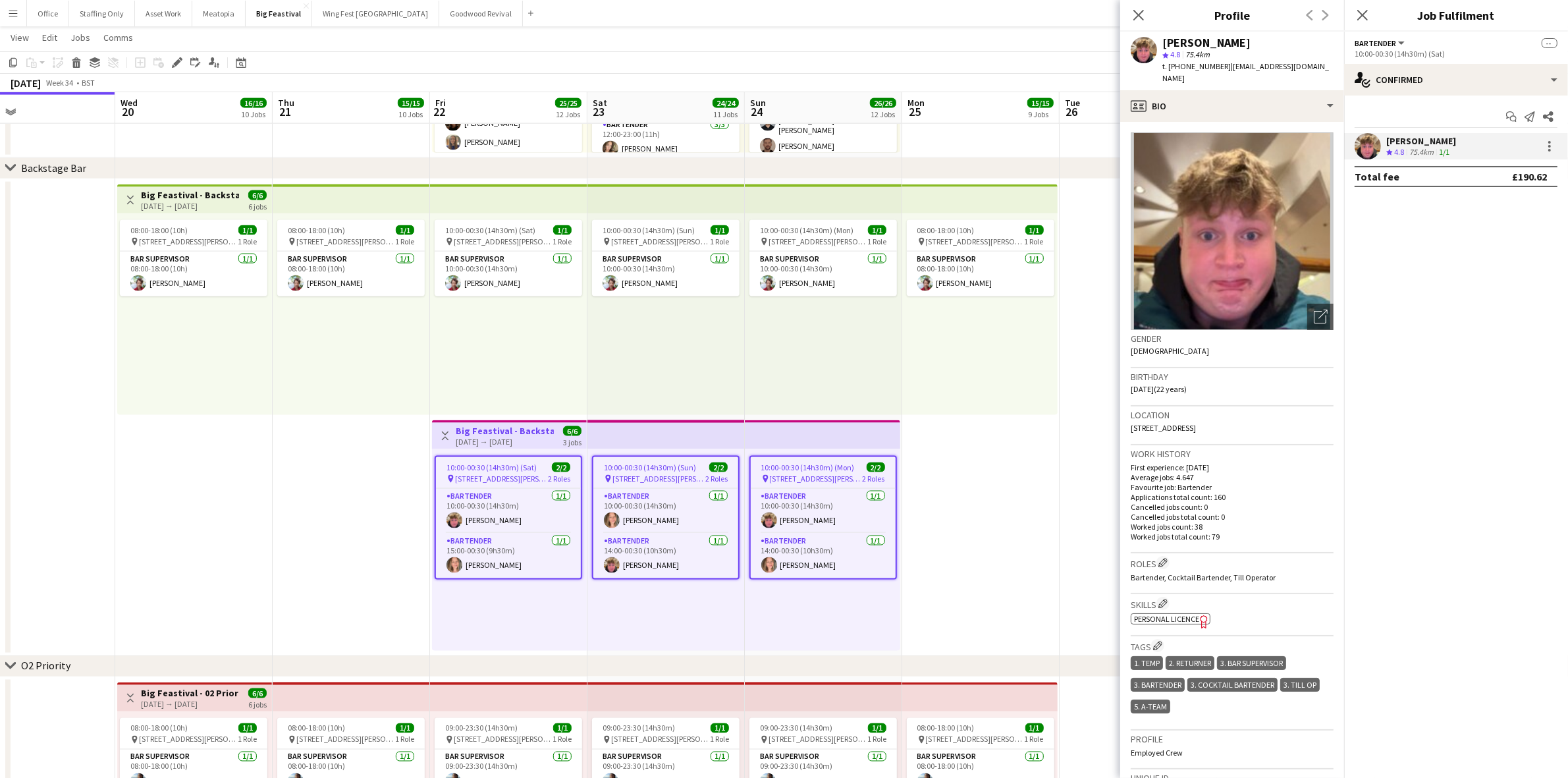
scroll to position [164, 0]
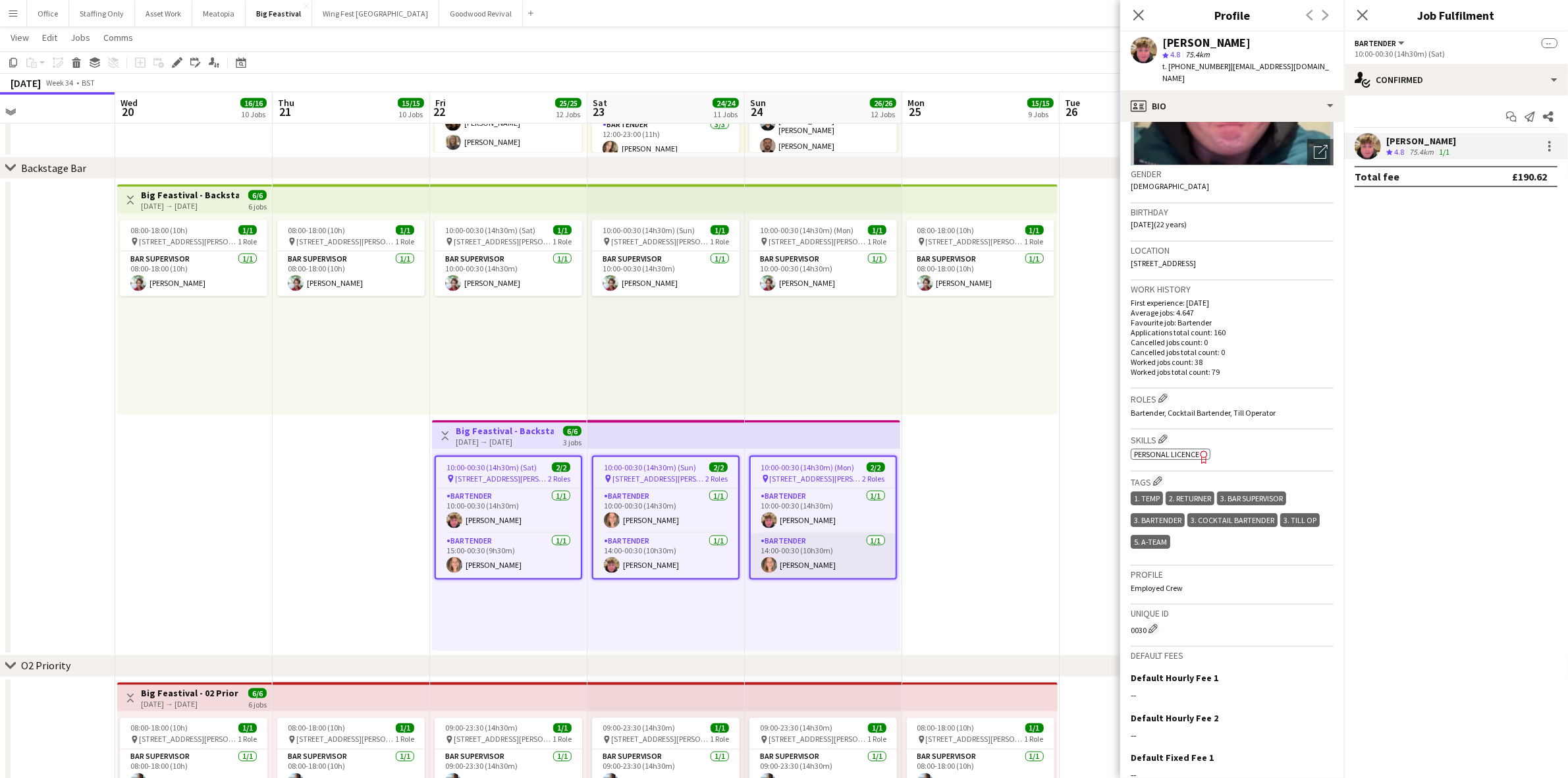
click at [807, 569] on app-card-role "Bartender [DATE] 14:00-00:30 (10h30m) [PERSON_NAME]" at bounding box center [822, 556] width 145 height 45
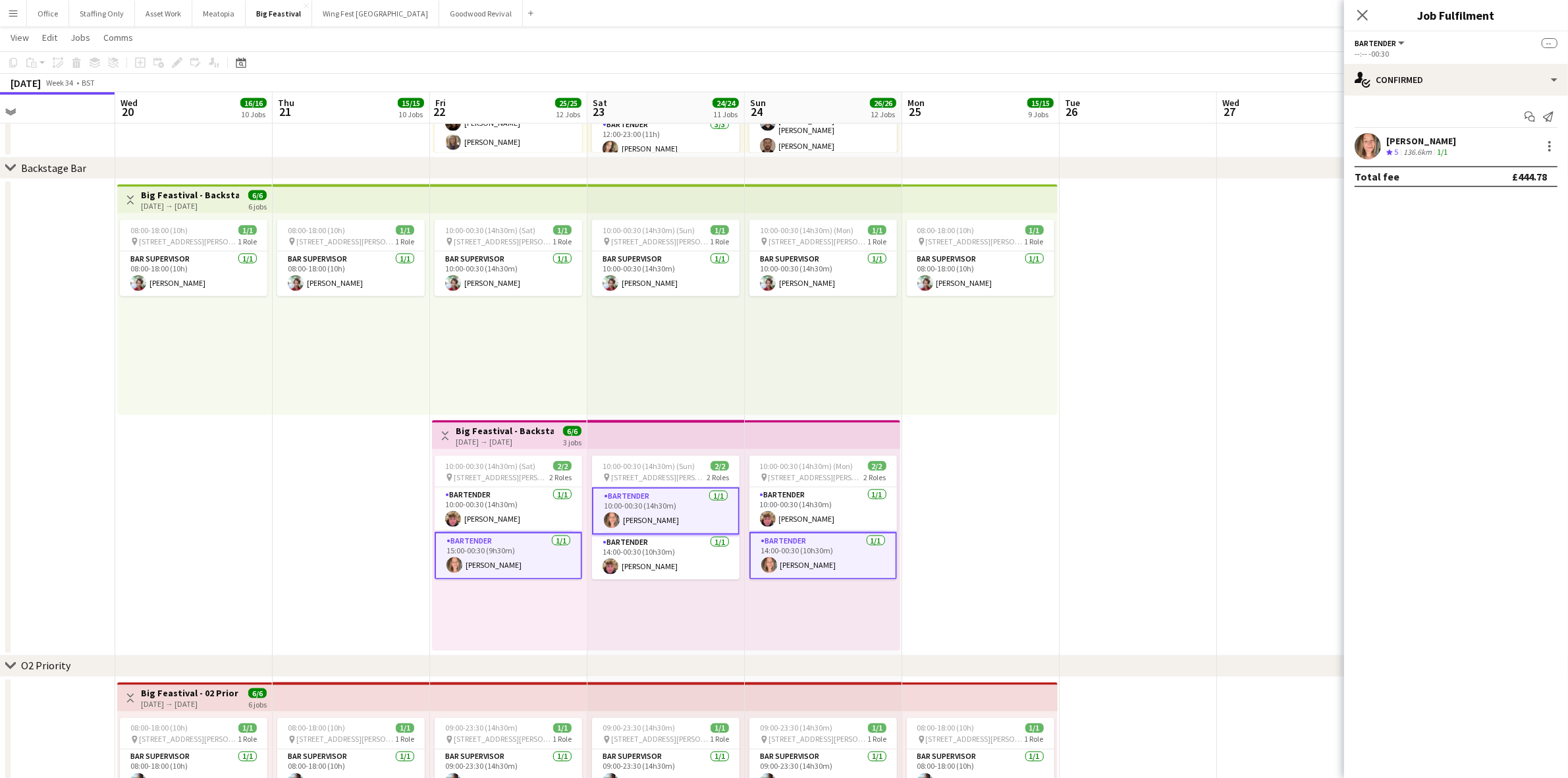
click at [1462, 145] on div "[PERSON_NAME] Crew rating 5 136.6km 1/1" at bounding box center [1456, 146] width 224 height 26
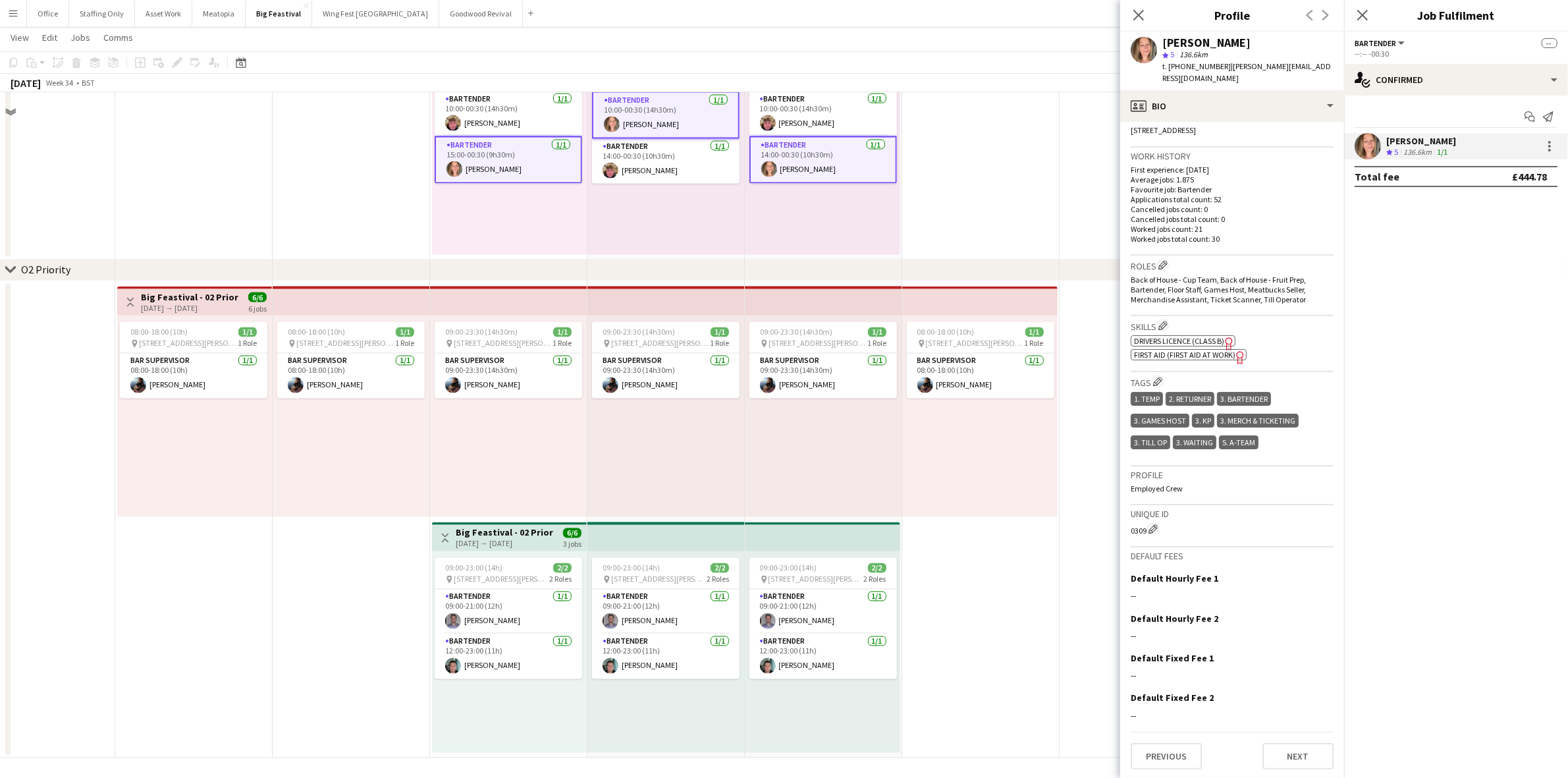
scroll to position [2868, 0]
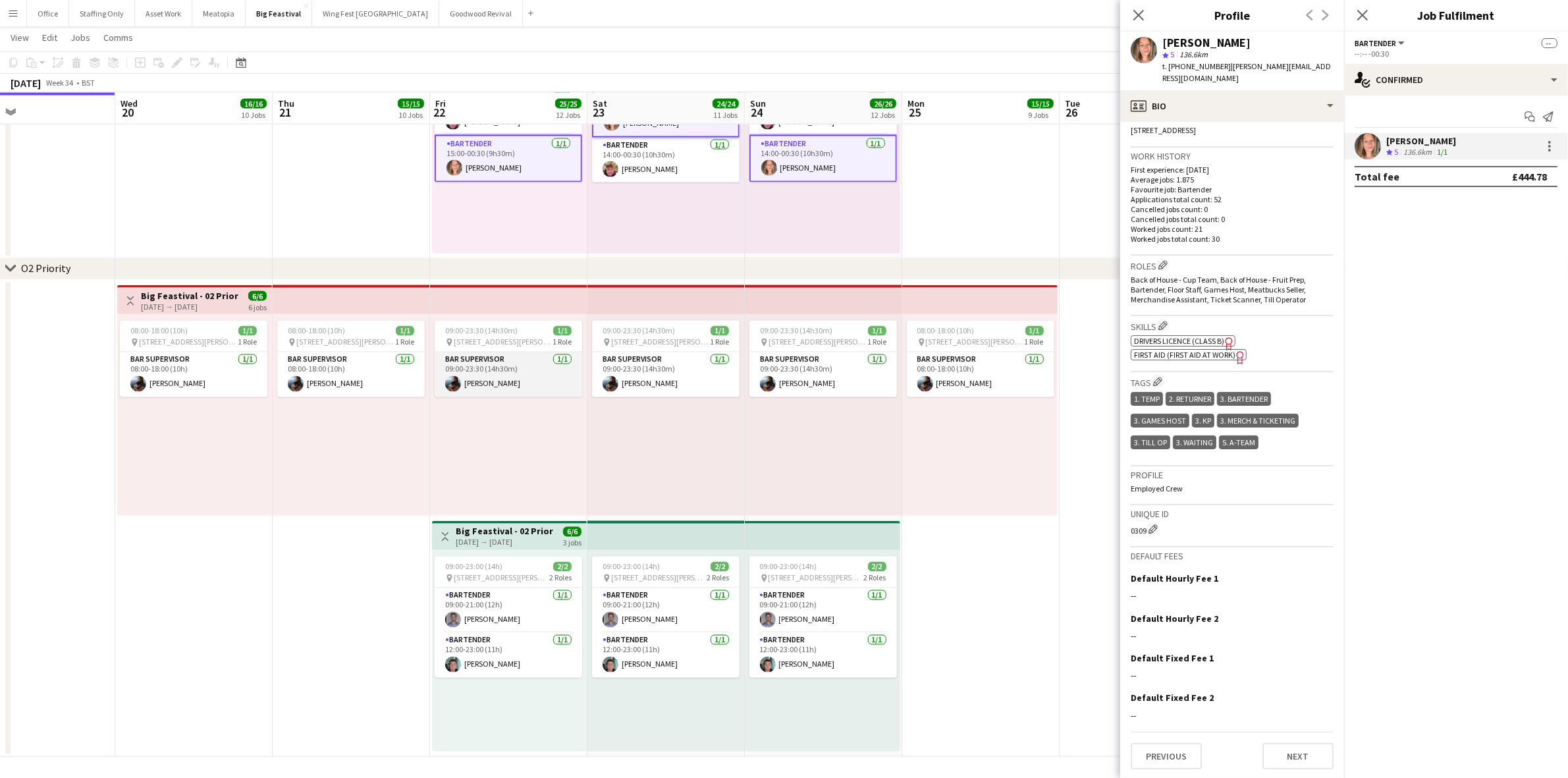
click at [529, 373] on app-card-role "Bar Supervisor [DATE] 09:00-23:30 (14h30m) [PERSON_NAME]" at bounding box center [508, 375] width 147 height 45
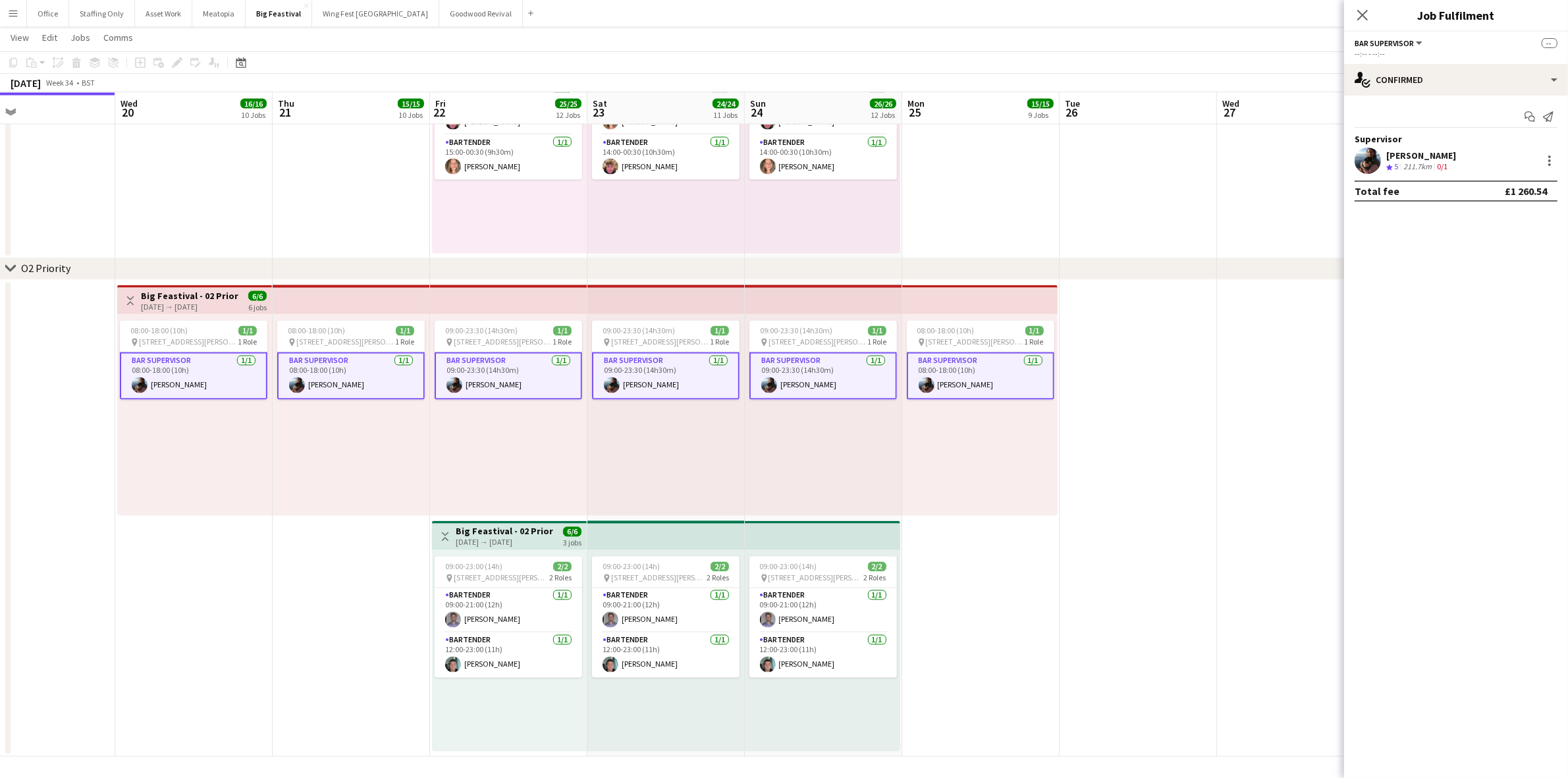
click at [1444, 159] on div "[PERSON_NAME]" at bounding box center [1421, 155] width 70 height 12
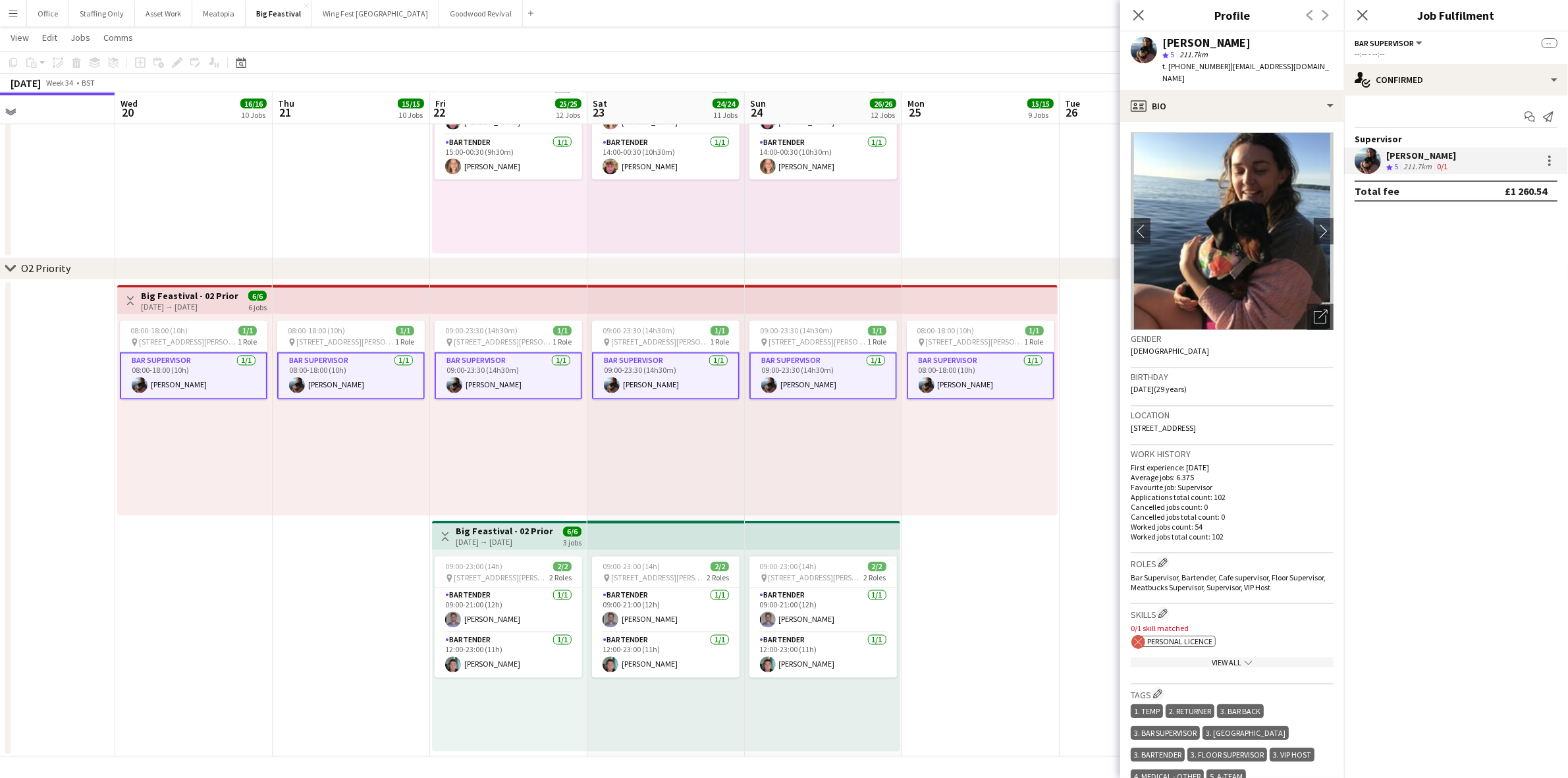
scroll to position [321, 0]
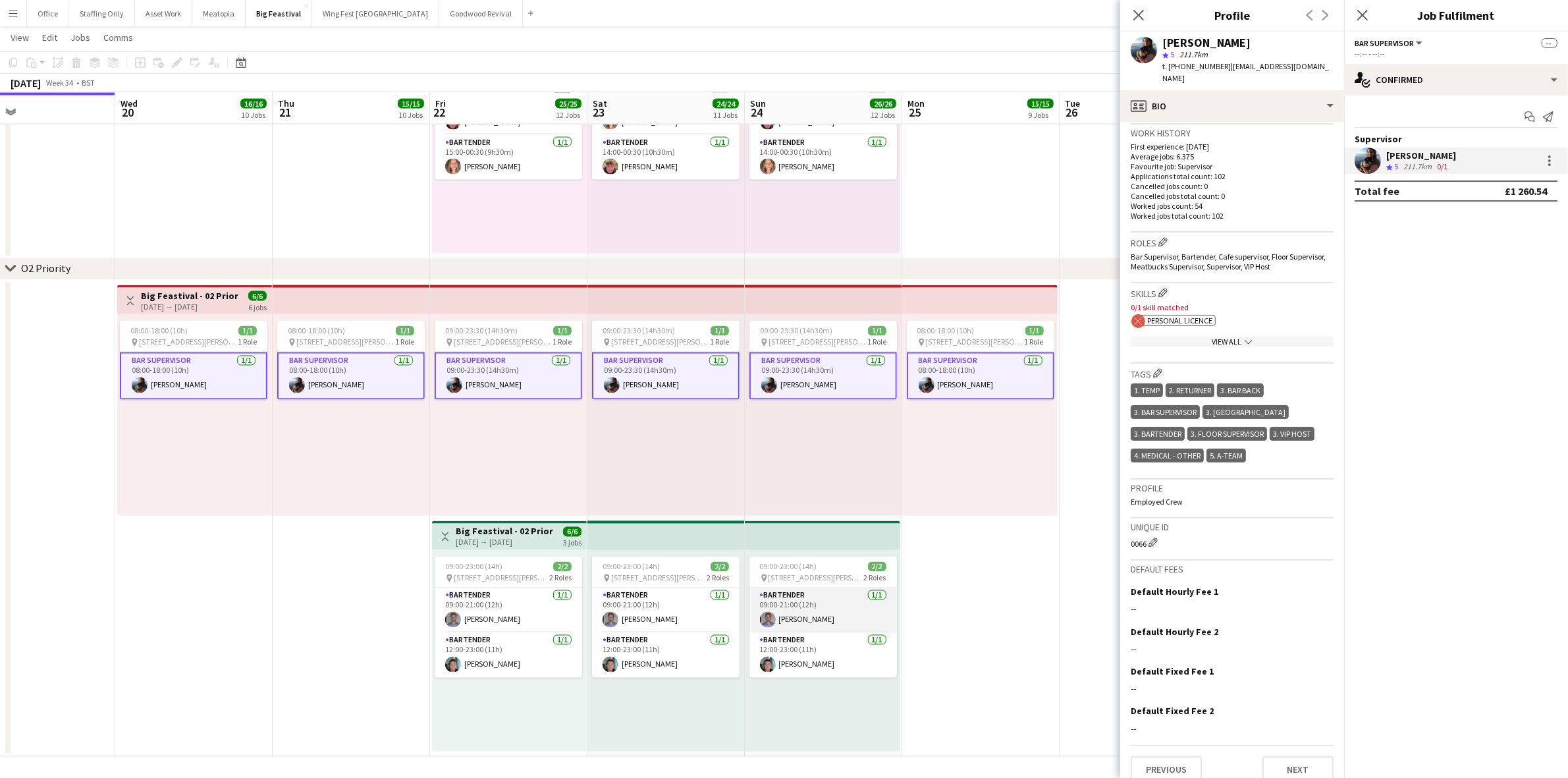
click at [788, 626] on app-card-role "Bartender [DATE] 09:00-21:00 (12h) [PERSON_NAME]" at bounding box center [822, 611] width 147 height 45
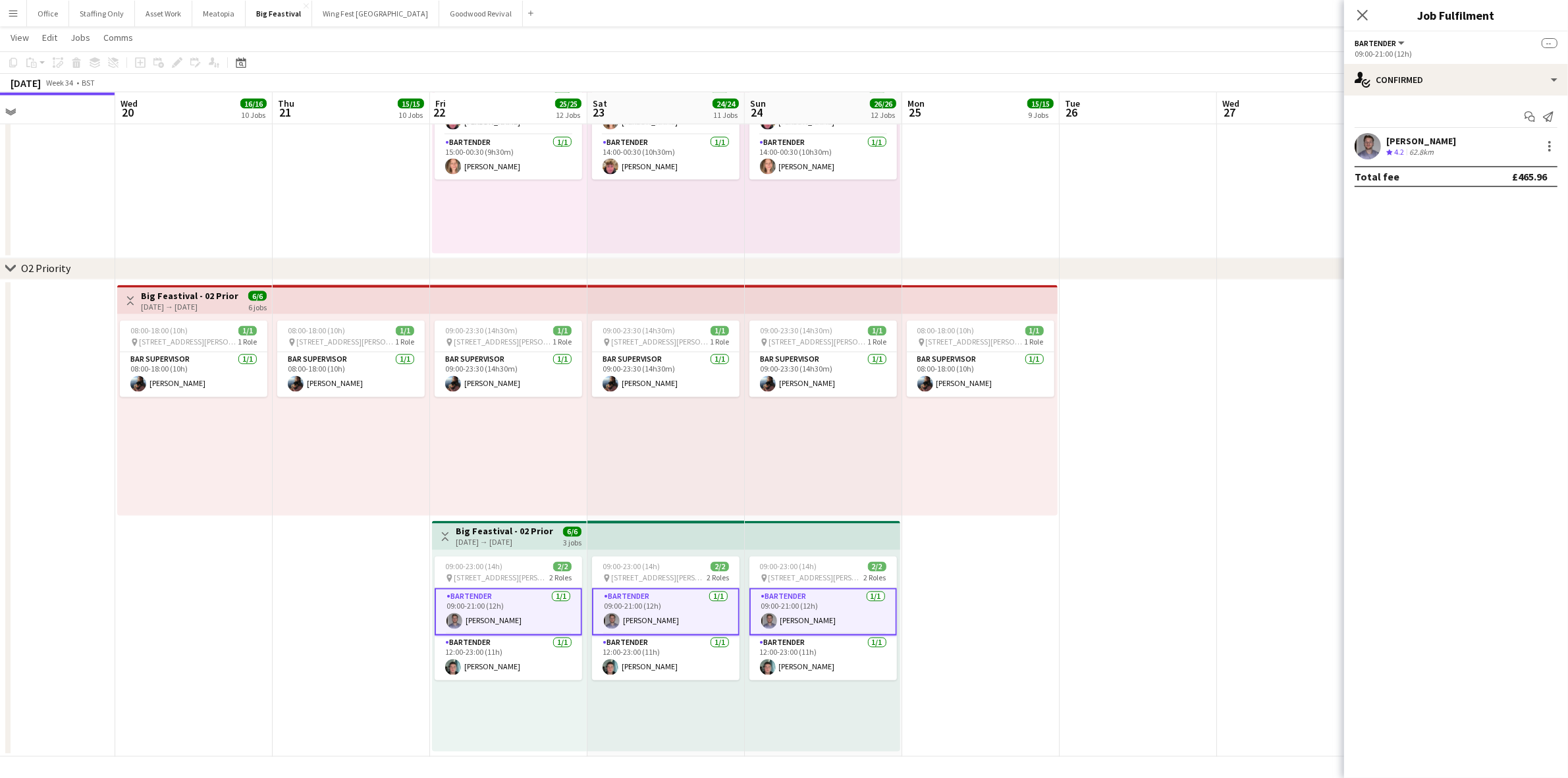
click at [1427, 142] on div "[PERSON_NAME]" at bounding box center [1421, 141] width 70 height 12
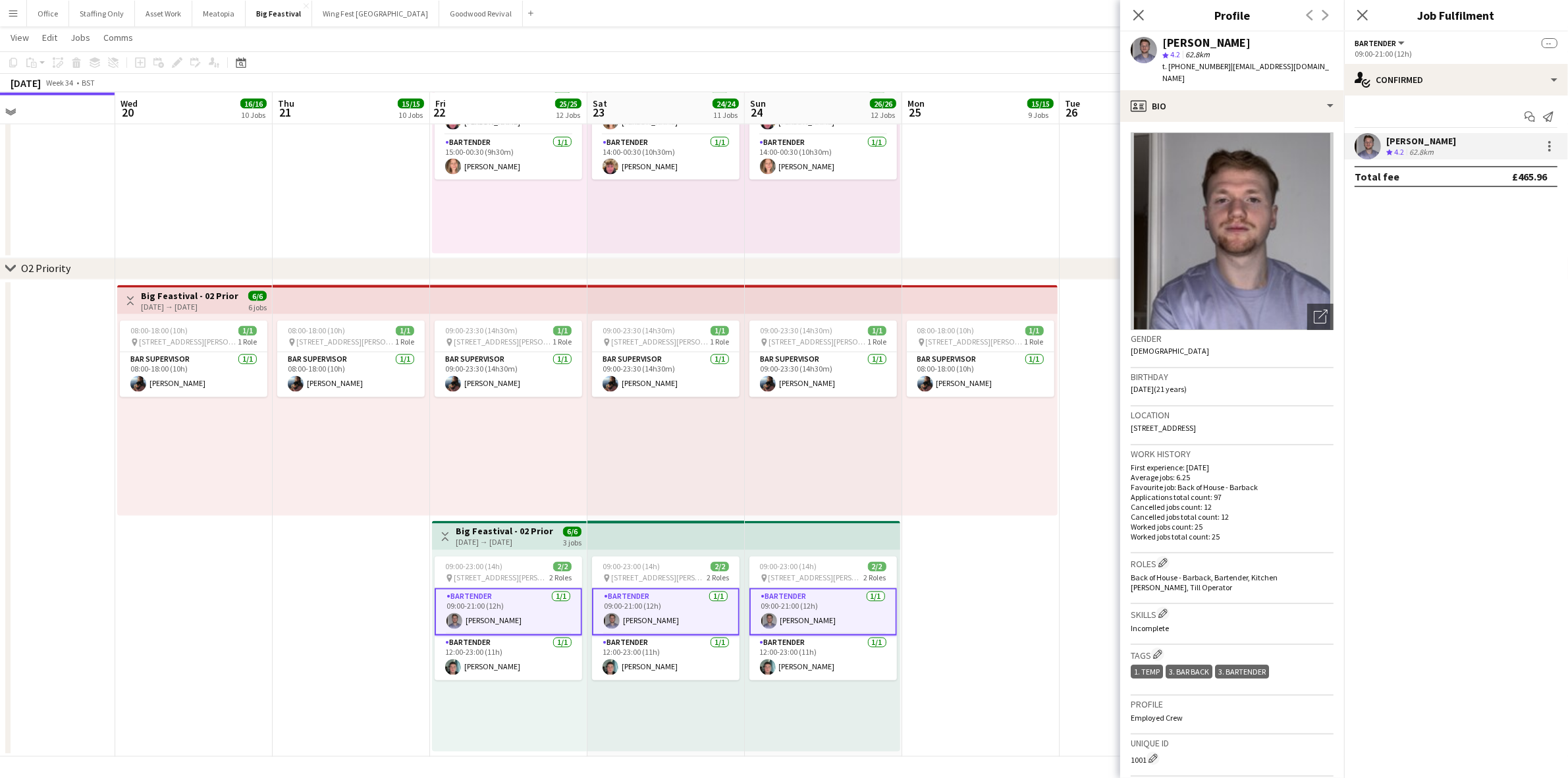
click at [831, 658] on app-card-role "Bartender [DATE] 12:00-23:00 (11h) [PERSON_NAME]" at bounding box center [822, 658] width 147 height 45
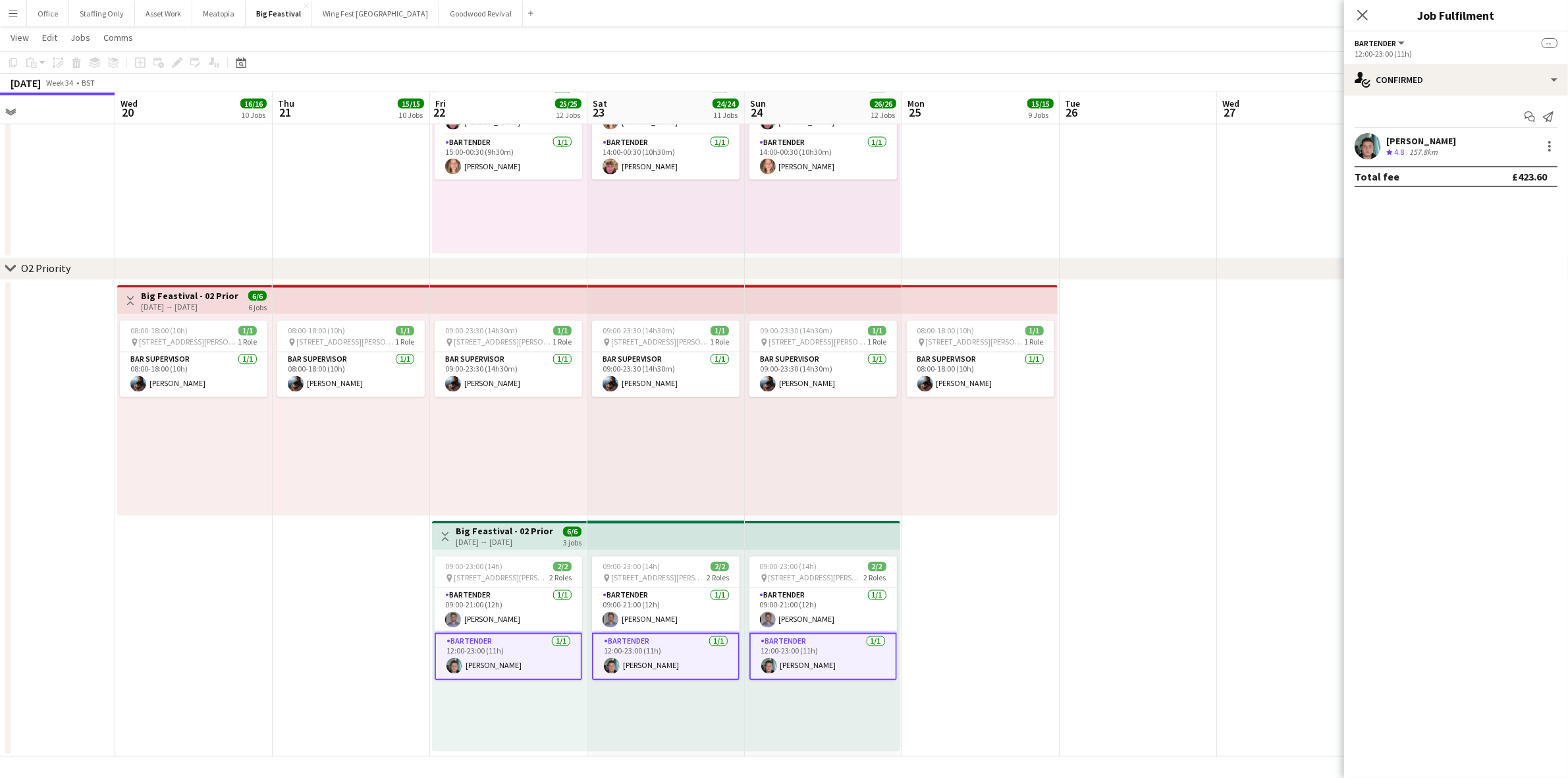
click at [1407, 140] on div "[PERSON_NAME]" at bounding box center [1421, 141] width 70 height 12
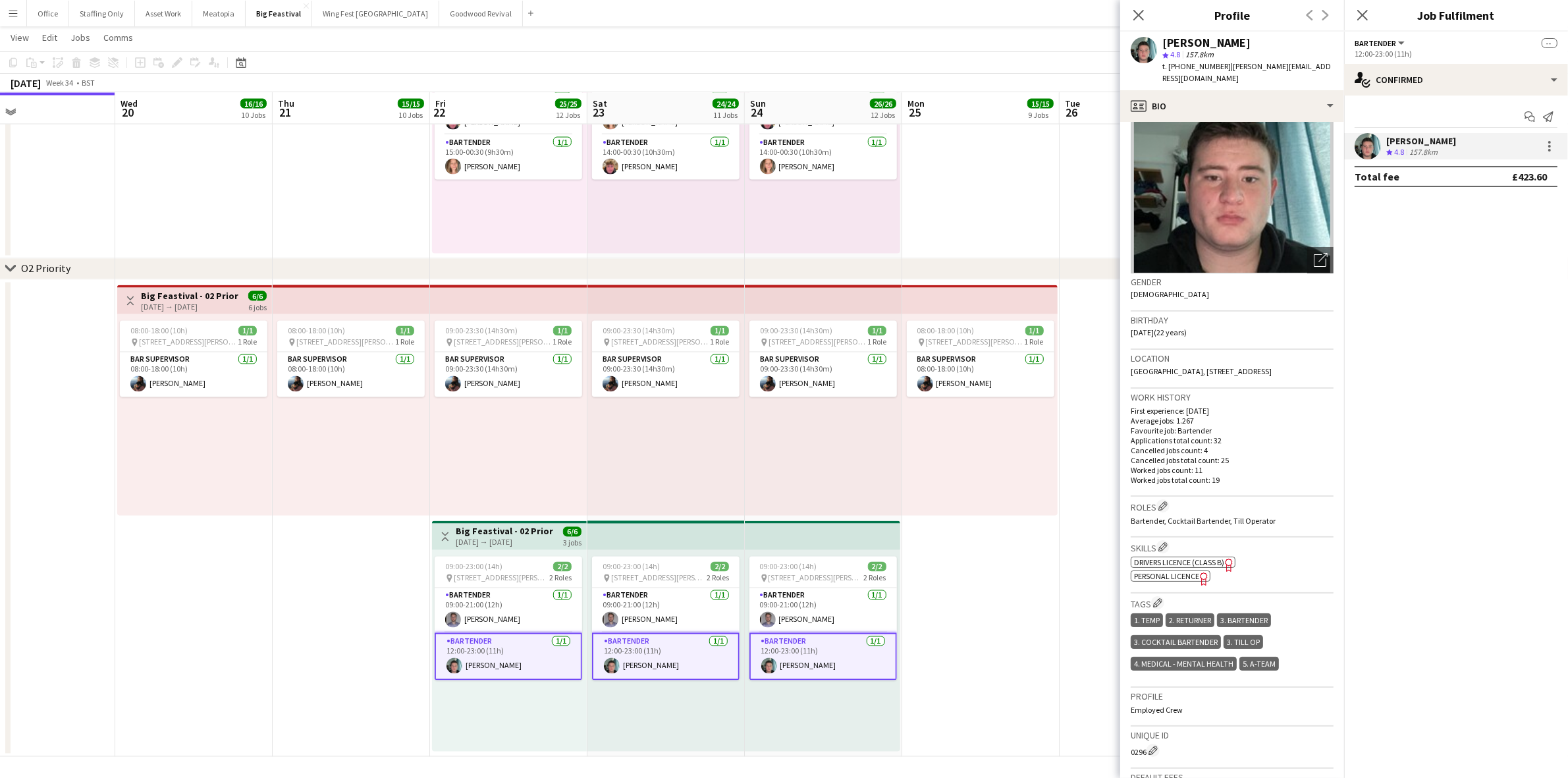
scroll to position [82, 0]
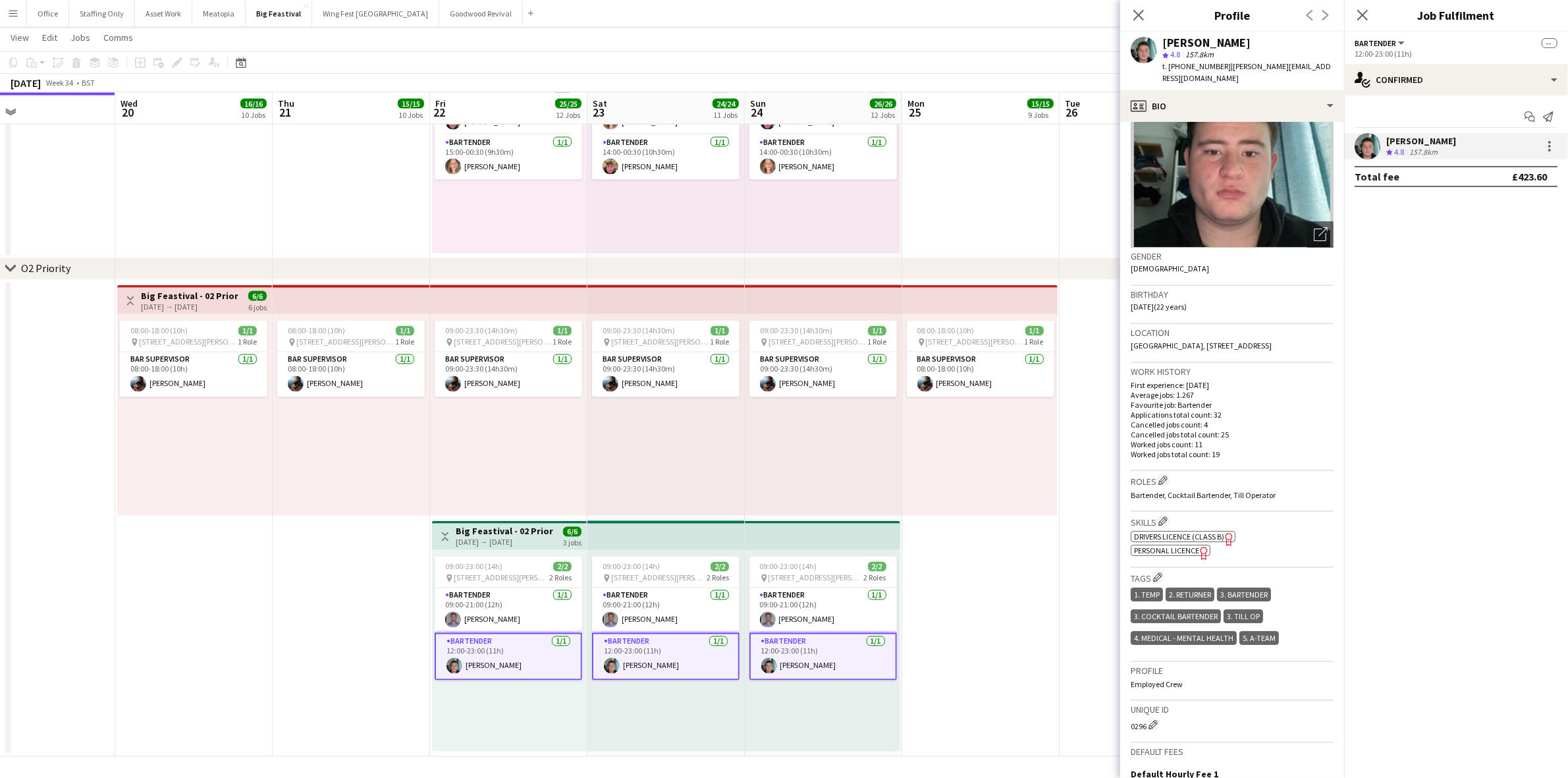
drag, startPoint x: 966, startPoint y: 637, endPoint x: 971, endPoint y: 641, distance: 6.4
click at [966, 637] on app-date-cell "08:00-18:00 (10h) 1/1 pin [STREET_ADDRESS] 1 Role Bar Supervisor [DATE] 08:00-1…" at bounding box center [981, 518] width 158 height 477
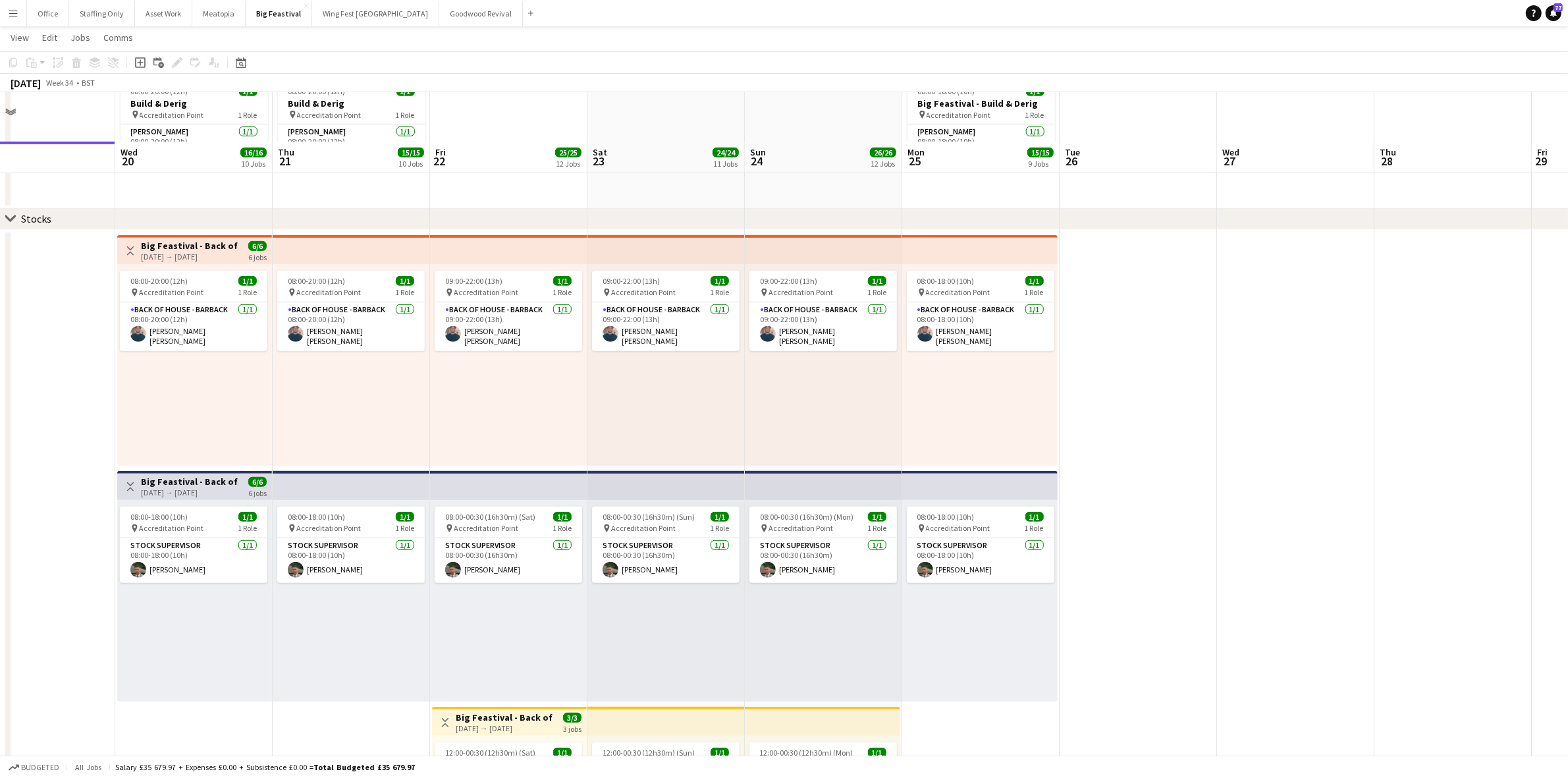
scroll to position [1221, 0]
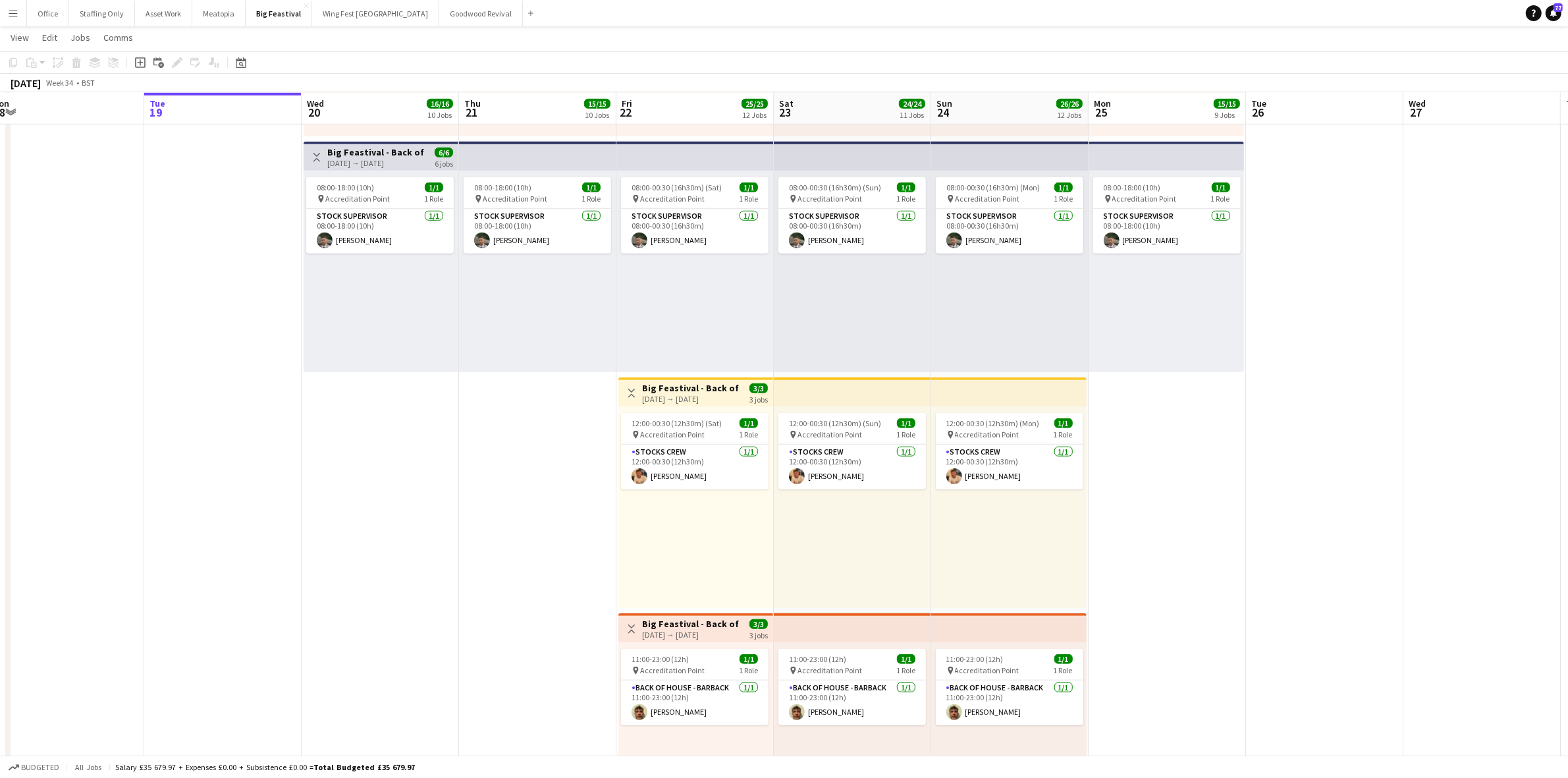
drag, startPoint x: 247, startPoint y: 389, endPoint x: 333, endPoint y: 393, distance: 86.1
click at [333, 392] on app-calendar-viewport "Sat 16 Sun 17 Mon 18 Tue 19 Wed 20 16/16 10 Jobs Thu 21 15/15 10 Jobs Fri 22 25…" at bounding box center [784, 617] width 1568 height 3573
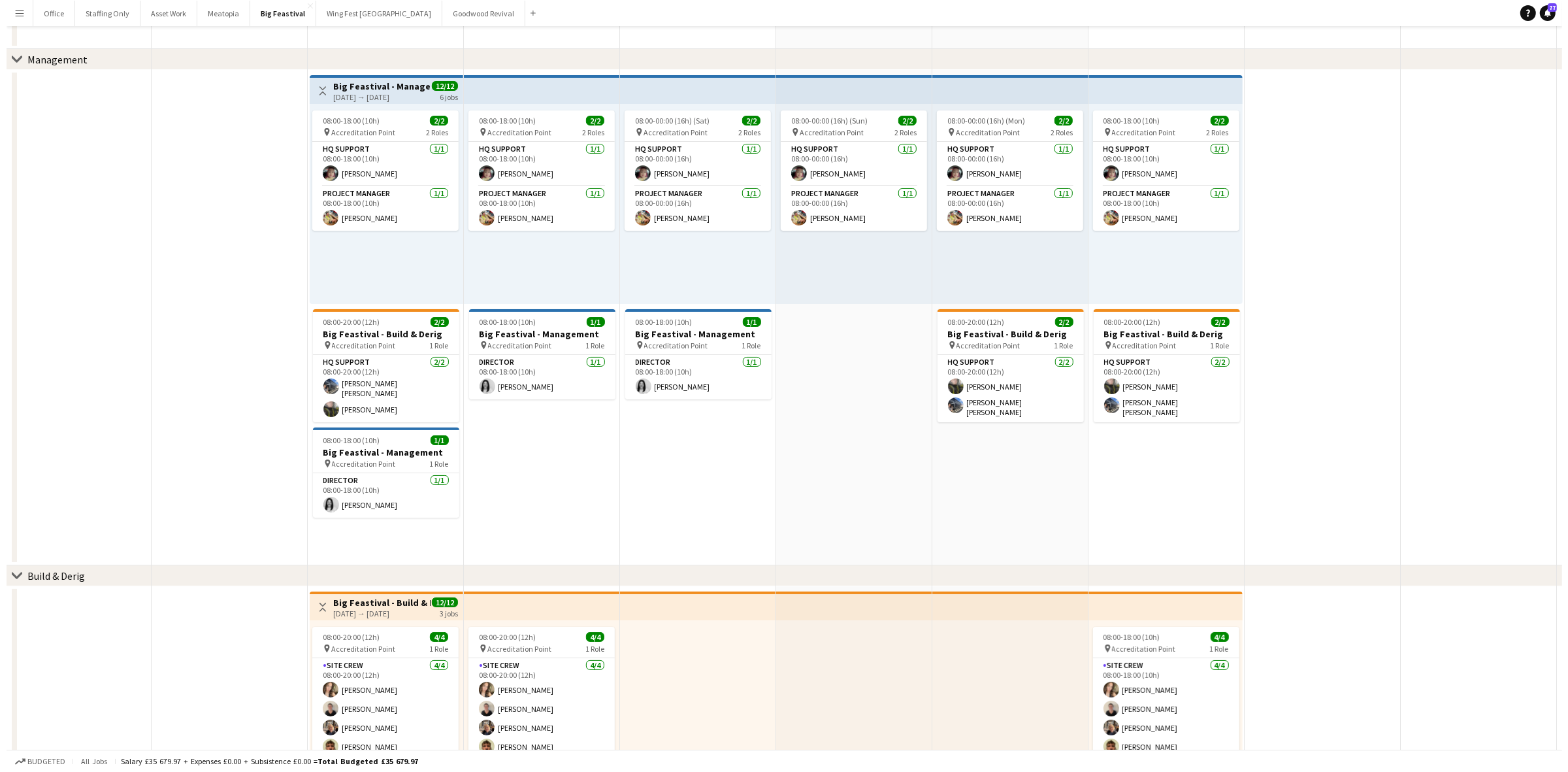
scroll to position [0, 0]
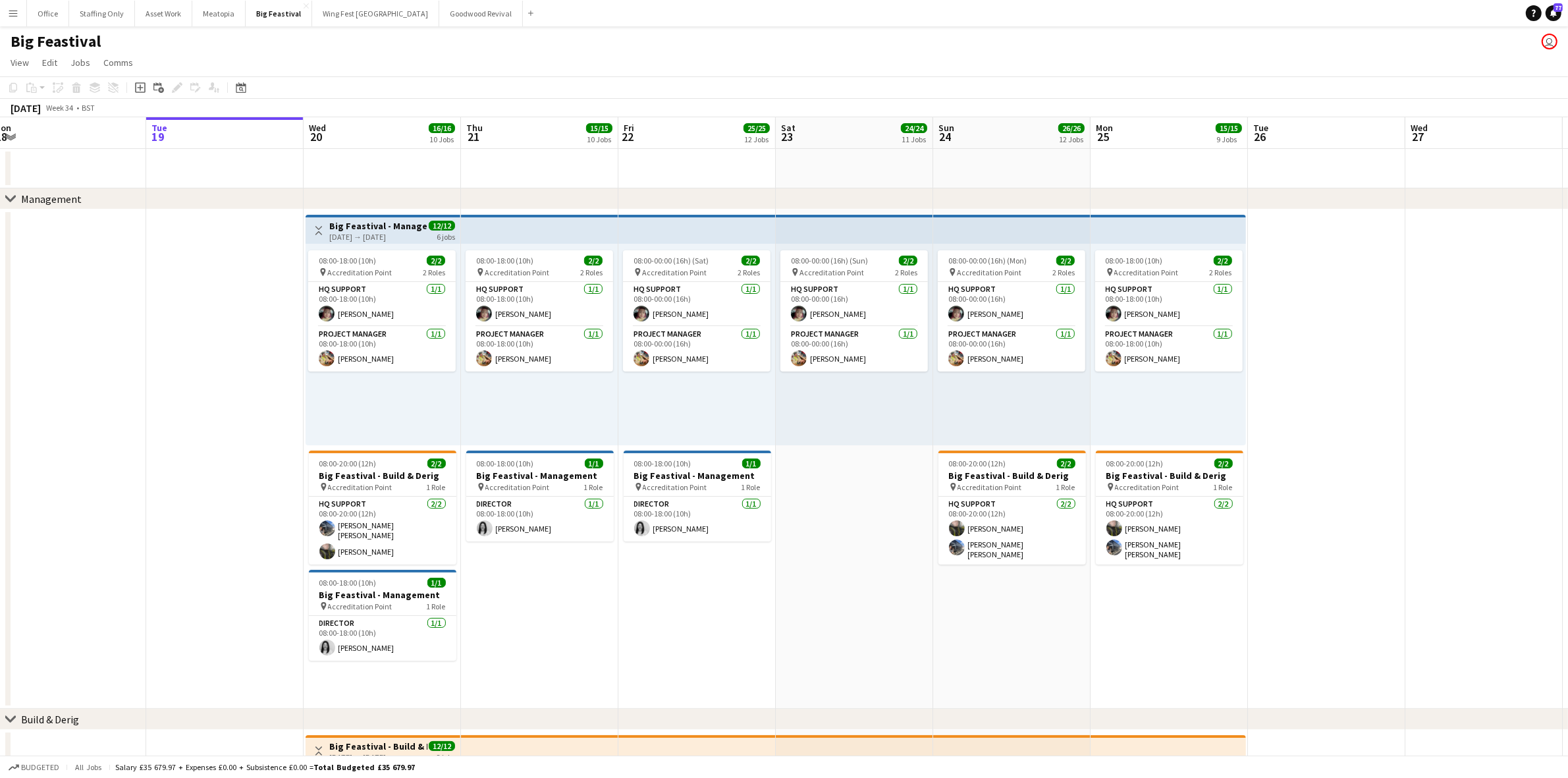
click at [9, 3] on button "Menu" at bounding box center [13, 13] width 26 height 26
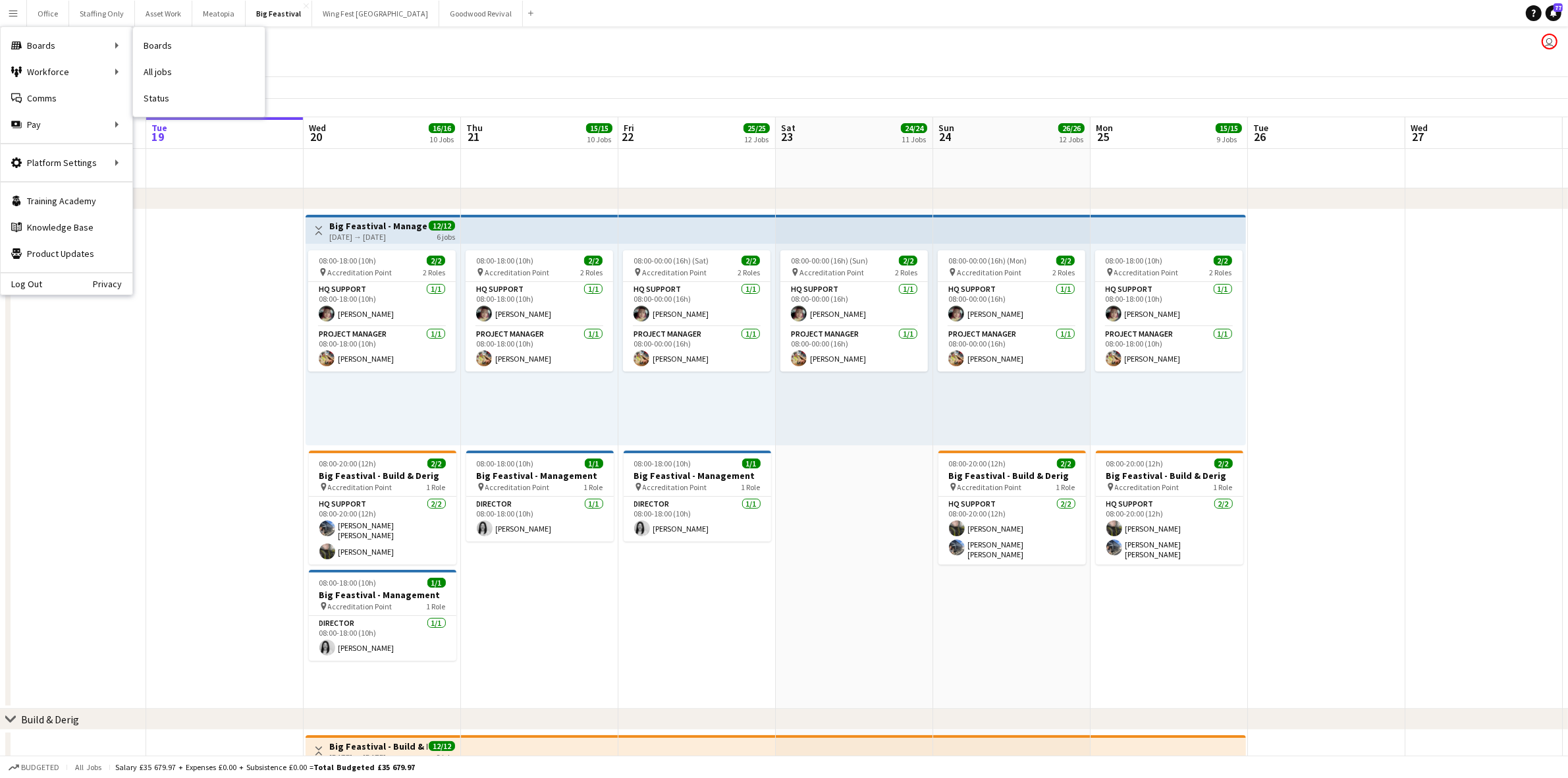
click at [176, 116] on nav "Boards All jobs Status" at bounding box center [199, 72] width 132 height 90
click at [177, 104] on link "Status" at bounding box center [199, 98] width 132 height 26
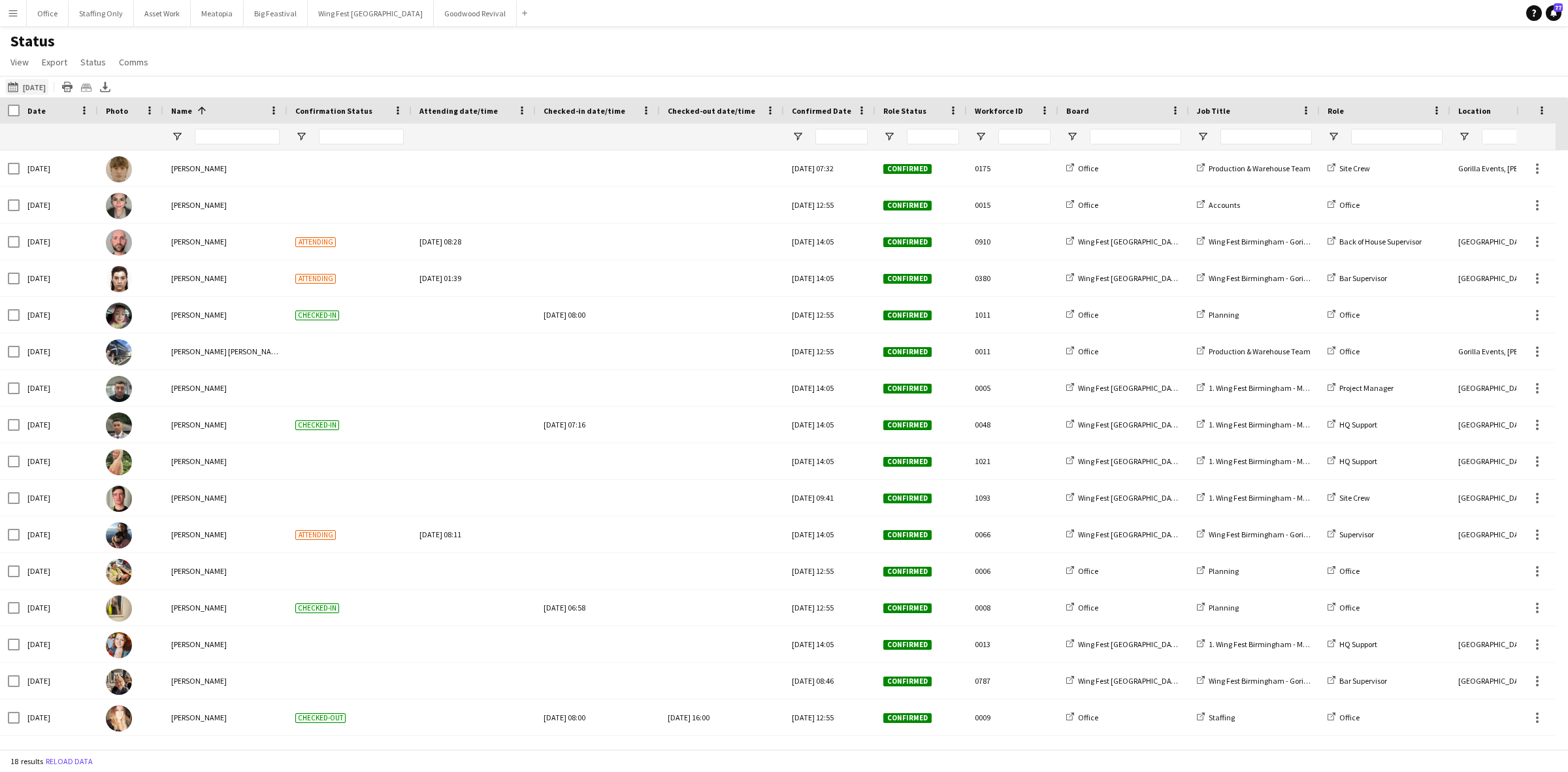
click at [47, 86] on button "[DATE] [DATE]" at bounding box center [27, 86] width 43 height 16
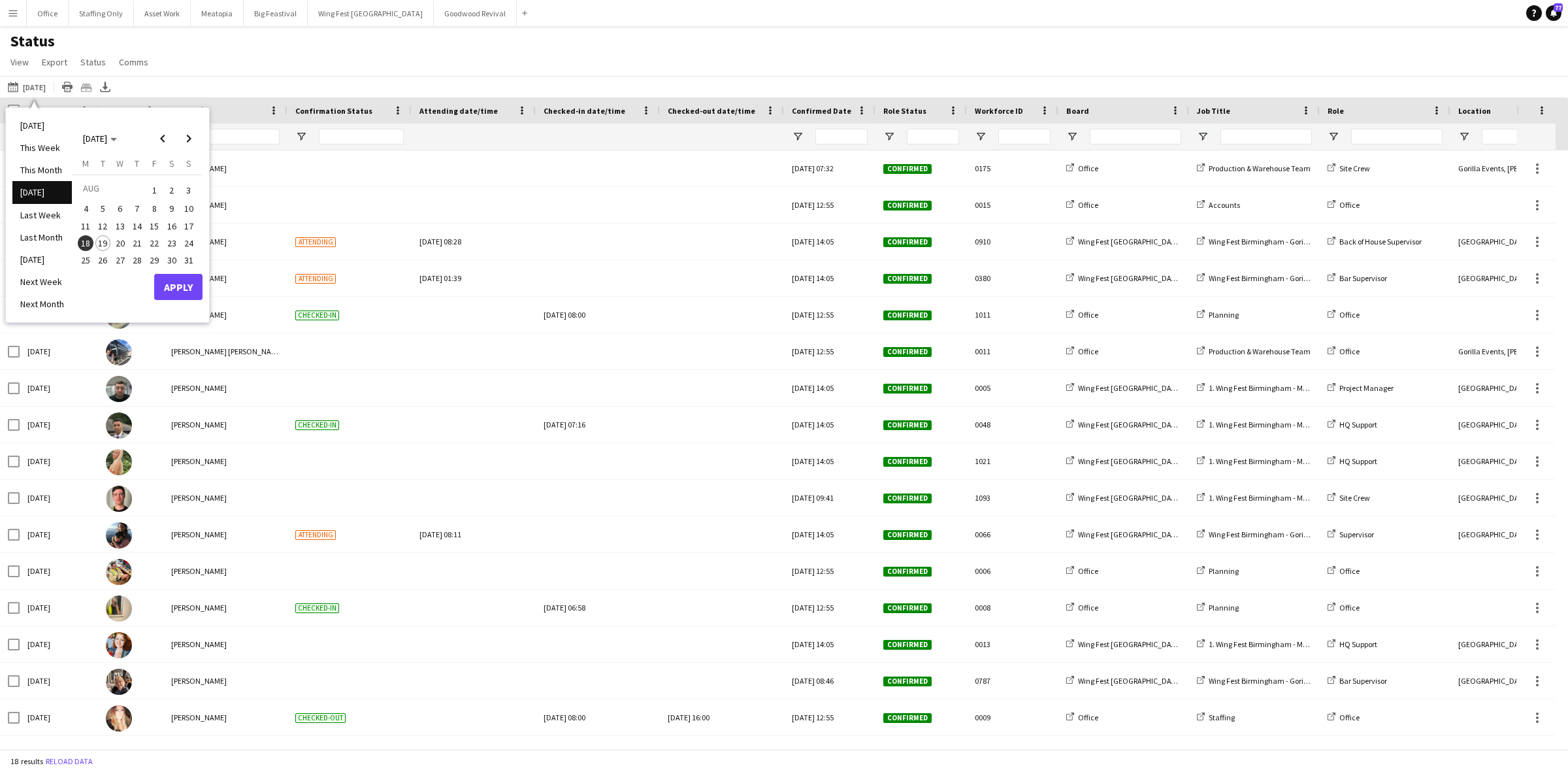
click at [103, 256] on span "26" at bounding box center [103, 260] width 15 height 16
click at [197, 138] on span "Next month" at bounding box center [189, 138] width 26 height 26
click at [101, 206] on span "2" at bounding box center [103, 206] width 15 height 16
click at [181, 303] on button "Apply" at bounding box center [179, 301] width 49 height 26
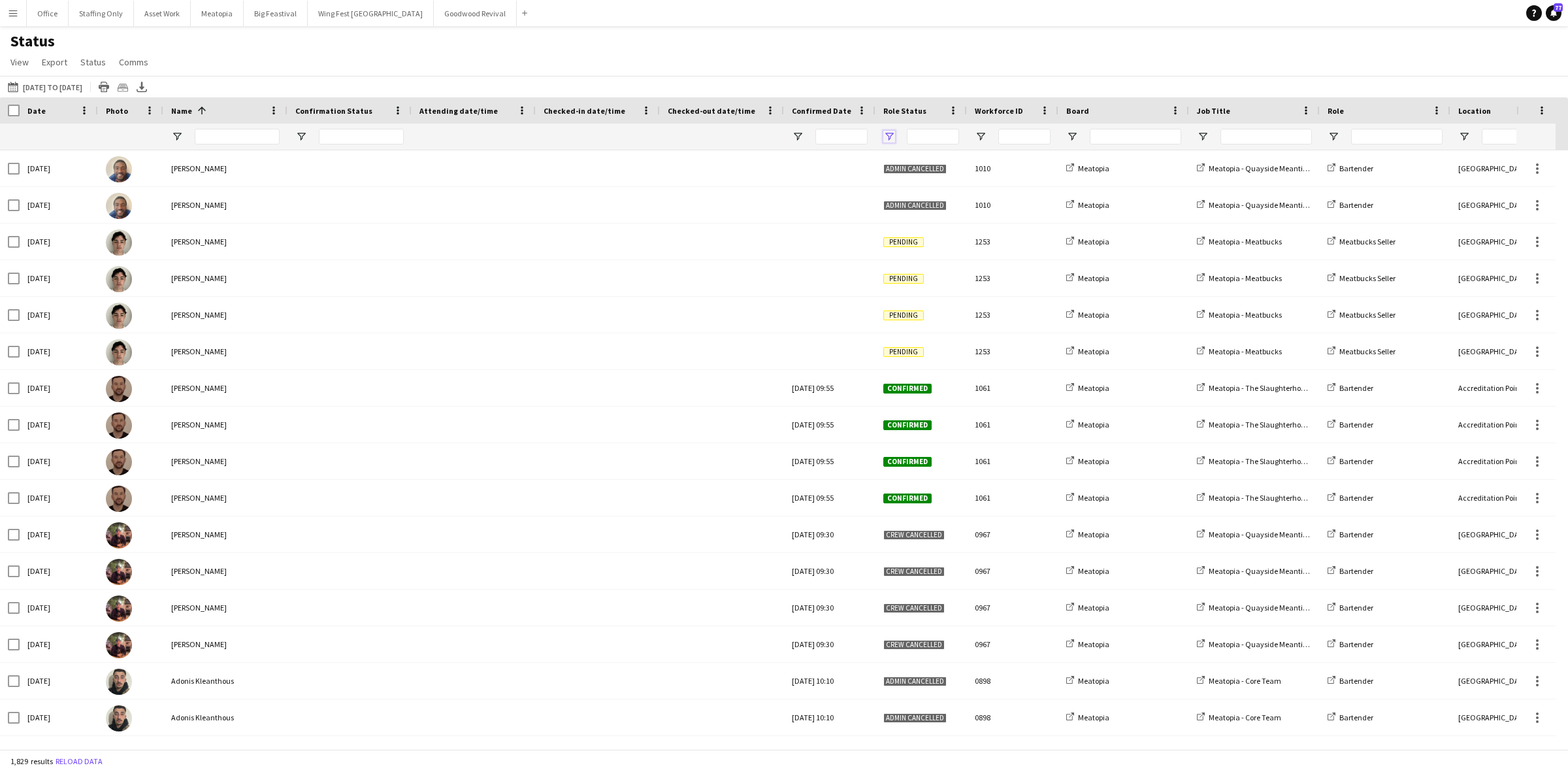
click at [890, 135] on span "Open Filter Menu" at bounding box center [889, 136] width 11 height 11
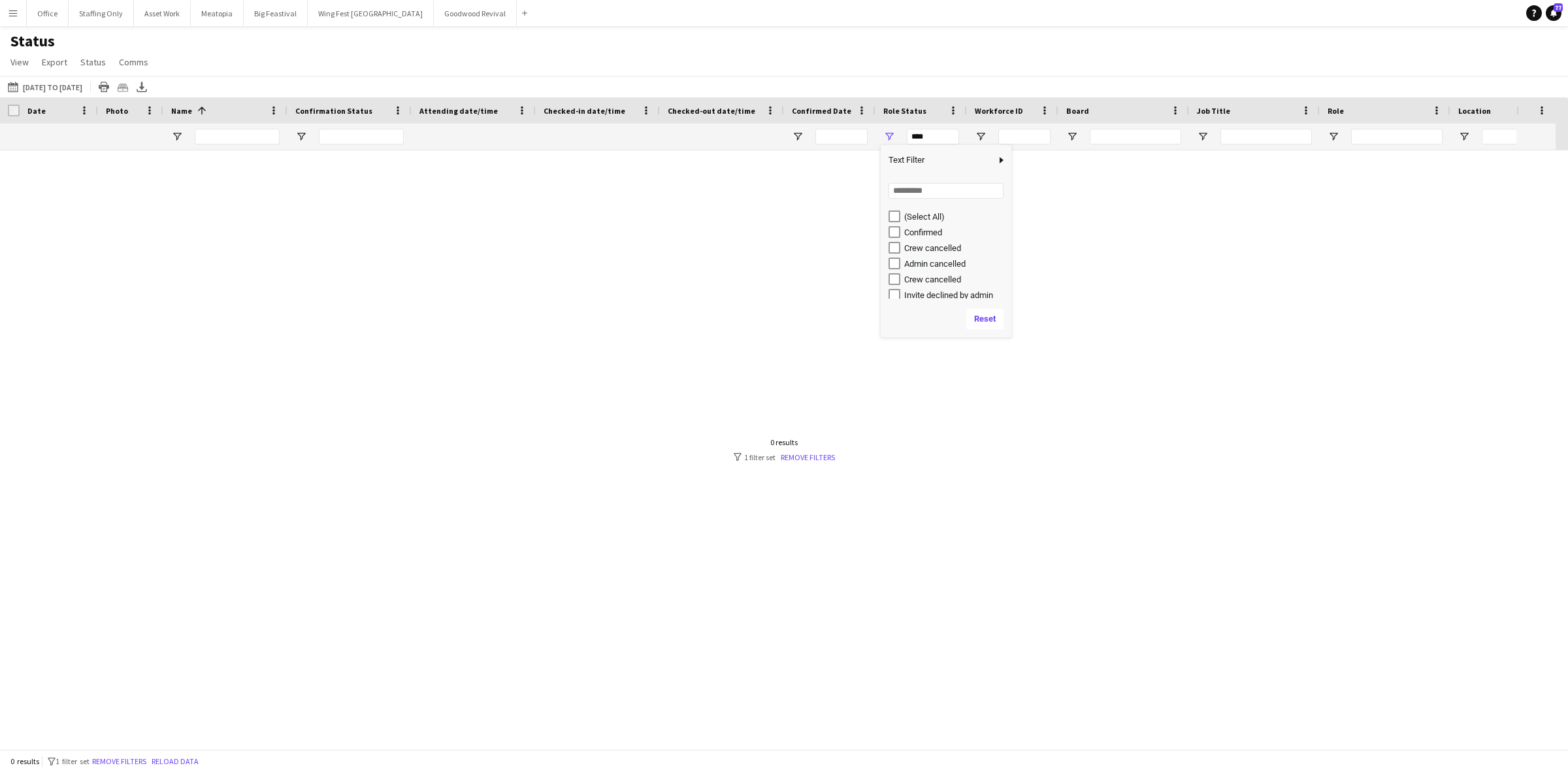
type input "**********"
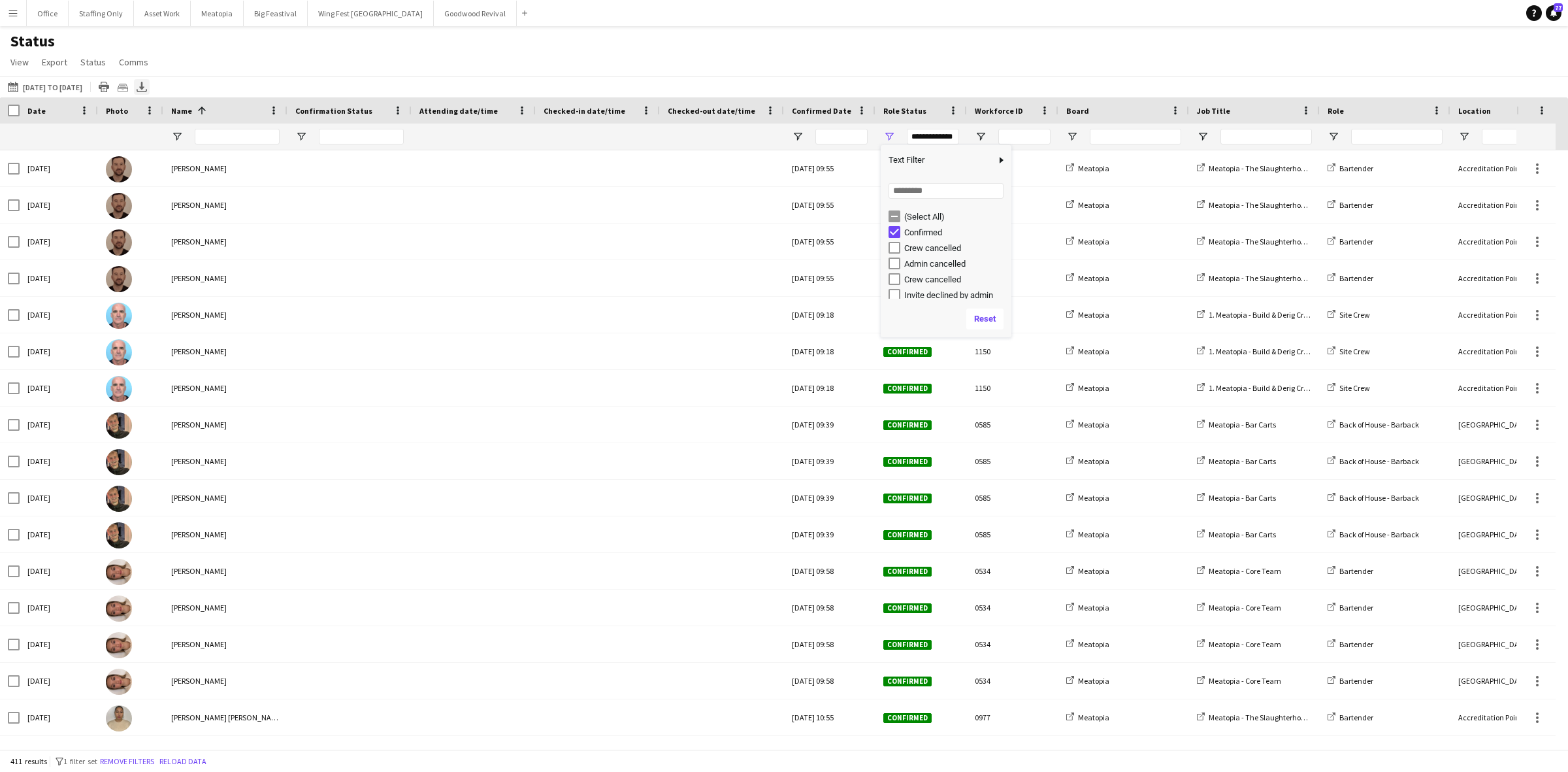
click at [144, 87] on icon at bounding box center [142, 86] width 5 height 8
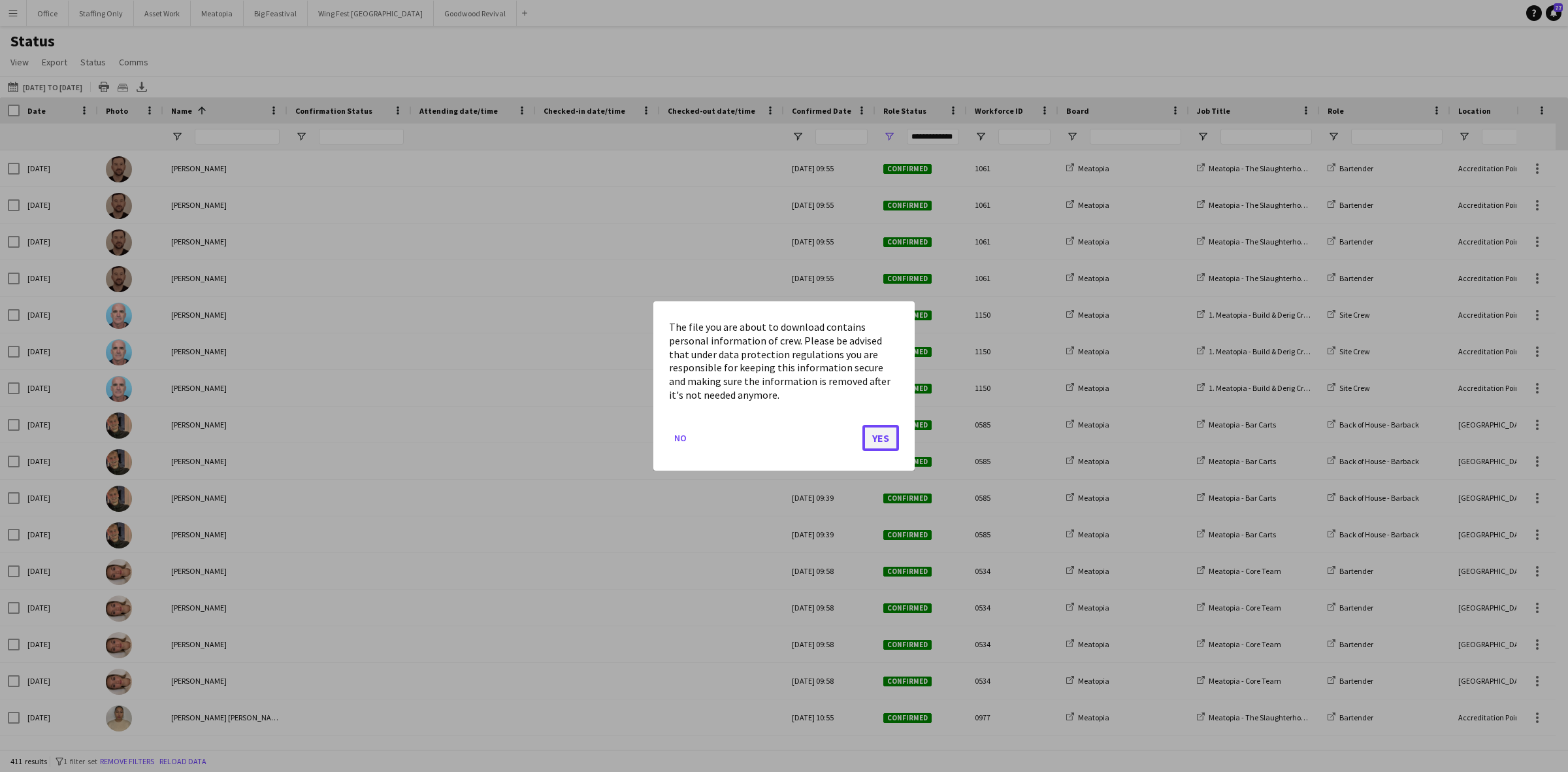
click at [887, 436] on button "Yes" at bounding box center [881, 438] width 36 height 26
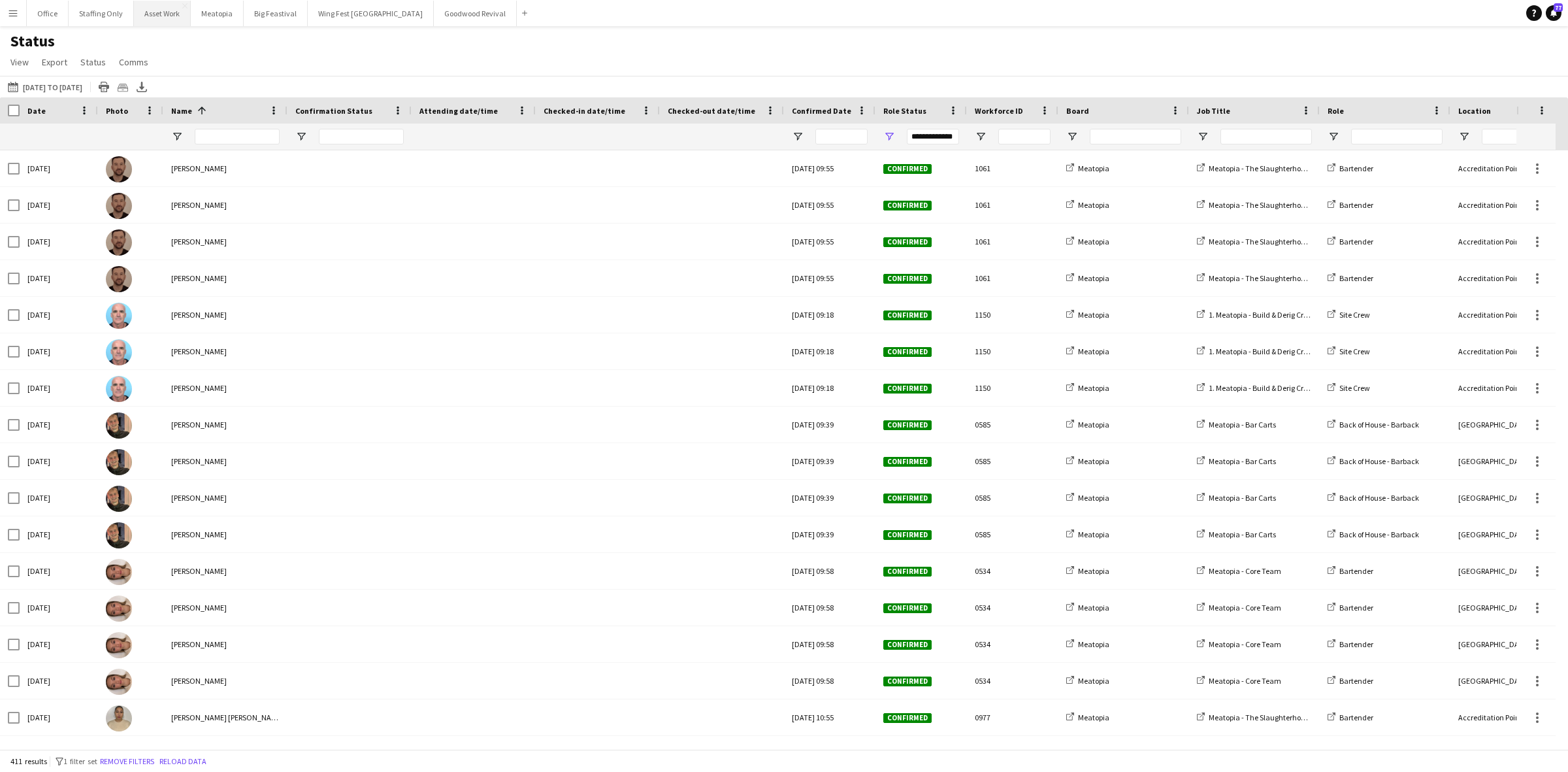
click at [142, 21] on button "Asset Work Close" at bounding box center [162, 13] width 57 height 26
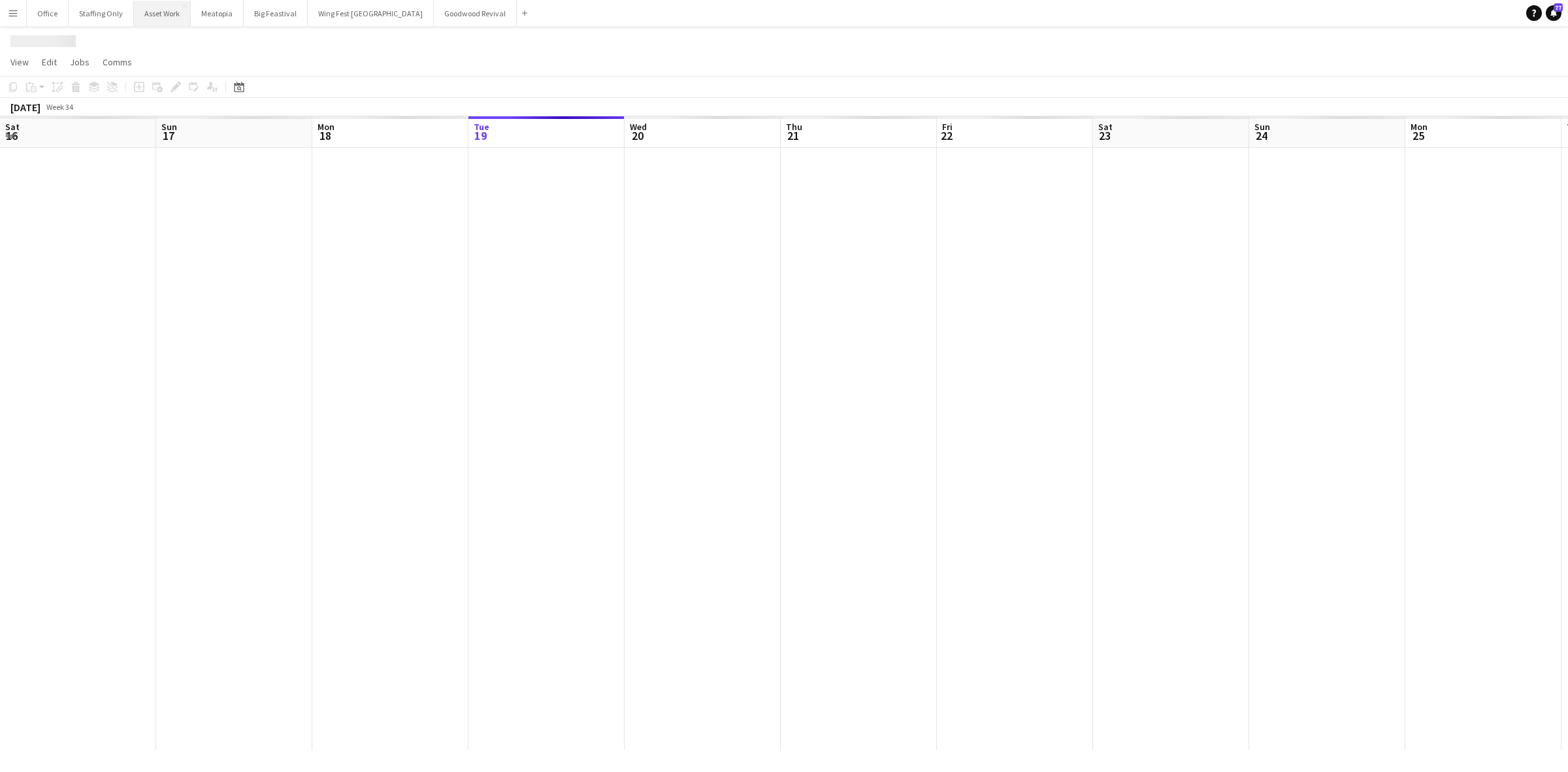
scroll to position [0, 312]
